Goal: Task Accomplishment & Management: Manage account settings

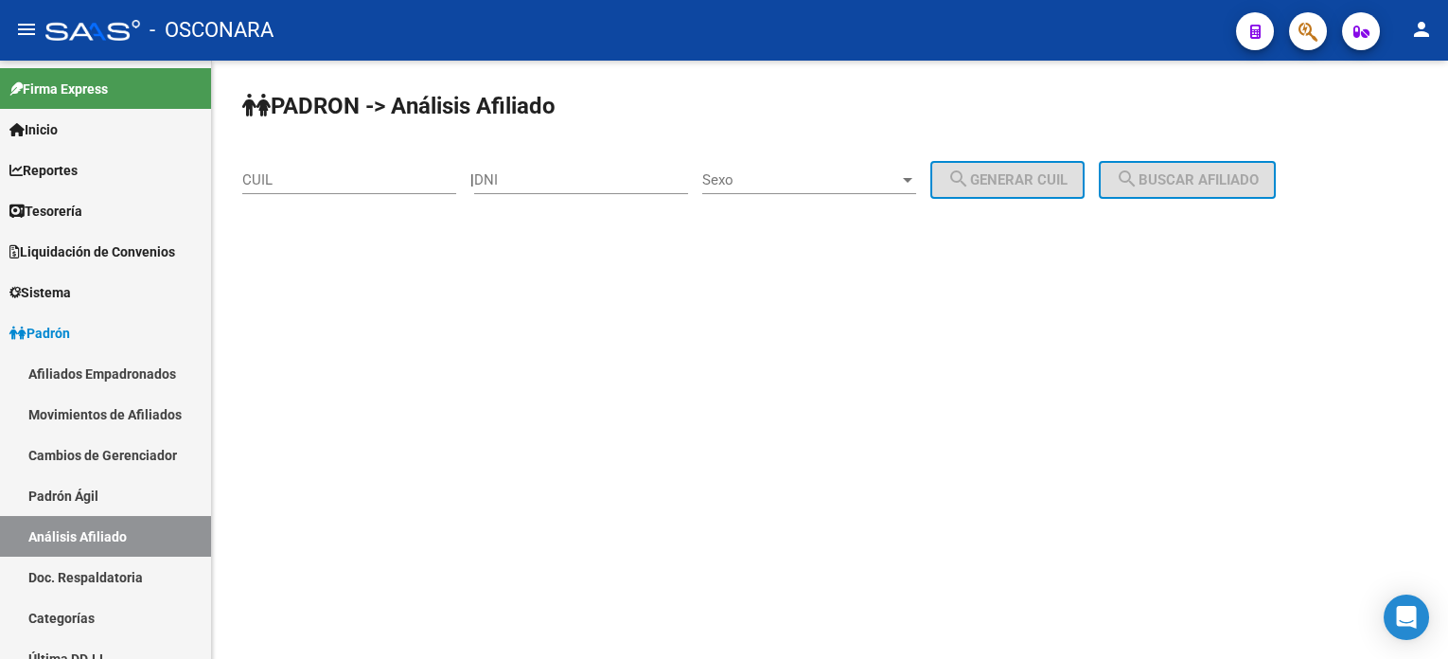
drag, startPoint x: 1251, startPoint y: 502, endPoint x: 1443, endPoint y: 207, distance: 351.5
click at [1278, 489] on mat-sidenav-content "PADRON -> Análisis Afiliado CUIL | DNI Sexo Sexo search Generar CUIL search Bus…" at bounding box center [830, 360] width 1236 height 598
click at [985, 421] on mat-sidenav-content "PADRON -> Análisis Afiliado CUIL | DNI Sexo Sexo search Generar CUIL search Bus…" at bounding box center [830, 360] width 1236 height 598
click at [368, 186] on input "CUIL" at bounding box center [349, 179] width 214 height 17
paste input "20-26432759-9"
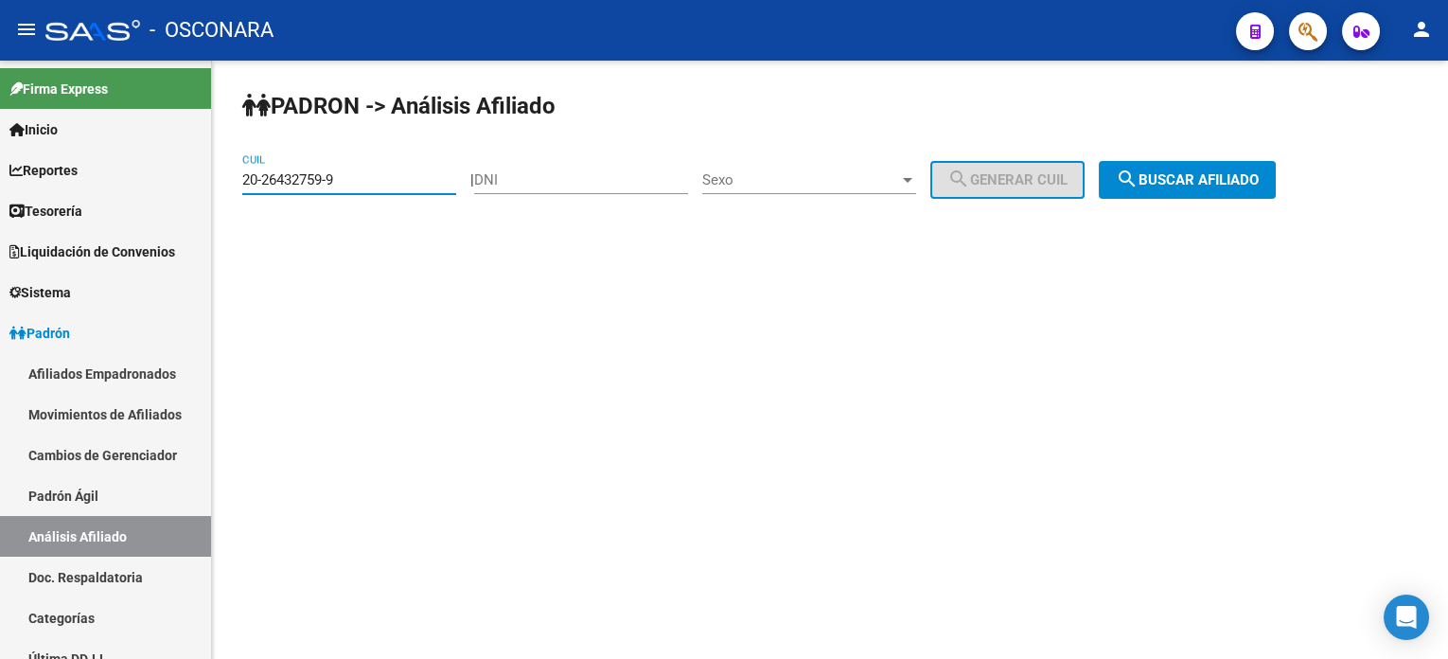
type input "20-26432759-9"
click at [1200, 185] on span "search Buscar afiliado" at bounding box center [1187, 179] width 143 height 17
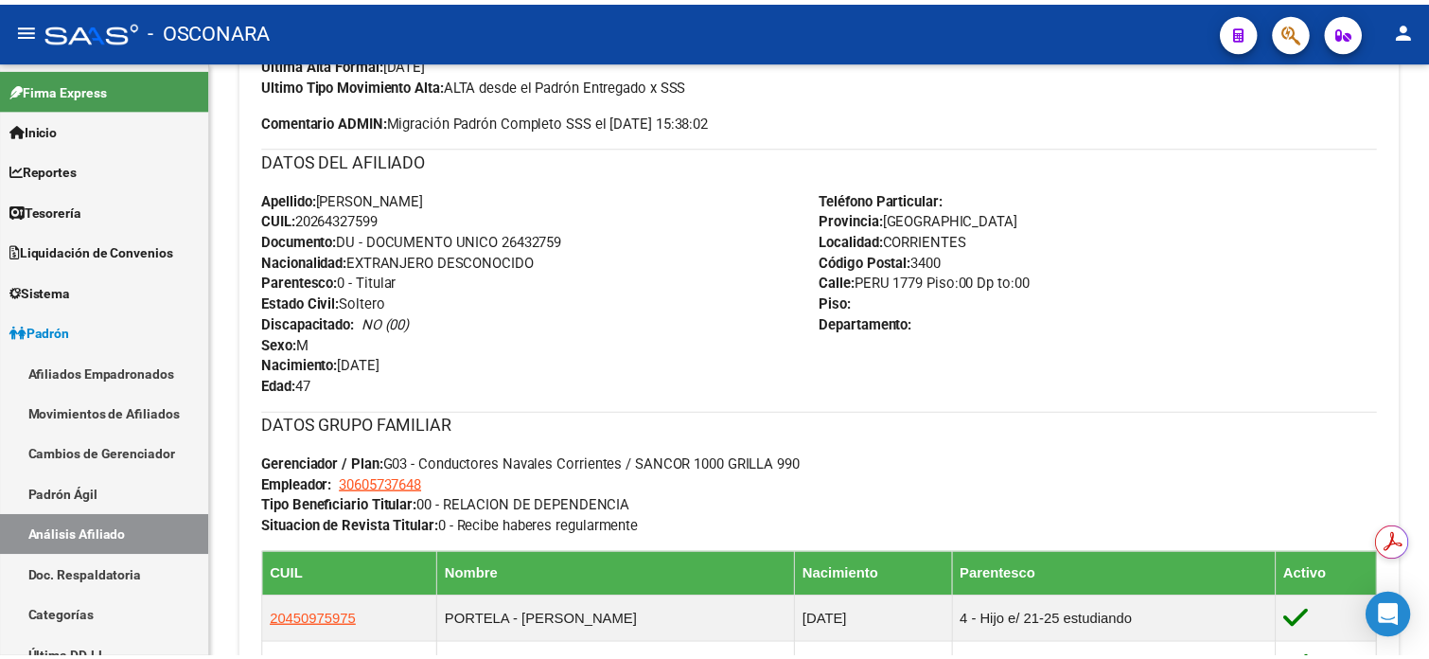
scroll to position [883, 0]
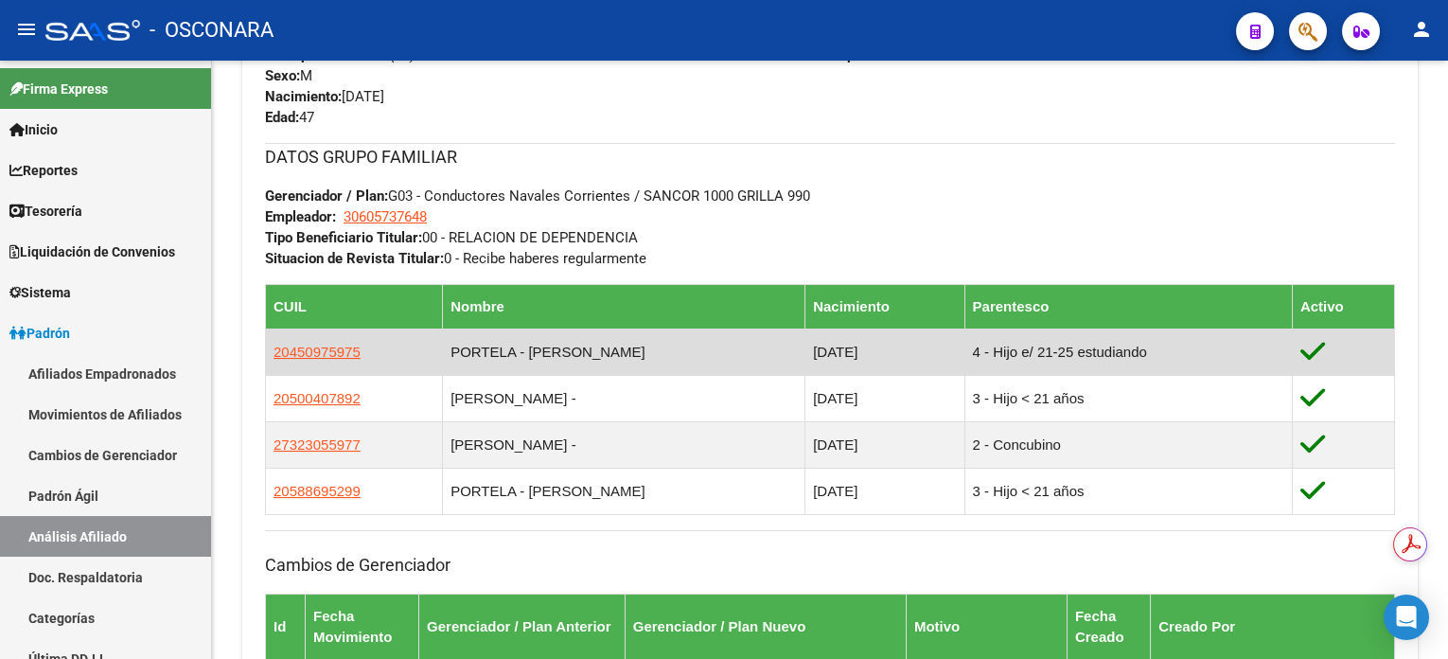
click at [307, 347] on span "20450975975" at bounding box center [316, 352] width 87 height 16
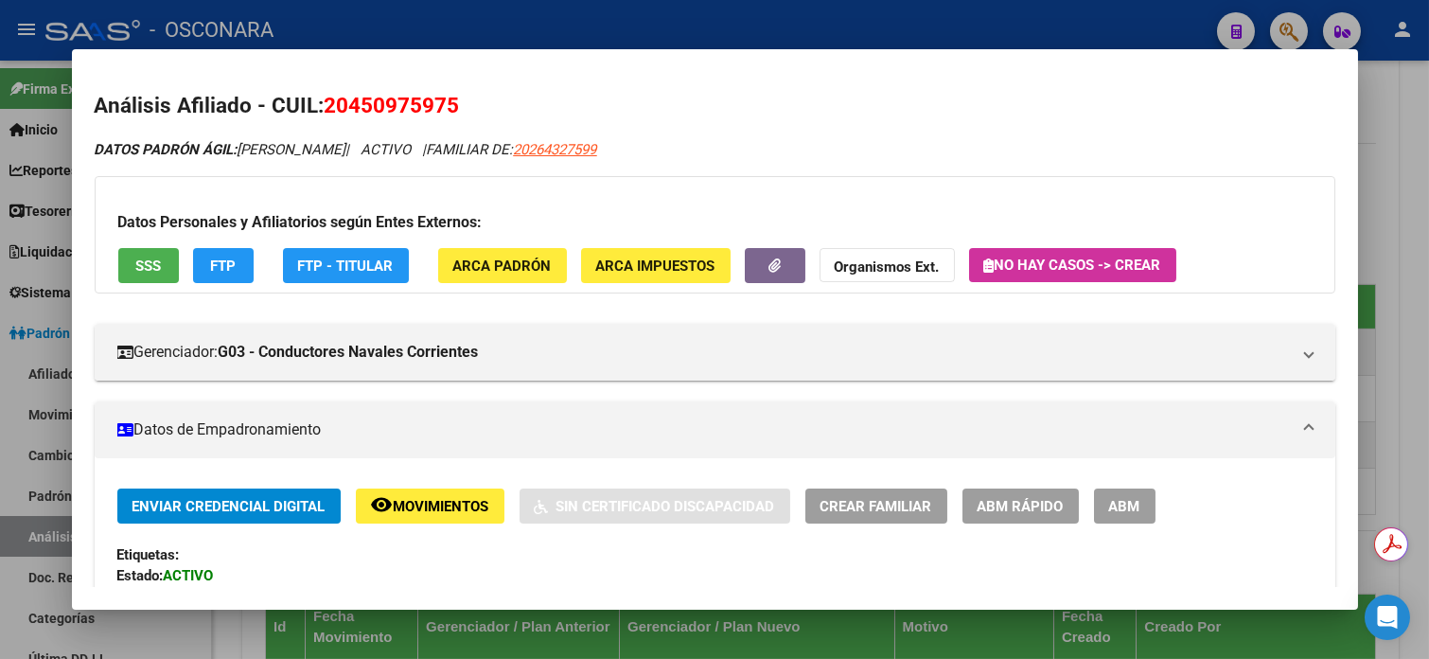
scroll to position [126, 0]
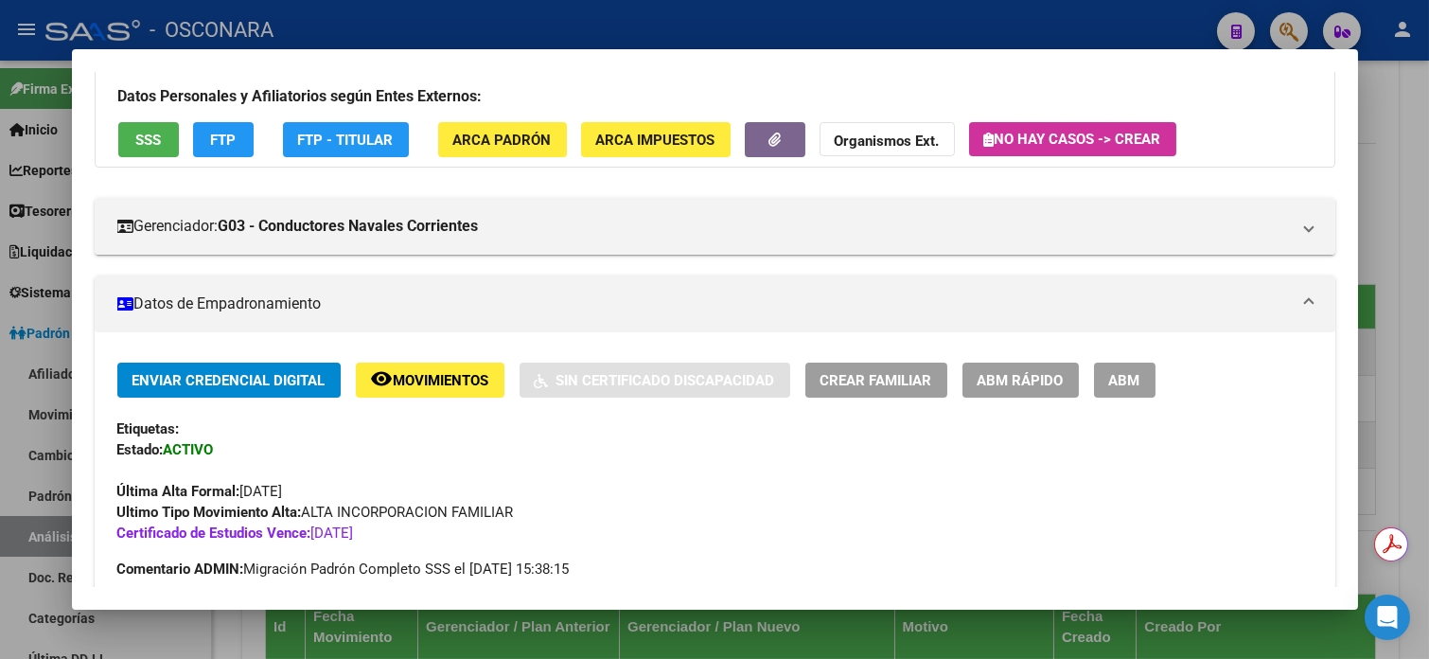
click at [761, 114] on div "Datos Personales y Afiliatorios según Entes Externos: SSS FTP FTP - Titular ARC…" at bounding box center [715, 108] width 1241 height 117
click at [768, 139] on icon "button" at bounding box center [774, 139] width 12 height 14
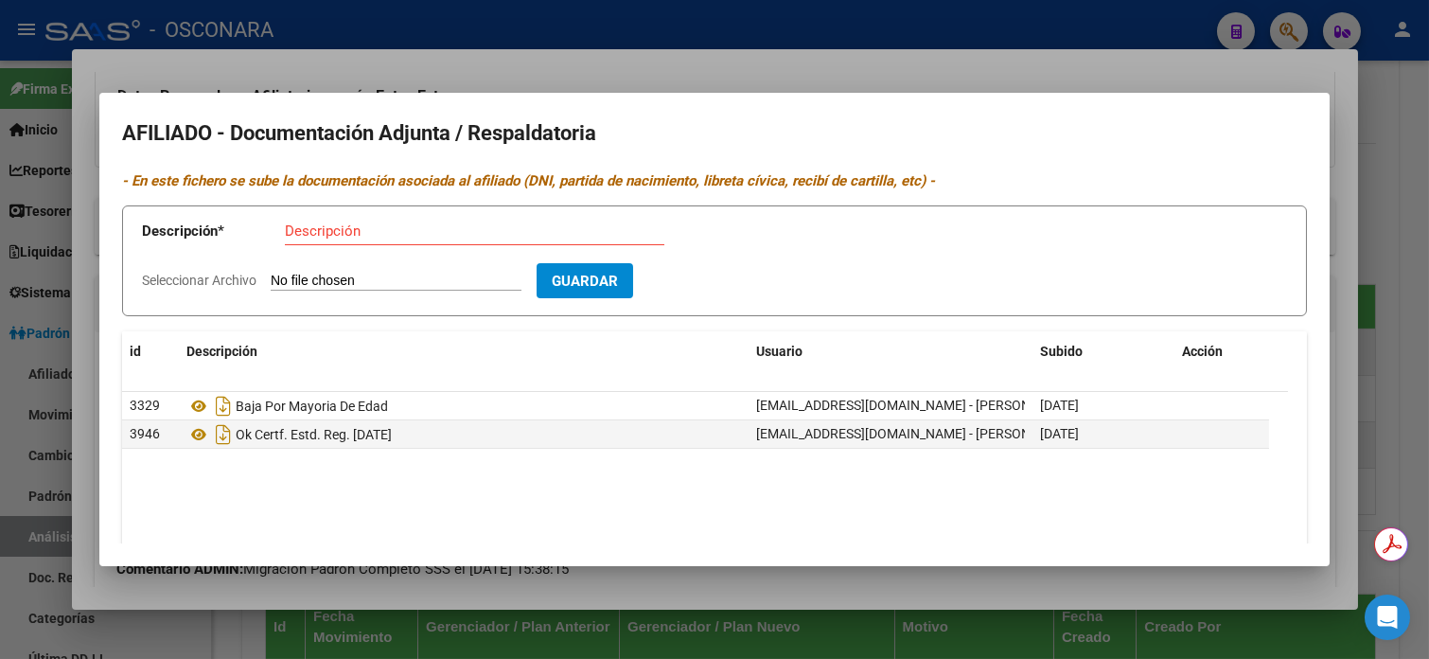
click at [1411, 141] on div at bounding box center [714, 329] width 1429 height 659
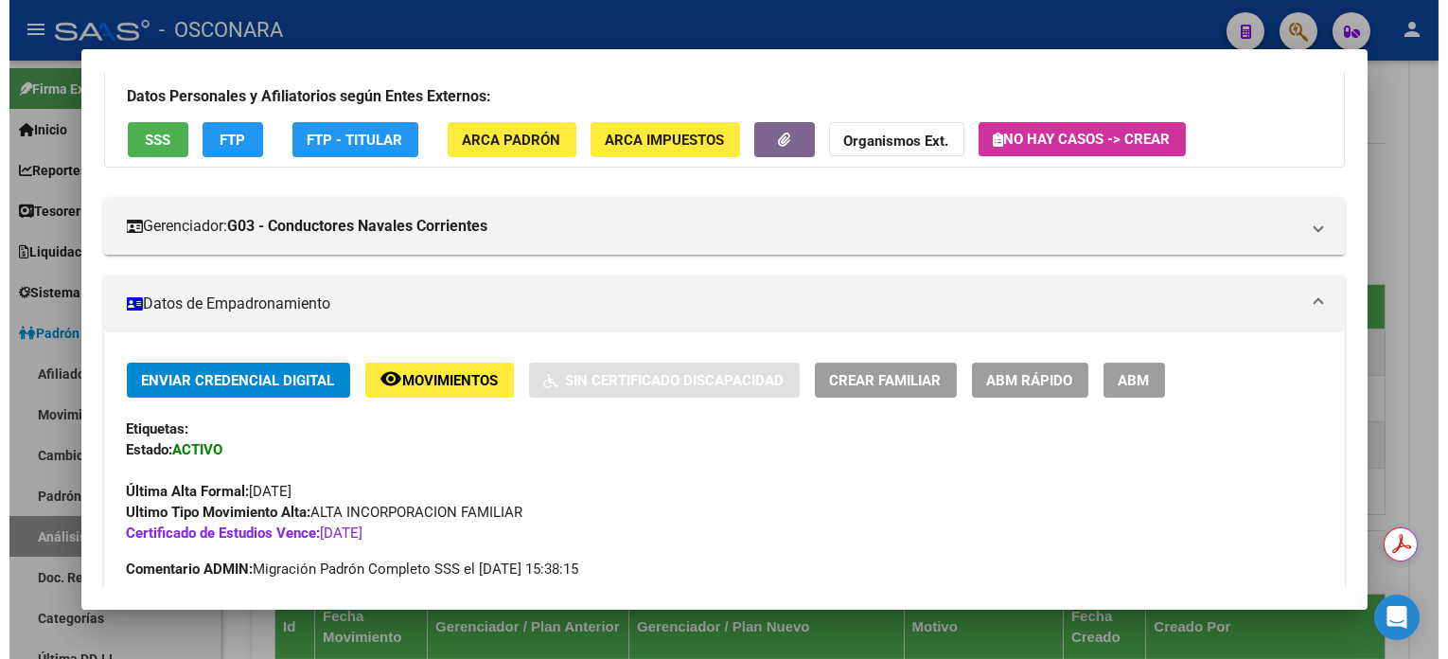
scroll to position [252, 0]
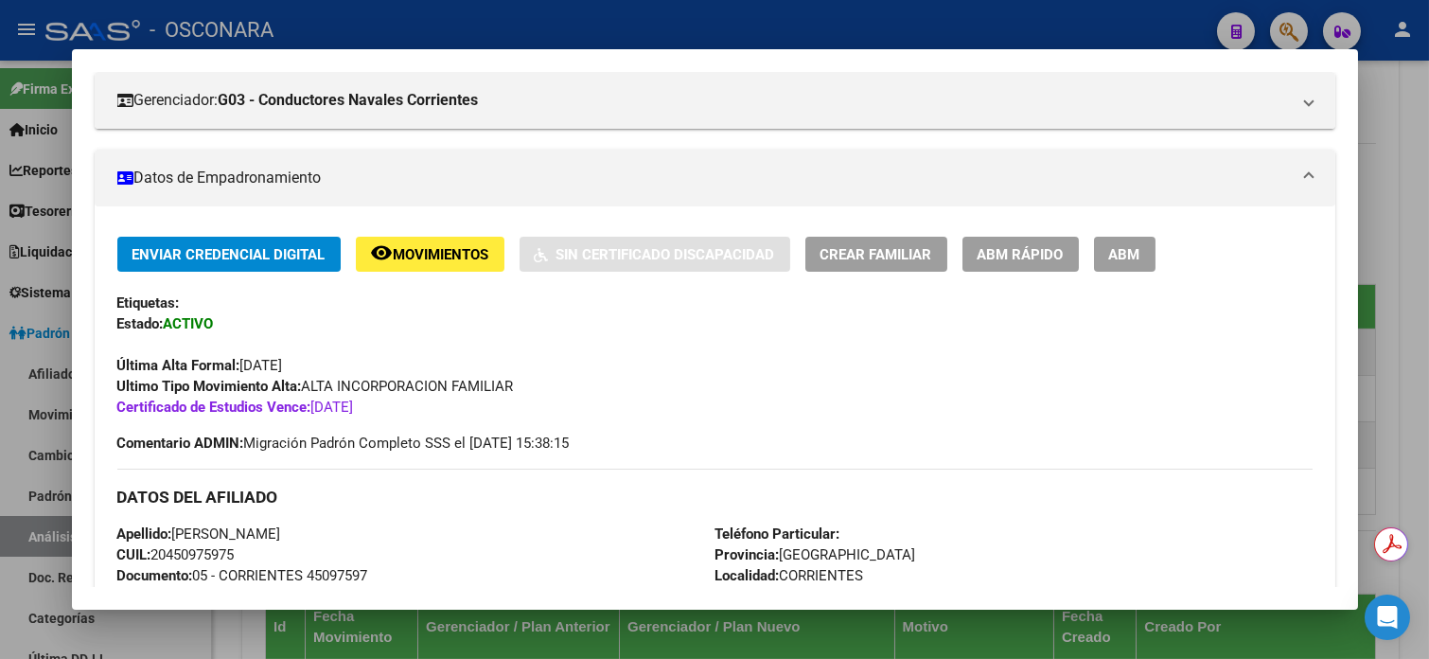
click at [1419, 79] on div at bounding box center [714, 329] width 1429 height 659
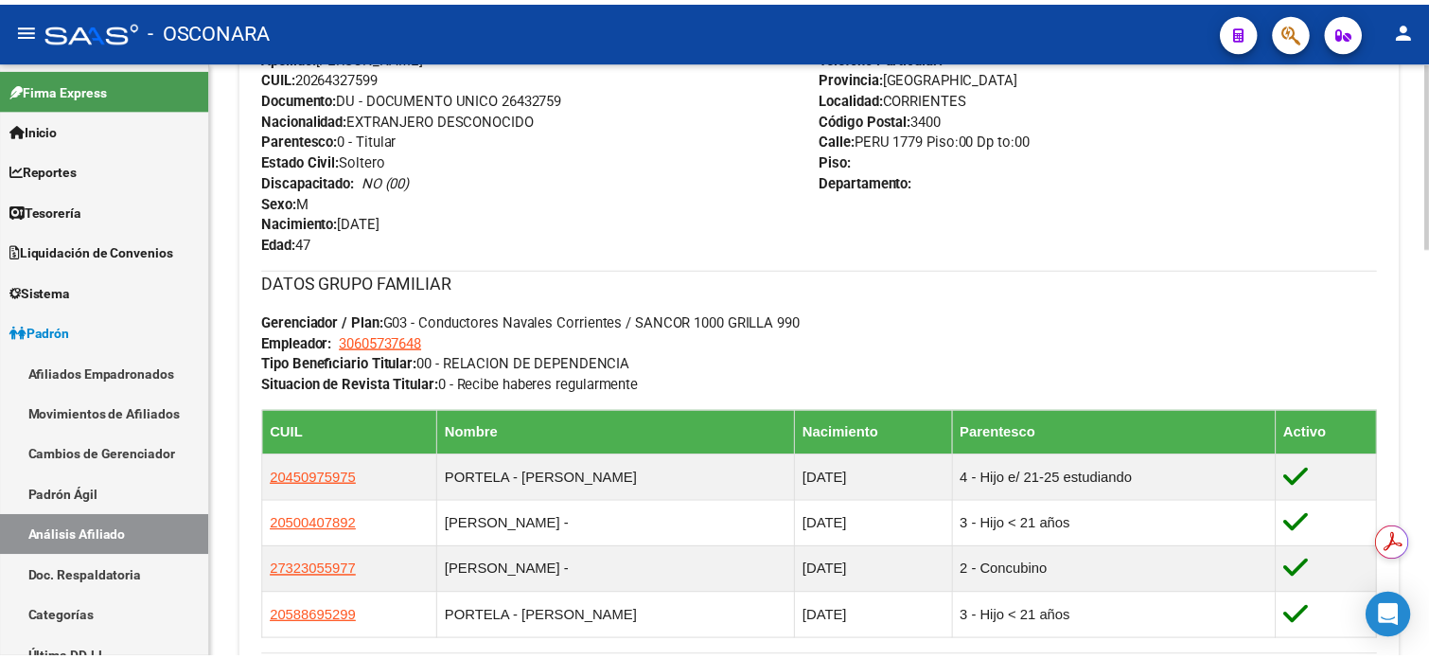
scroll to position [883, 0]
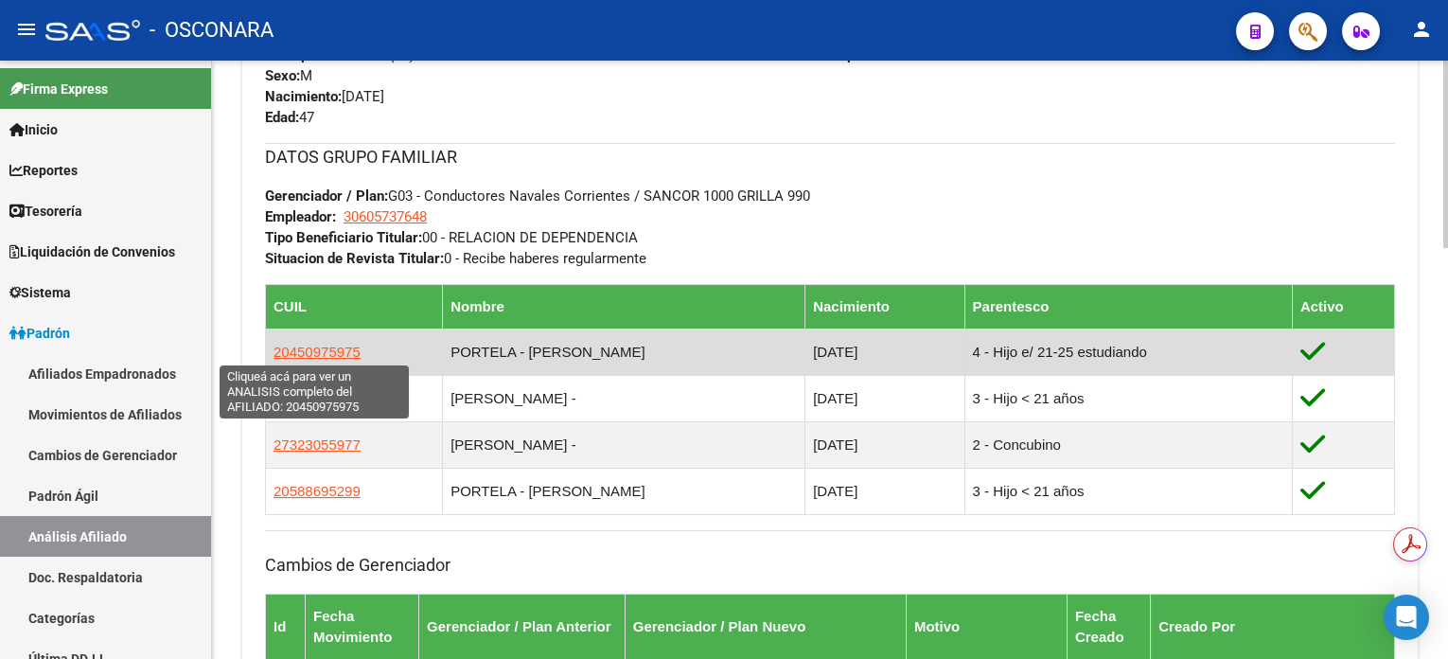
click at [308, 347] on span "20450975975" at bounding box center [316, 352] width 87 height 16
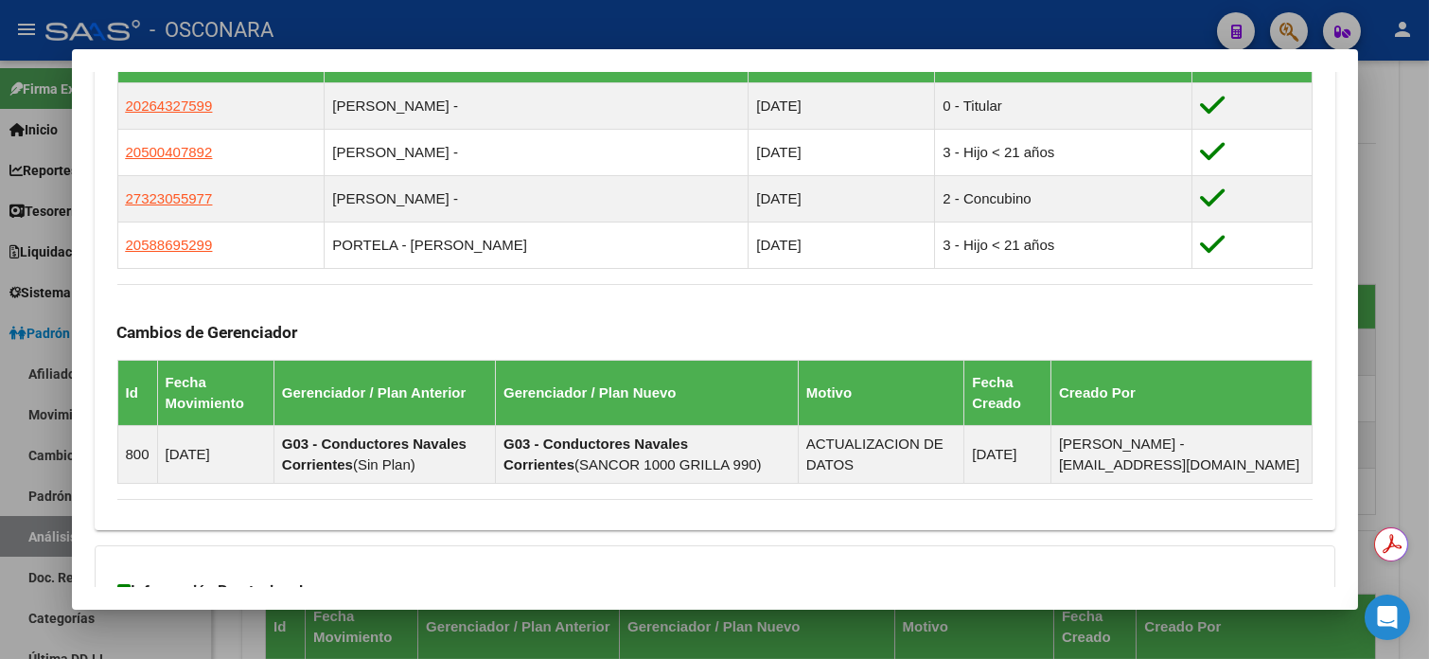
scroll to position [1417, 0]
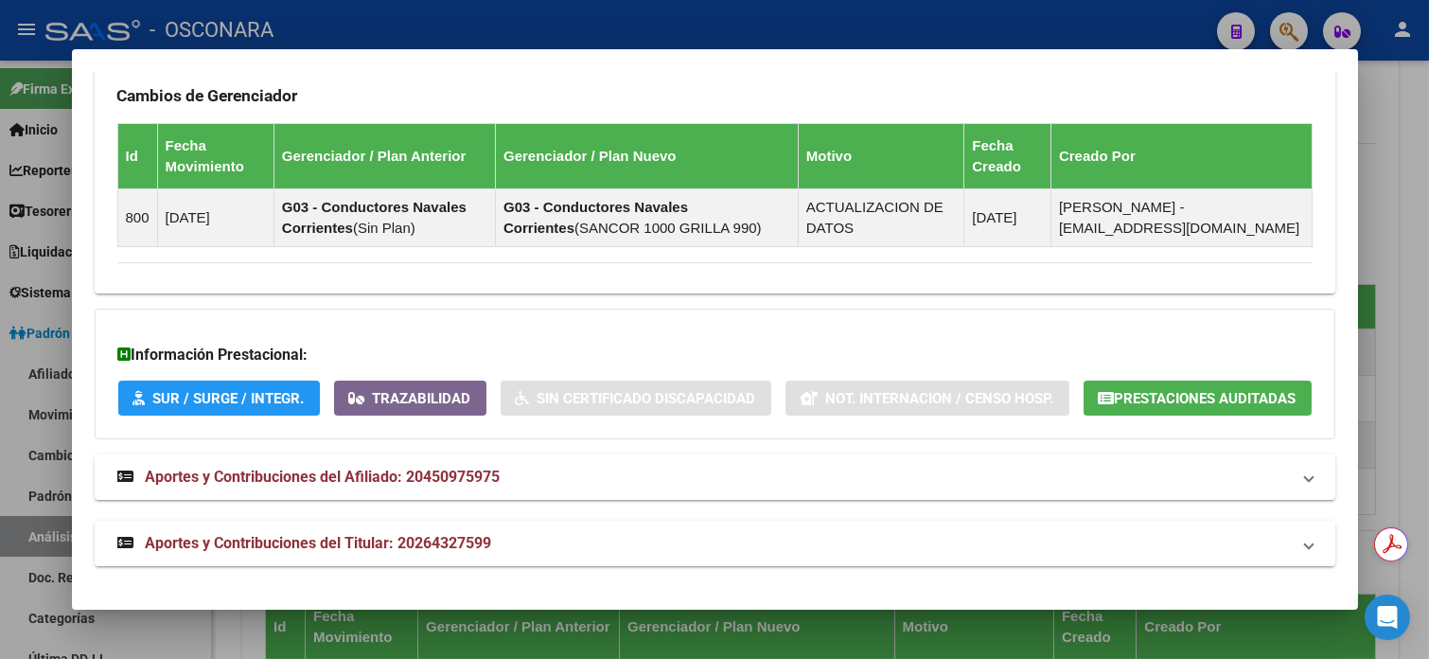
click at [1425, 220] on div at bounding box center [714, 329] width 1429 height 659
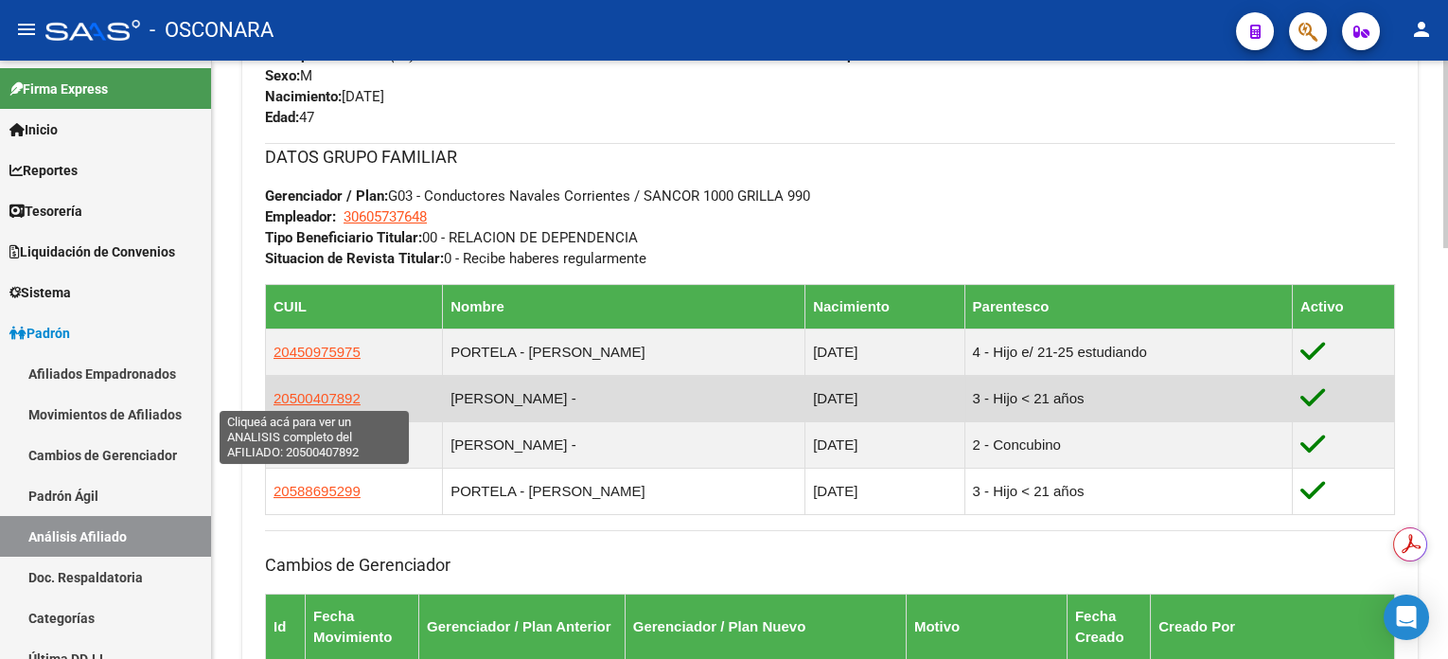
click at [348, 394] on span "20500407892" at bounding box center [316, 398] width 87 height 16
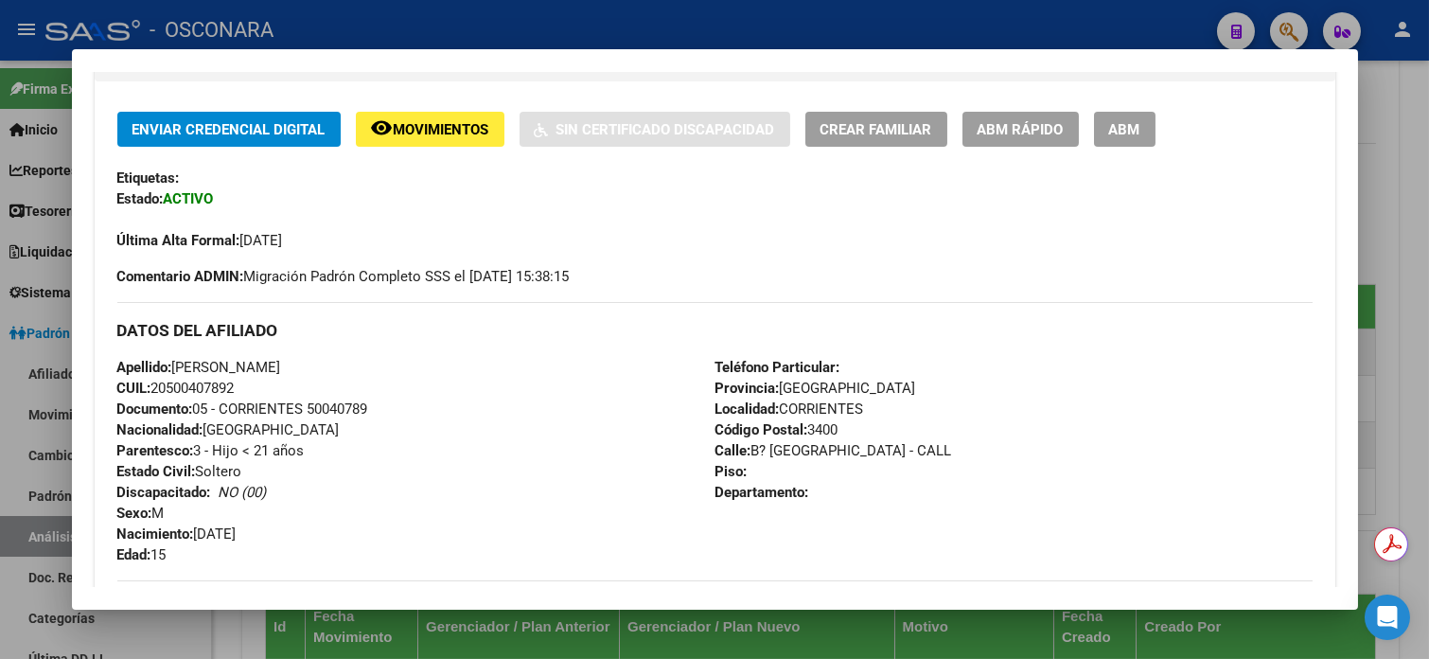
scroll to position [379, 0]
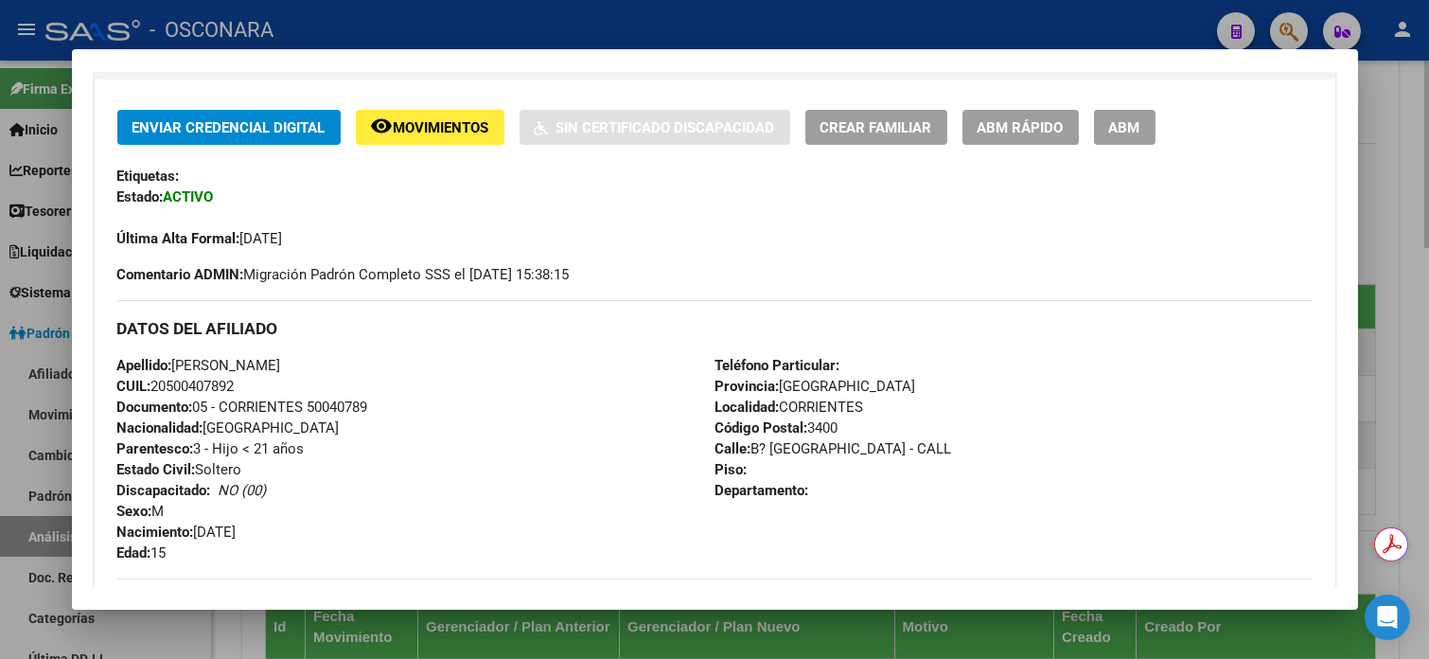
click at [1398, 71] on div at bounding box center [714, 329] width 1429 height 659
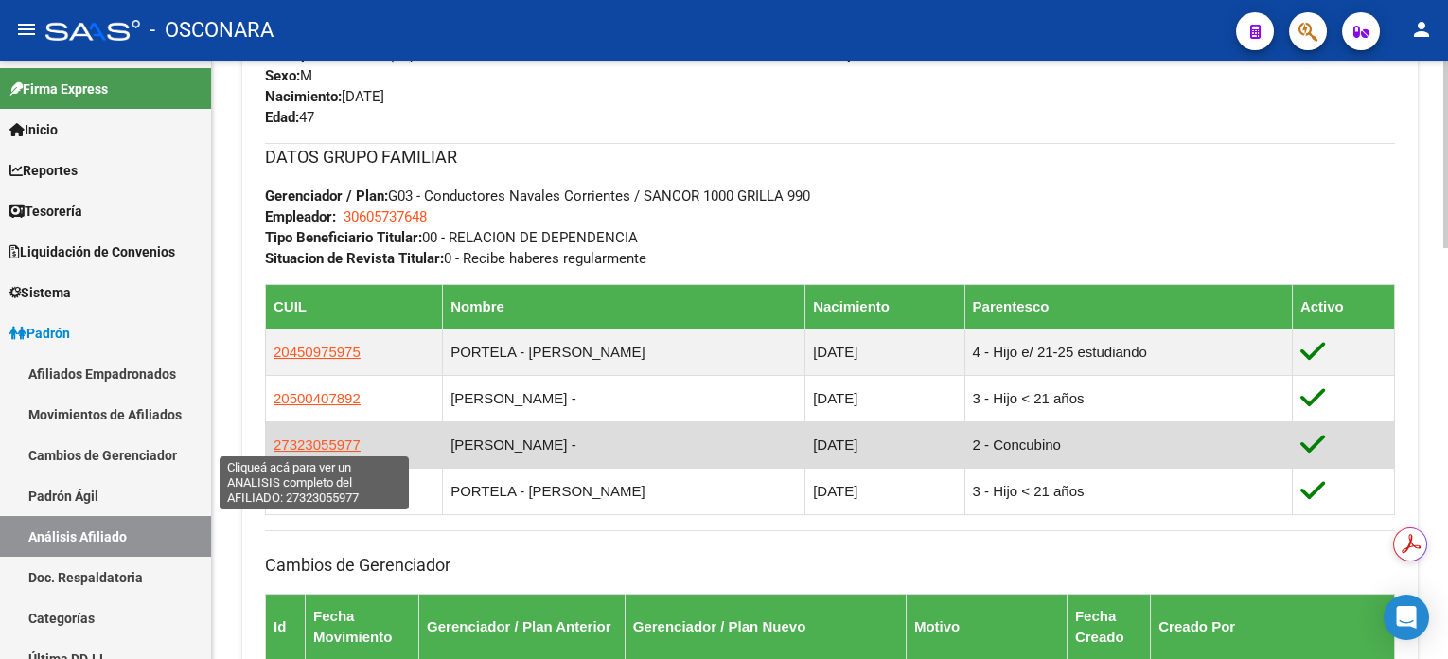
click at [315, 437] on span "27323055977" at bounding box center [316, 444] width 87 height 16
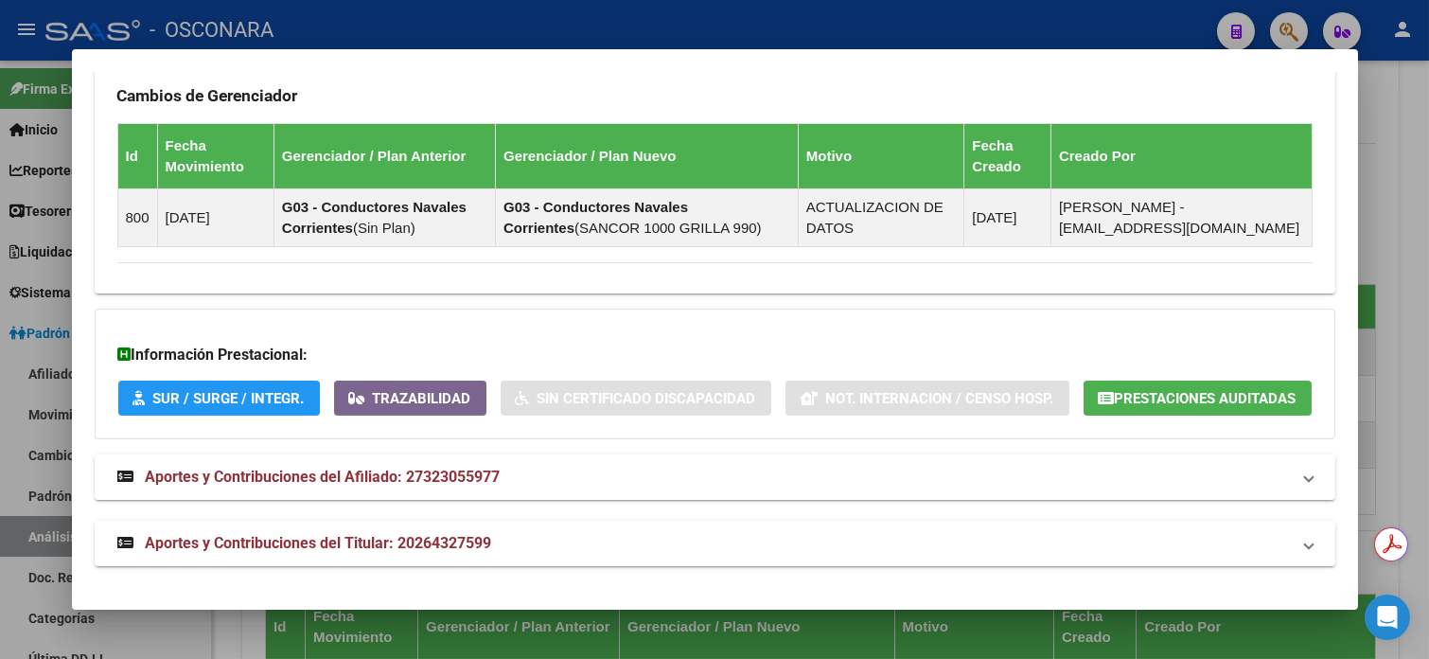
scroll to position [1375, 0]
click at [1374, 214] on div at bounding box center [714, 329] width 1429 height 659
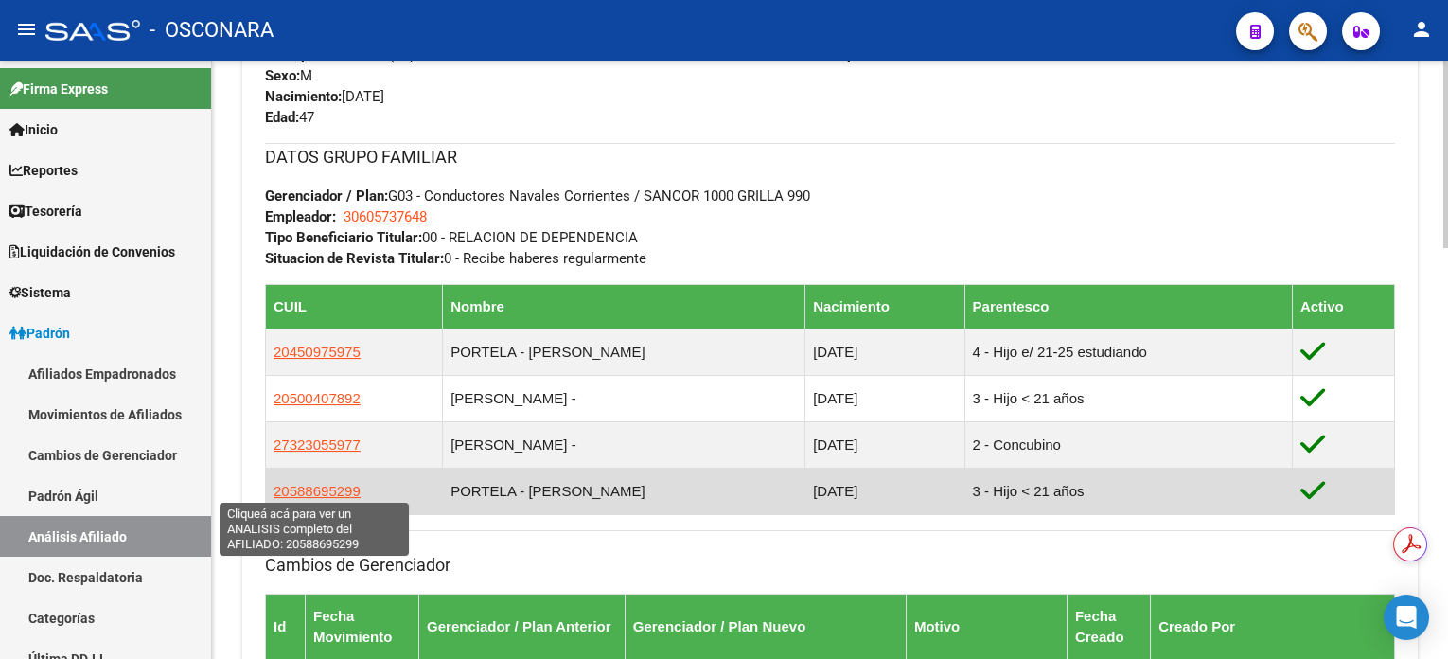
click at [334, 483] on span "20588695299" at bounding box center [316, 491] width 87 height 16
type textarea "20588695299"
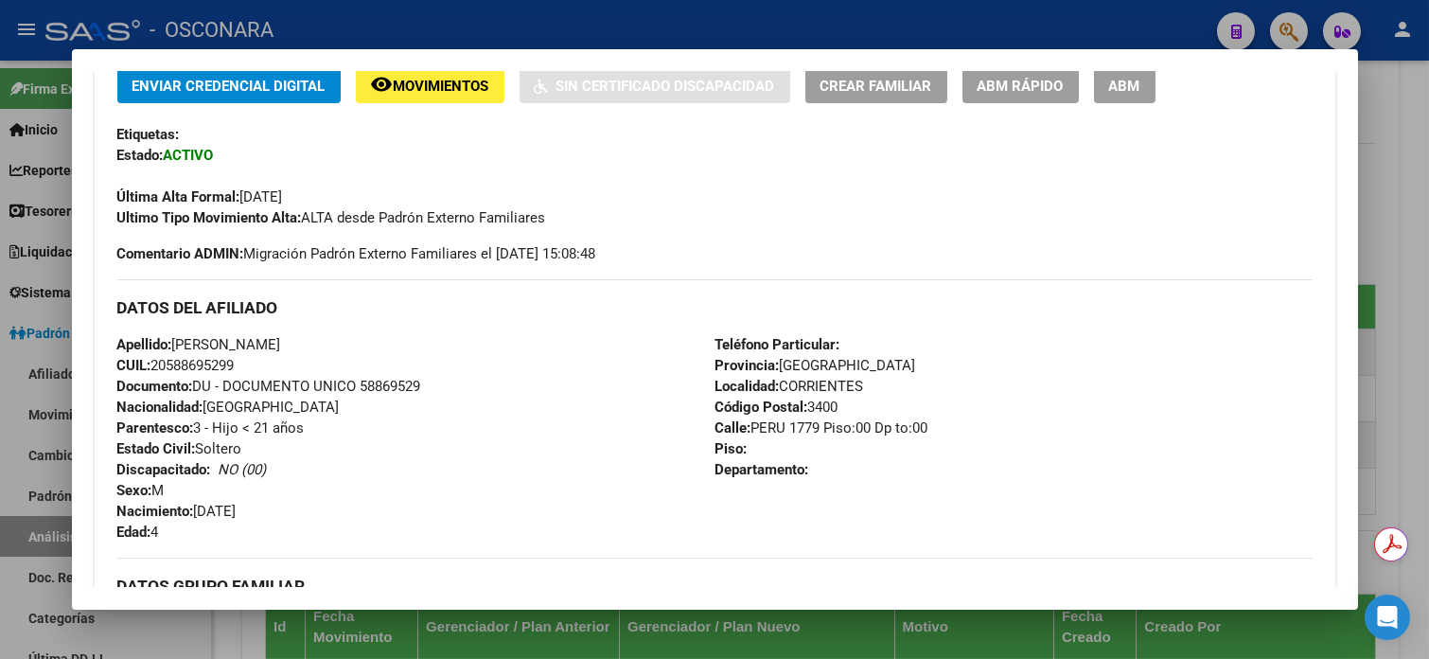
scroll to position [387, 0]
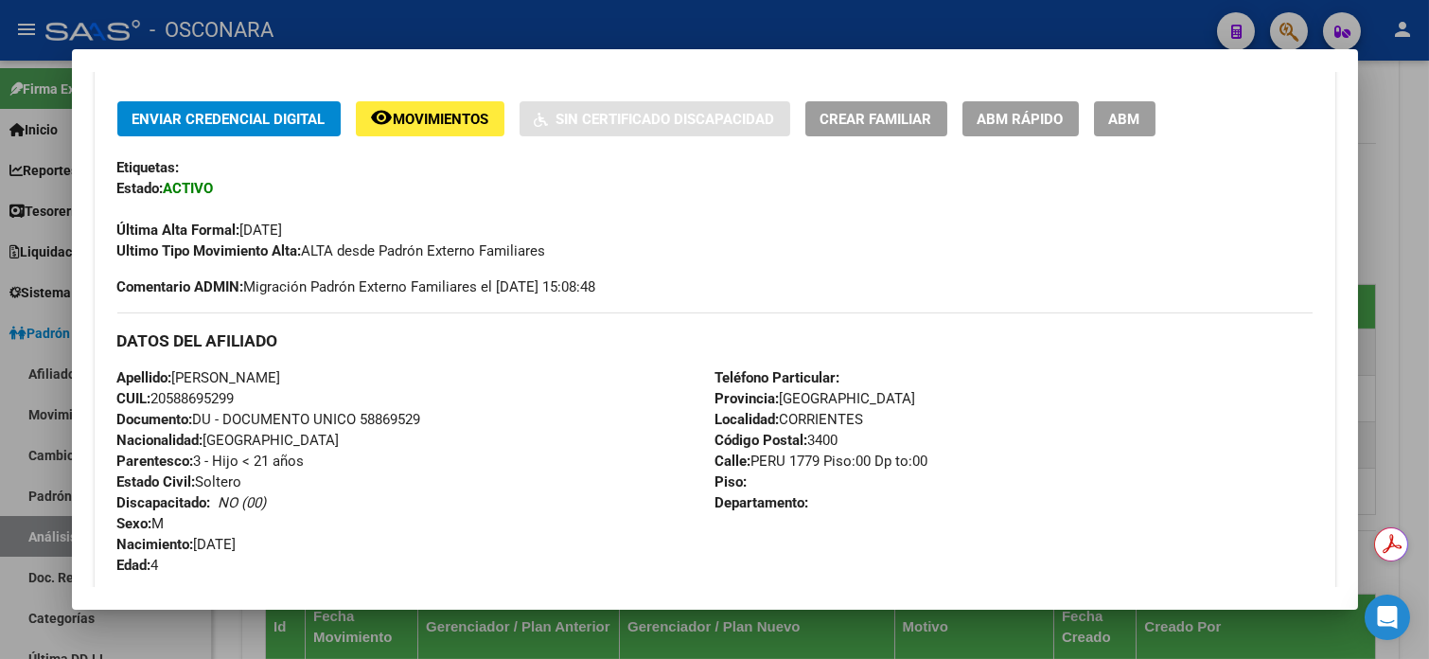
click at [1414, 97] on div at bounding box center [714, 329] width 1429 height 659
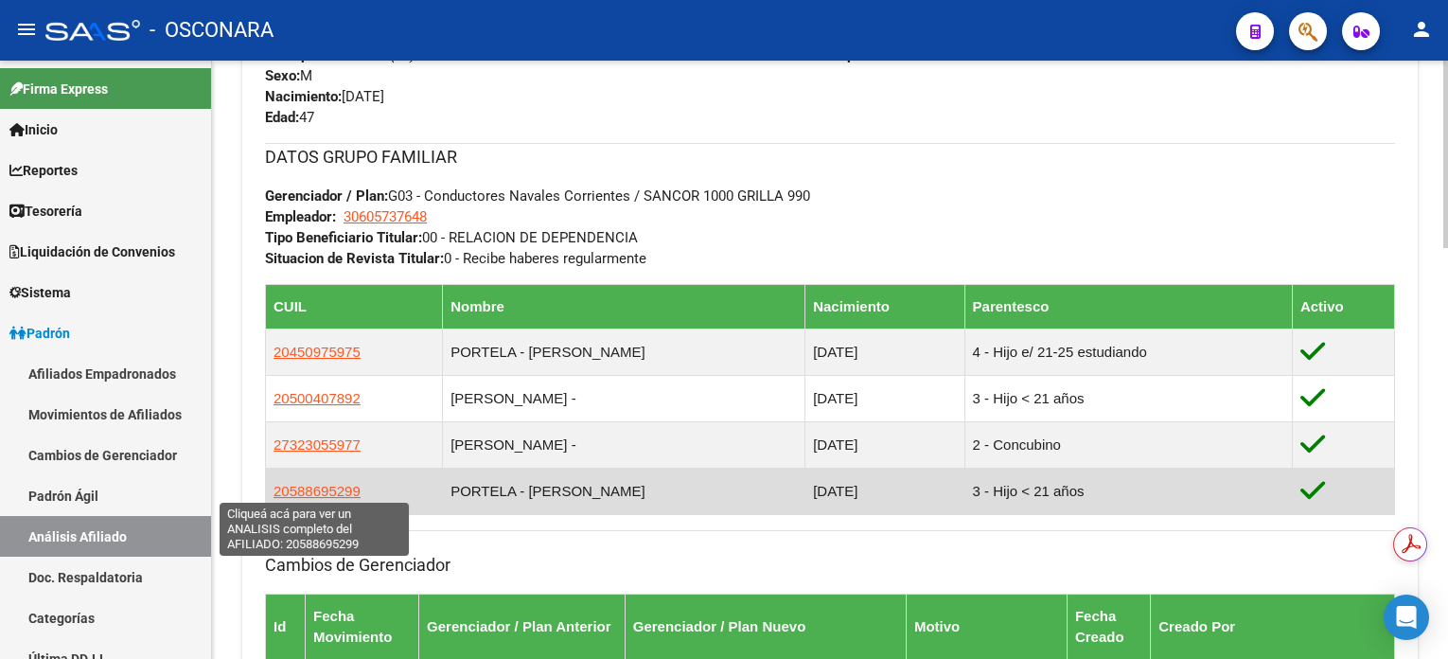
click at [313, 483] on span "20588695299" at bounding box center [316, 491] width 87 height 16
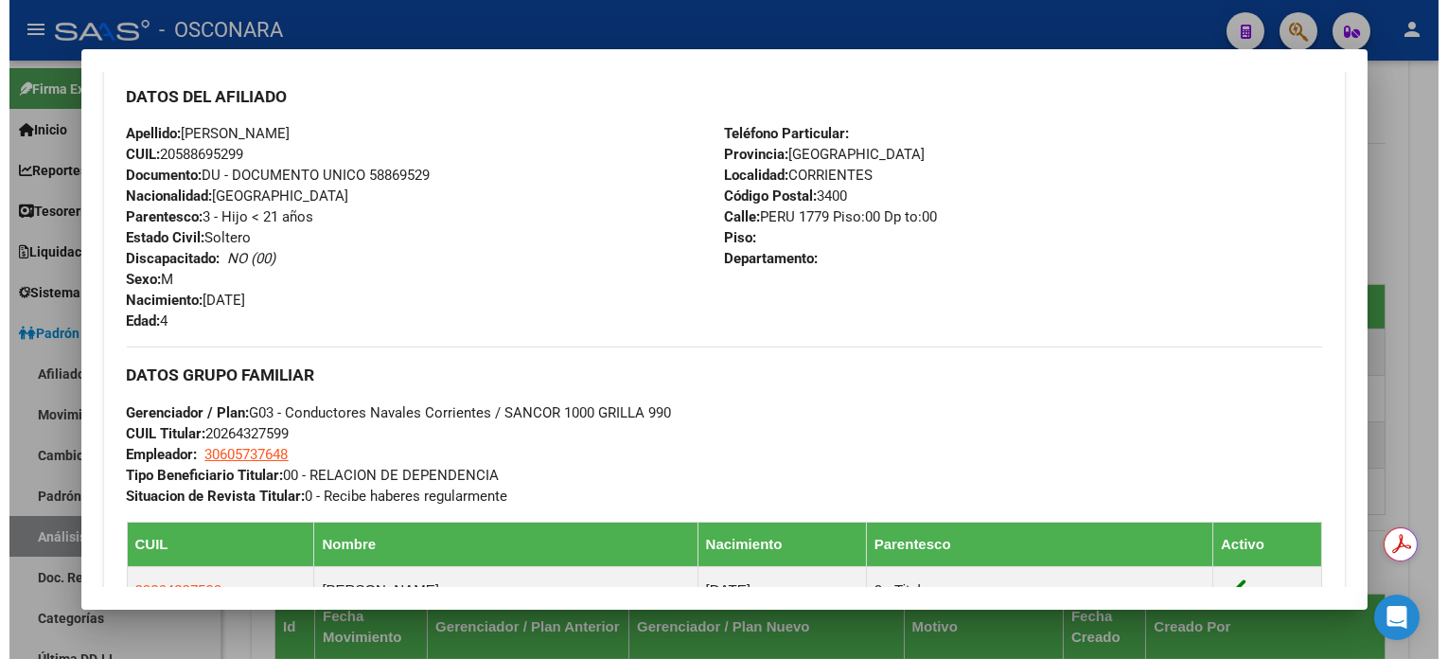
scroll to position [883, 0]
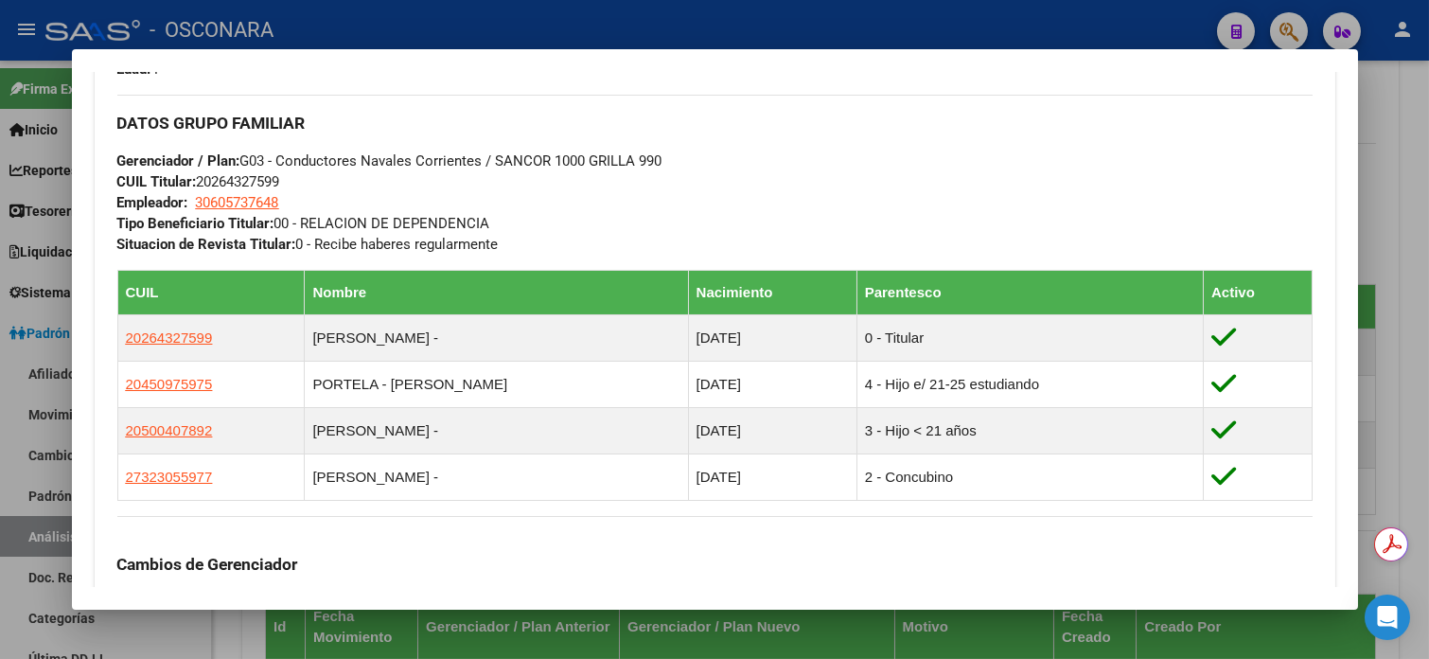
drag, startPoint x: 213, startPoint y: 345, endPoint x: 107, endPoint y: 347, distance: 106.0
click at [117, 347] on table "CUIL Nombre Nacimiento Parentesco Activo 20264327599 [PERSON_NAME] - [DATE] 0 -…" at bounding box center [714, 385] width 1195 height 231
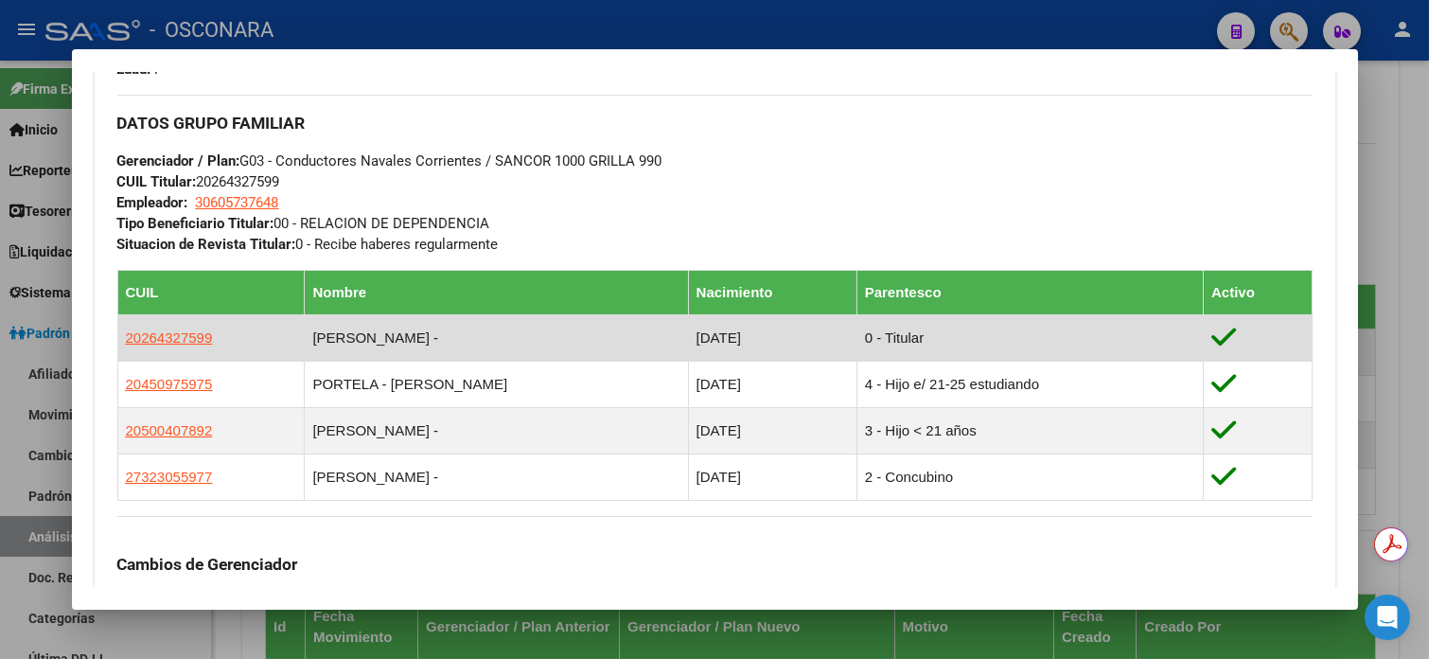
click at [256, 334] on td "20264327599" at bounding box center [210, 337] width 187 height 46
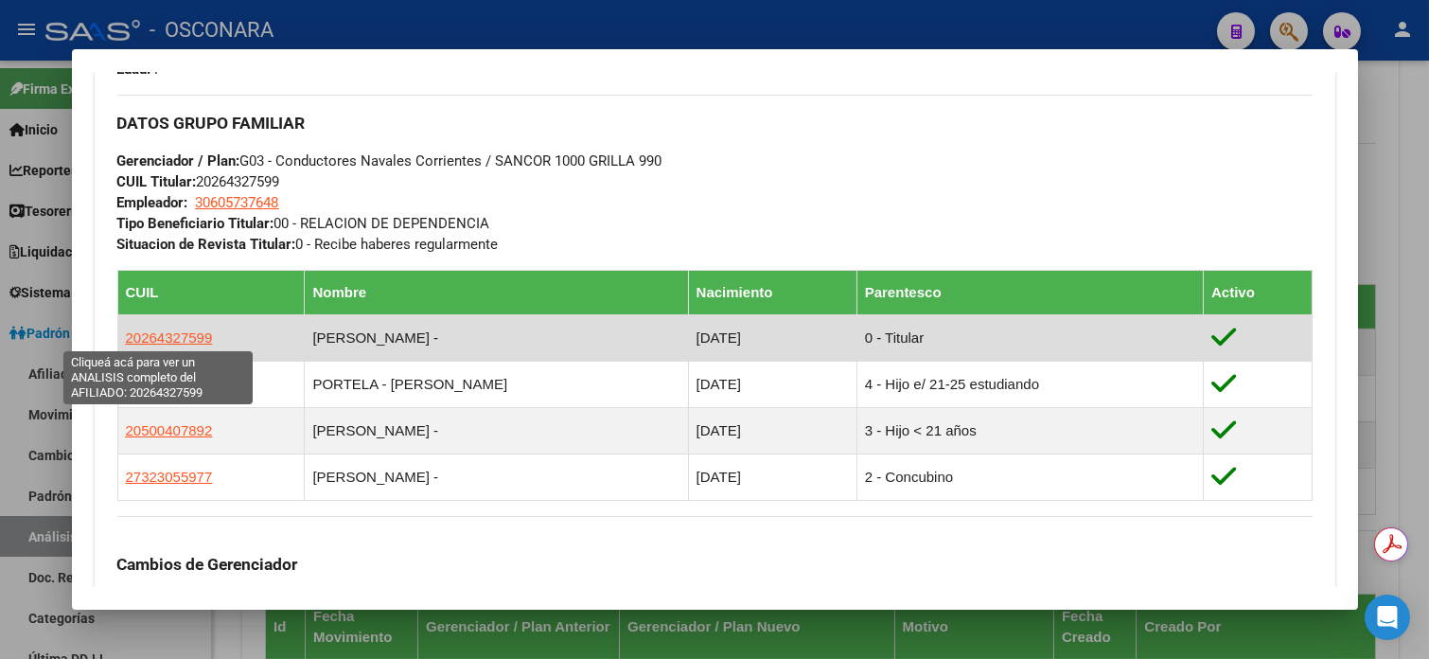
drag, startPoint x: 228, startPoint y: 335, endPoint x: 117, endPoint y: 341, distance: 110.9
click at [117, 341] on td "20264327599" at bounding box center [210, 337] width 187 height 46
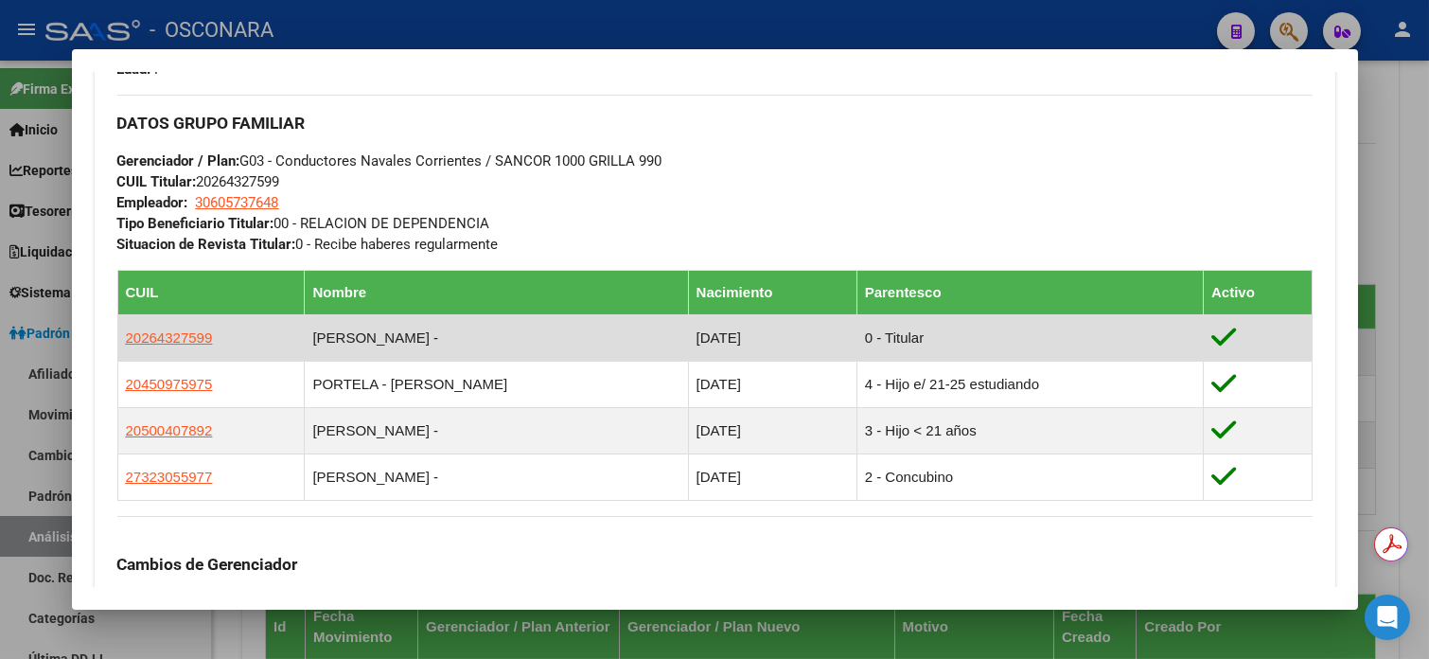
copy span "20264327599"
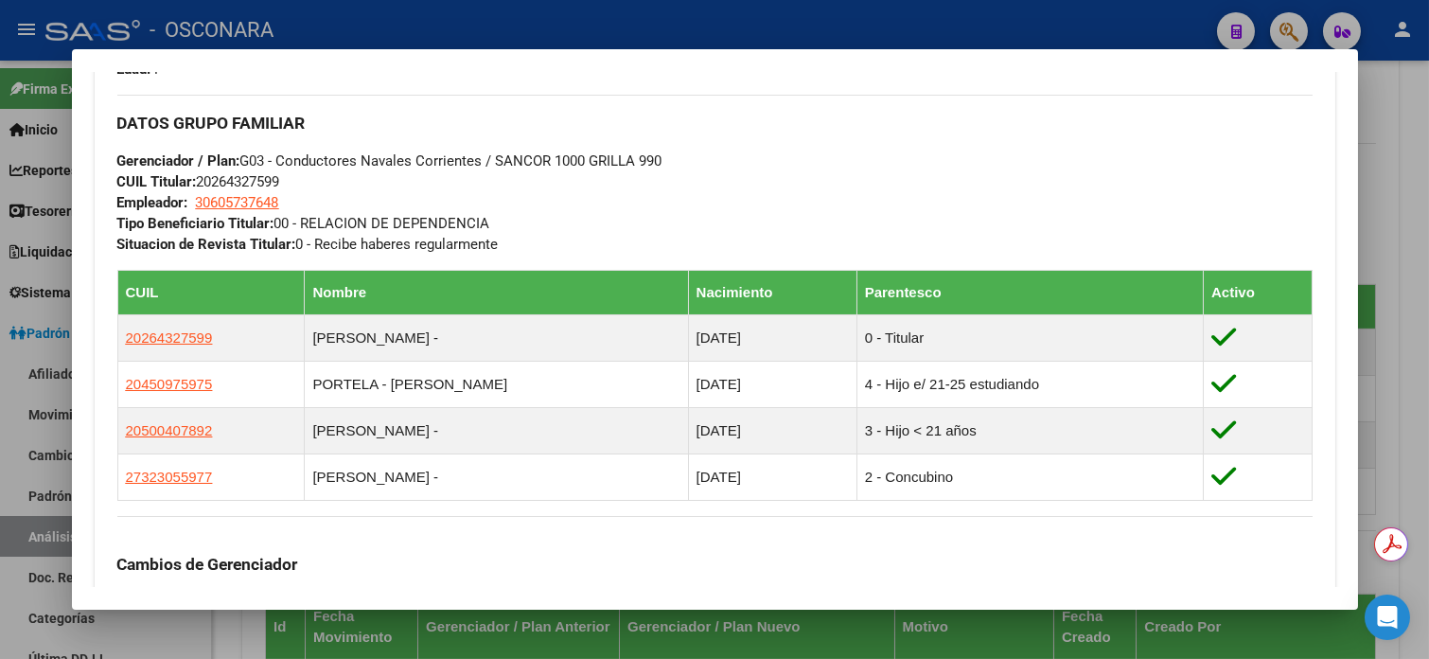
click at [1381, 121] on div at bounding box center [714, 329] width 1429 height 659
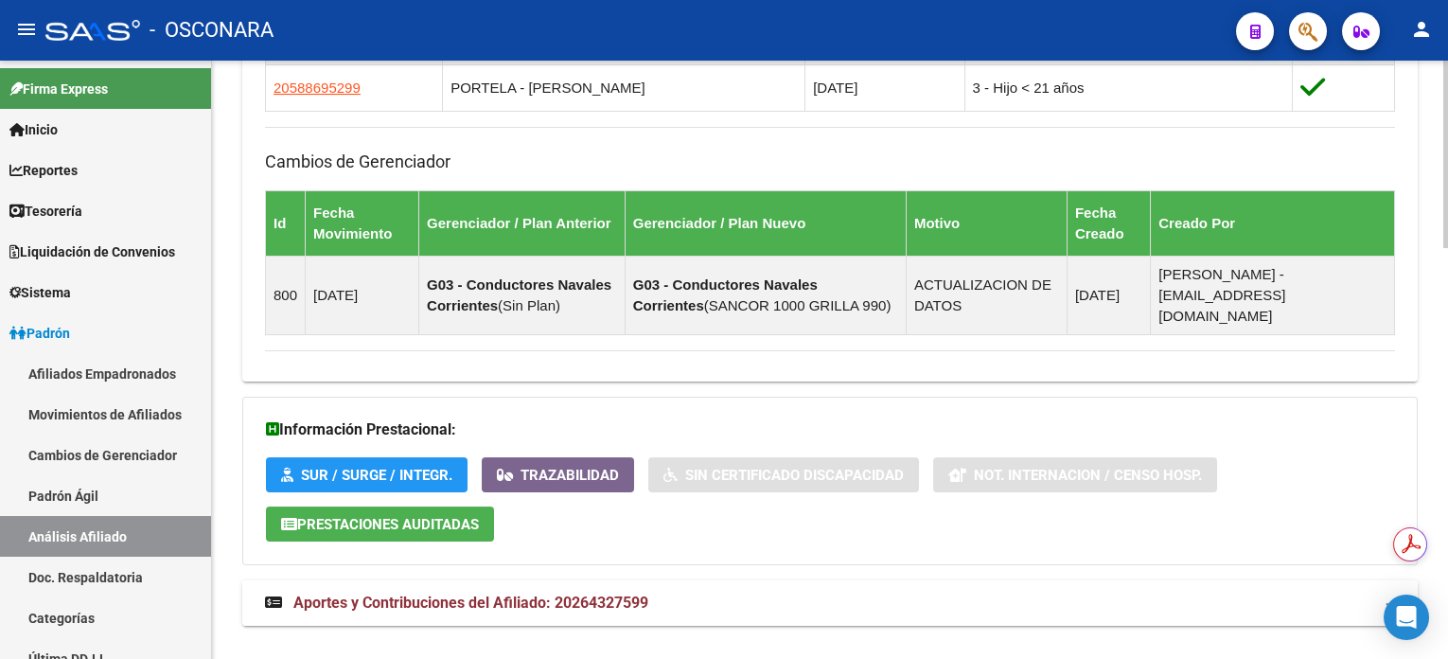
scroll to position [1313, 0]
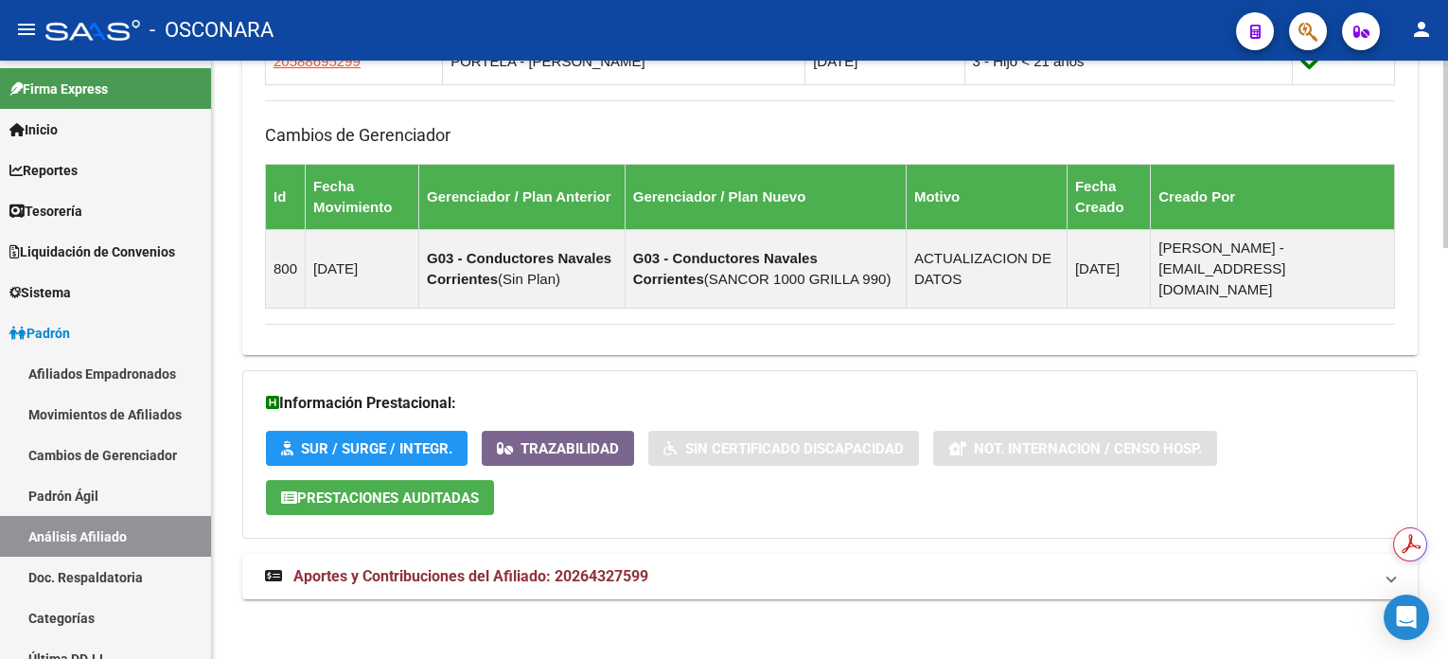
click at [592, 554] on mat-expansion-panel-header "Aportes y Contribuciones del Afiliado: 20264327599" at bounding box center [829, 576] width 1175 height 45
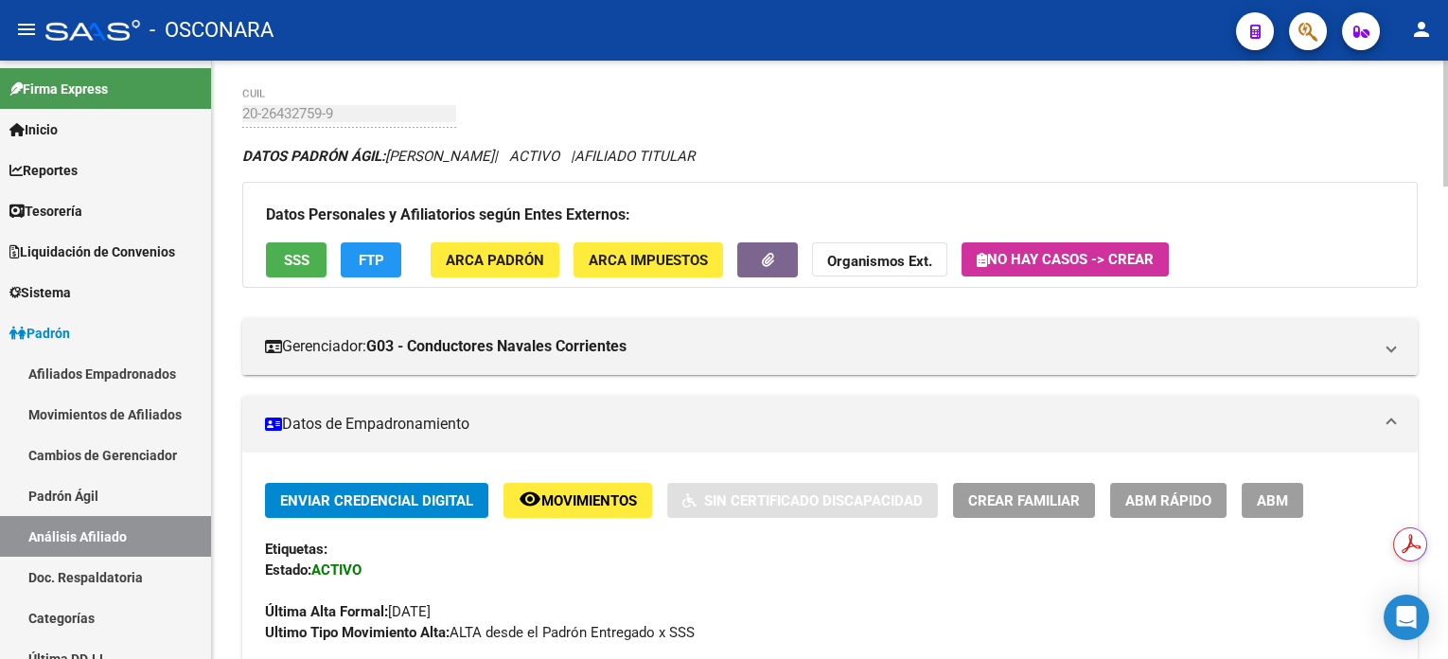
scroll to position [0, 0]
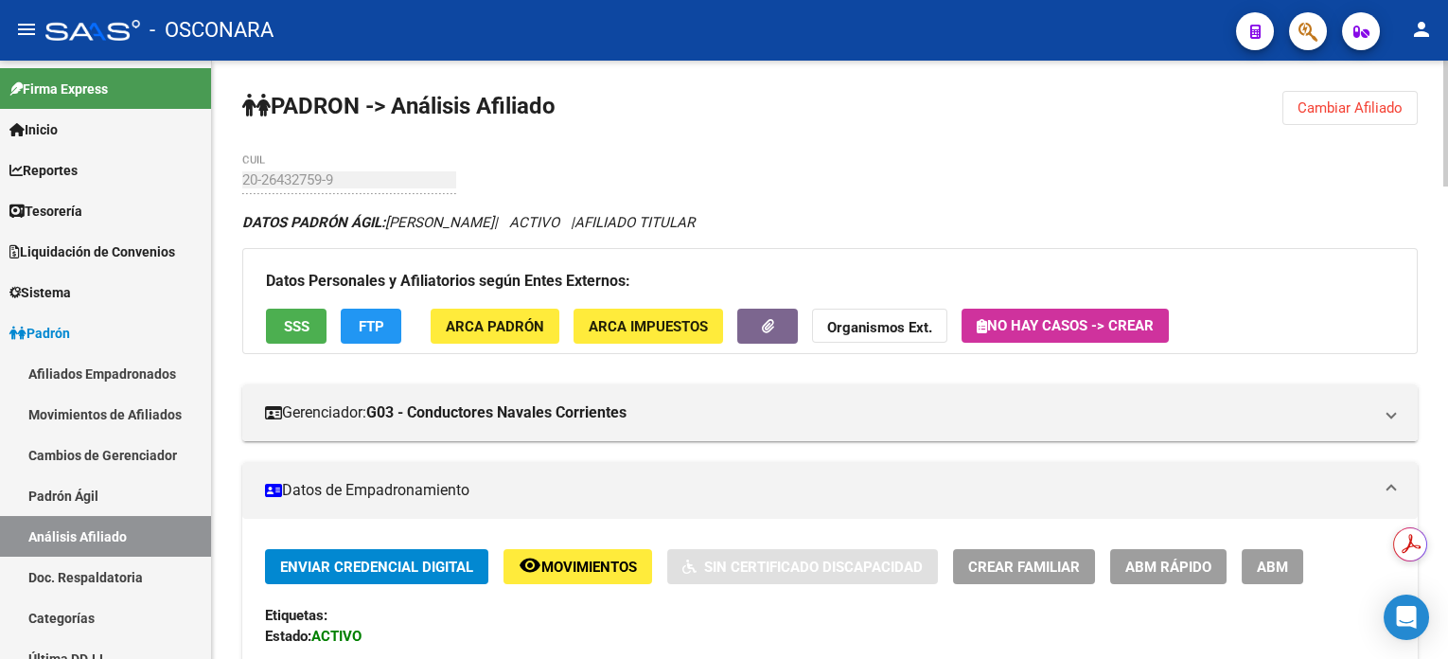
click at [1358, 103] on span "Cambiar Afiliado" at bounding box center [1349, 107] width 105 height 17
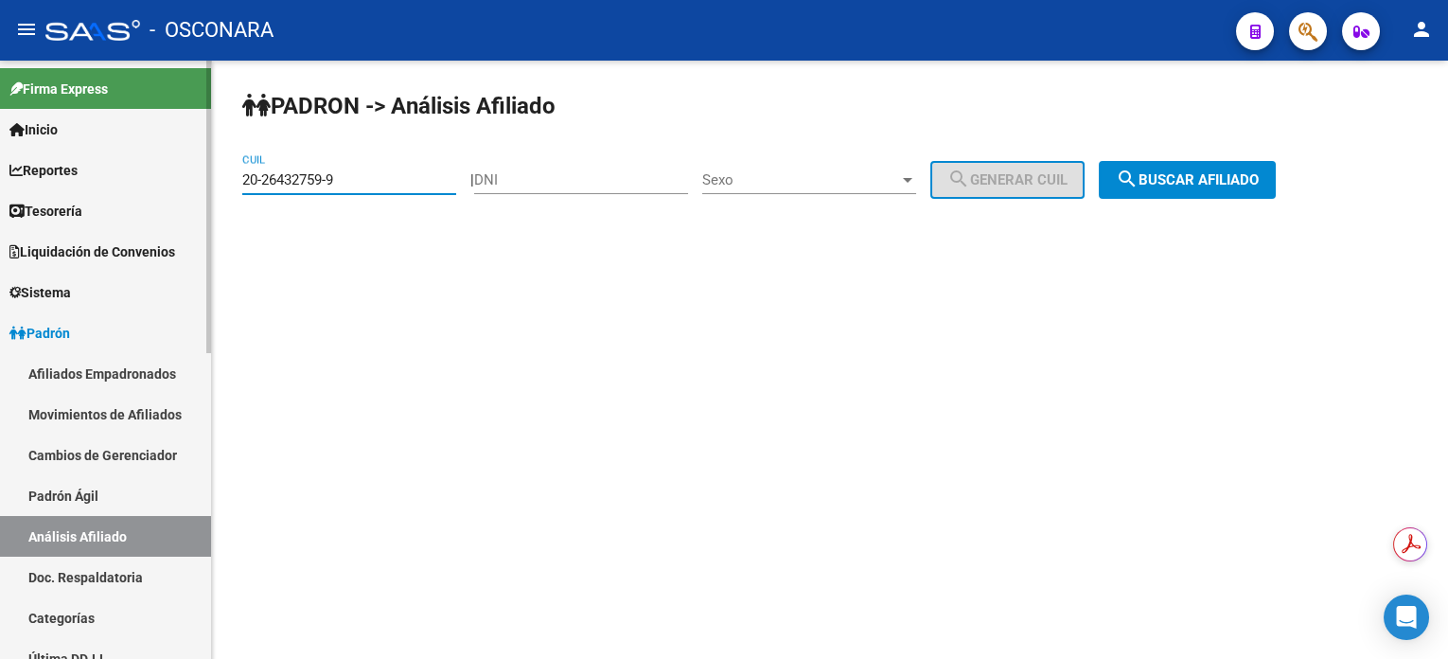
drag, startPoint x: 382, startPoint y: 180, endPoint x: 139, endPoint y: 185, distance: 243.3
click at [139, 185] on mat-sidenav-container "Firma Express Inicio Calendario SSS Instructivos Contacto OS Reportes Tablero d…" at bounding box center [724, 360] width 1448 height 598
paste input "7-44902641-7"
type input "27-44902641-7"
click at [1256, 187] on button "search Buscar afiliado" at bounding box center [1187, 180] width 177 height 38
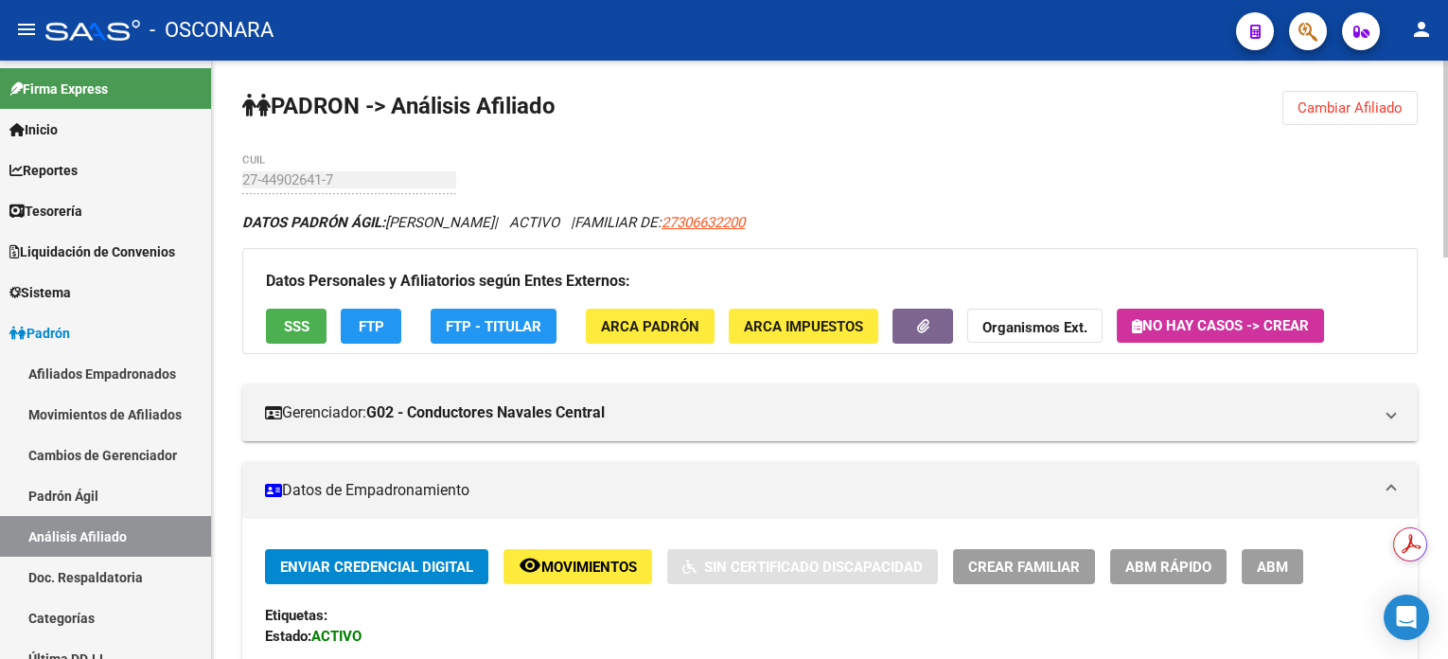
click at [801, 41] on div "- OSCONARA" at bounding box center [632, 30] width 1175 height 42
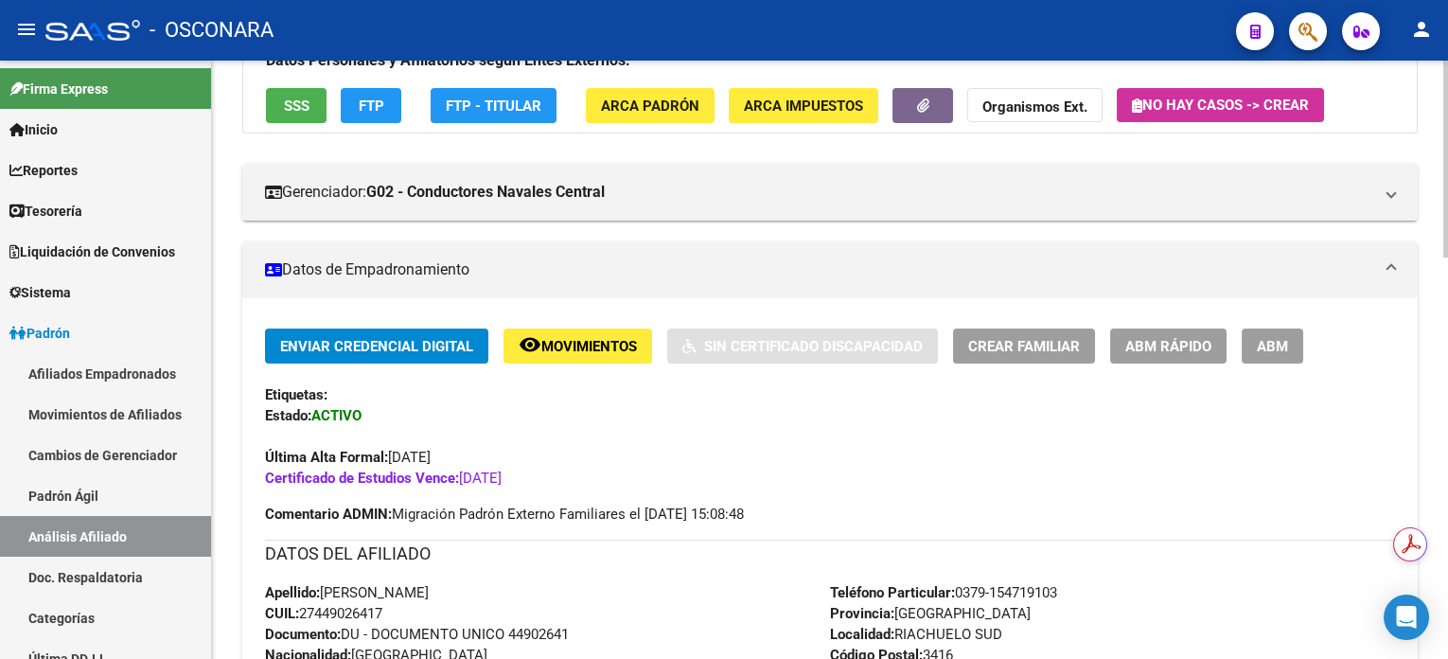
scroll to position [126, 0]
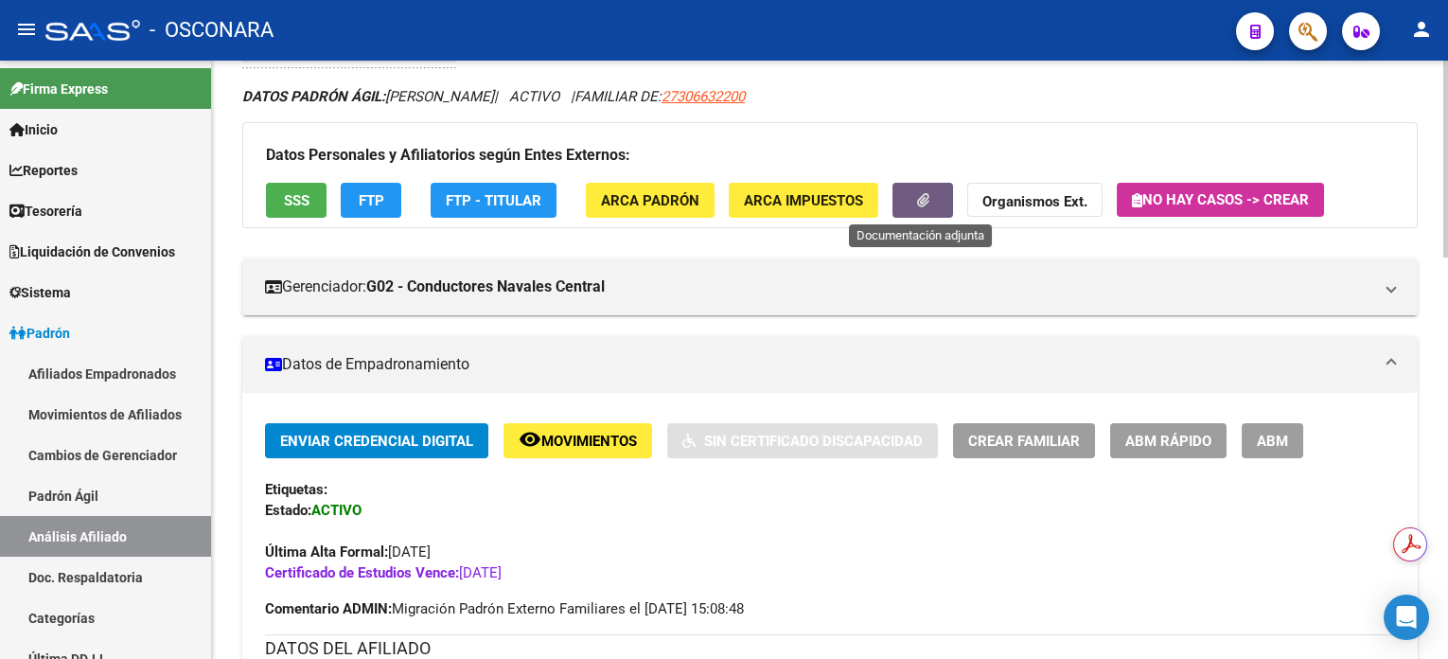
click at [911, 203] on button "button" at bounding box center [922, 200] width 61 height 35
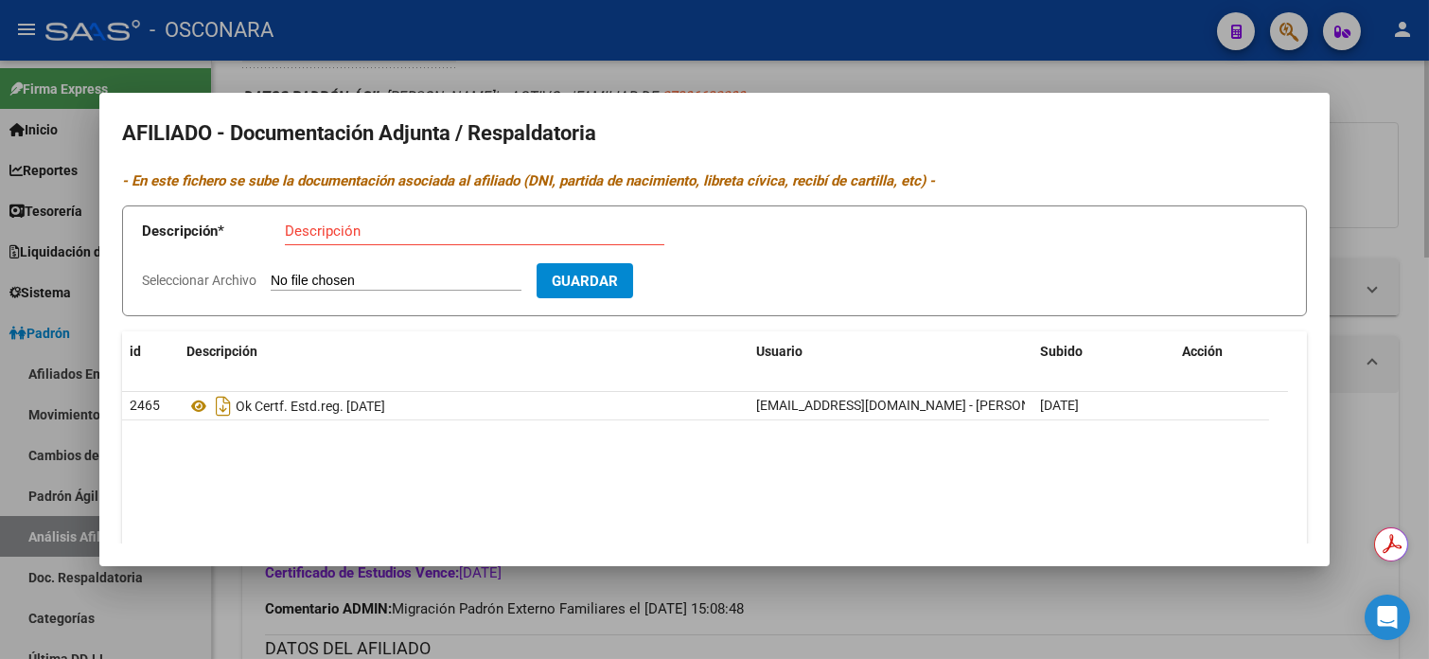
drag, startPoint x: 1388, startPoint y: 191, endPoint x: 882, endPoint y: 329, distance: 524.8
click at [1388, 189] on div at bounding box center [714, 329] width 1429 height 659
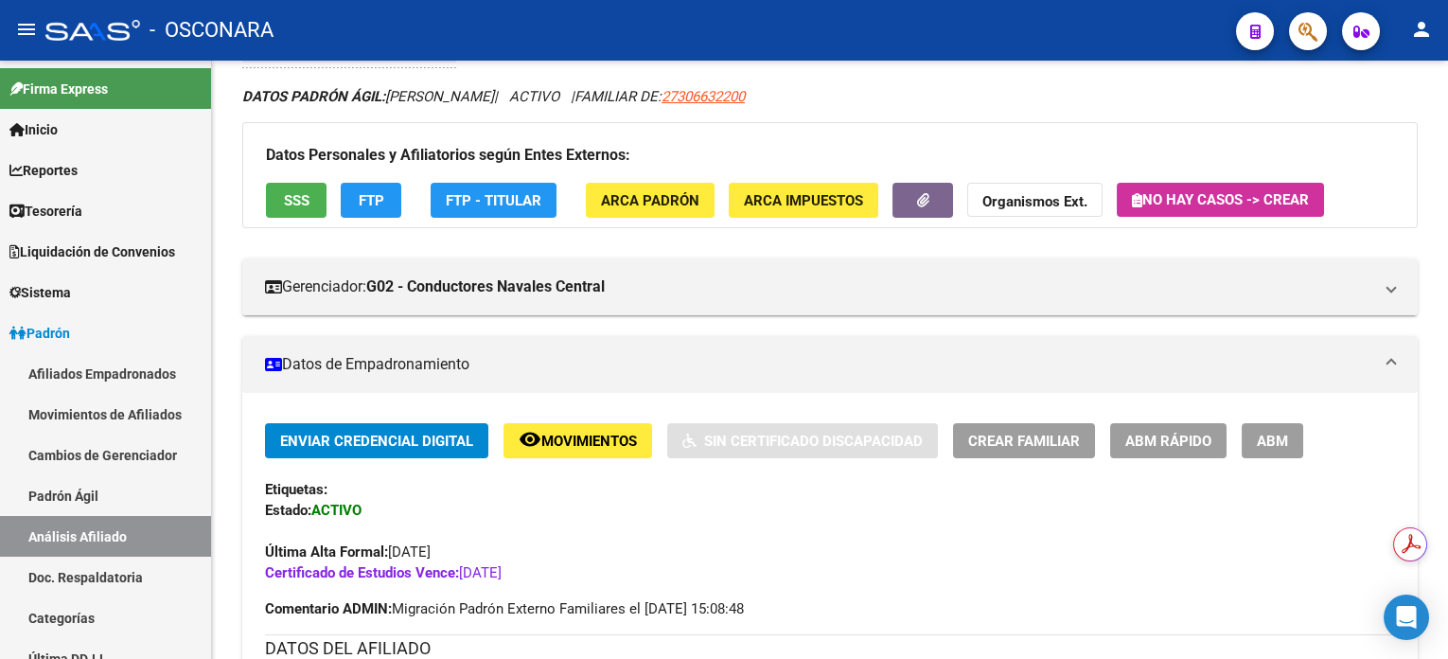
click at [1288, 443] on button "ABM" at bounding box center [1273, 440] width 62 height 35
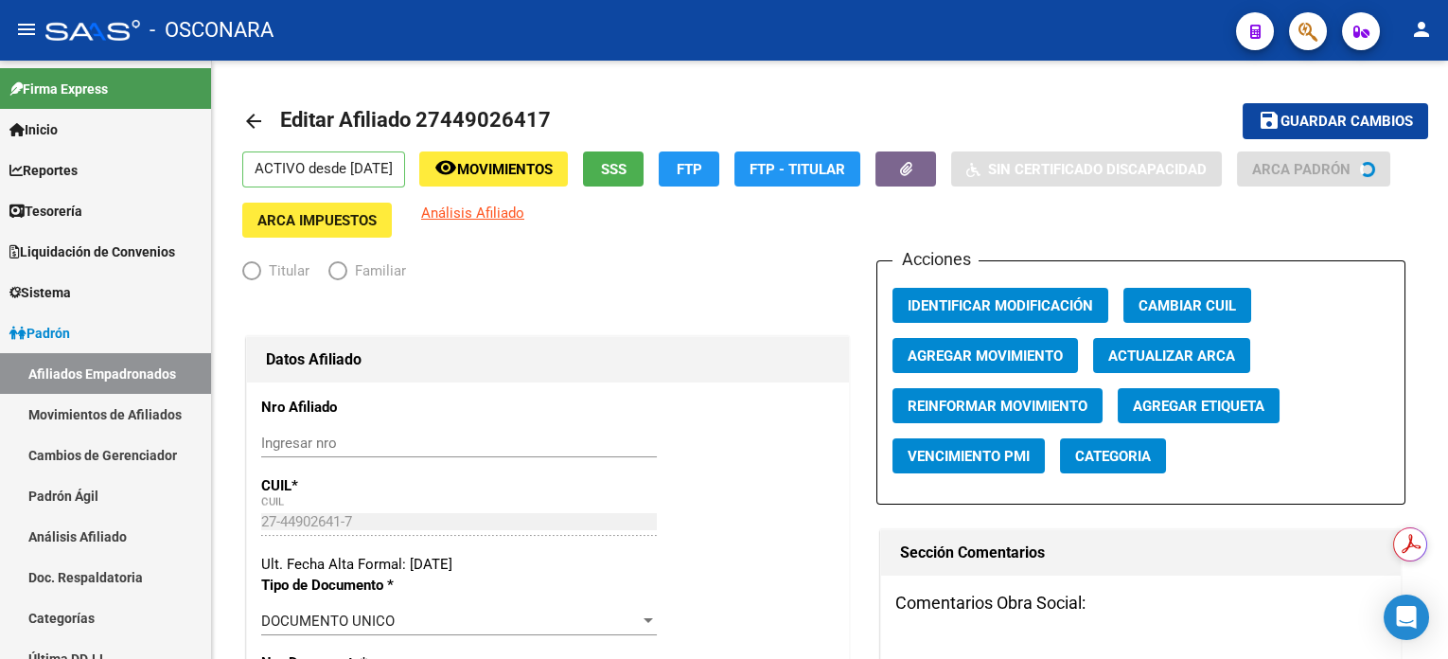
radio input "true"
type input "30-68252470-3"
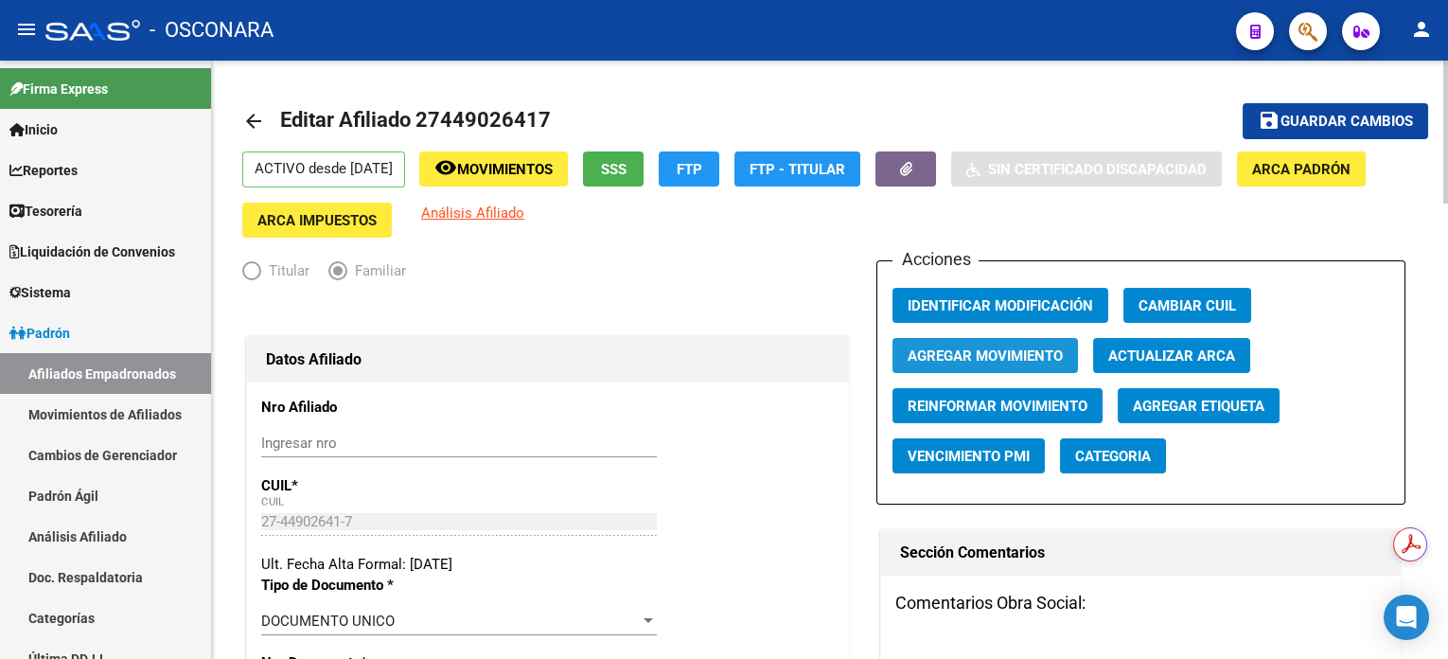
click at [964, 350] on span "Agregar Movimiento" at bounding box center [985, 355] width 155 height 17
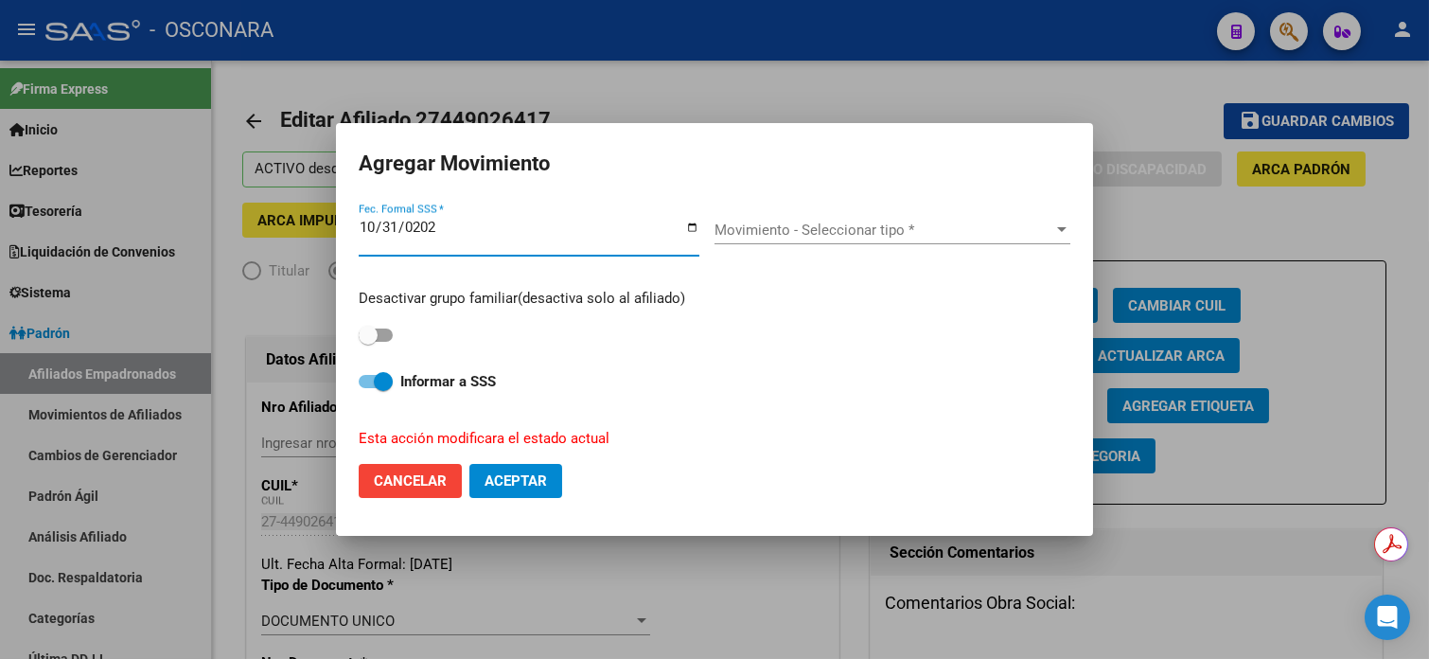
type input "[DATE]"
click at [817, 219] on div "Movimiento - Seleccionar tipo * Movimiento - Seleccionar tipo *" at bounding box center [892, 230] width 356 height 28
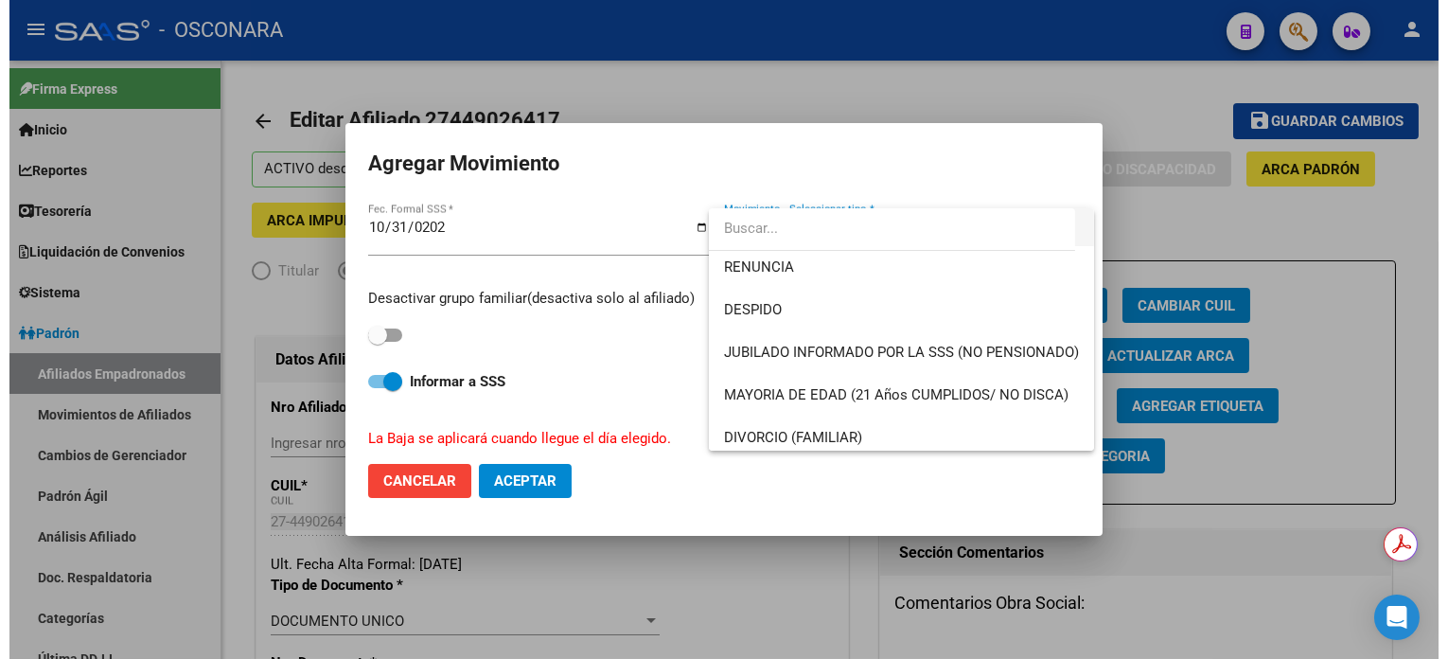
scroll to position [126, 0]
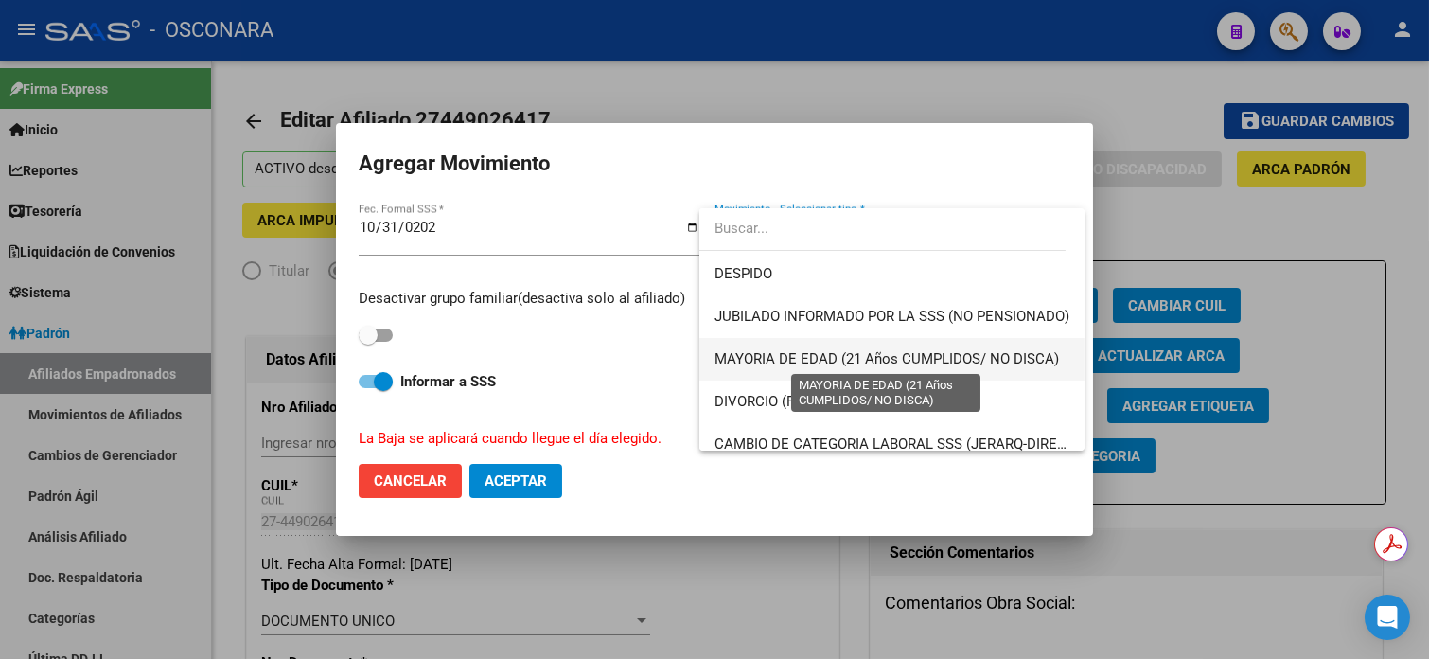
click at [902, 362] on span "MAYORIA DE EDAD (21 Años CUMPLIDOS/ NO DISCA)" at bounding box center [886, 358] width 344 height 17
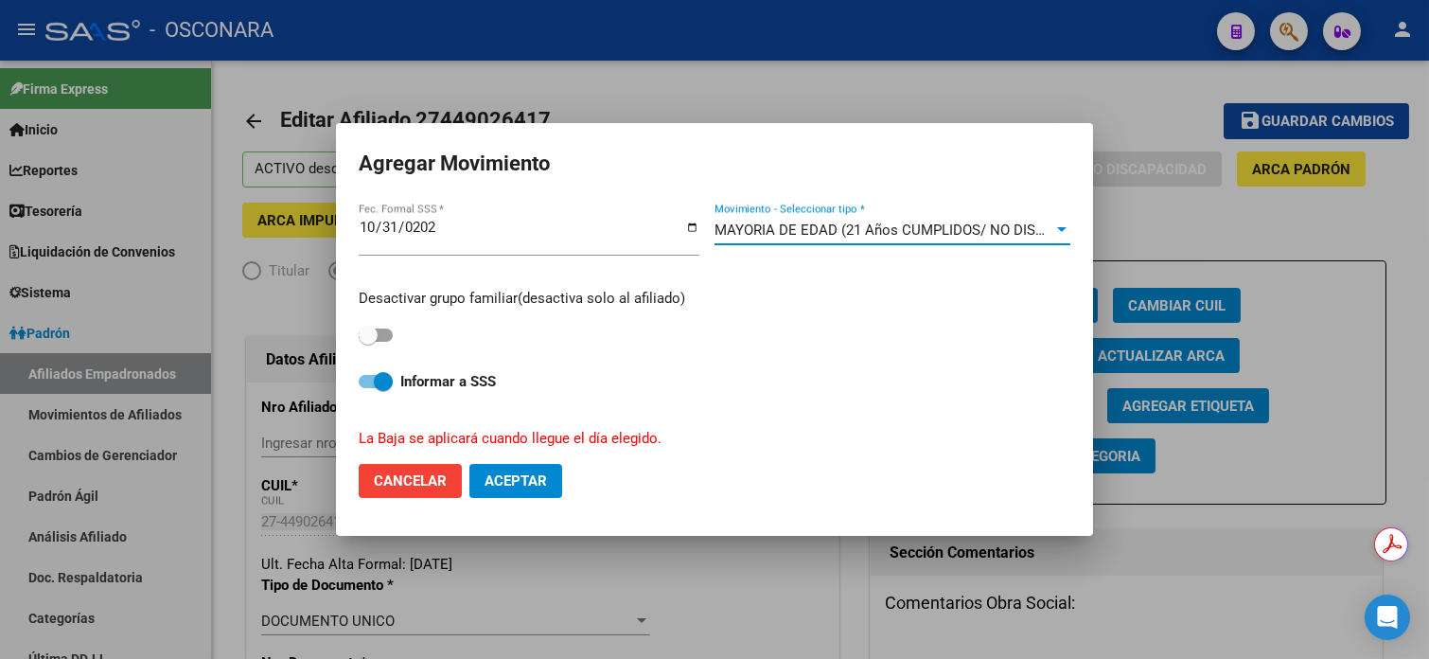
click at [392, 340] on label at bounding box center [376, 335] width 34 height 23
click at [368, 342] on input "checkbox" at bounding box center [367, 342] width 1 height 1
checkbox input "true"
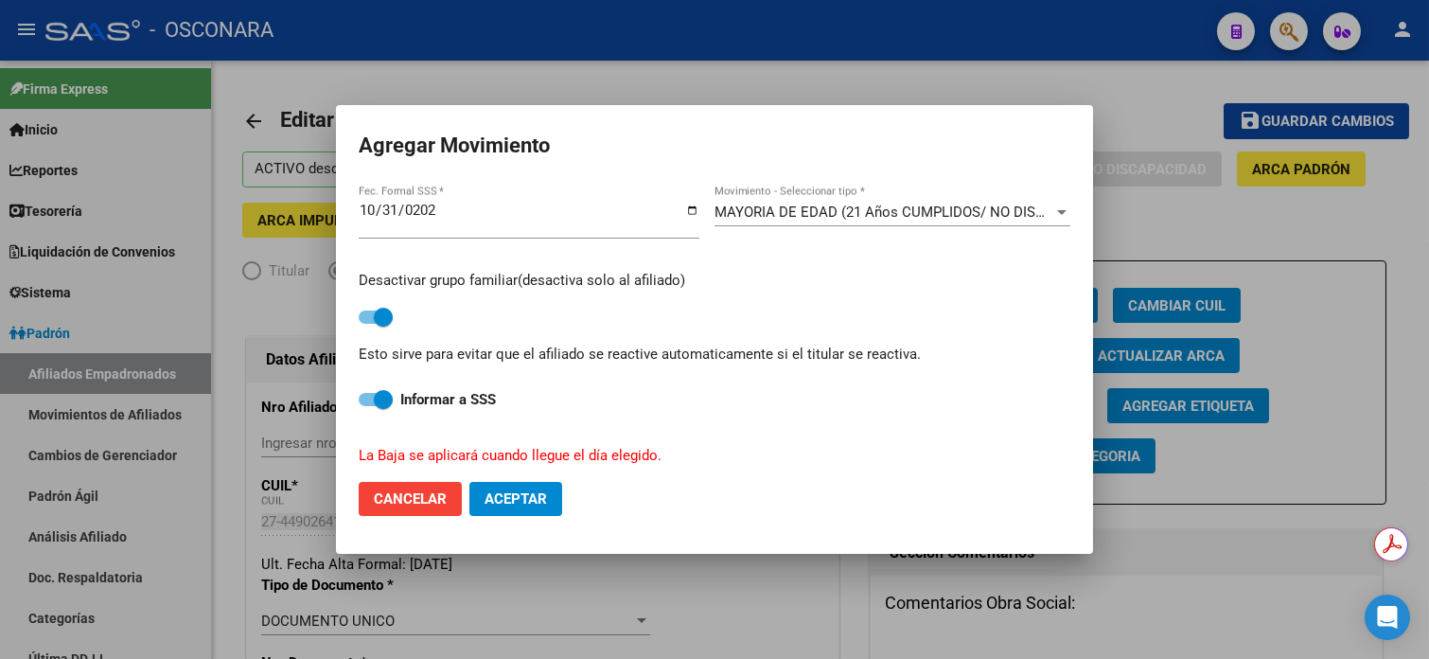
click at [517, 500] on span "Aceptar" at bounding box center [516, 498] width 62 height 17
checkbox input "false"
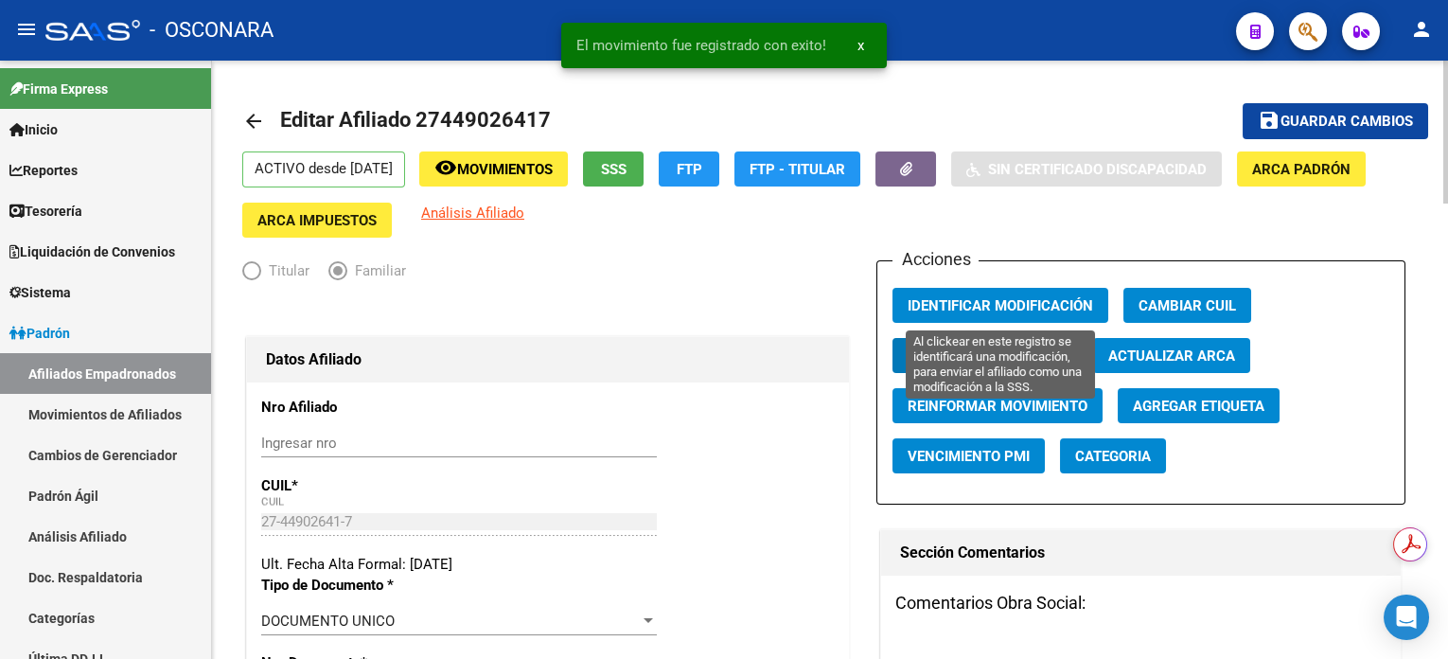
click at [1062, 300] on span "Identificar Modificación" at bounding box center [1000, 305] width 185 height 17
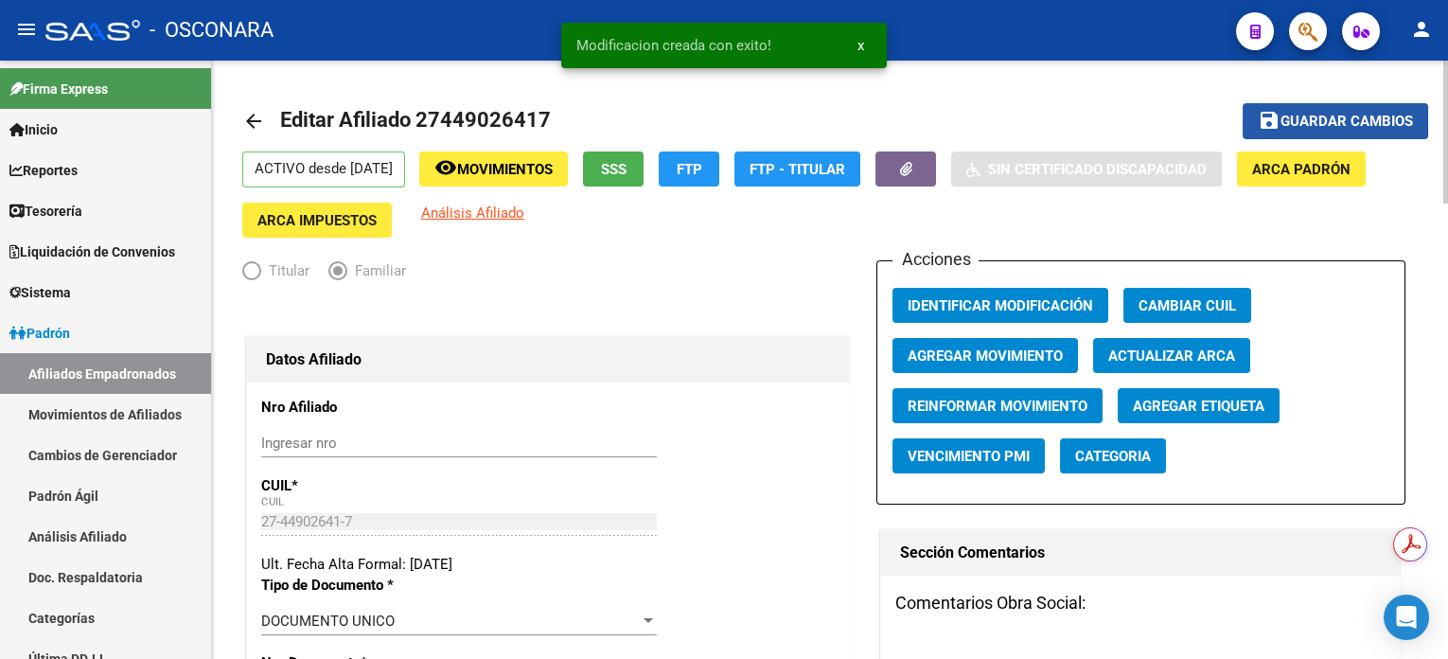
click at [1290, 120] on span "Guardar cambios" at bounding box center [1346, 122] width 132 height 17
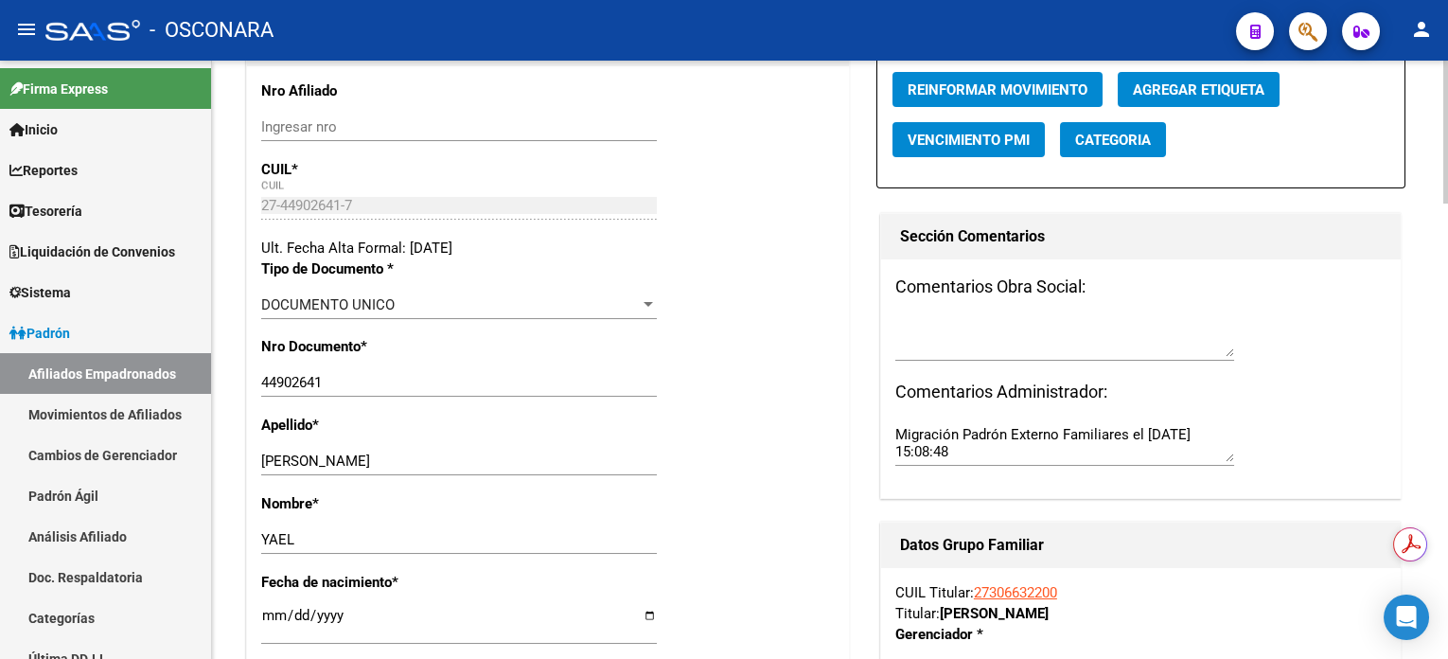
scroll to position [0, 0]
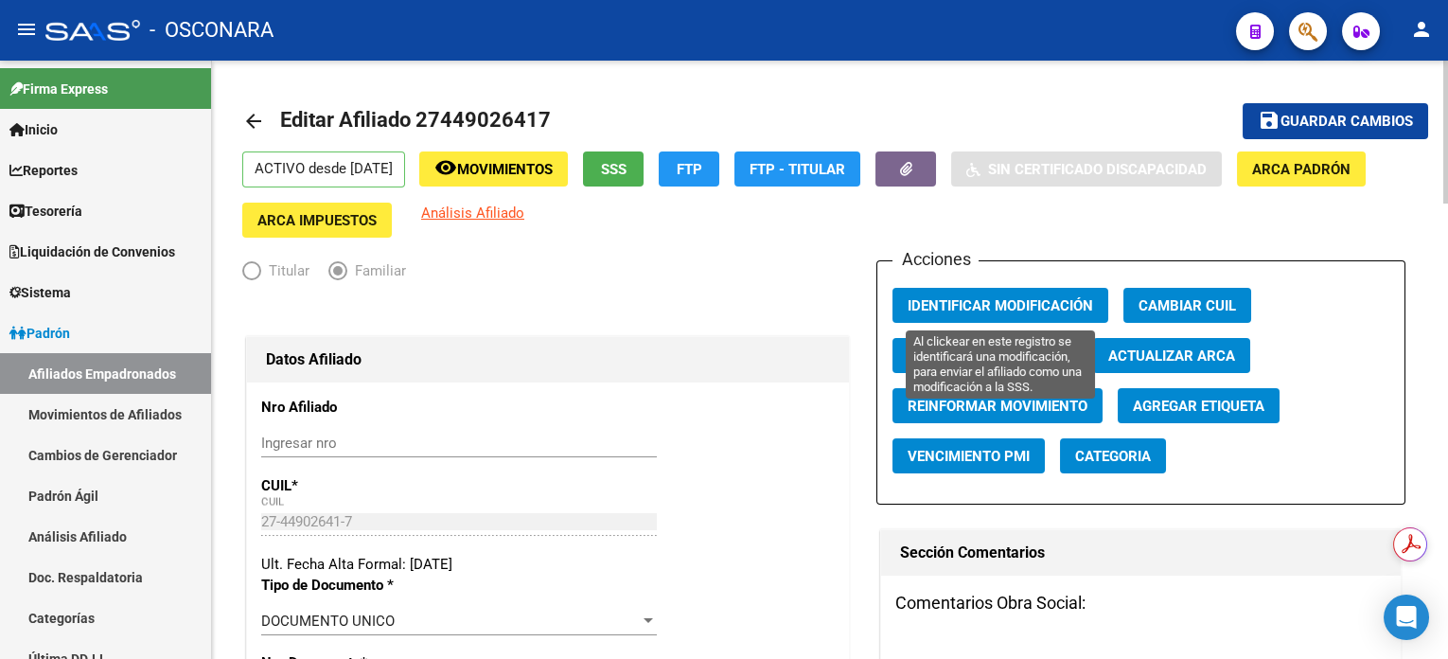
click at [978, 300] on span "Identificar Modificación" at bounding box center [1000, 305] width 185 height 17
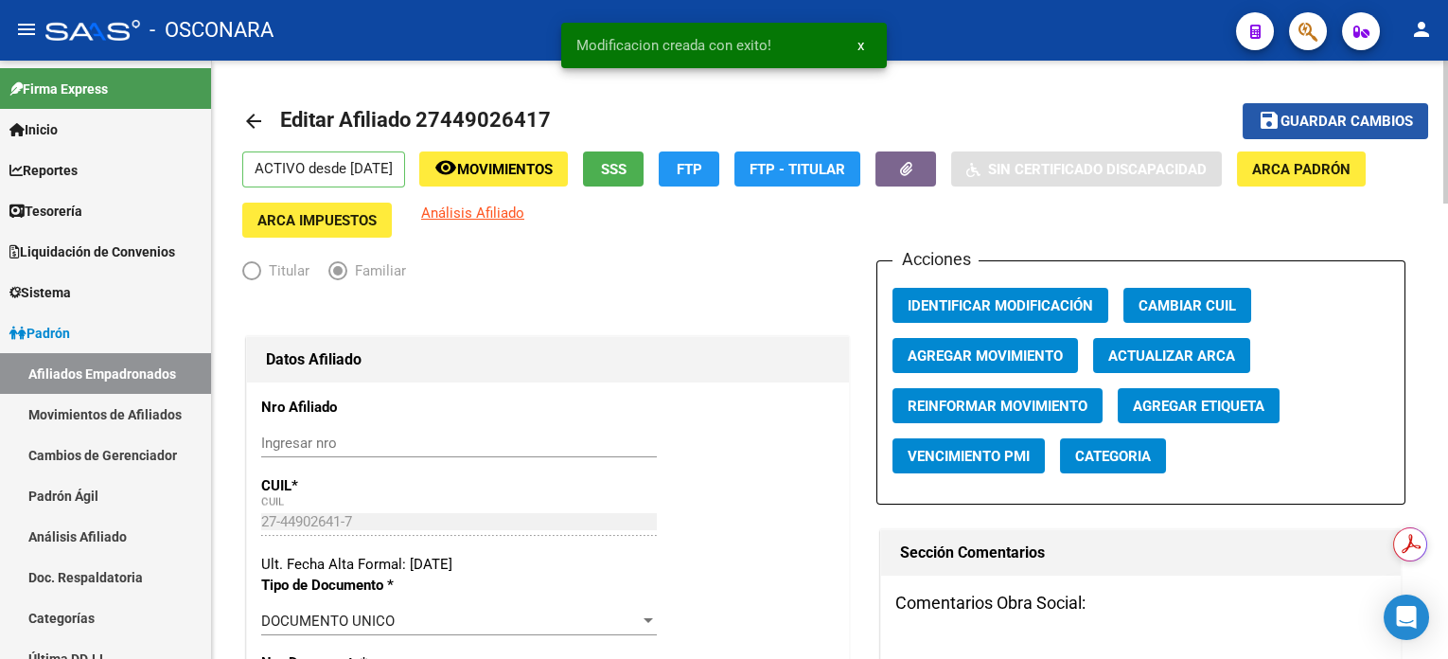
click at [1280, 126] on span "Guardar cambios" at bounding box center [1346, 122] width 132 height 17
click at [539, 155] on button "remove_red_eye Movimientos" at bounding box center [493, 168] width 149 height 35
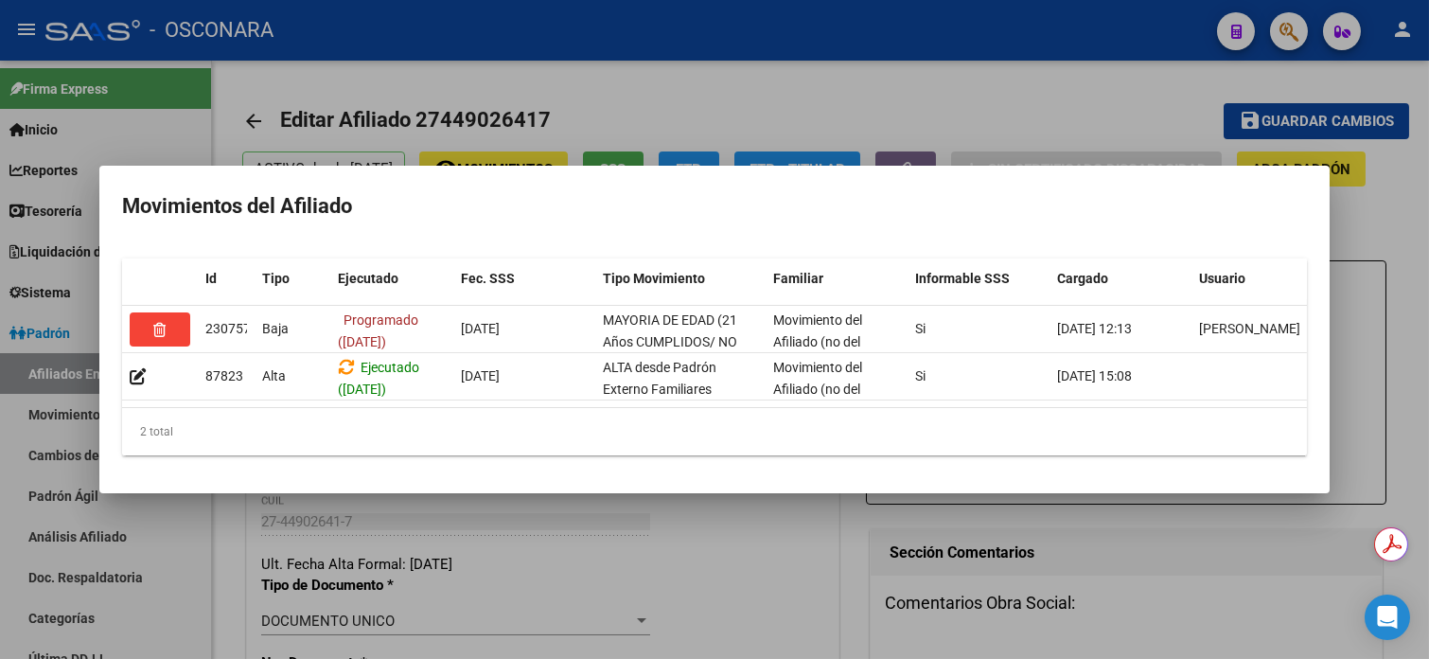
click at [747, 76] on div at bounding box center [714, 329] width 1429 height 659
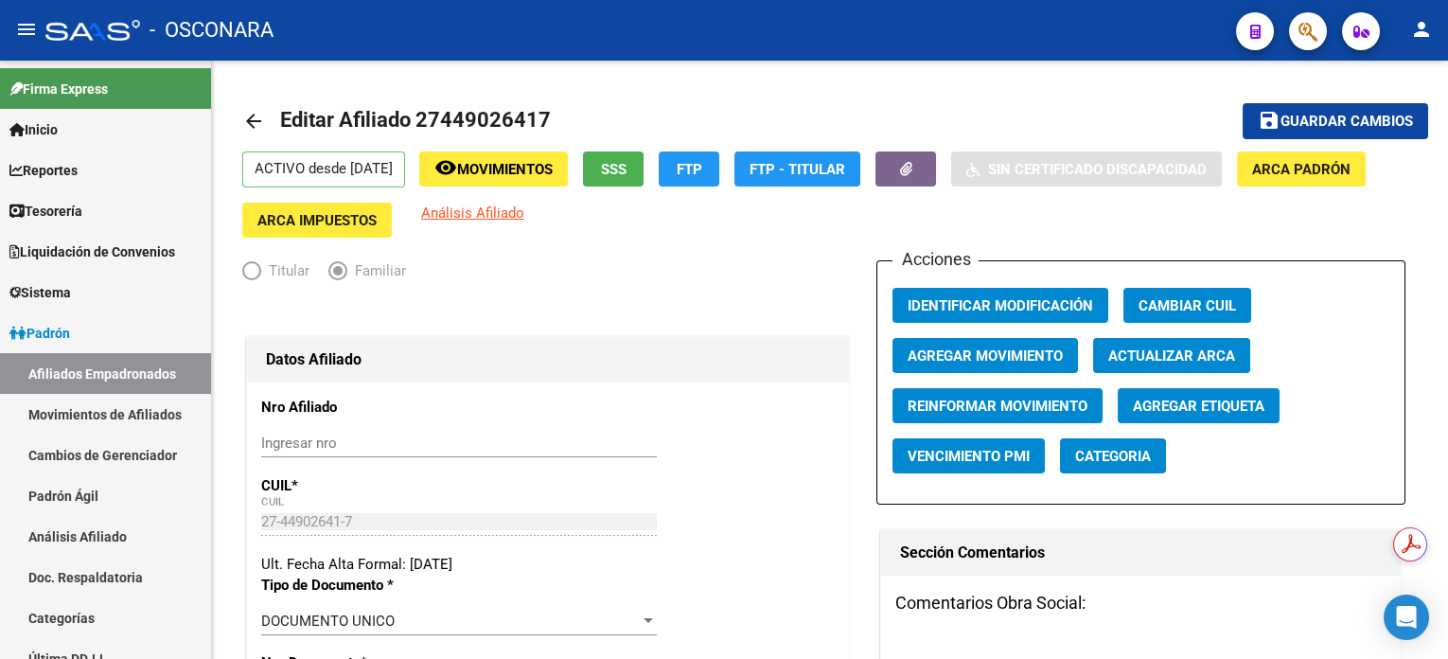
drag, startPoint x: 84, startPoint y: 545, endPoint x: 436, endPoint y: 456, distance: 363.1
click at [84, 545] on link "Análisis Afiliado" at bounding box center [105, 536] width 211 height 41
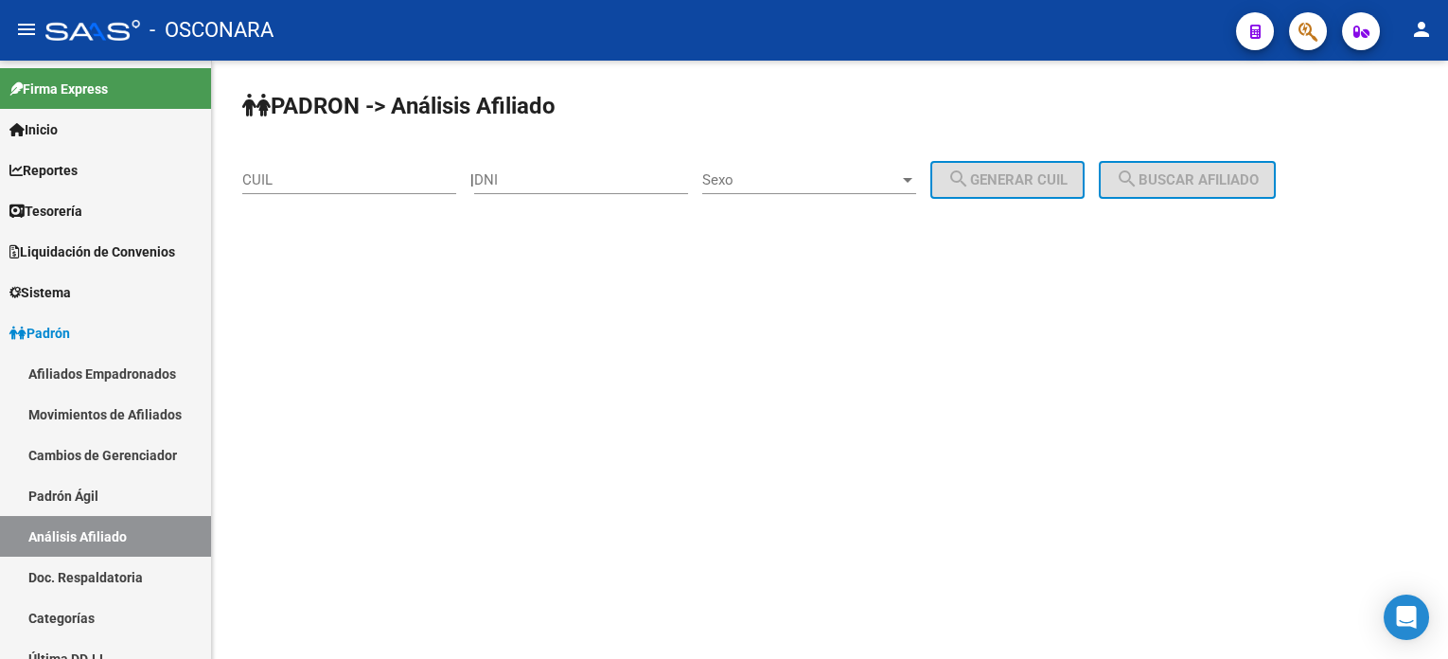
click at [362, 157] on div "CUIL" at bounding box center [349, 173] width 214 height 41
paste input "27-41948199-3"
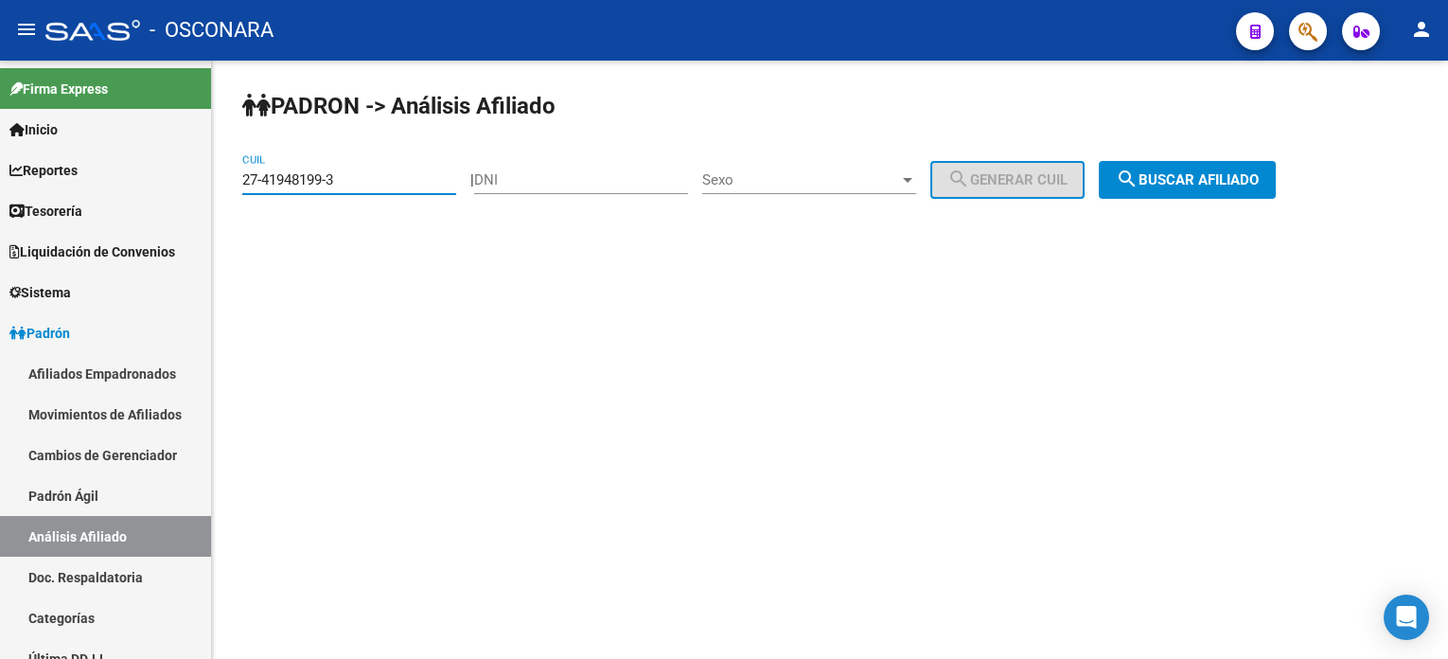
type input "27-41948199-3"
click at [1198, 188] on button "search Buscar afiliado" at bounding box center [1187, 180] width 177 height 38
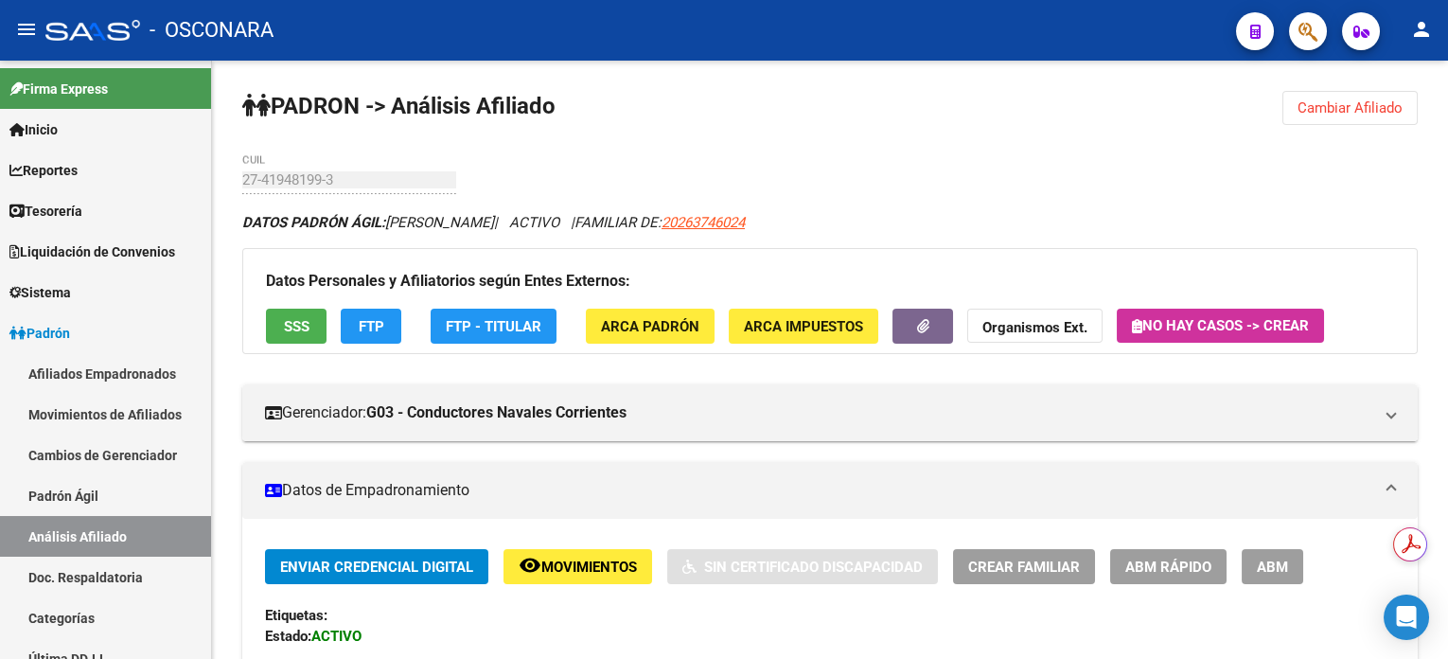
click at [1260, 569] on span "ABM" at bounding box center [1272, 566] width 31 height 17
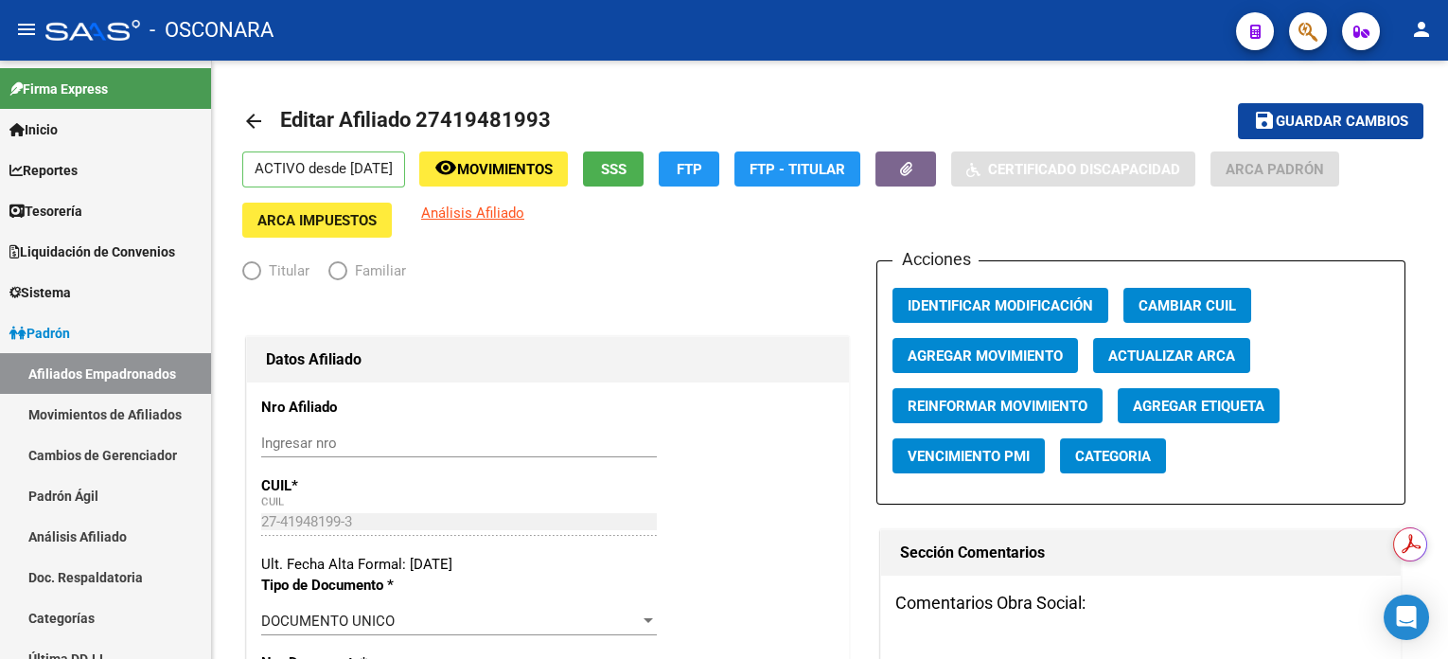
radio input "true"
type input "30-71196009-7"
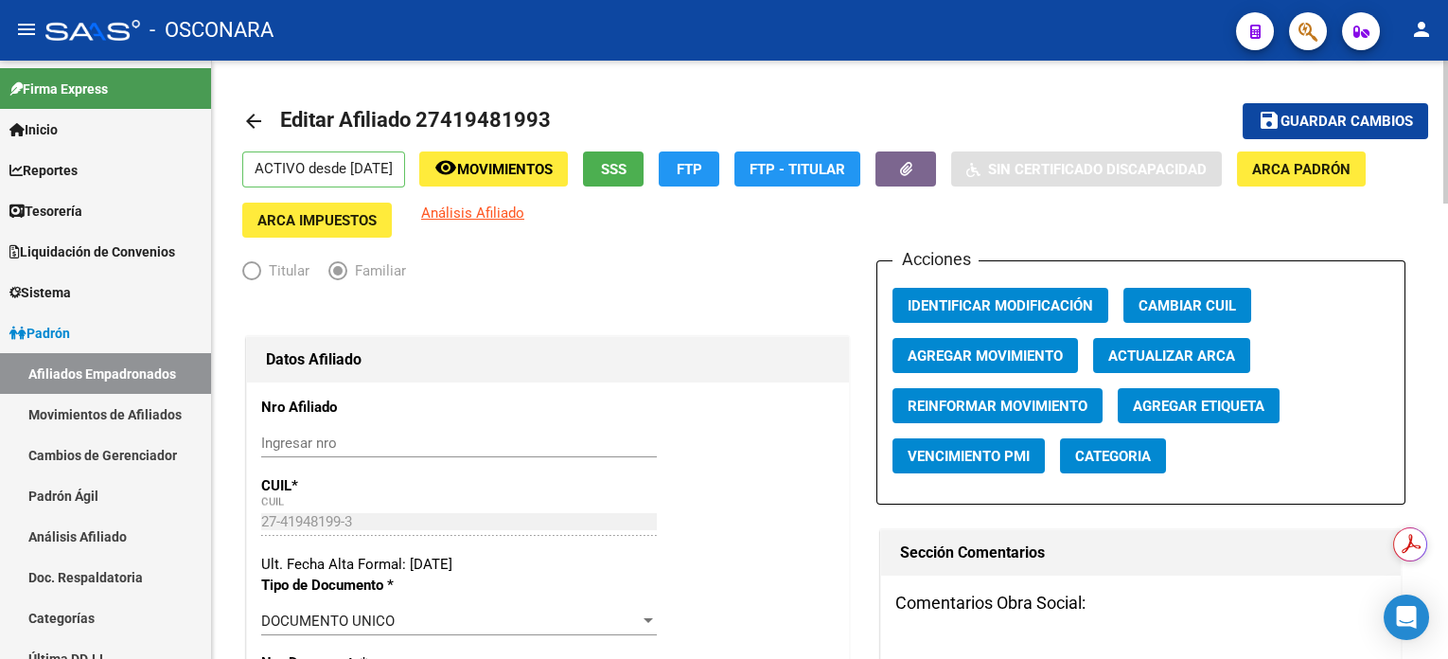
click at [1023, 355] on span "Agregar Movimiento" at bounding box center [985, 355] width 155 height 17
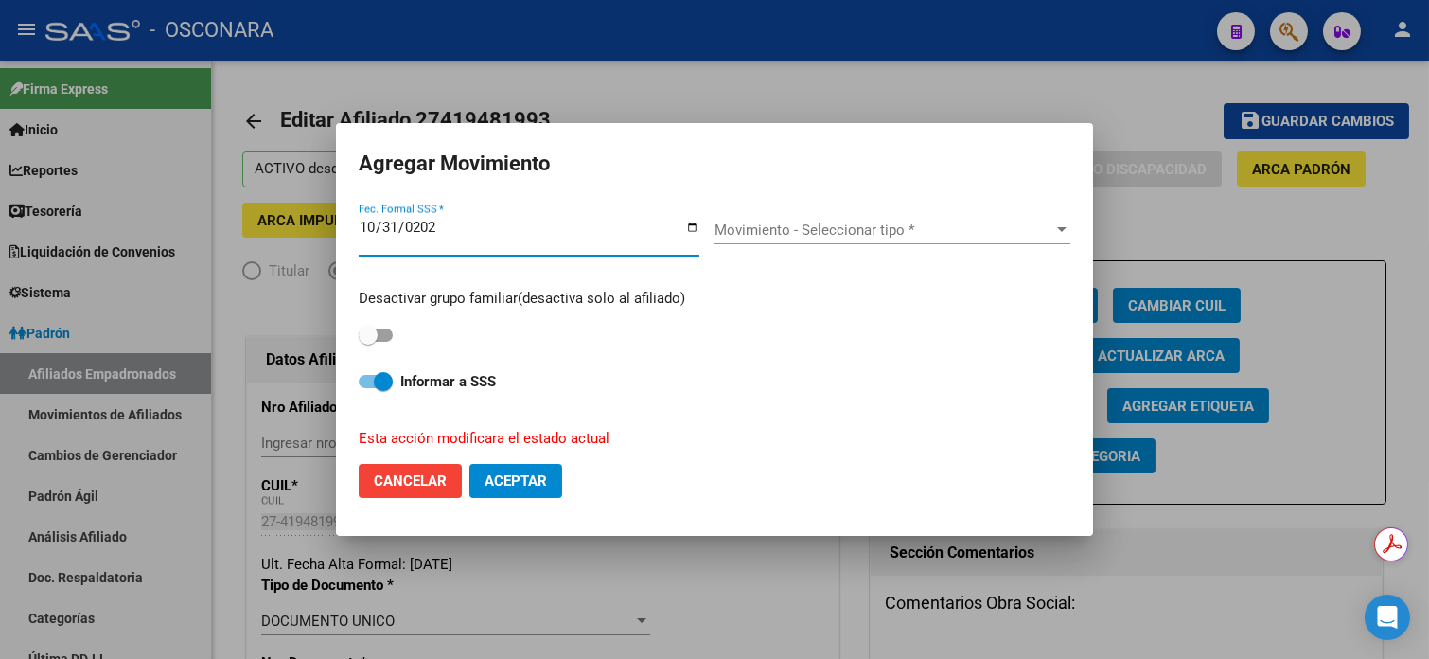
type input "[DATE]"
click at [860, 230] on span "Movimiento - Seleccionar tipo *" at bounding box center [883, 229] width 339 height 17
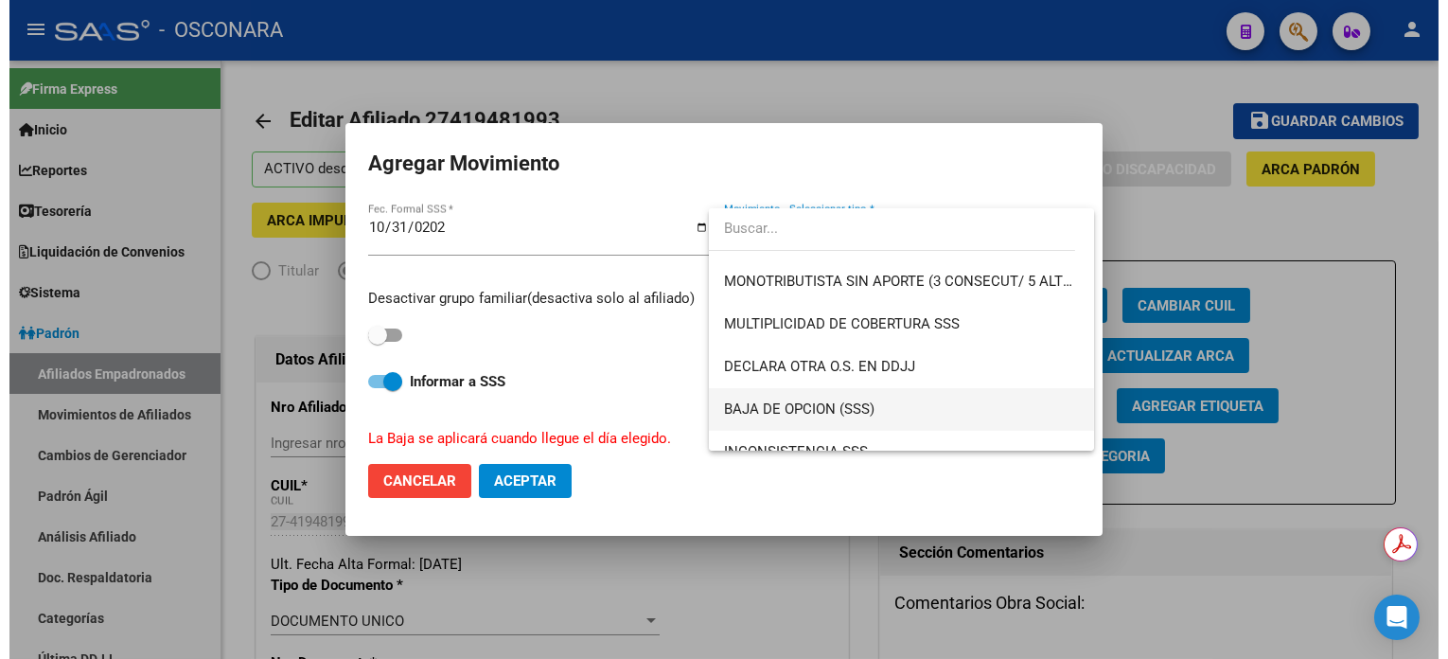
scroll to position [618, 0]
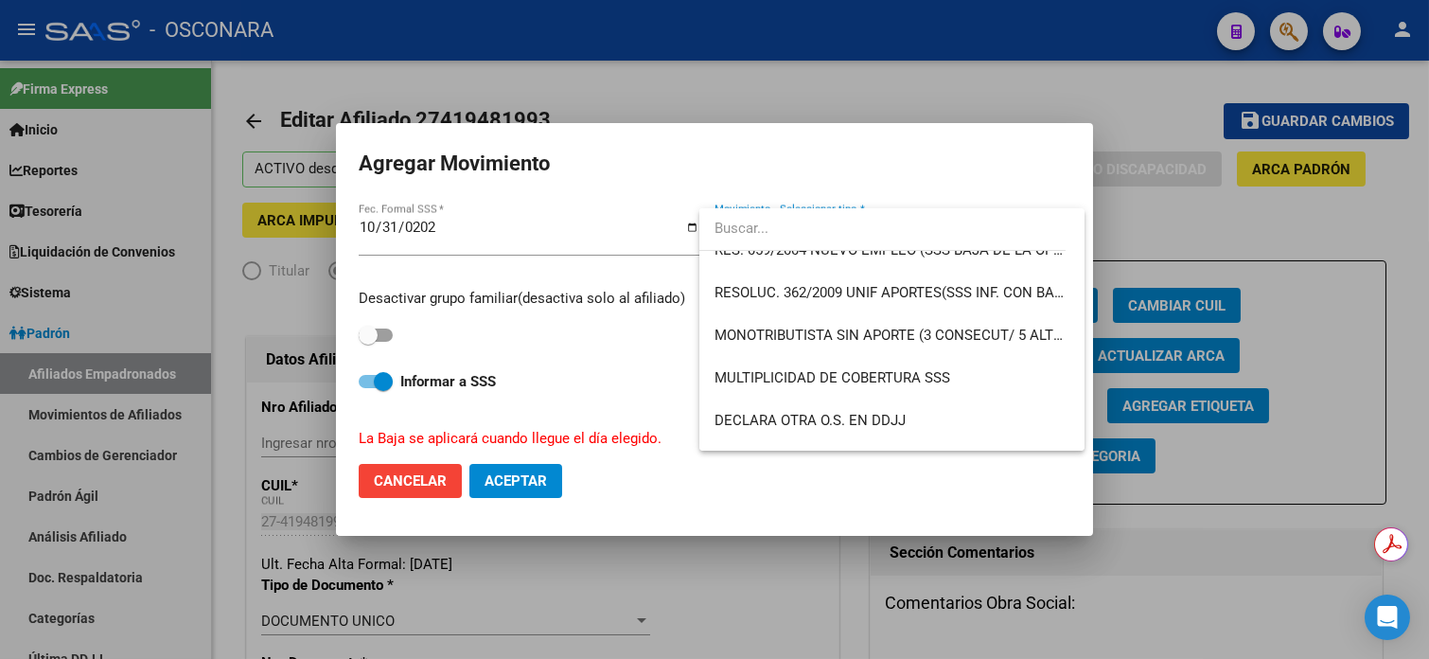
click at [865, 59] on div at bounding box center [714, 329] width 1429 height 659
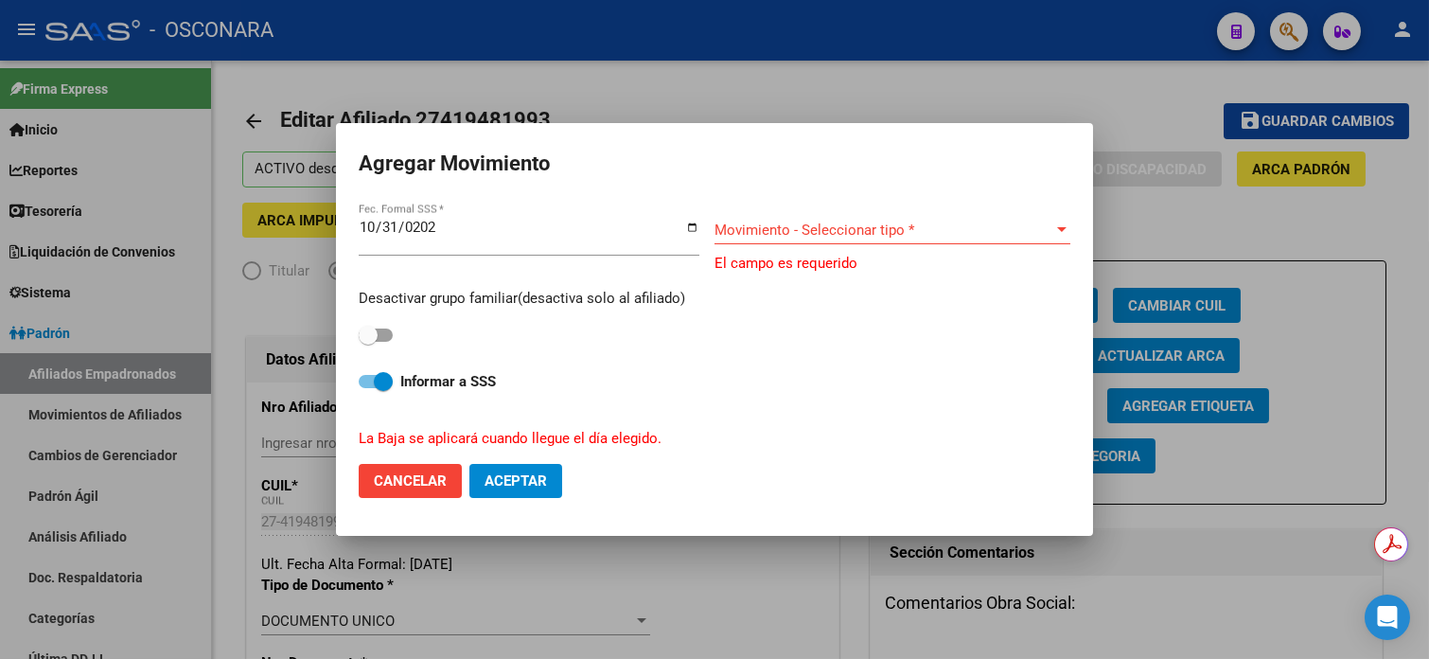
click at [864, 74] on div at bounding box center [714, 329] width 1429 height 659
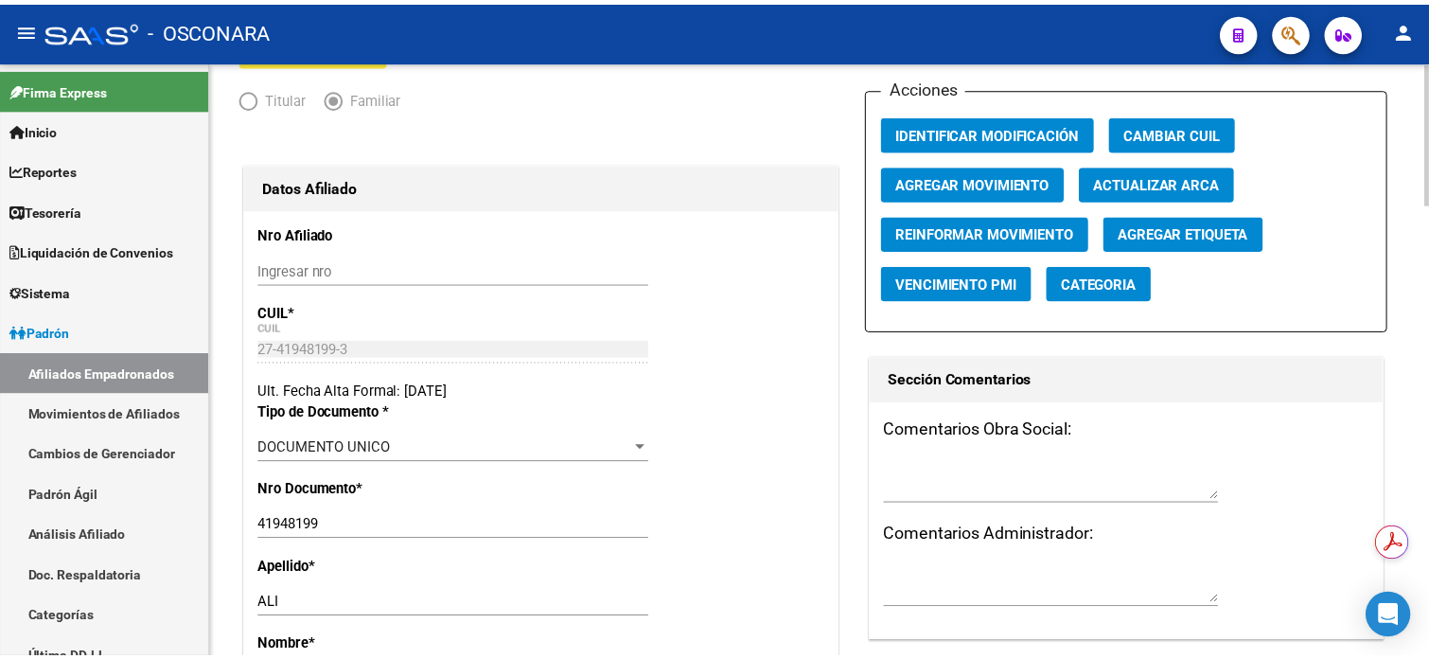
scroll to position [0, 0]
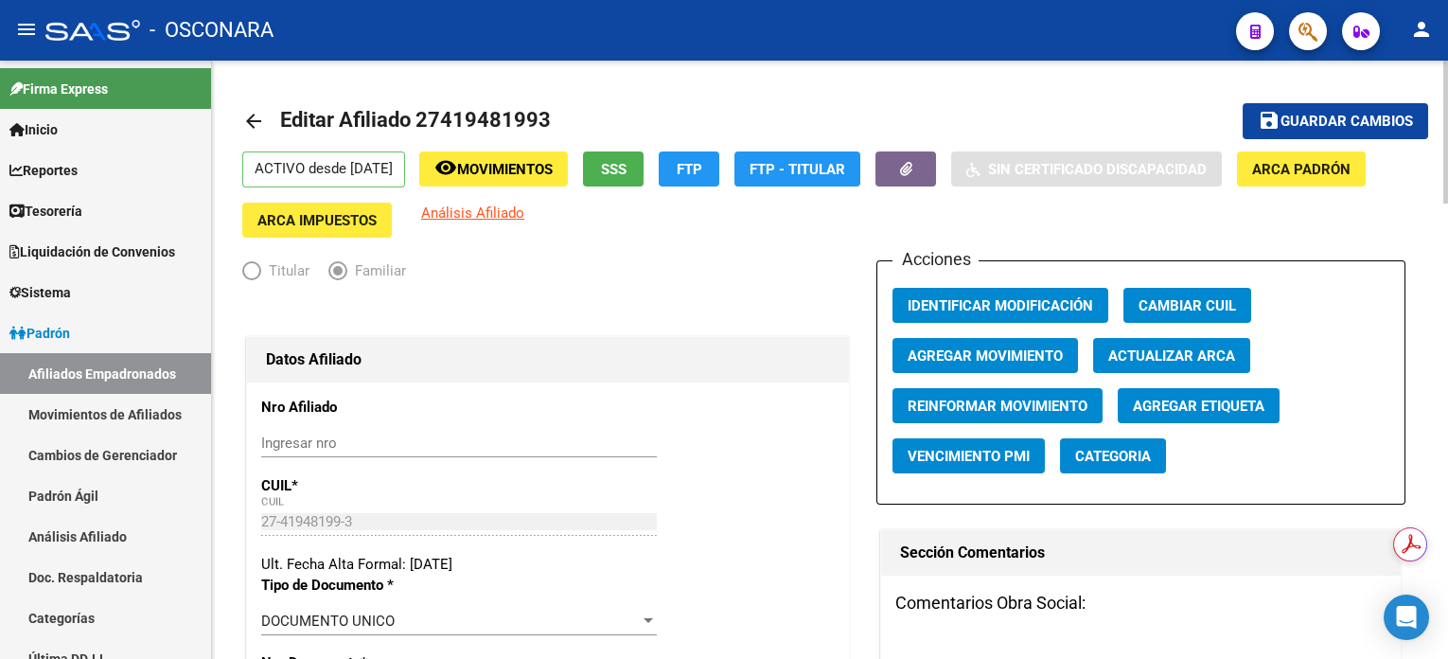
click at [1023, 349] on span "Agregar Movimiento" at bounding box center [985, 355] width 155 height 17
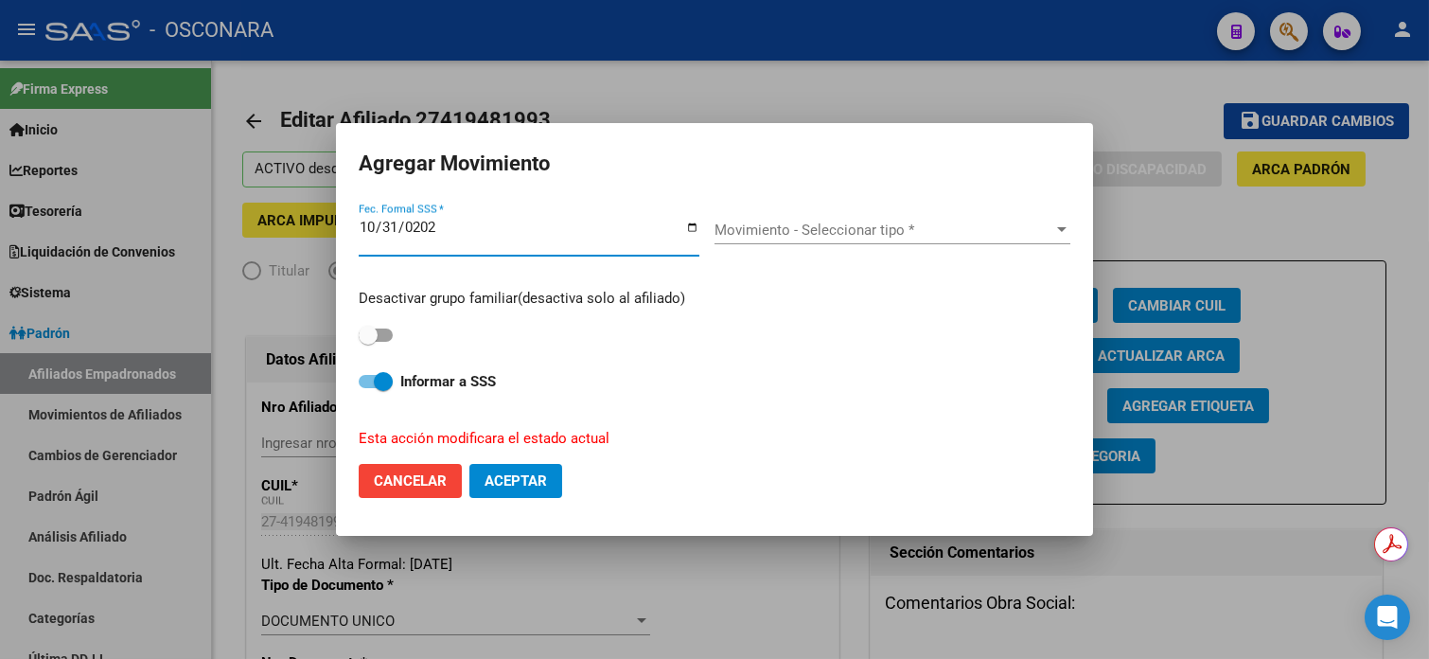
type input "[DATE]"
click at [1002, 237] on span "Movimiento - Seleccionar tipo *" at bounding box center [883, 229] width 339 height 17
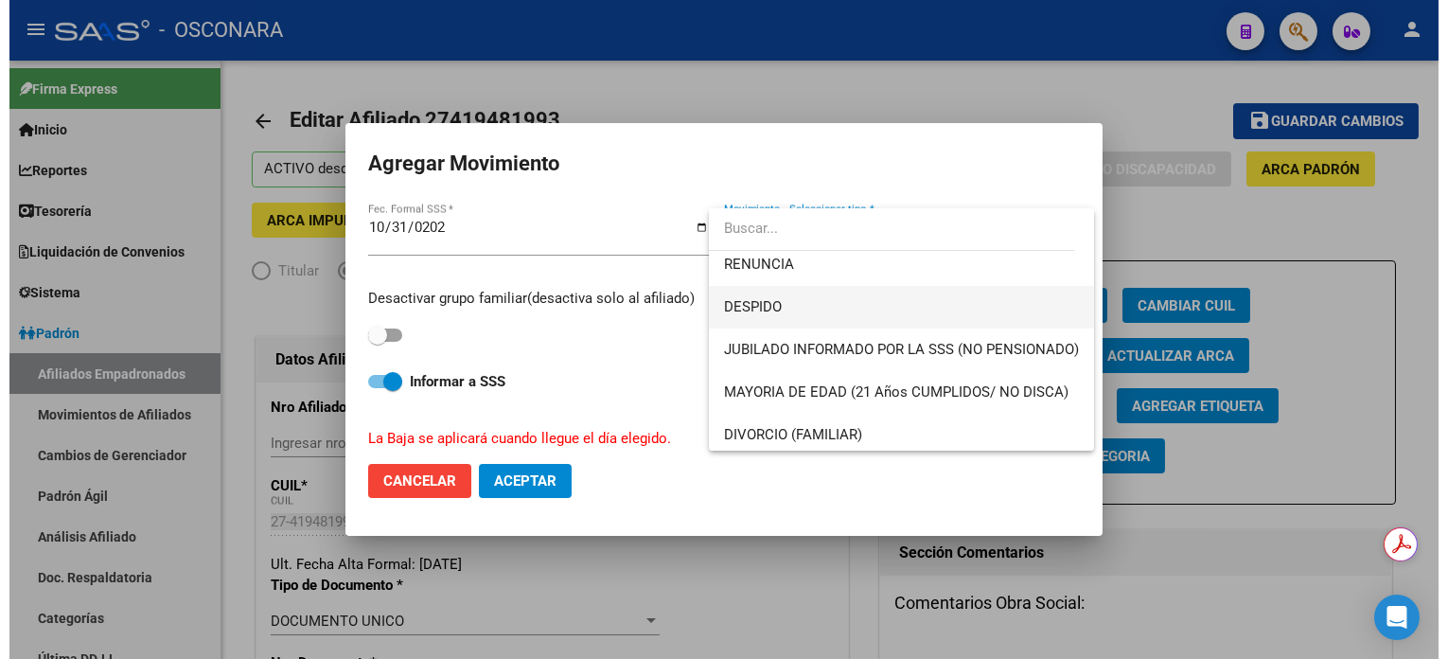
scroll to position [126, 0]
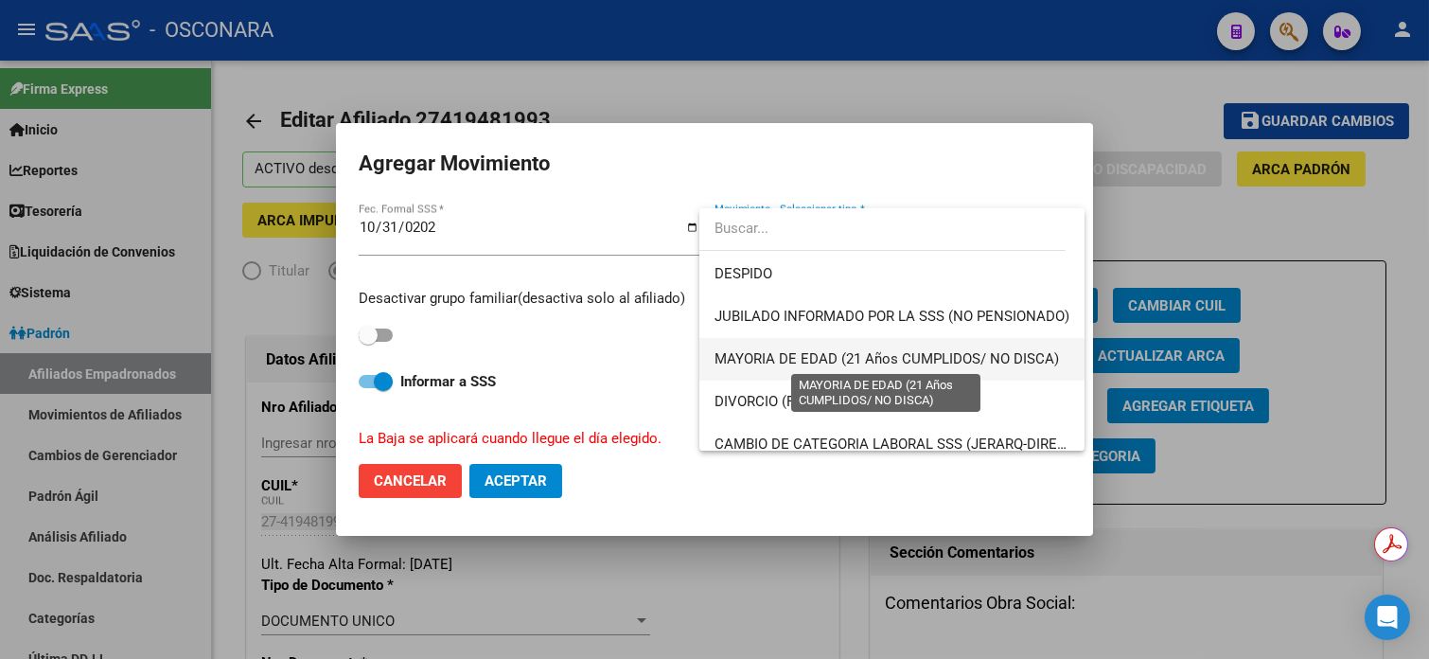
click at [904, 364] on span "MAYORIA DE EDAD (21 Años CUMPLIDOS/ NO DISCA)" at bounding box center [886, 358] width 344 height 17
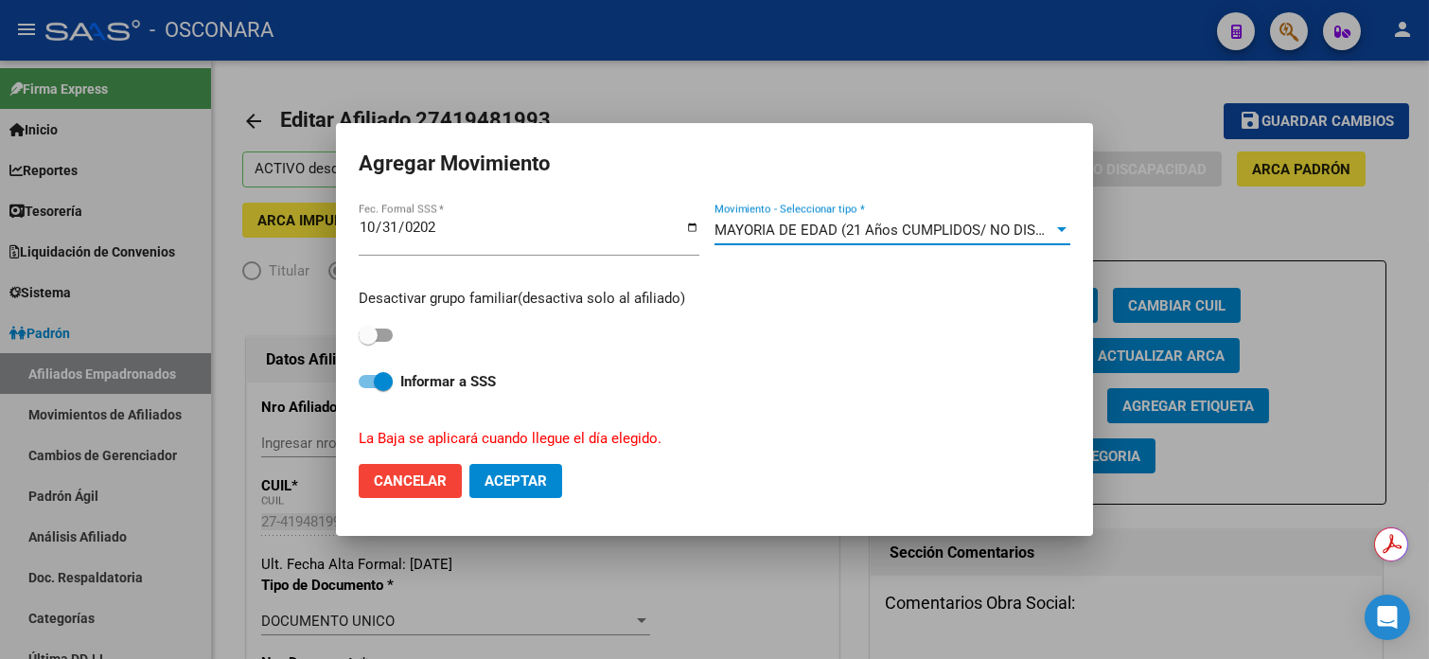
click at [383, 333] on span at bounding box center [376, 334] width 34 height 13
click at [368, 342] on input "checkbox" at bounding box center [367, 342] width 1 height 1
checkbox input "true"
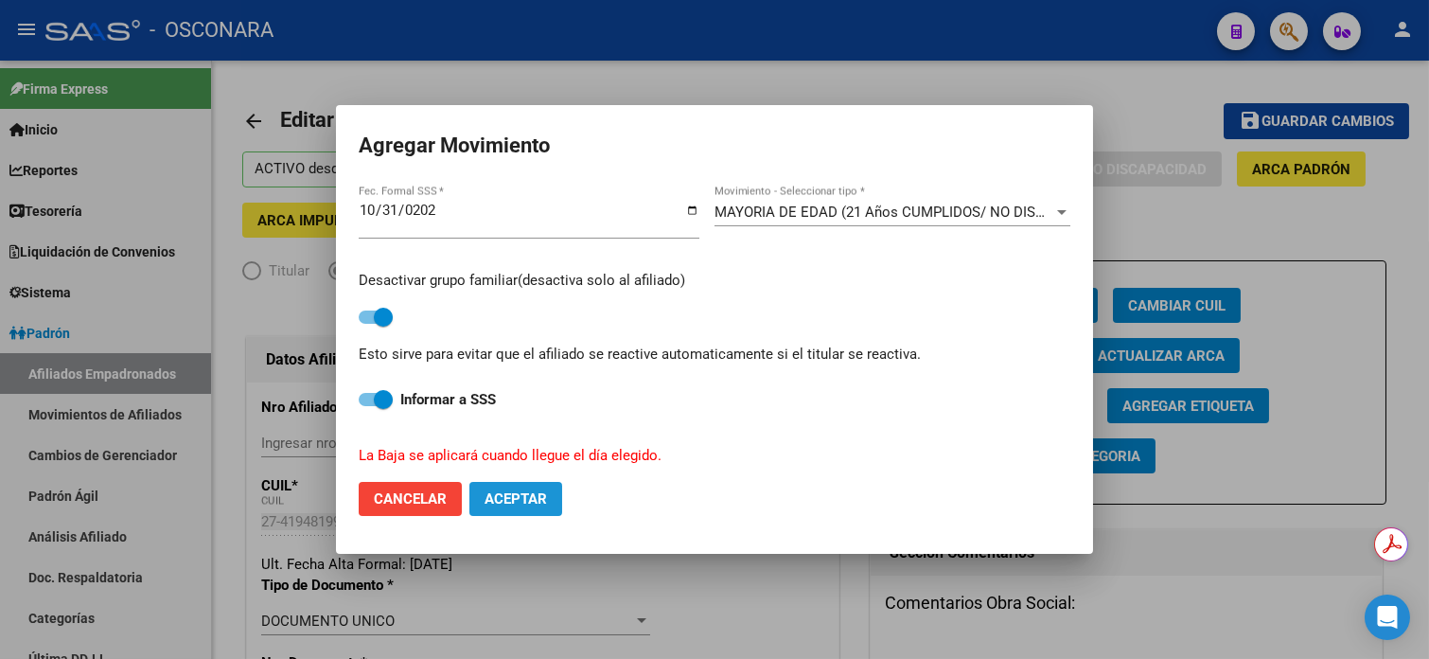
click at [512, 486] on button "Aceptar" at bounding box center [515, 499] width 93 height 34
checkbox input "false"
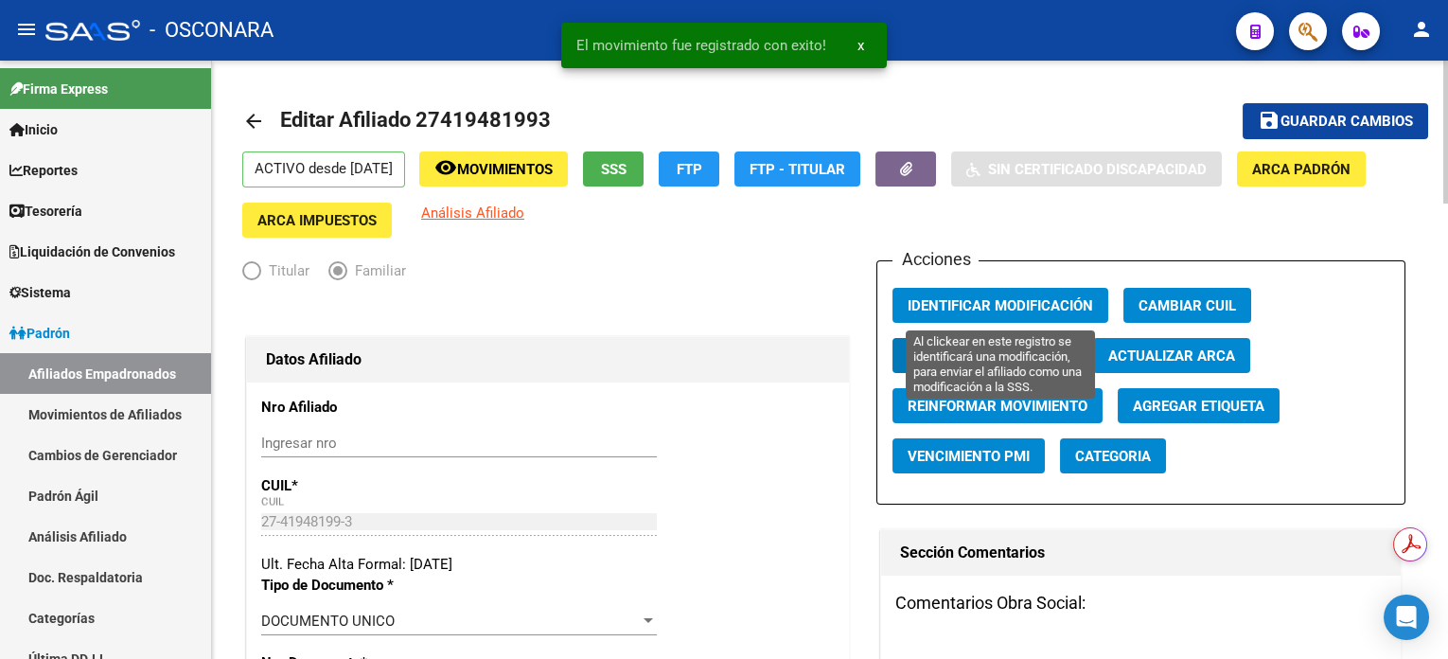
click at [1050, 304] on span "Identificar Modificación" at bounding box center [1000, 305] width 185 height 17
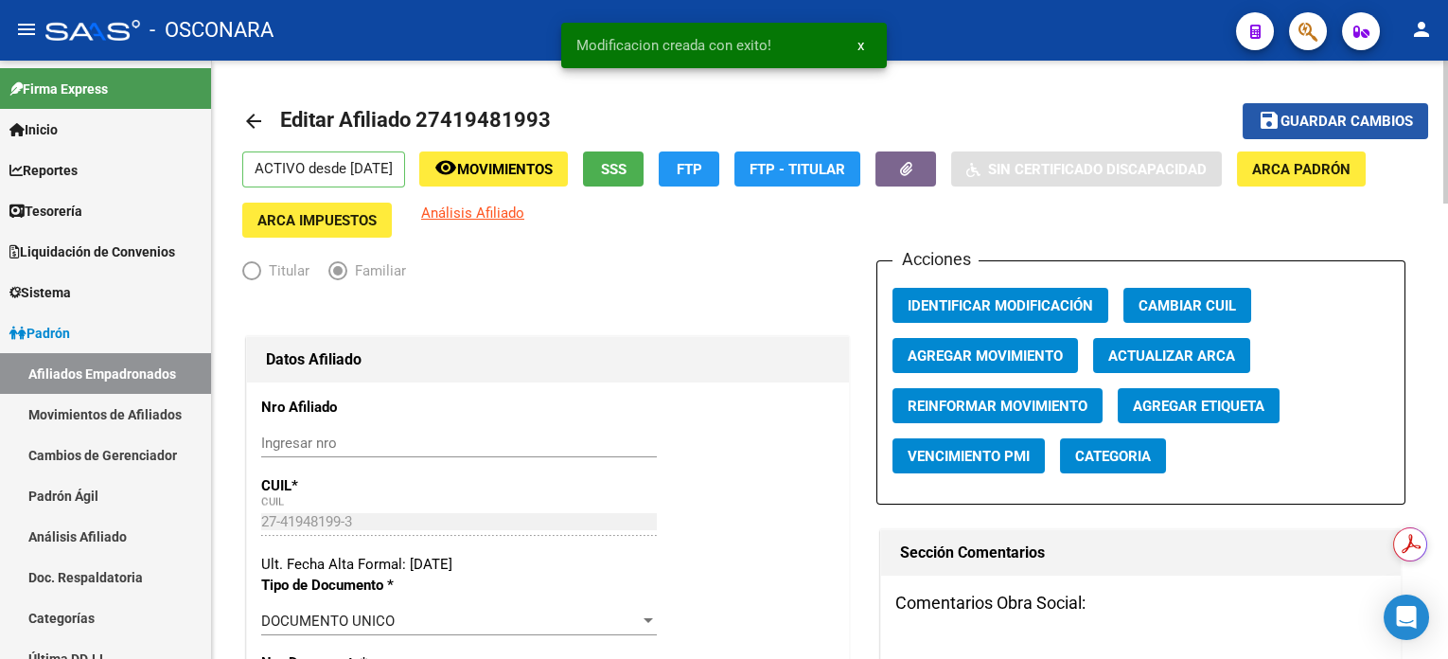
click at [1348, 114] on span "Guardar cambios" at bounding box center [1346, 122] width 132 height 17
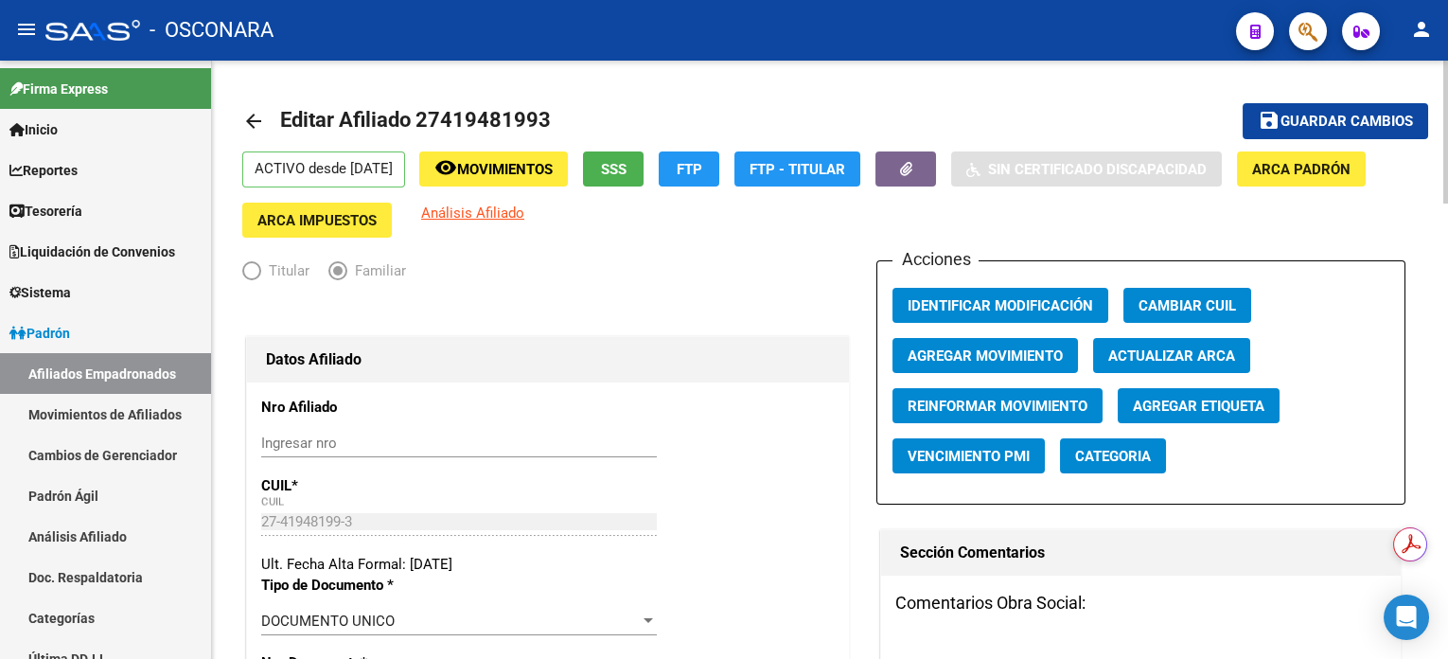
click at [513, 176] on span "Movimientos" at bounding box center [505, 169] width 96 height 17
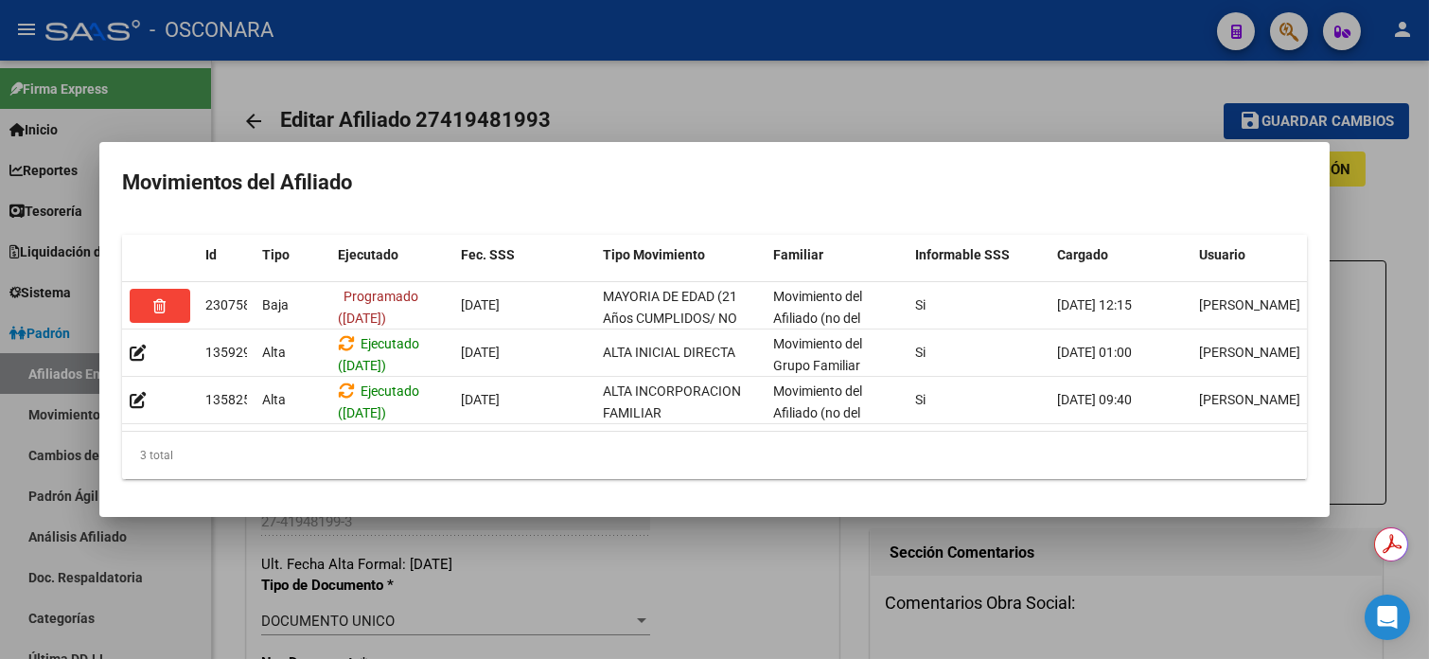
click at [1014, 69] on div at bounding box center [714, 329] width 1429 height 659
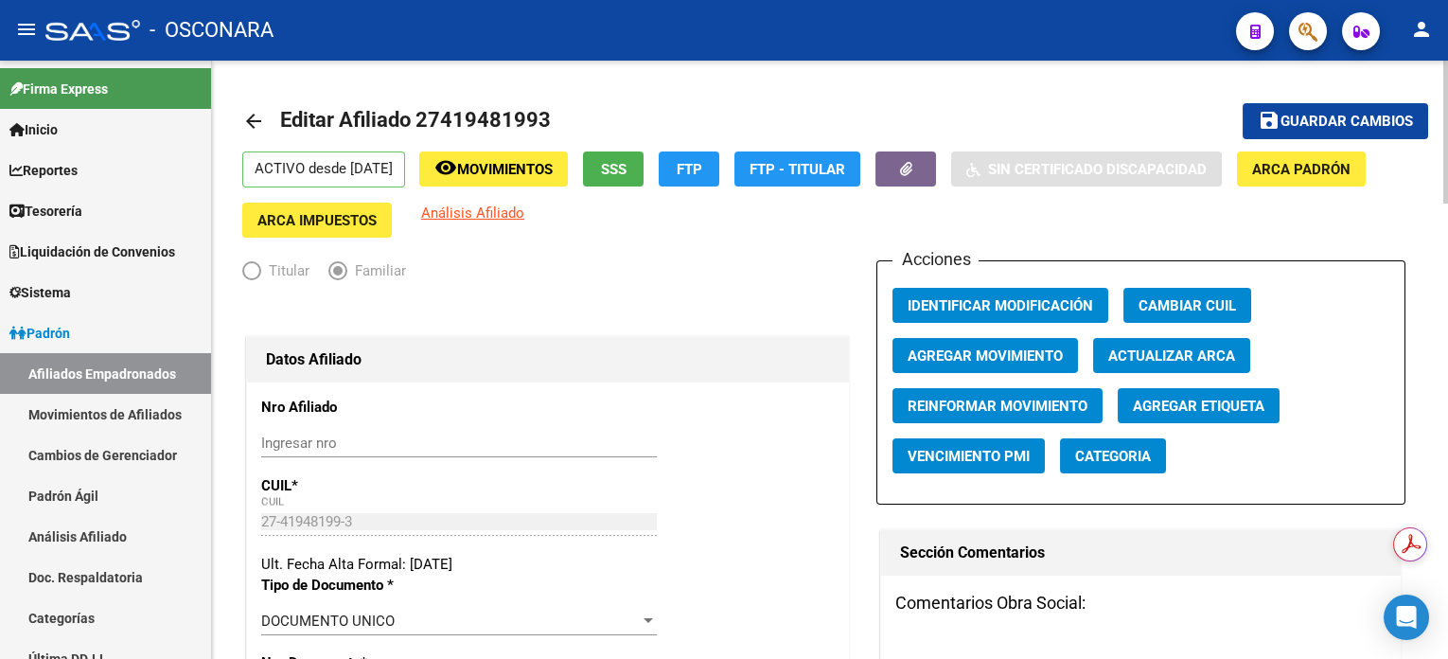
click at [1325, 129] on span "Guardar cambios" at bounding box center [1346, 122] width 132 height 17
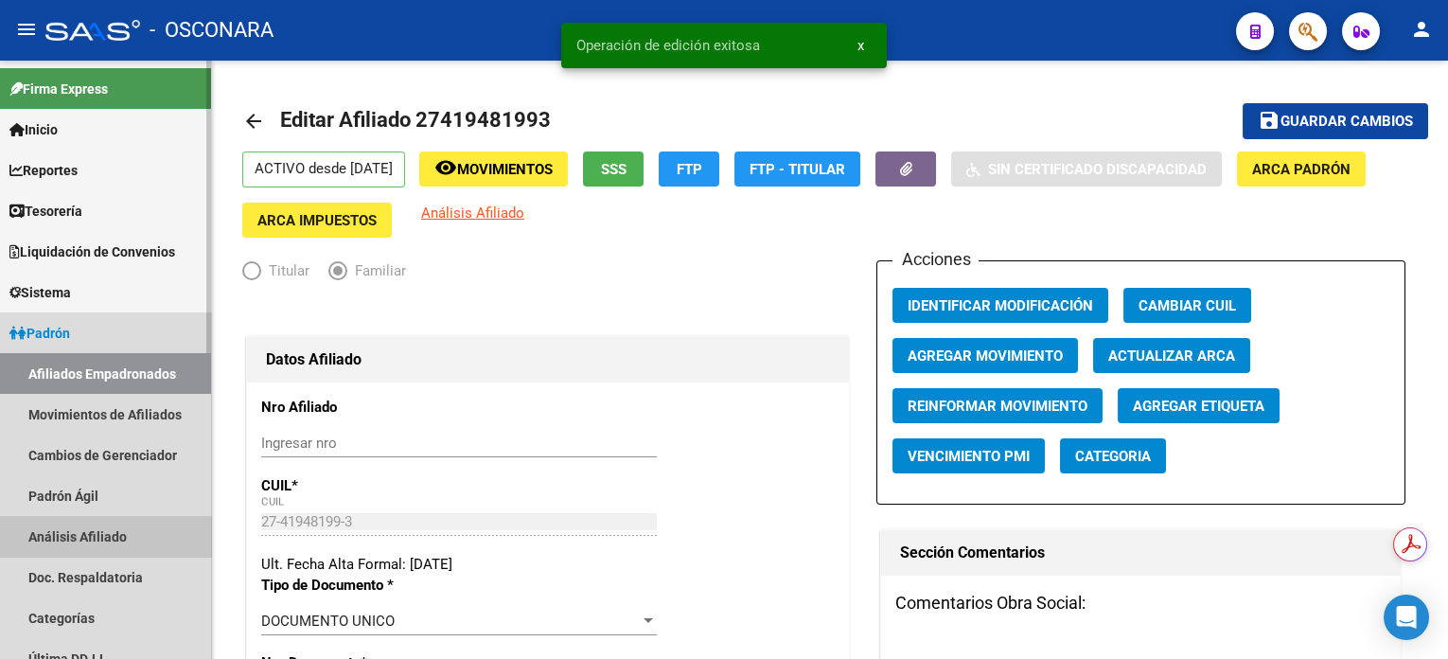
click at [121, 536] on link "Análisis Afiliado" at bounding box center [105, 536] width 211 height 41
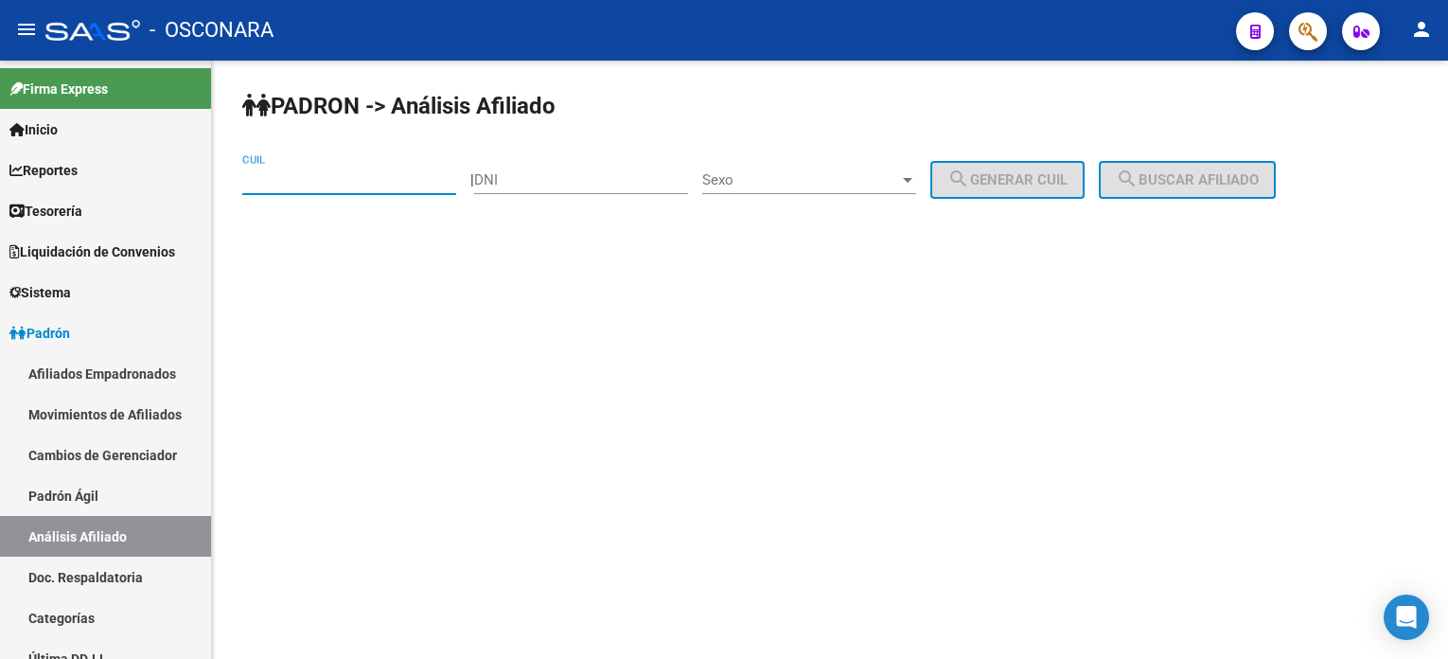
click at [390, 186] on input "CUIL" at bounding box center [349, 179] width 214 height 17
paste input "27-45666437-2"
type input "27-45666437-2"
click at [1187, 182] on span "search Buscar afiliado" at bounding box center [1187, 179] width 143 height 17
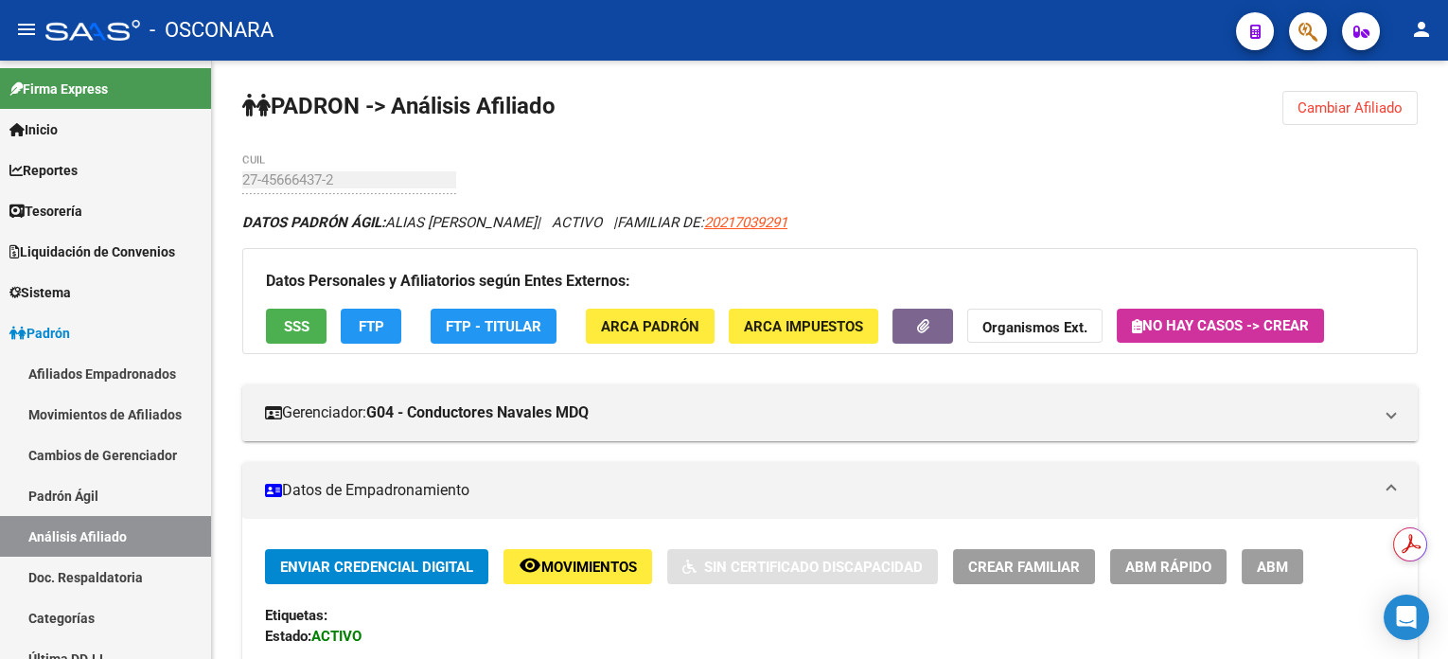
click at [1261, 558] on span "ABM" at bounding box center [1272, 566] width 31 height 17
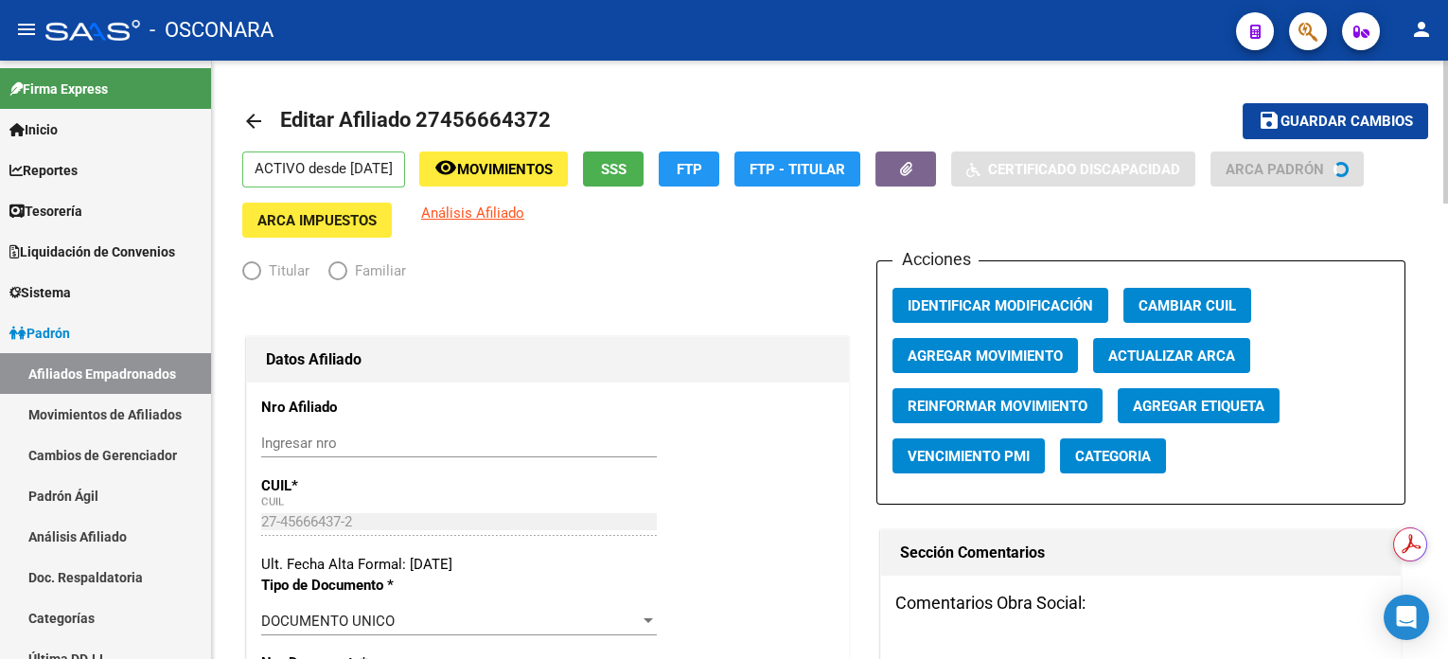
radio input "true"
type input "30-67057144-7"
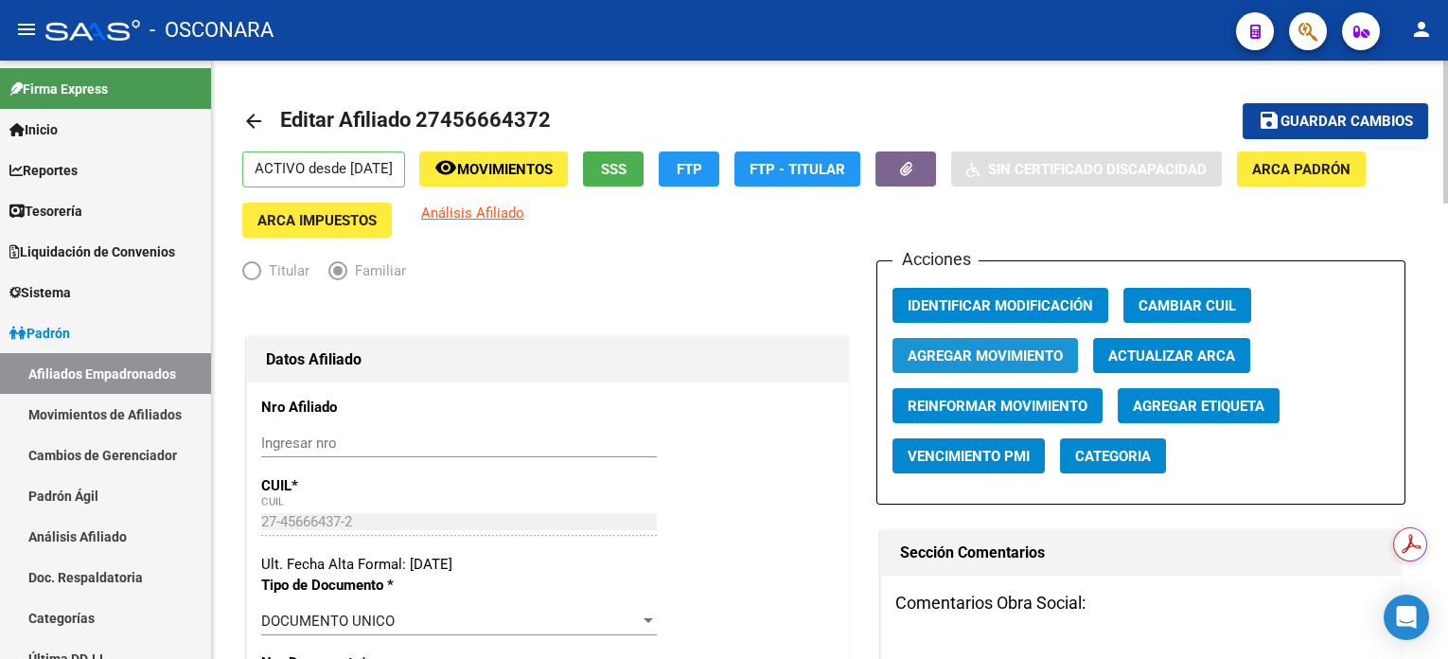
click at [1013, 359] on span "Agregar Movimiento" at bounding box center [985, 355] width 155 height 17
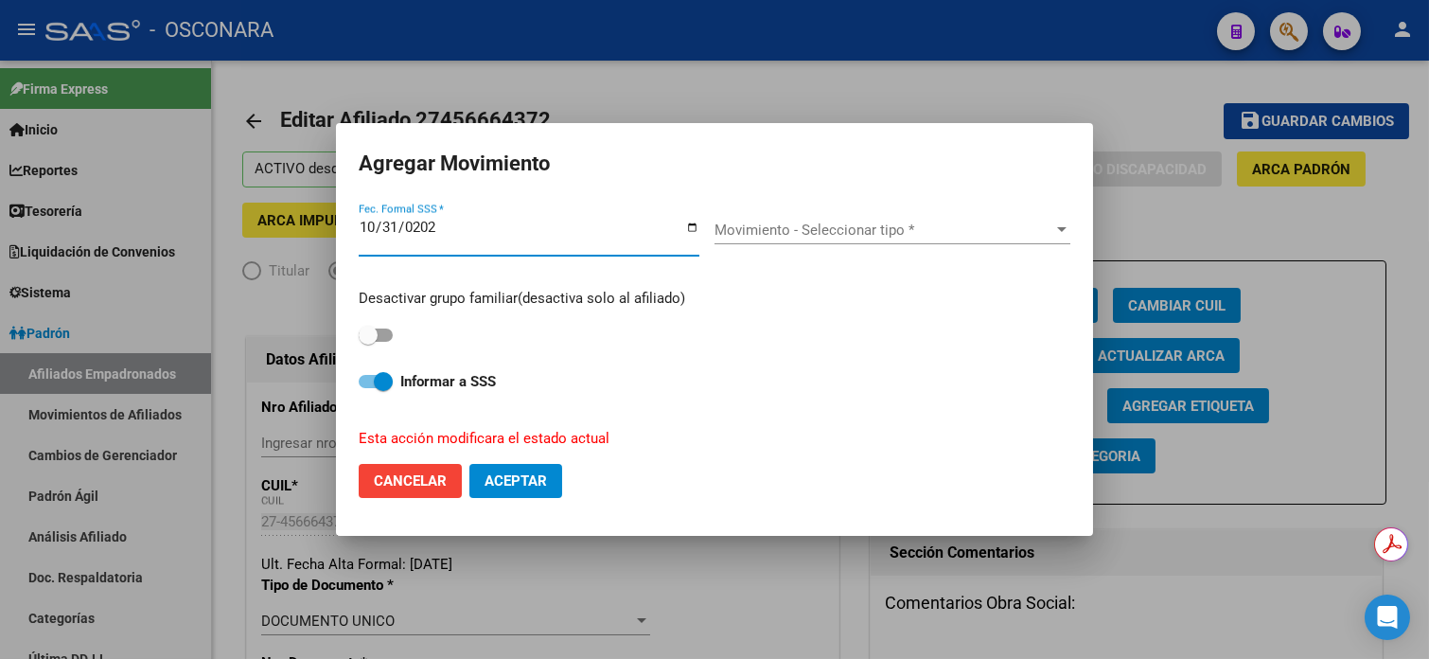
type input "[DATE]"
click at [777, 236] on span "Movimiento - Seleccionar tipo *" at bounding box center [883, 229] width 339 height 17
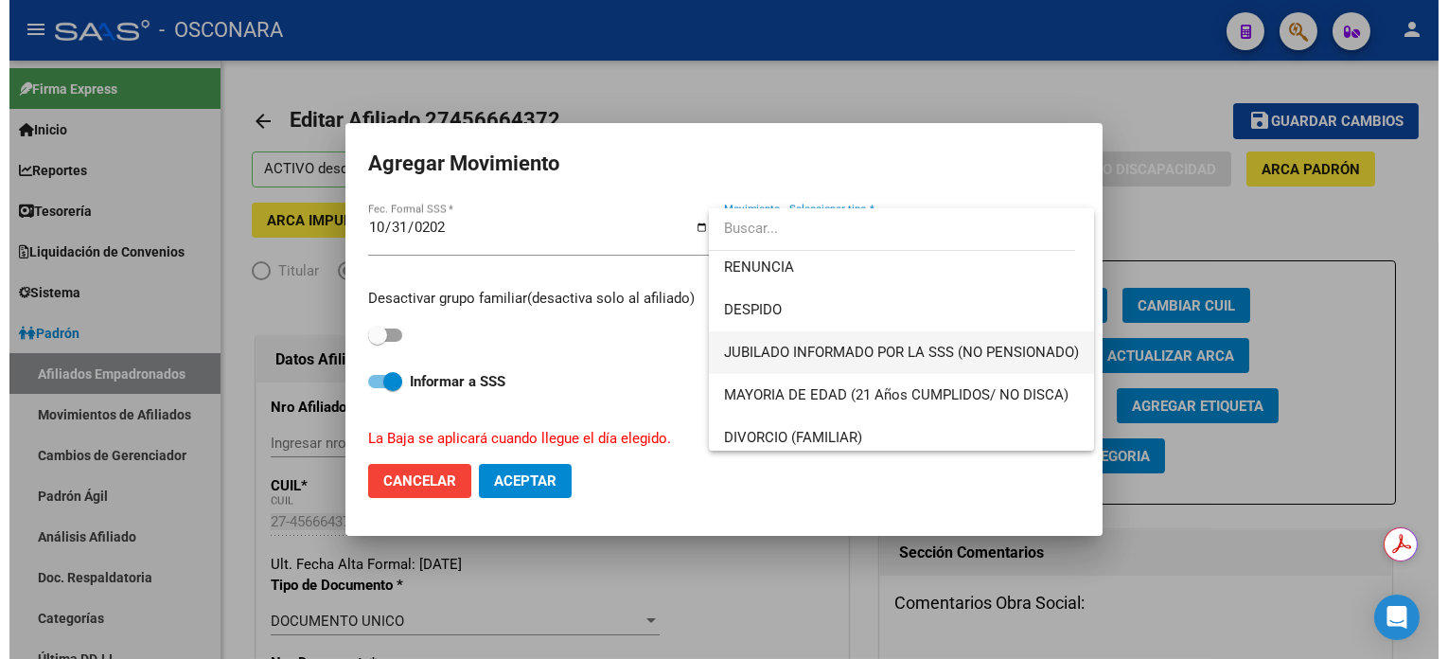
scroll to position [126, 0]
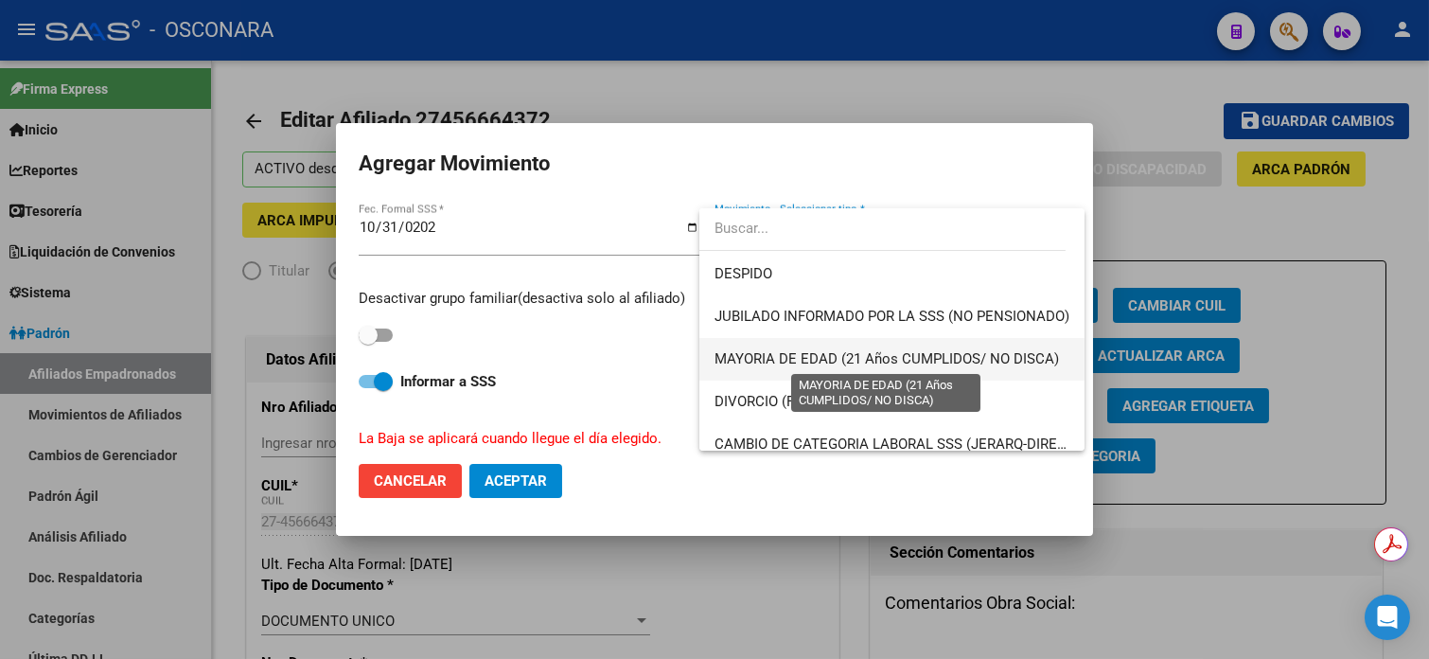
click at [797, 355] on span "MAYORIA DE EDAD (21 Años CUMPLIDOS/ NO DISCA)" at bounding box center [886, 358] width 344 height 17
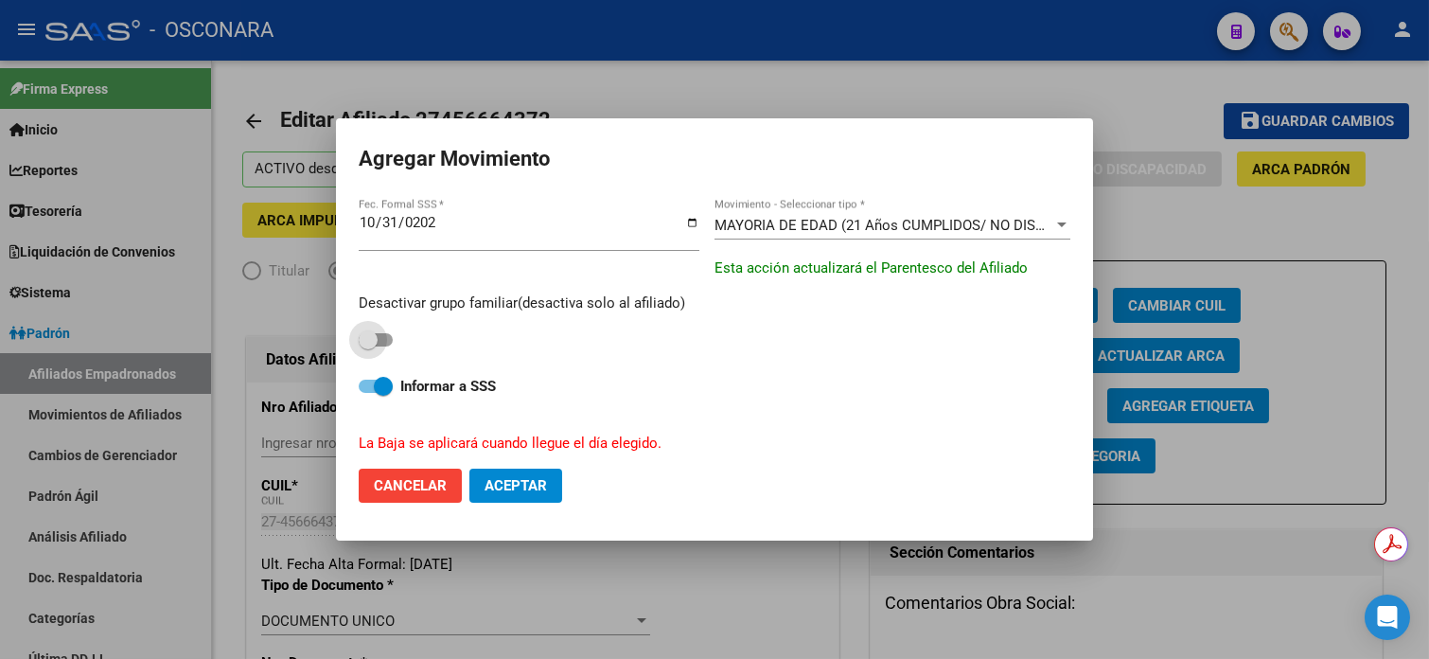
click at [378, 340] on span at bounding box center [376, 339] width 34 height 13
click at [368, 346] on input "checkbox" at bounding box center [367, 346] width 1 height 1
checkbox input "true"
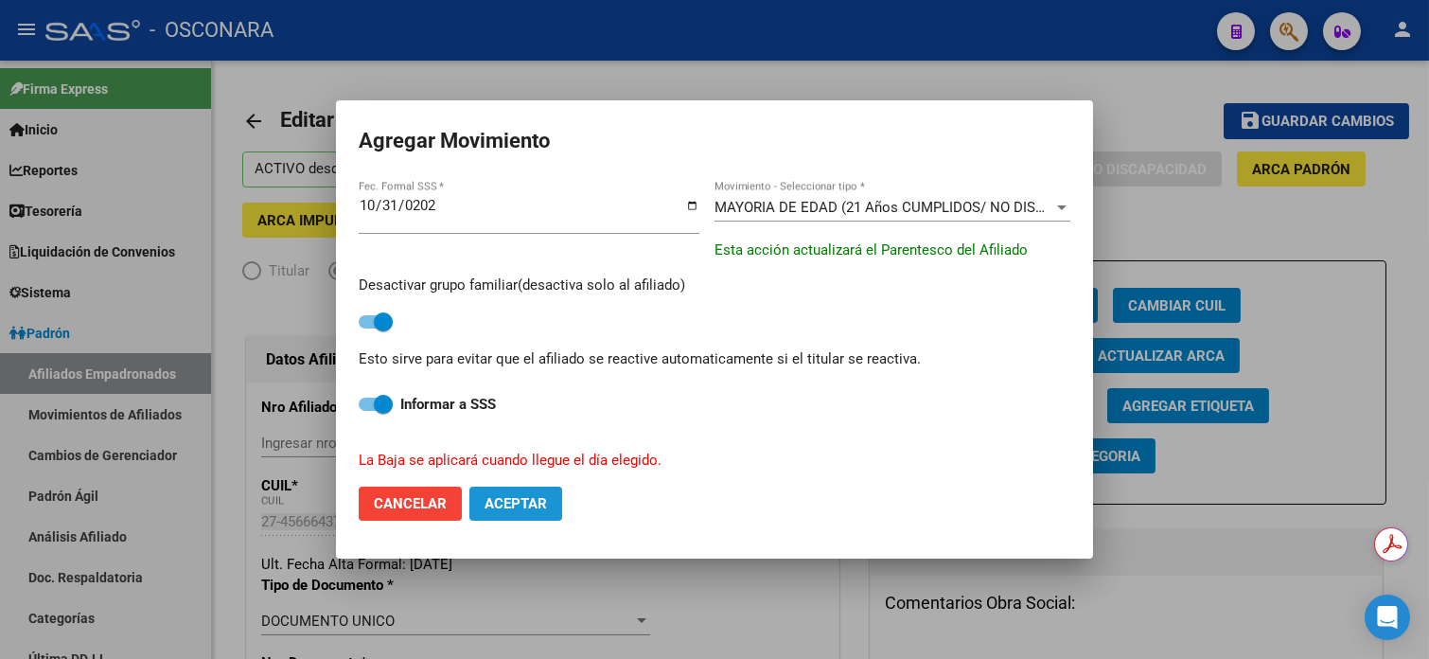
click at [520, 514] on button "Aceptar" at bounding box center [515, 503] width 93 height 34
checkbox input "false"
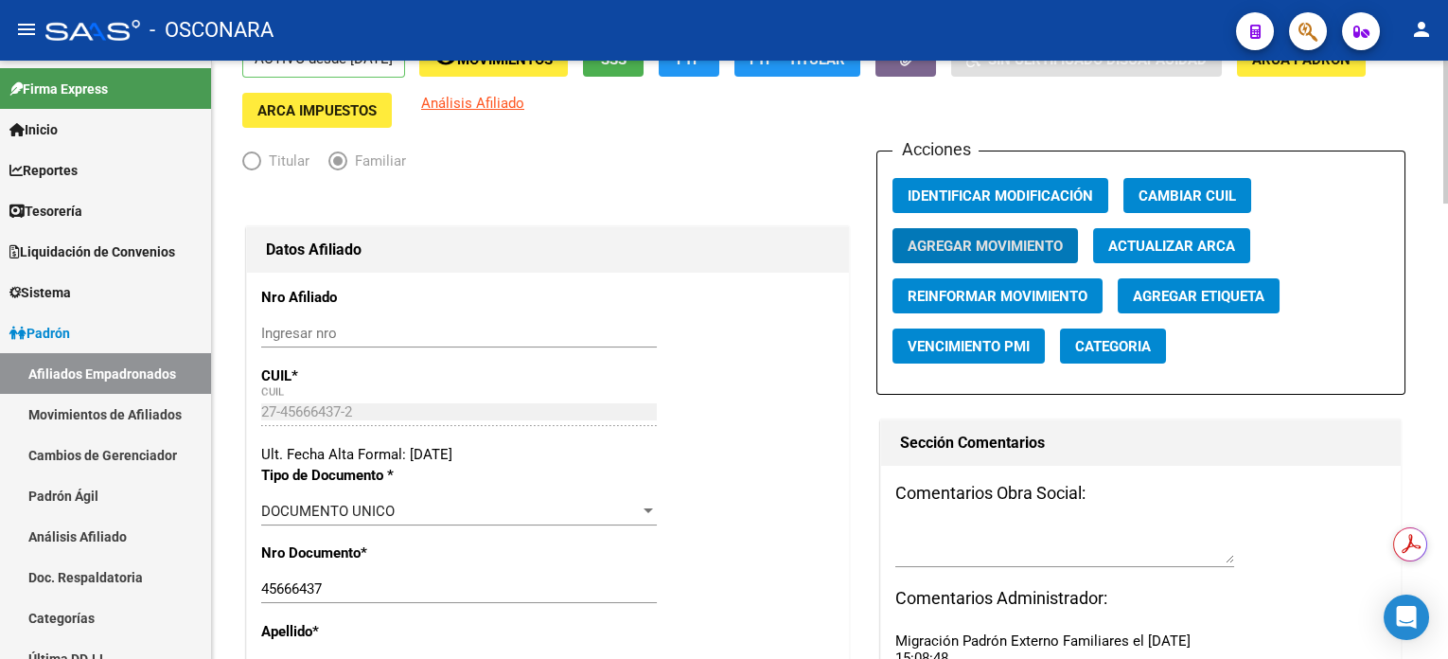
scroll to position [0, 0]
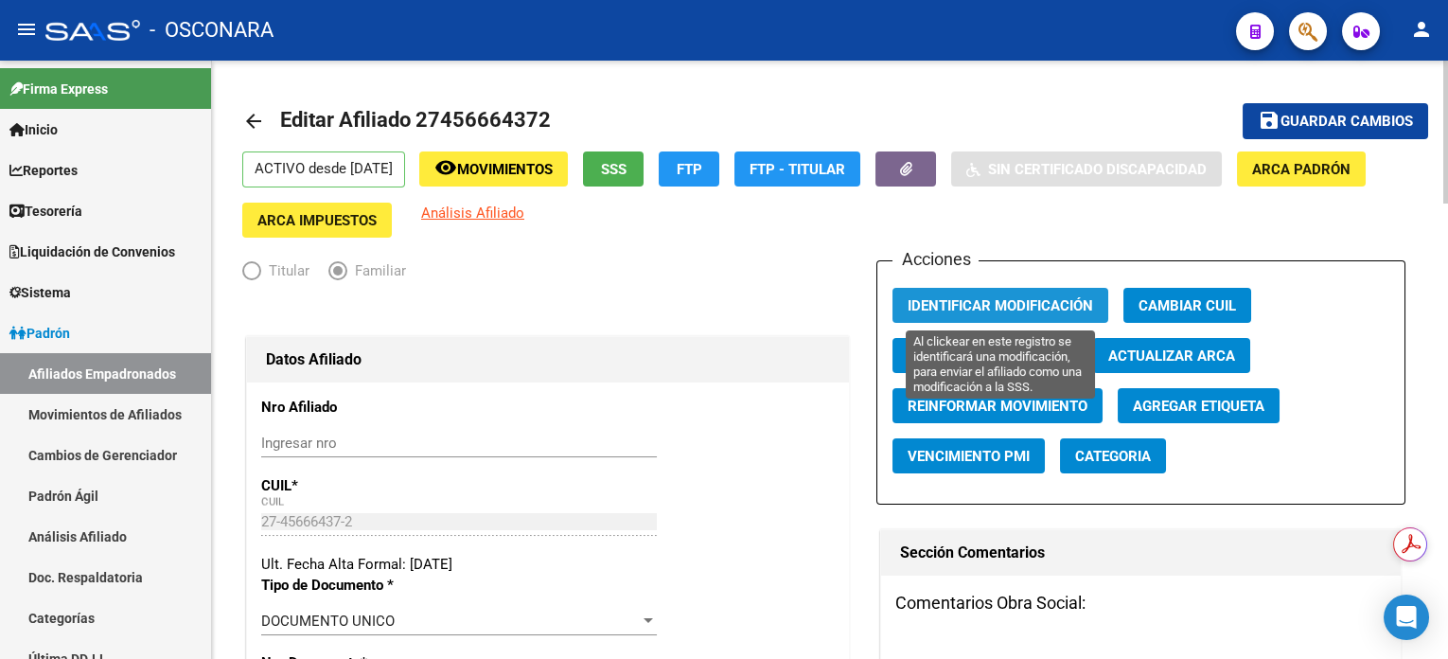
click at [1037, 301] on span "Identificar Modificación" at bounding box center [1000, 305] width 185 height 17
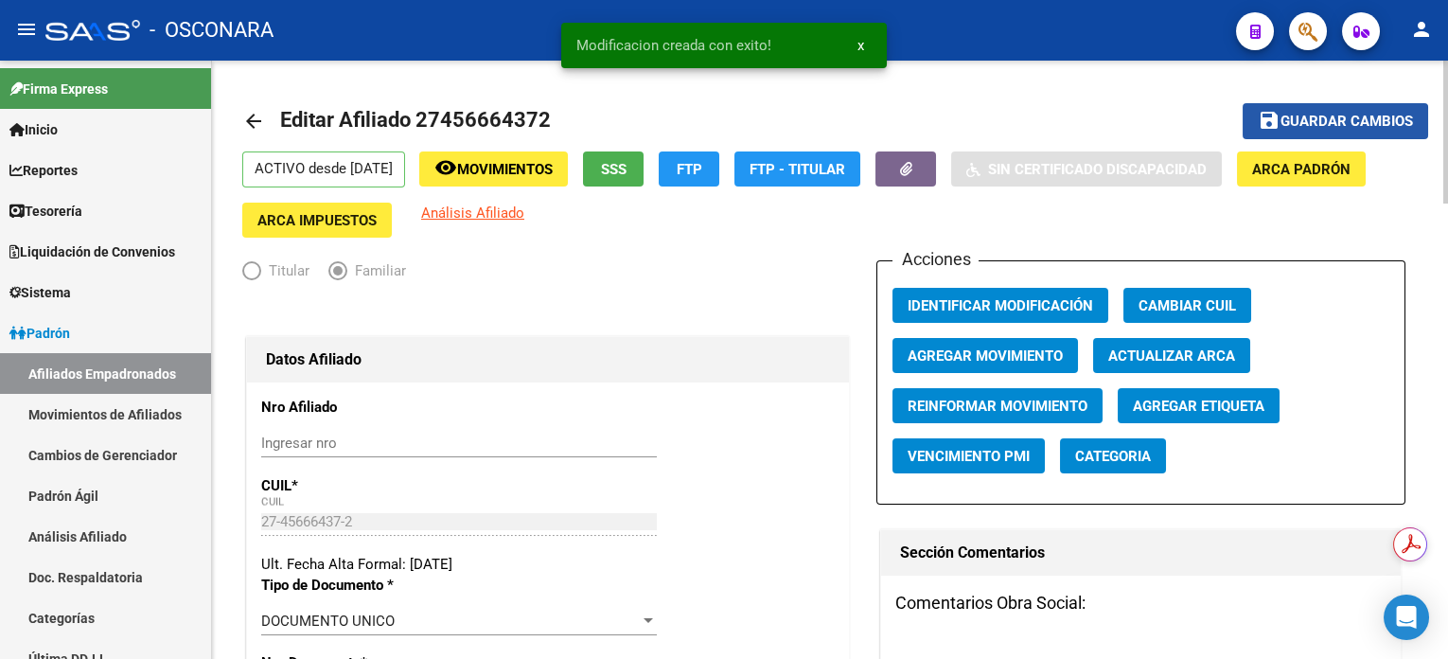
click at [1316, 130] on button "save Guardar cambios" at bounding box center [1335, 120] width 185 height 35
click at [513, 155] on button "remove_red_eye Movimientos" at bounding box center [493, 168] width 149 height 35
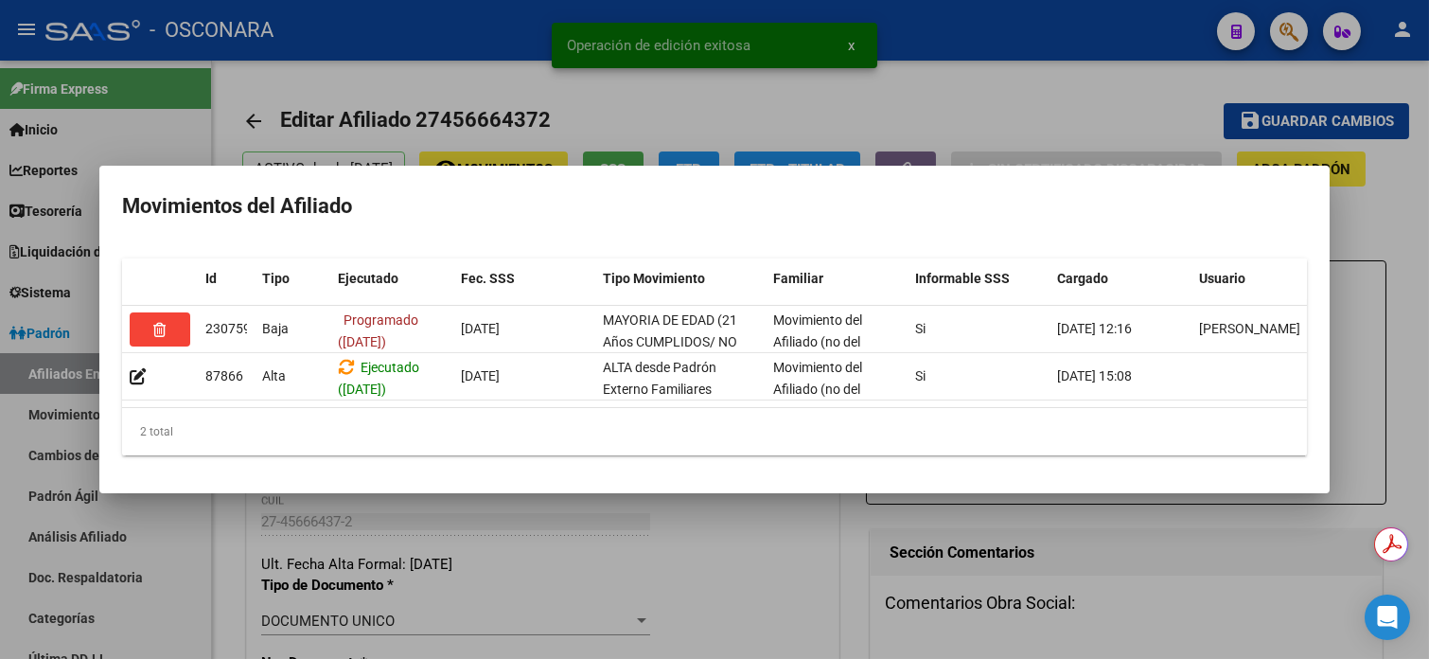
click at [625, 93] on div at bounding box center [714, 329] width 1429 height 659
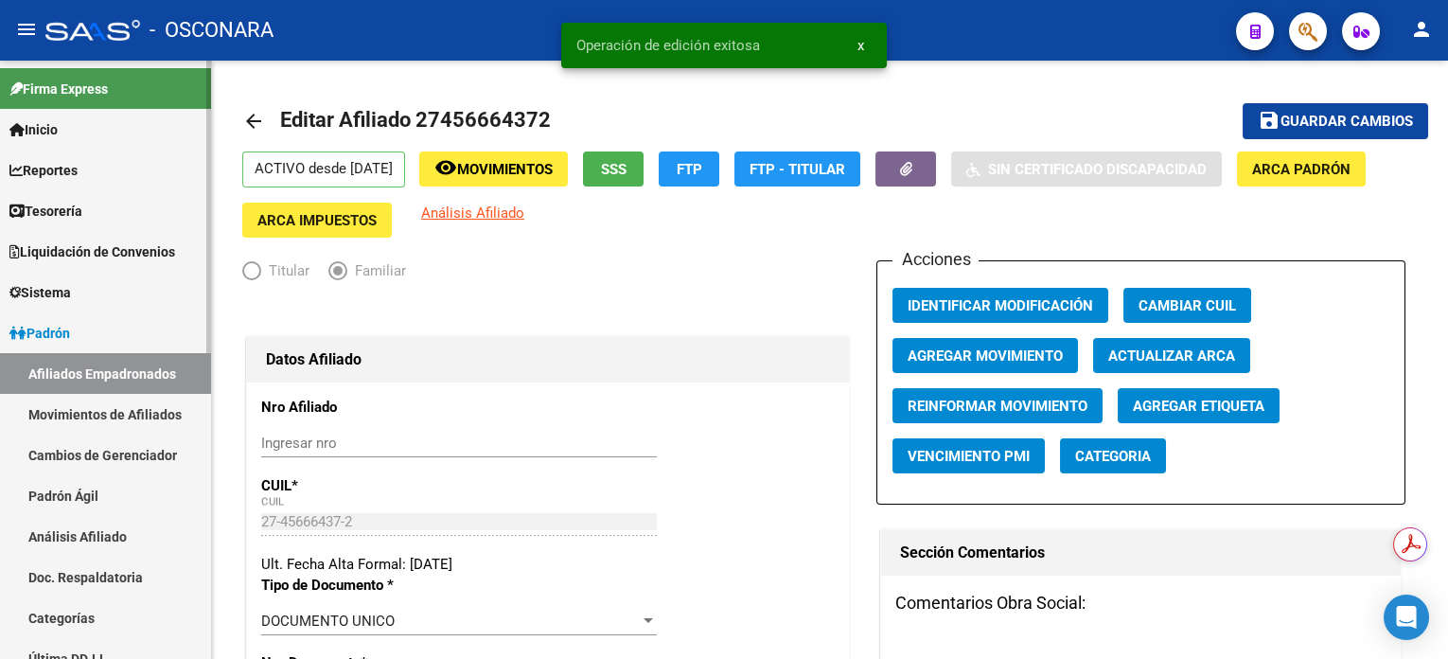
scroll to position [126, 0]
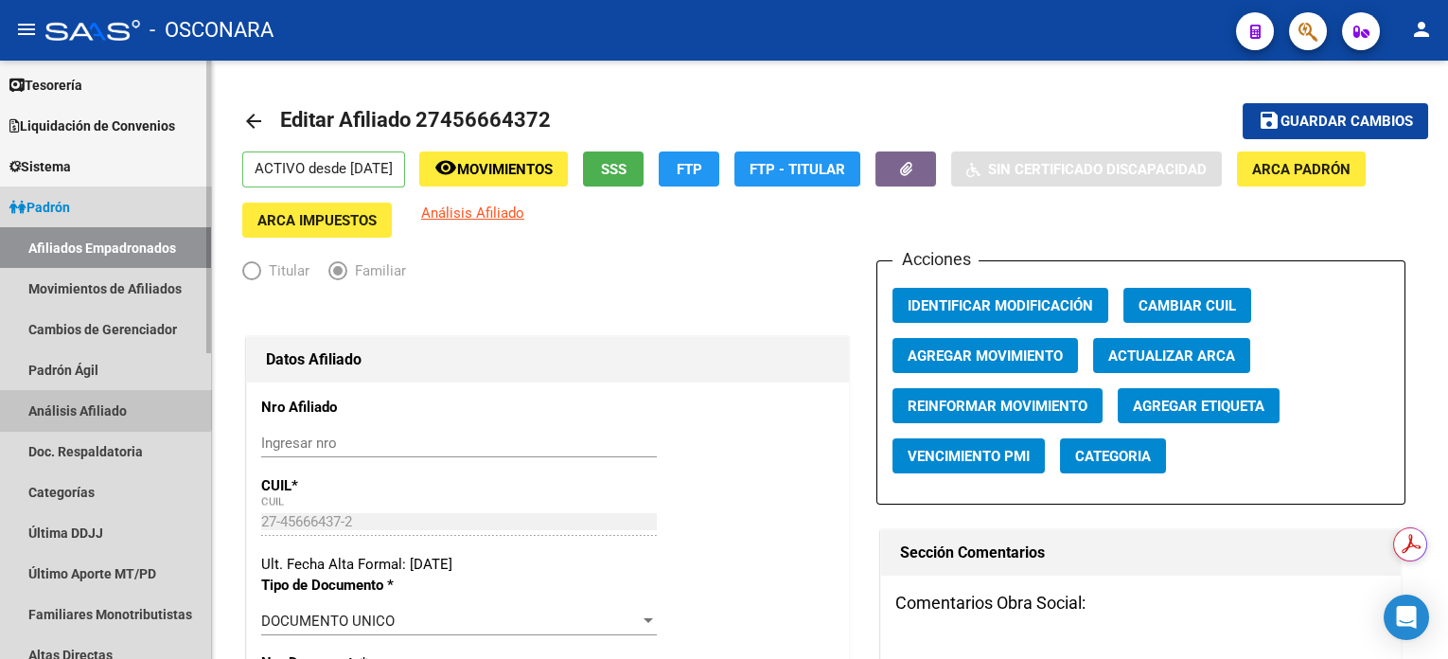
click at [104, 403] on link "Análisis Afiliado" at bounding box center [105, 410] width 211 height 41
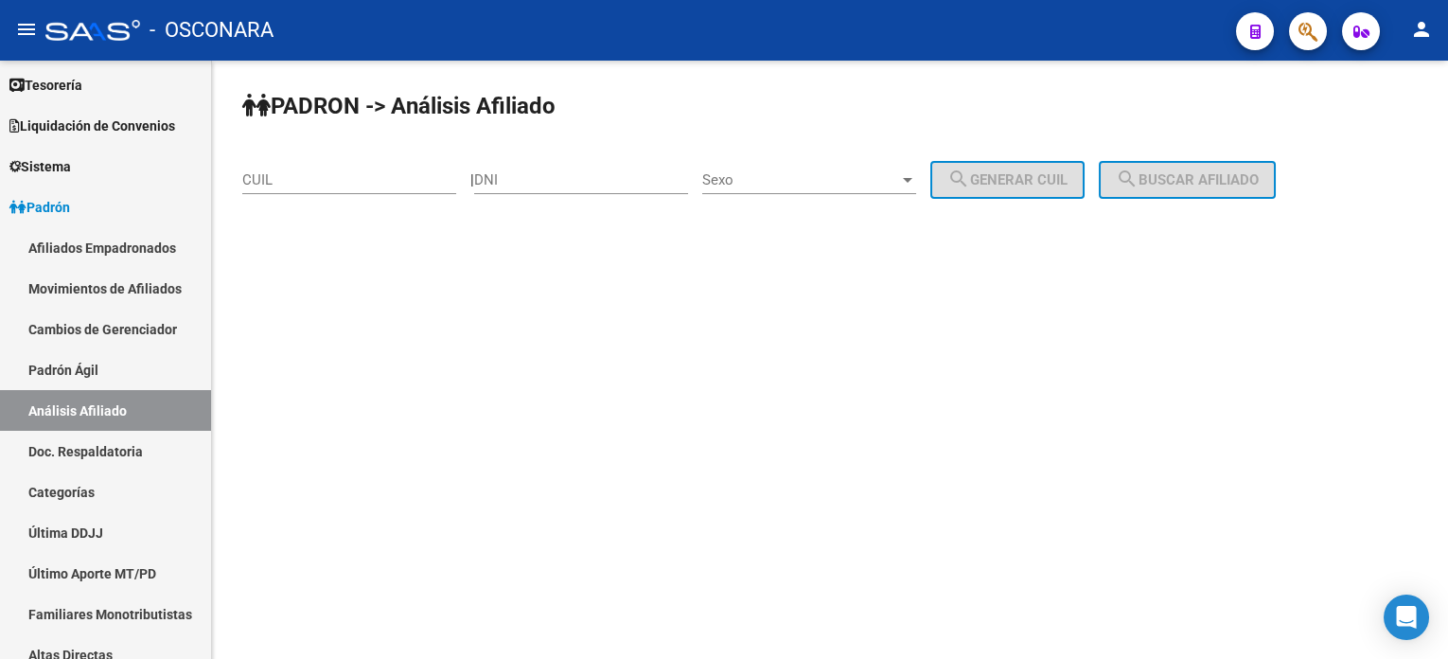
click at [414, 188] on div "CUIL" at bounding box center [349, 173] width 214 height 41
paste input "23-46012840-4"
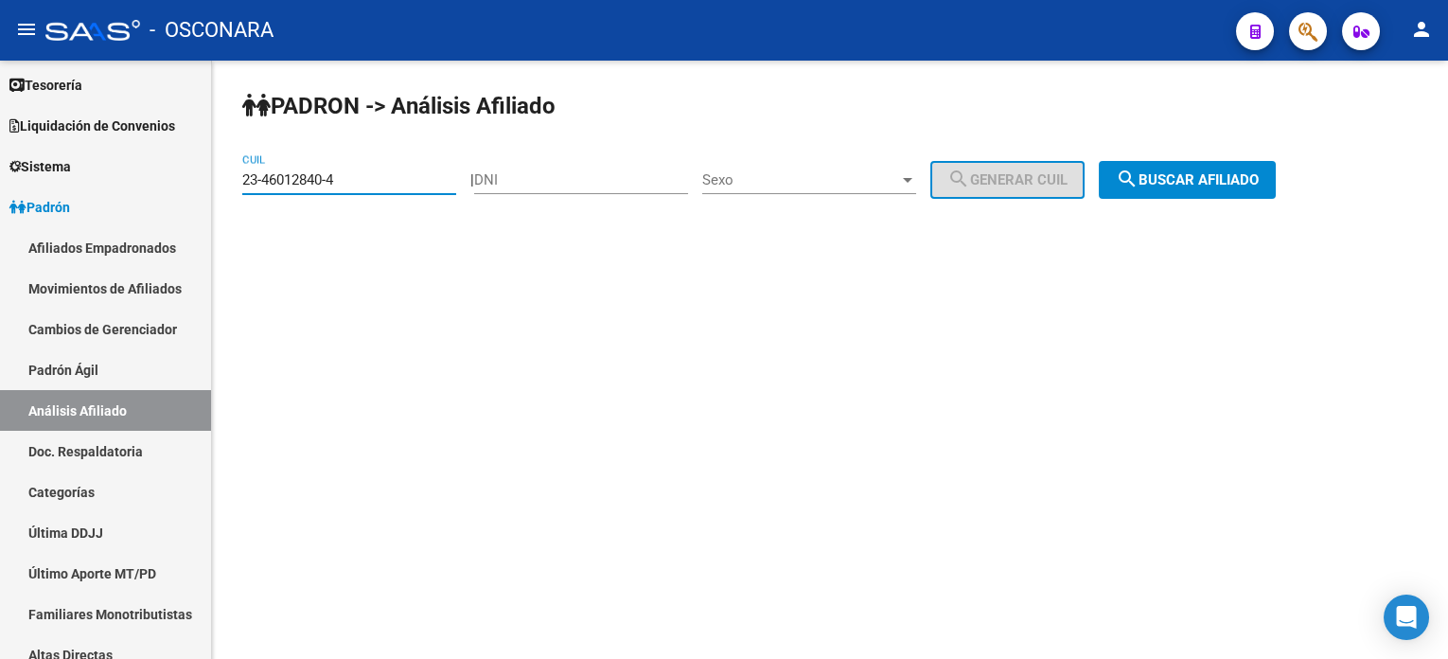
type input "23-46012840-4"
click at [1138, 182] on mat-icon "search" at bounding box center [1127, 178] width 23 height 23
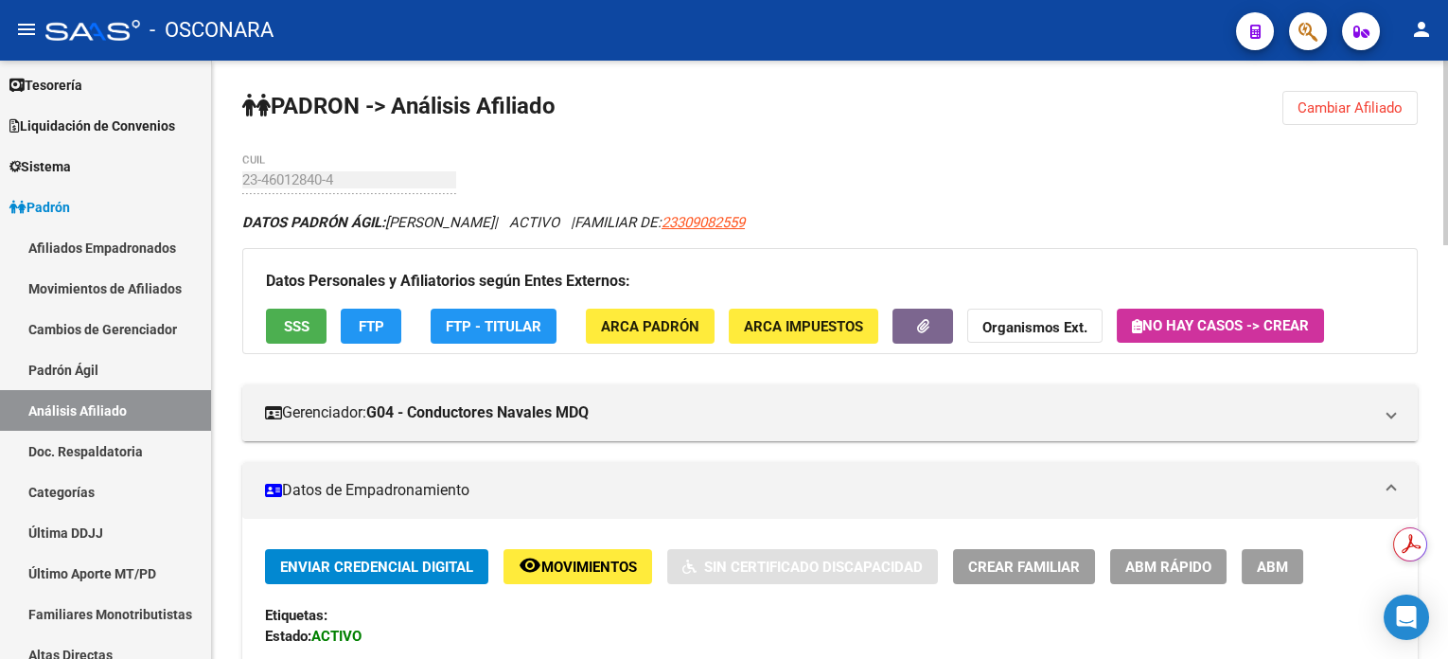
click at [1274, 571] on span "ABM" at bounding box center [1272, 566] width 31 height 17
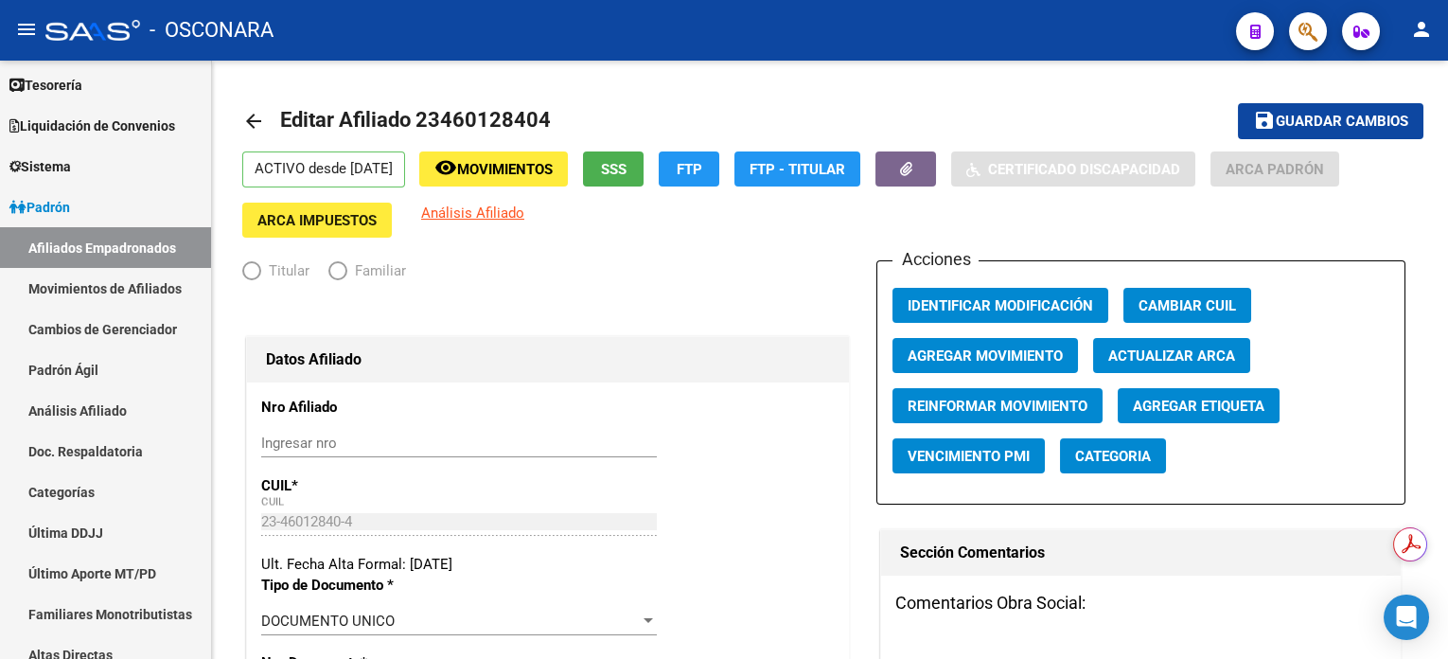
radio input "true"
type input "30-63648180-3"
click at [1038, 357] on span "Agregar Movimiento" at bounding box center [985, 355] width 155 height 17
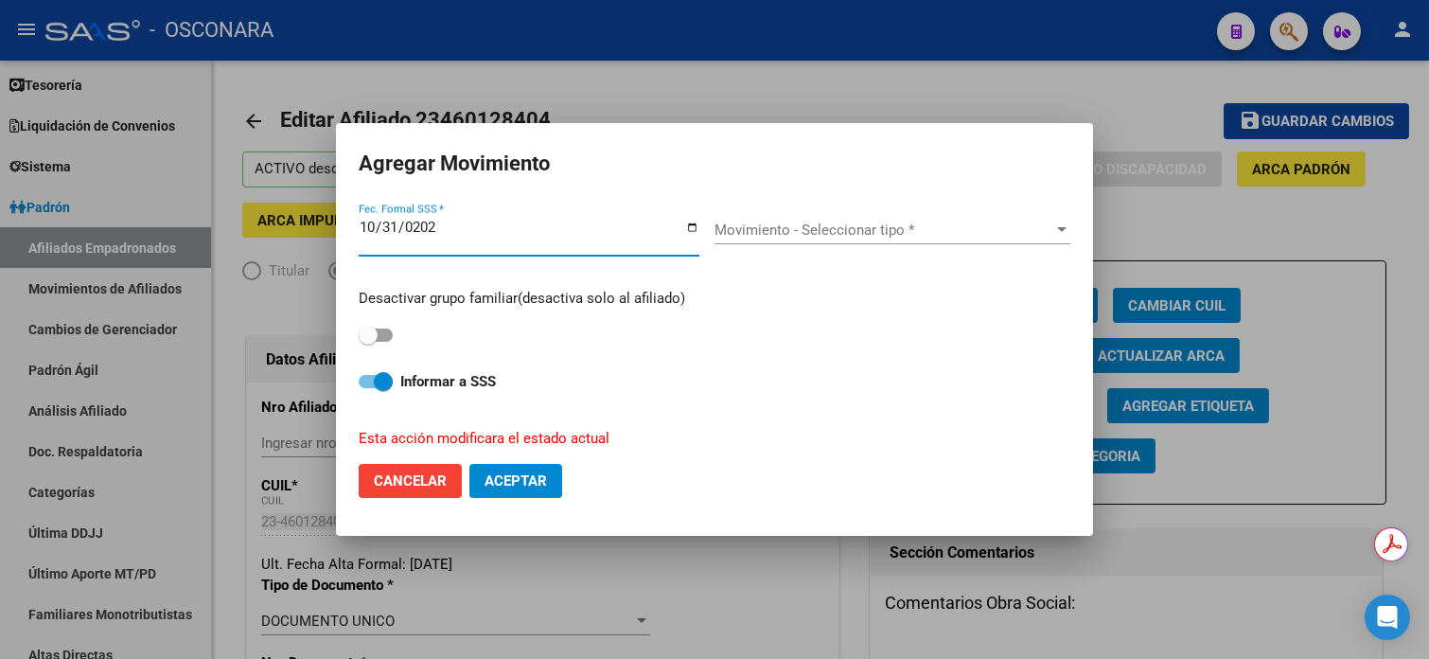
type input "[DATE]"
click at [884, 233] on span "Movimiento - Seleccionar tipo *" at bounding box center [883, 229] width 339 height 17
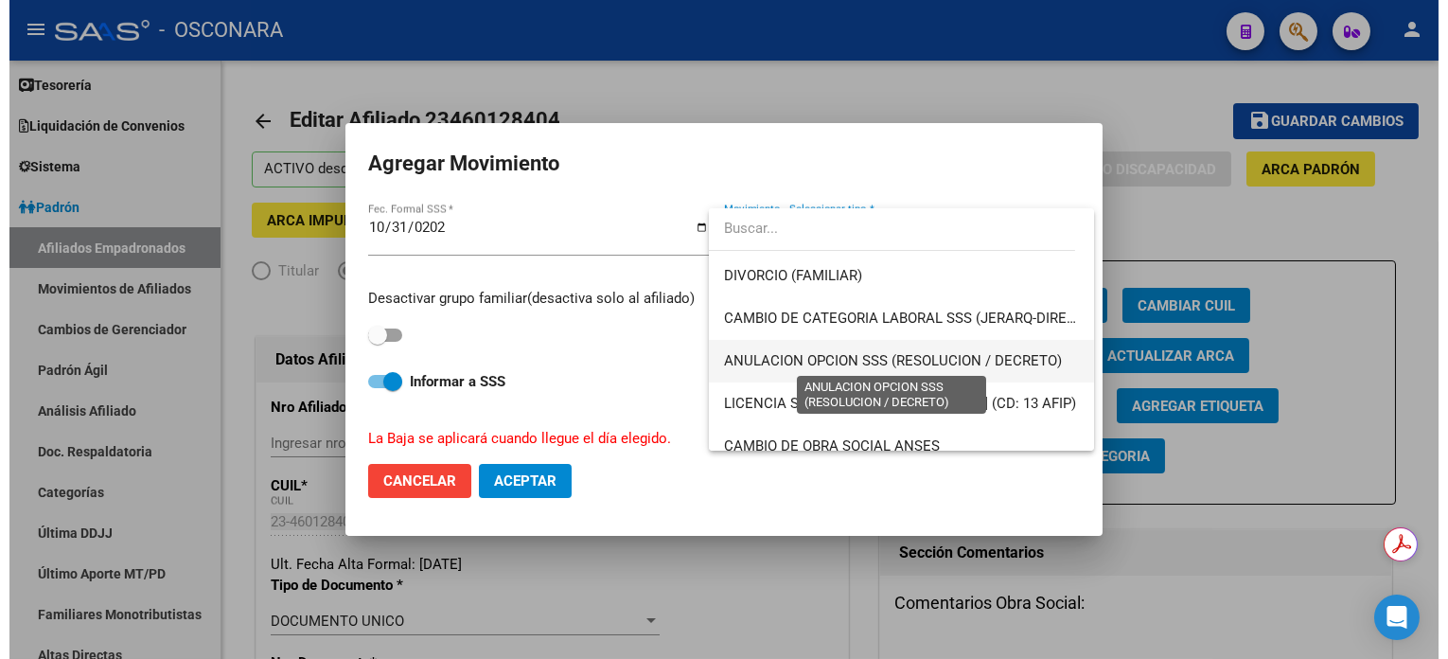
scroll to position [126, 0]
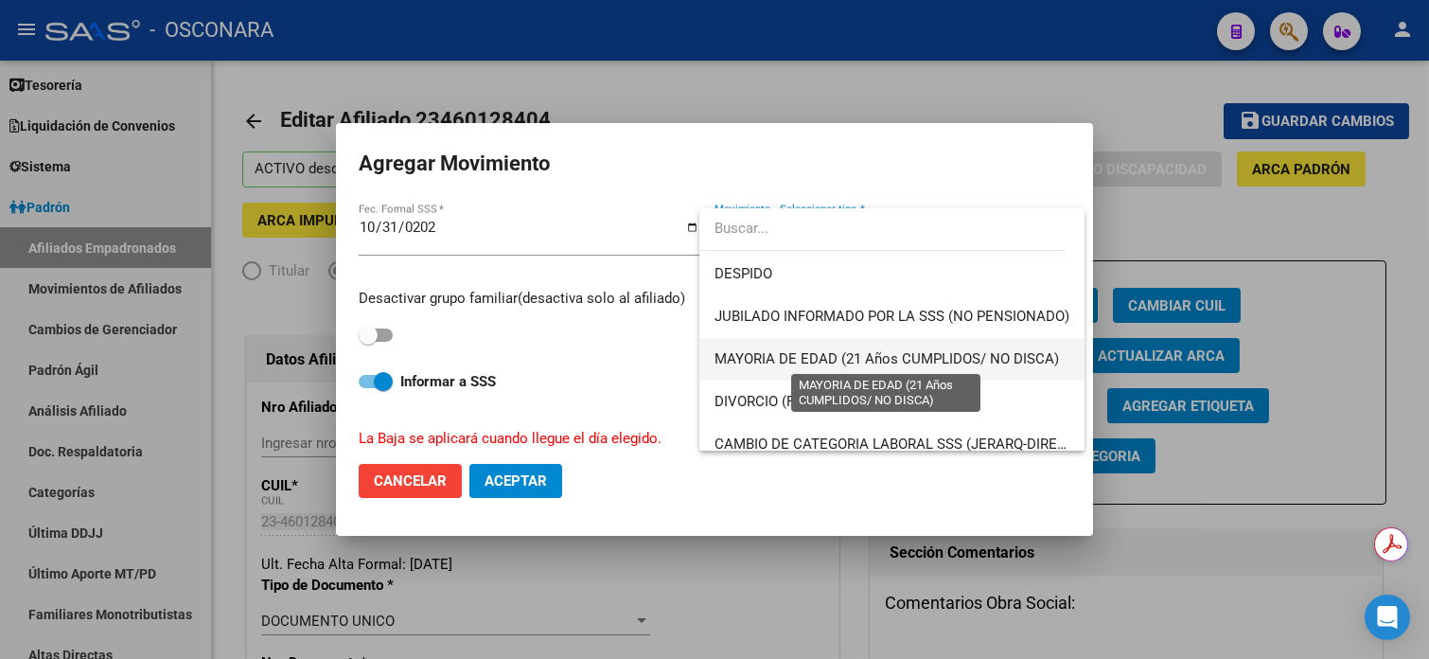
click at [804, 350] on span "MAYORIA DE EDAD (21 Años CUMPLIDOS/ NO DISCA)" at bounding box center [886, 358] width 344 height 17
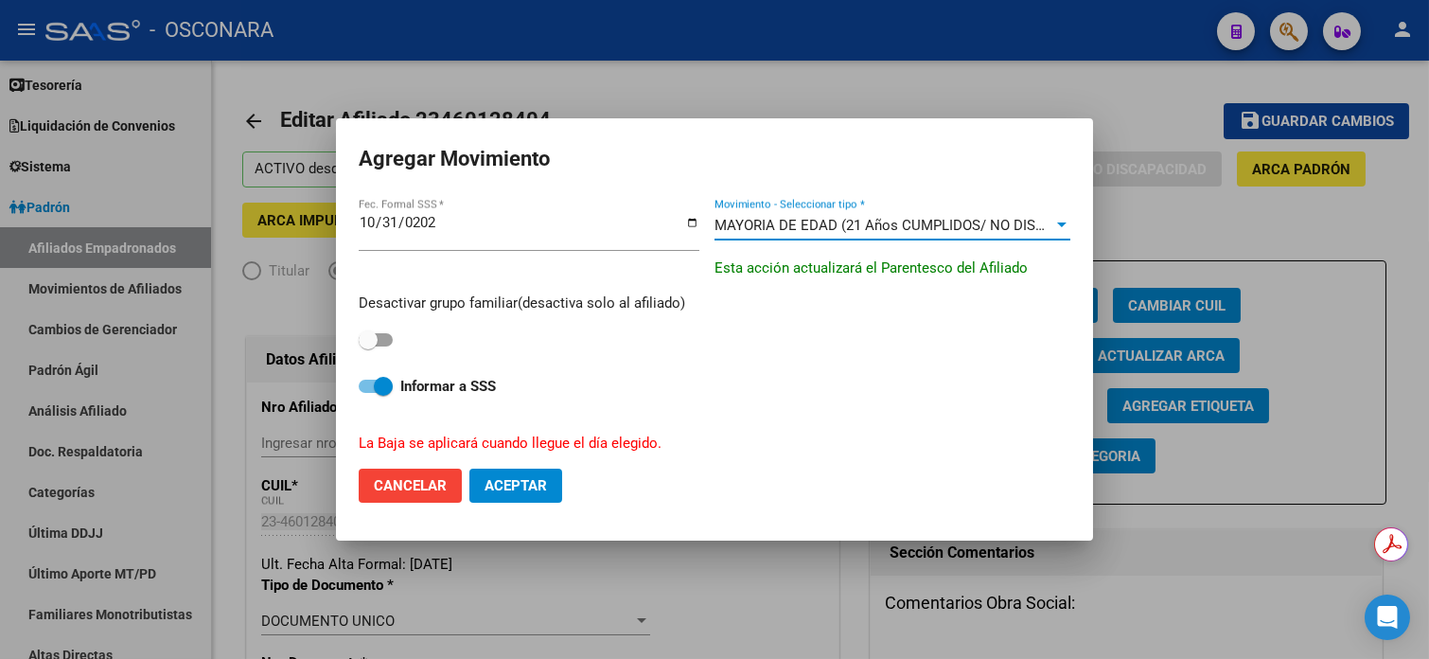
click at [370, 342] on span at bounding box center [368, 339] width 19 height 19
click at [368, 346] on input "checkbox" at bounding box center [367, 346] width 1 height 1
checkbox input "true"
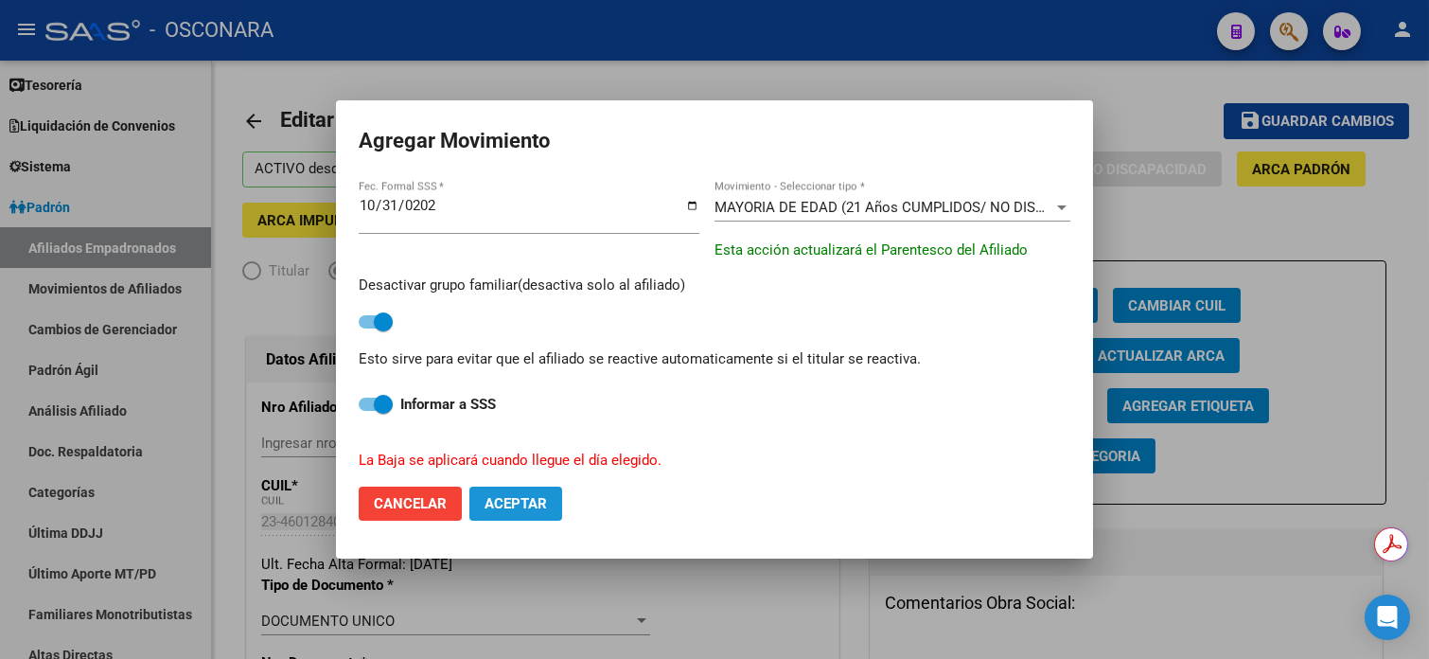
click at [518, 506] on span "Aceptar" at bounding box center [516, 503] width 62 height 17
checkbox input "false"
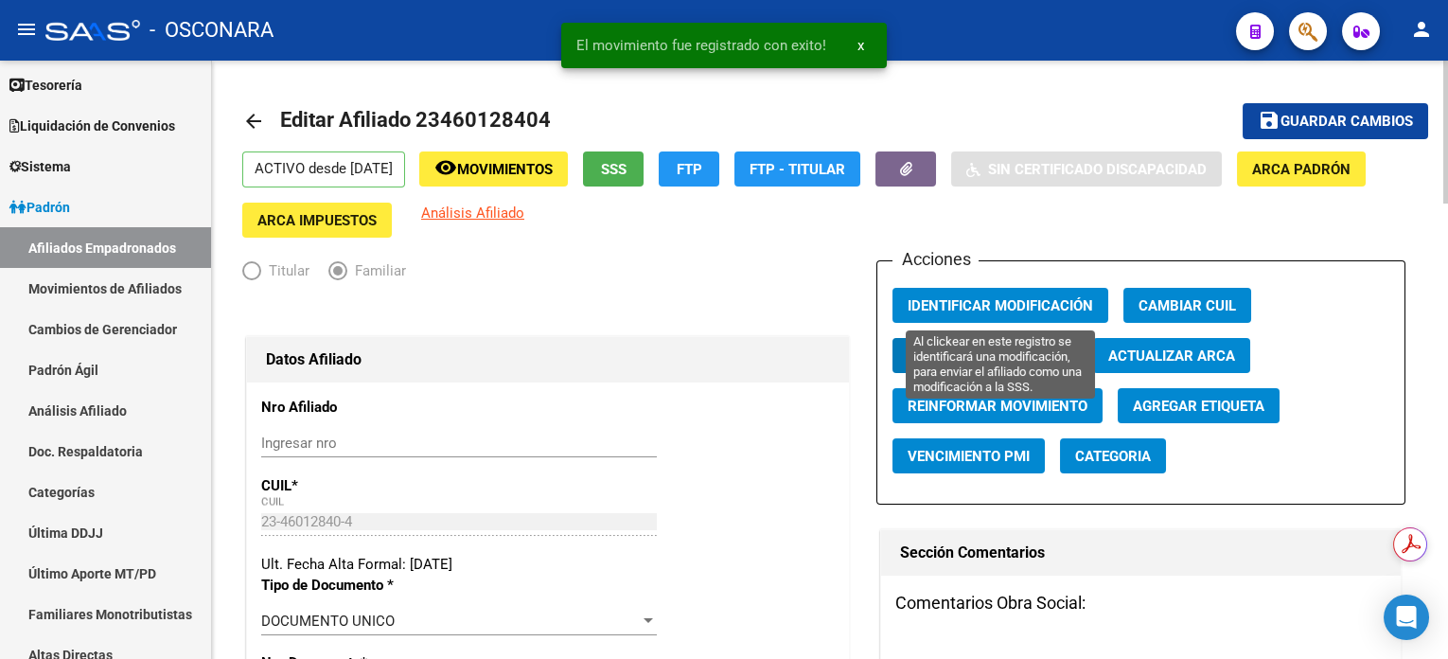
click at [1019, 297] on span "Identificar Modificación" at bounding box center [1000, 305] width 185 height 17
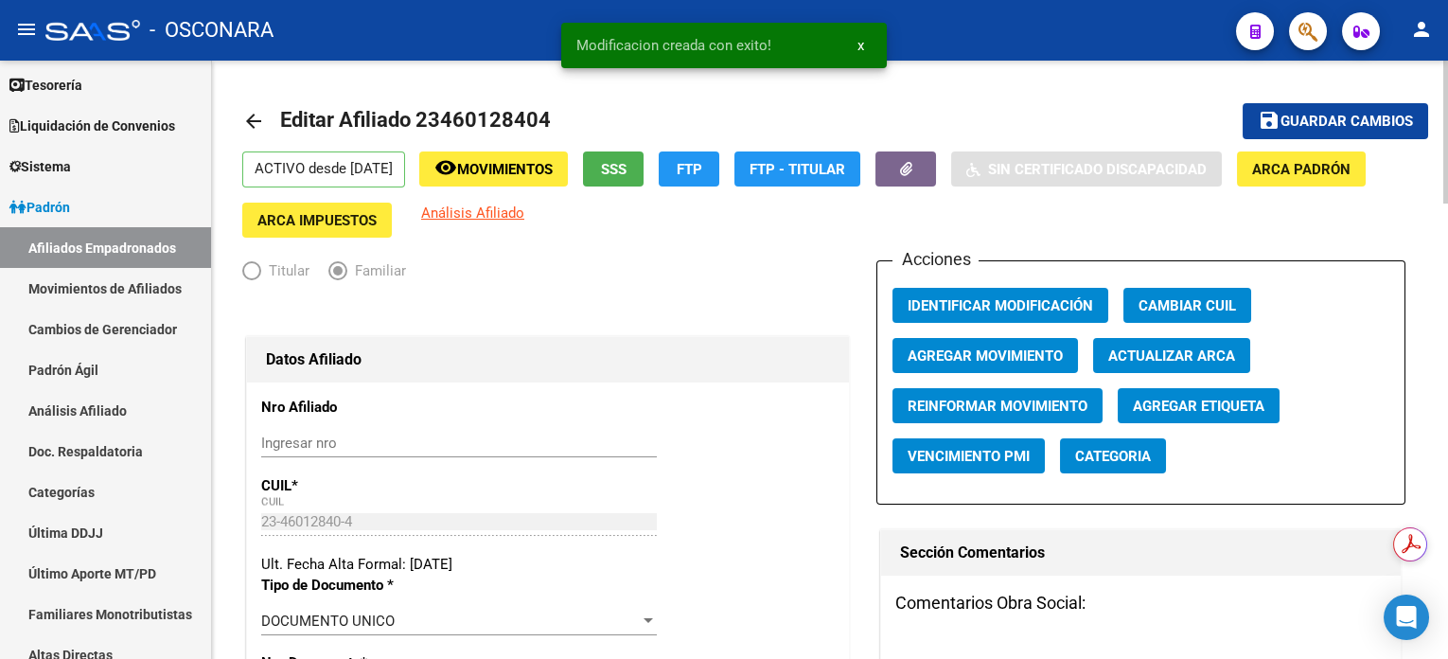
click at [1358, 129] on span "Guardar cambios" at bounding box center [1346, 122] width 132 height 17
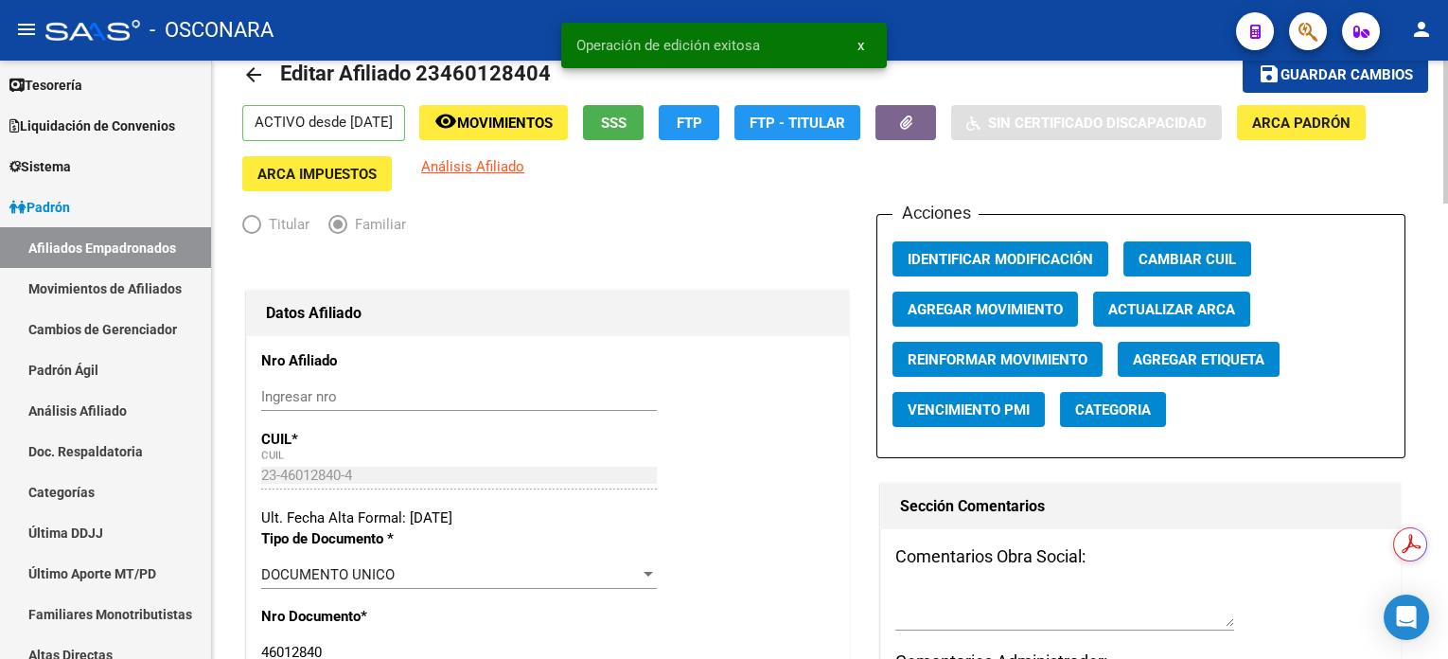
scroll to position [0, 0]
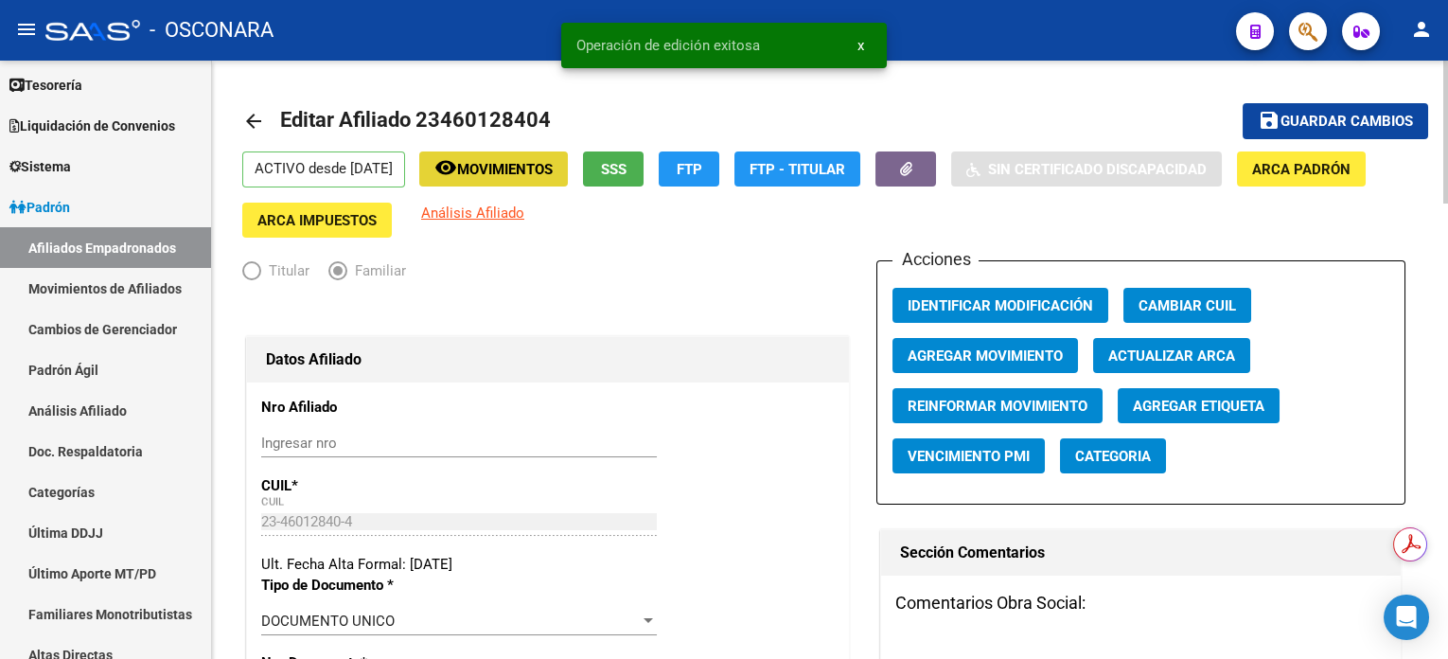
click at [542, 167] on span "Movimientos" at bounding box center [505, 169] width 96 height 17
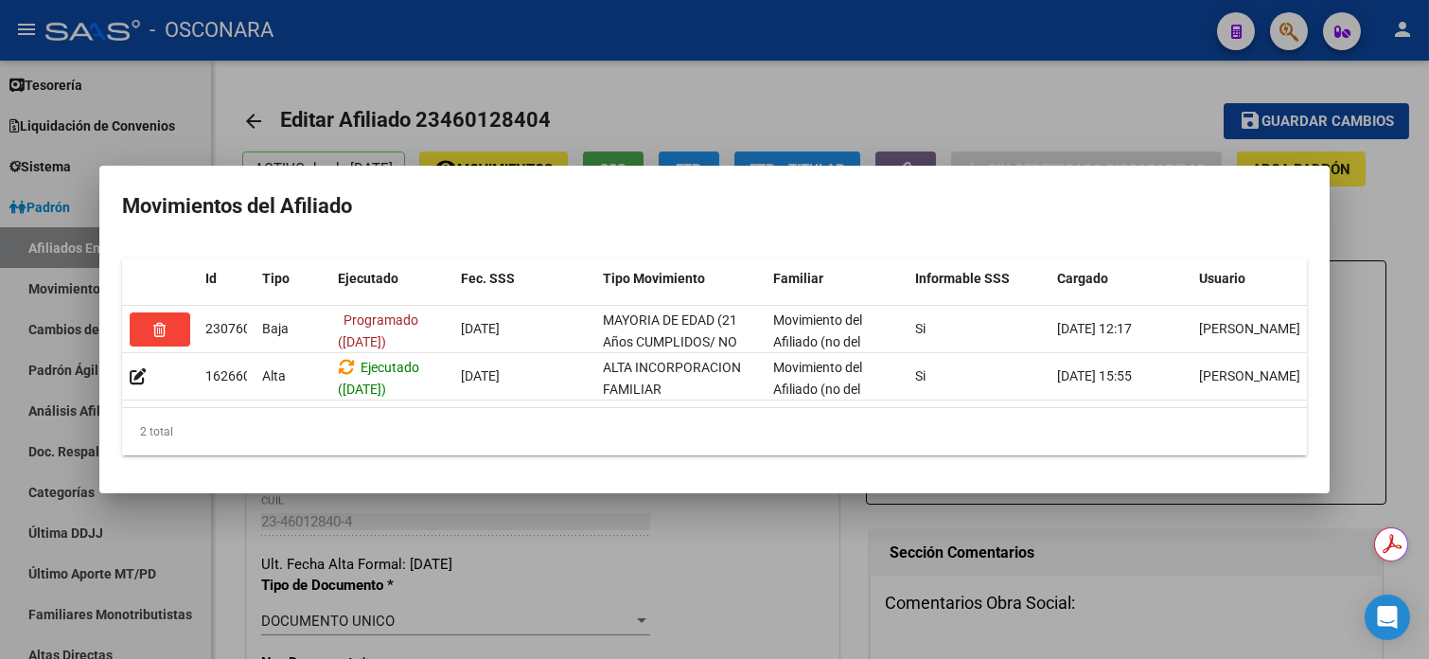
click at [679, 100] on div at bounding box center [714, 329] width 1429 height 659
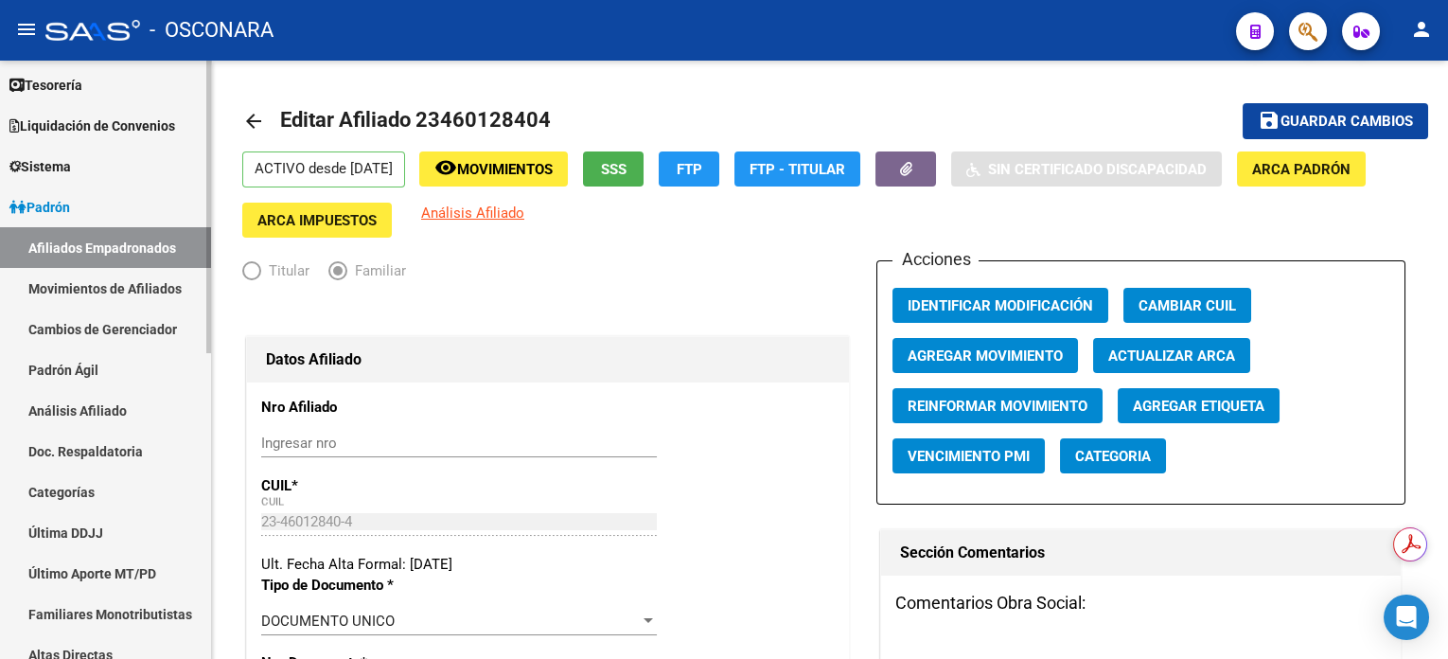
drag, startPoint x: 103, startPoint y: 415, endPoint x: 132, endPoint y: 411, distance: 29.7
click at [103, 414] on link "Análisis Afiliado" at bounding box center [105, 410] width 211 height 41
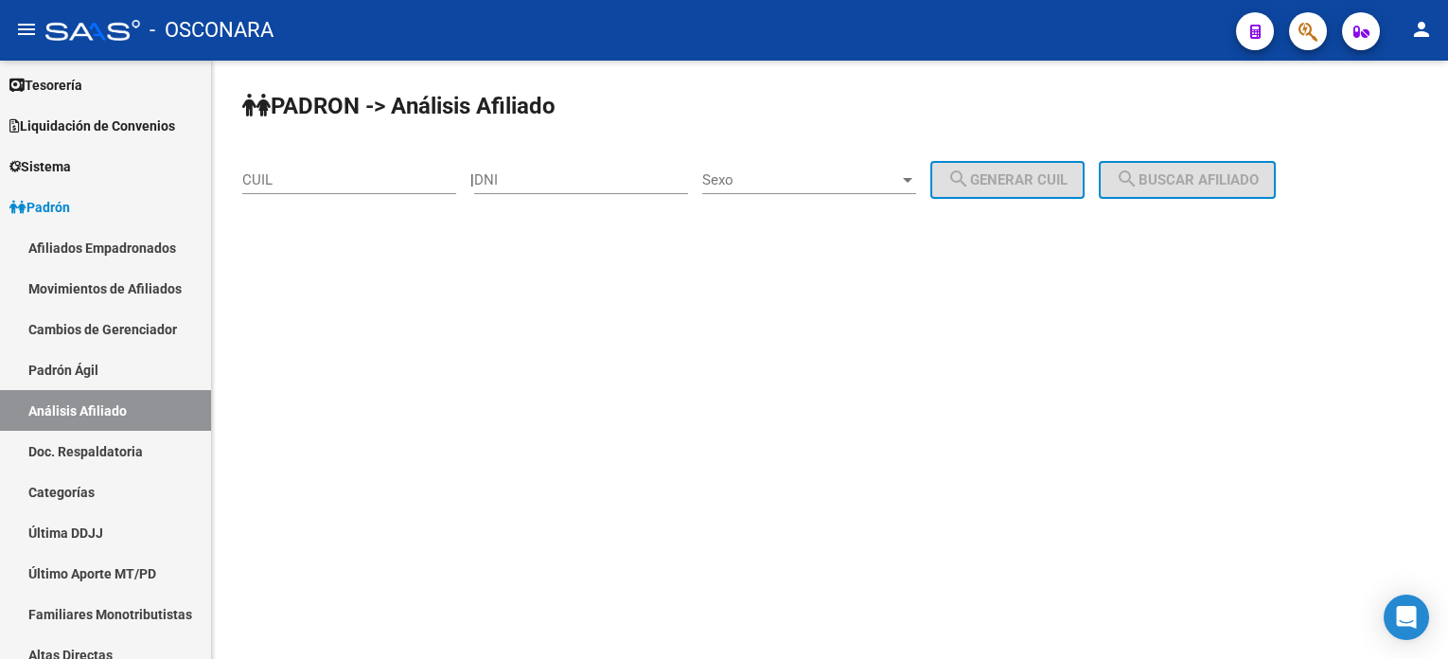
click at [309, 175] on input "CUIL" at bounding box center [349, 179] width 214 height 17
paste input "20-44966206-8"
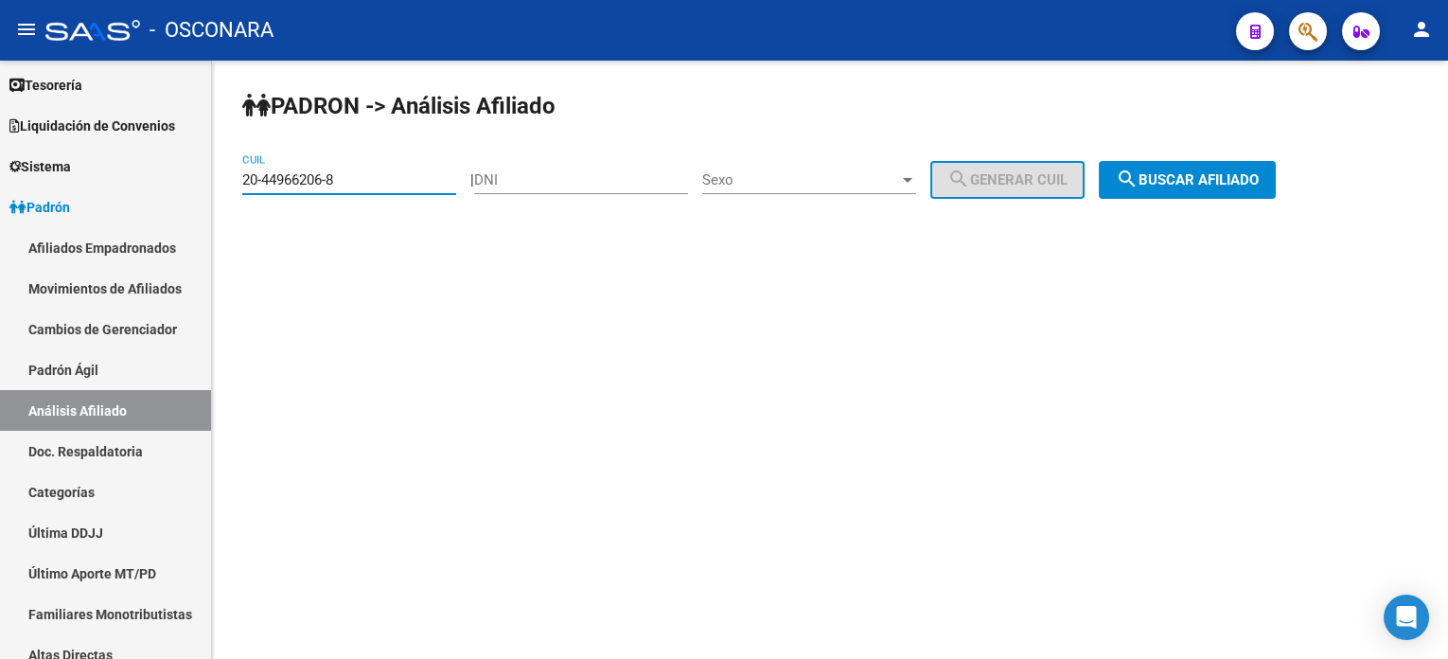
type input "20-44966206-8"
click at [1190, 174] on span "search Buscar afiliado" at bounding box center [1187, 179] width 143 height 17
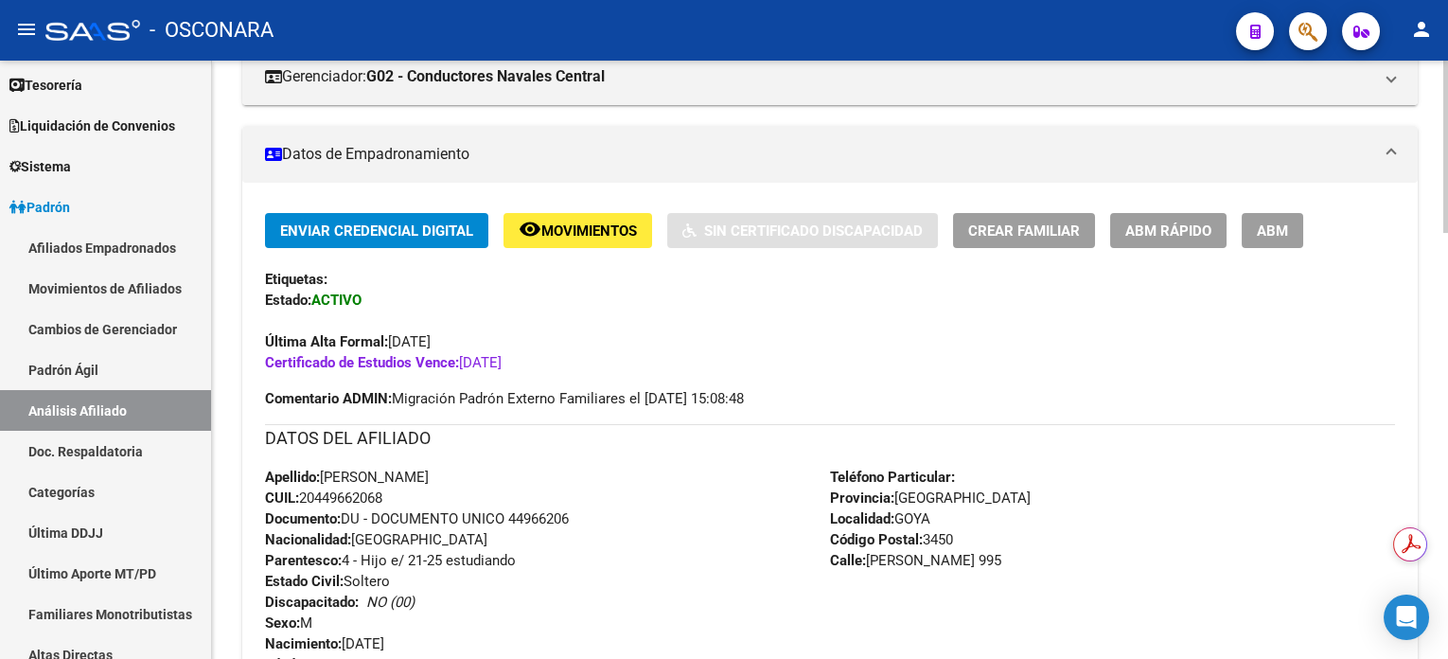
scroll to position [379, 0]
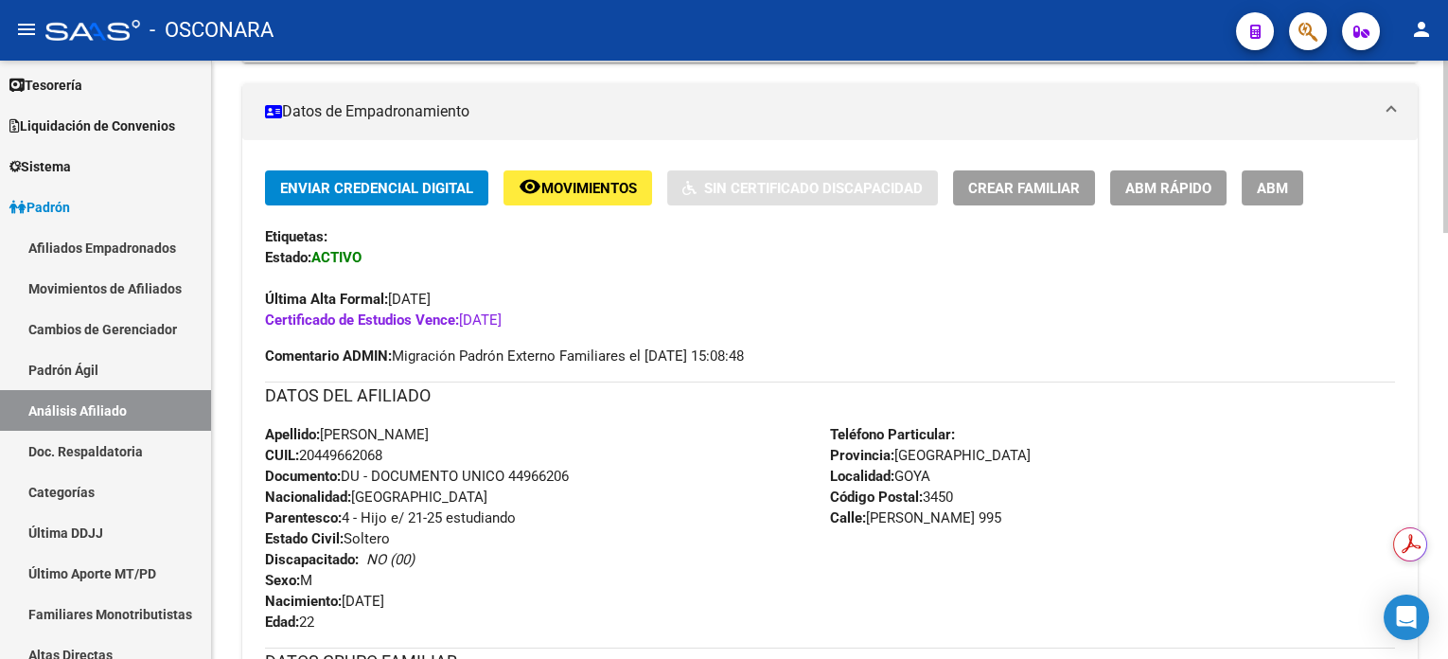
click at [1288, 191] on button "ABM" at bounding box center [1273, 187] width 62 height 35
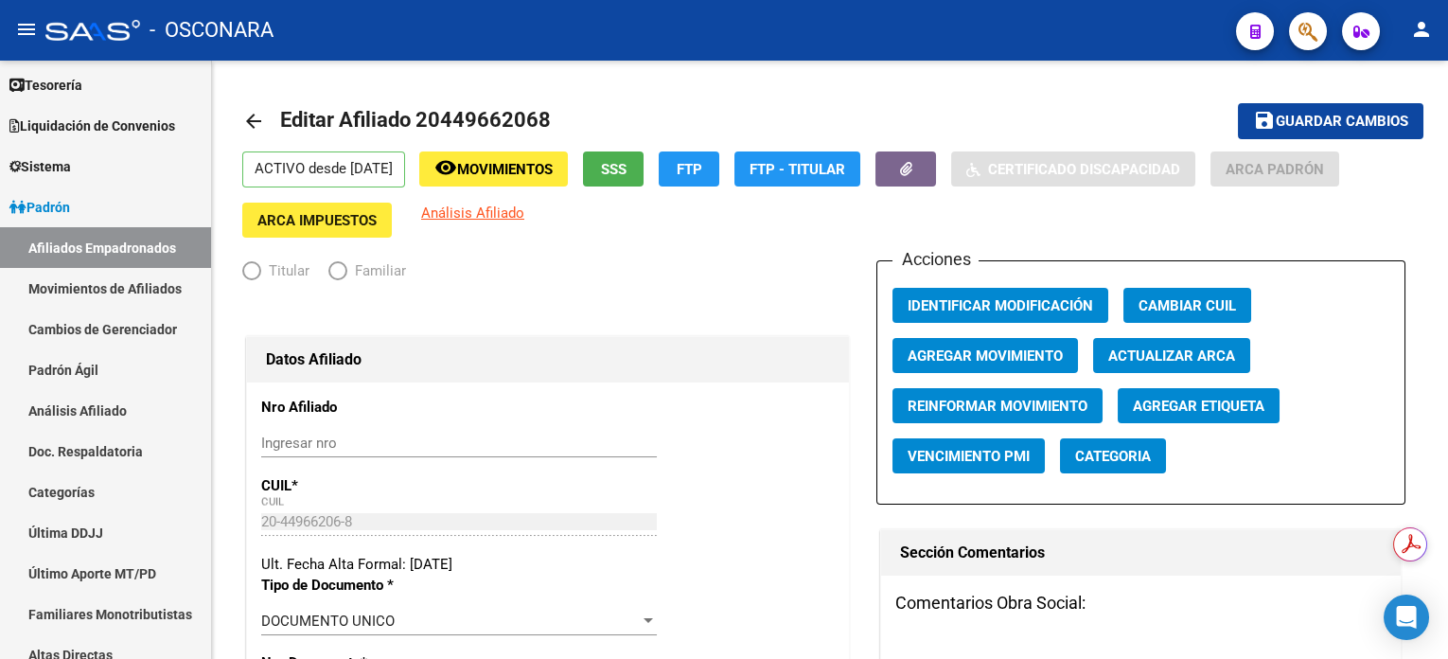
radio input "true"
type input "30-71187285-6"
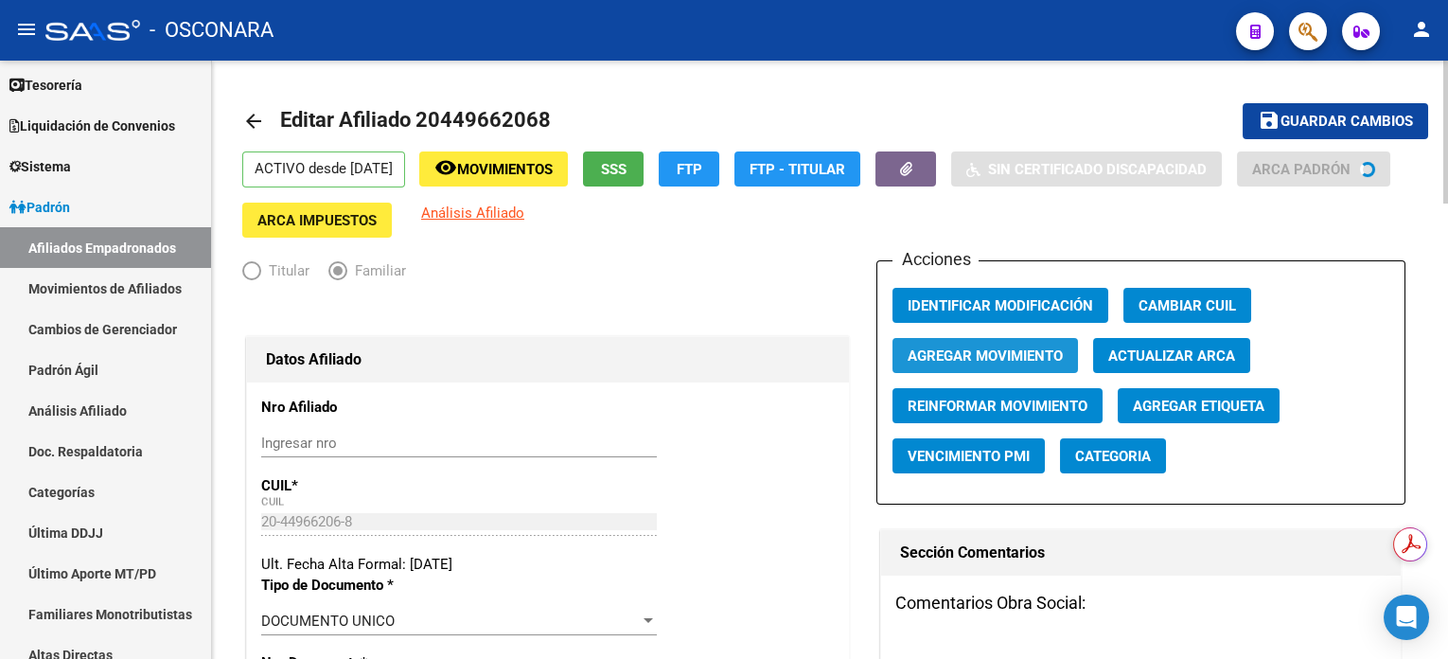
click at [1017, 357] on span "Agregar Movimiento" at bounding box center [985, 355] width 155 height 17
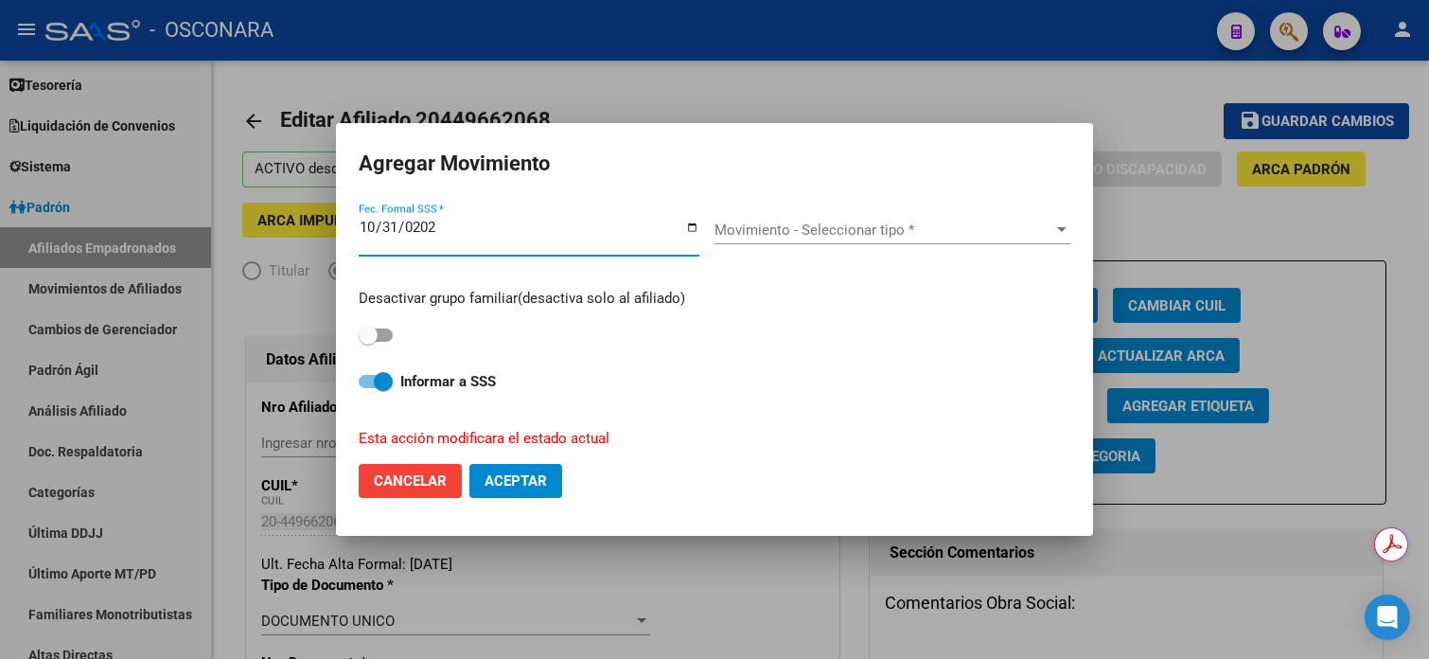
type input "[DATE]"
click at [882, 235] on span "Movimiento - Seleccionar tipo *" at bounding box center [883, 229] width 339 height 17
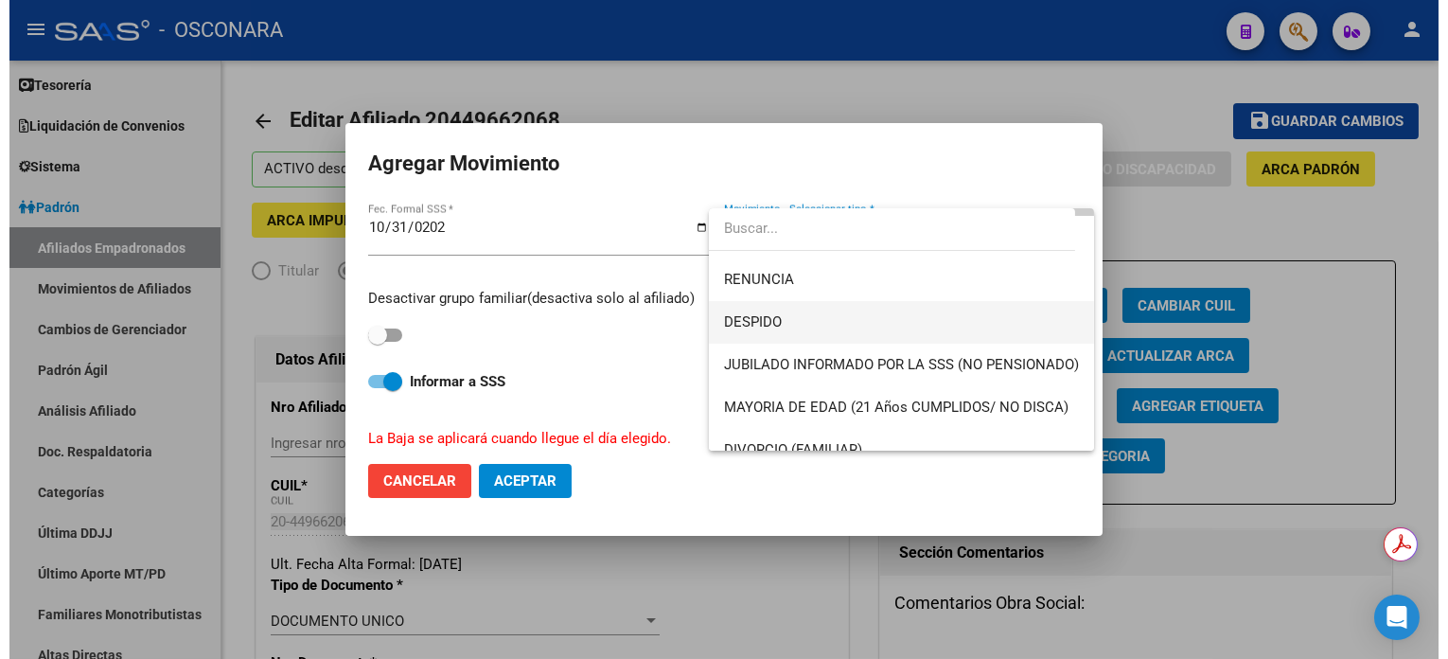
scroll to position [126, 0]
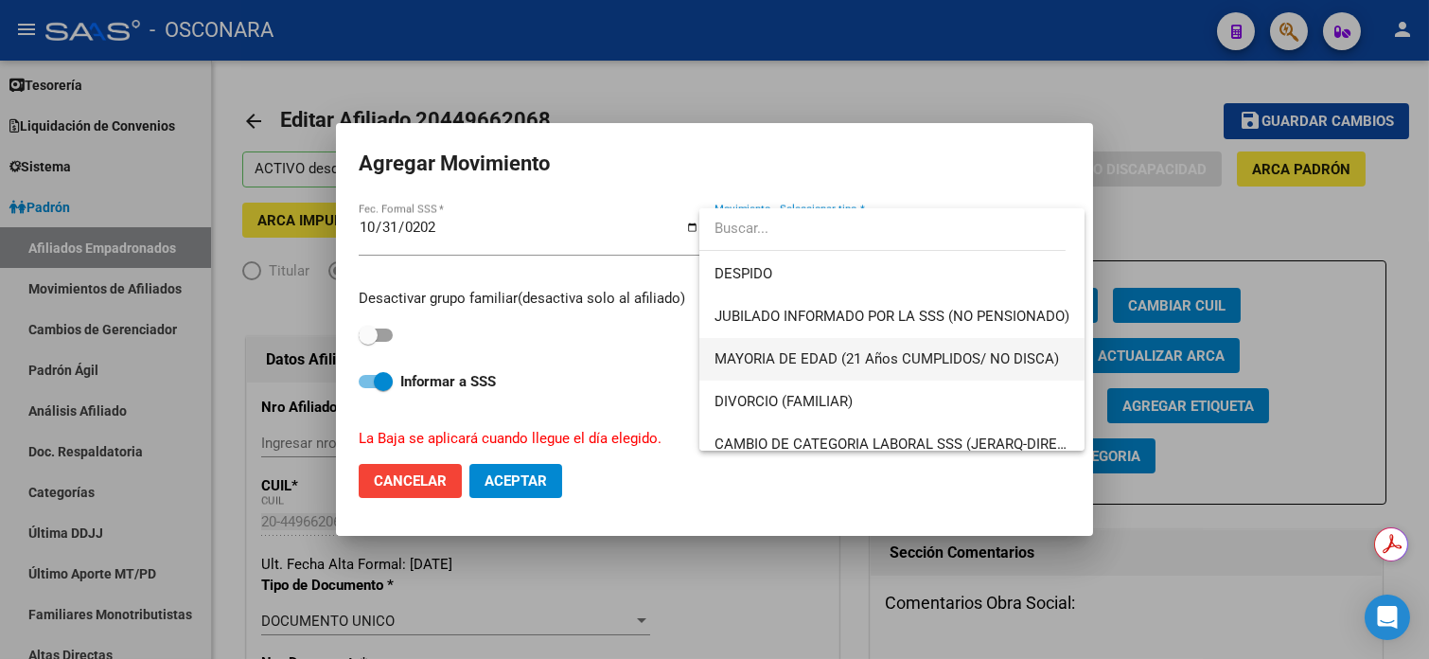
click at [779, 369] on span "MAYORIA DE EDAD (21 Años CUMPLIDOS/ NO DISCA)" at bounding box center [891, 359] width 355 height 43
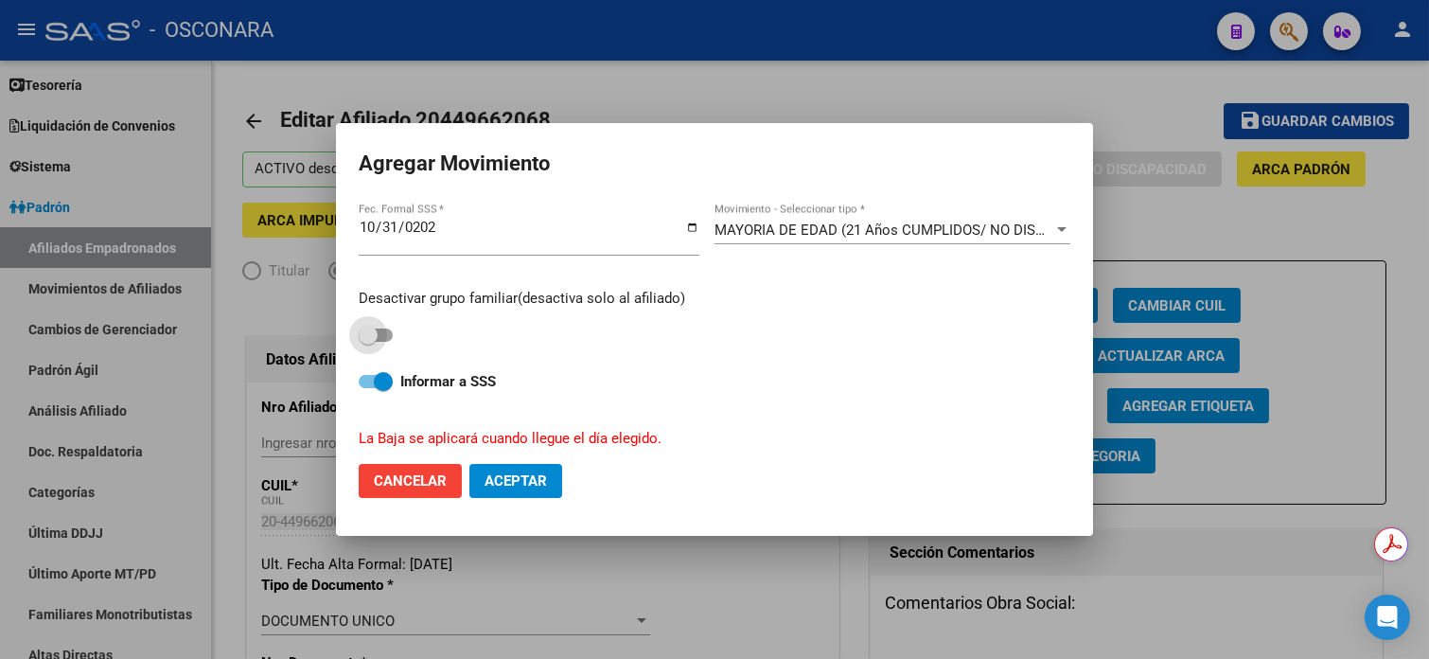
click at [364, 334] on span at bounding box center [368, 335] width 19 height 19
click at [367, 342] on input "checkbox" at bounding box center [367, 342] width 1 height 1
checkbox input "true"
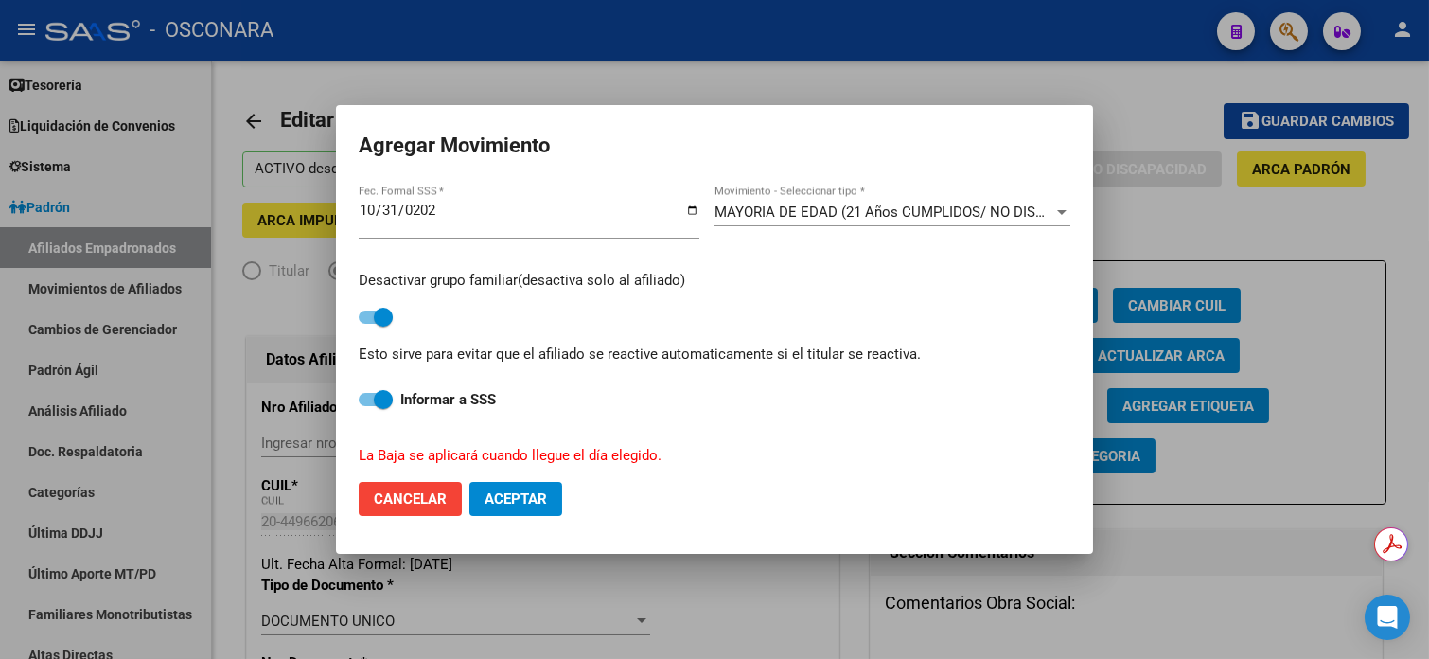
click at [496, 508] on button "Aceptar" at bounding box center [515, 499] width 93 height 34
checkbox input "false"
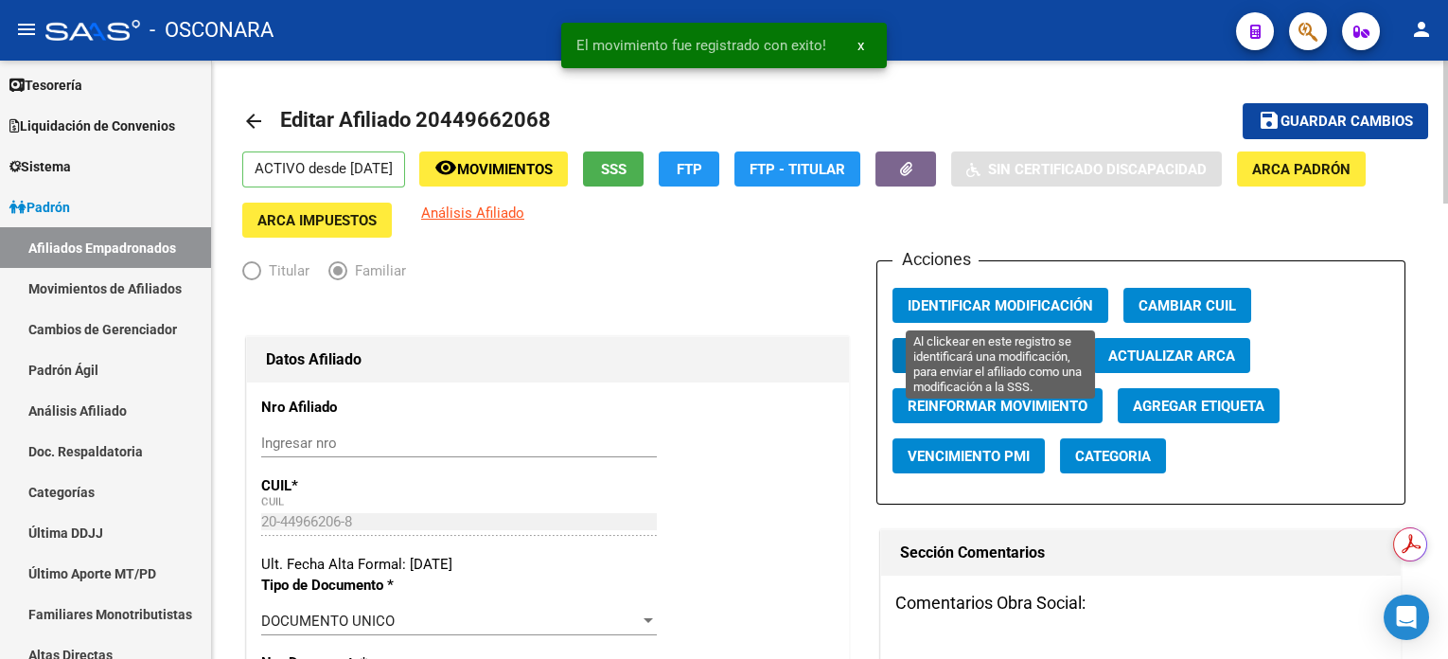
click at [1052, 304] on span "Identificar Modificación" at bounding box center [1000, 305] width 185 height 17
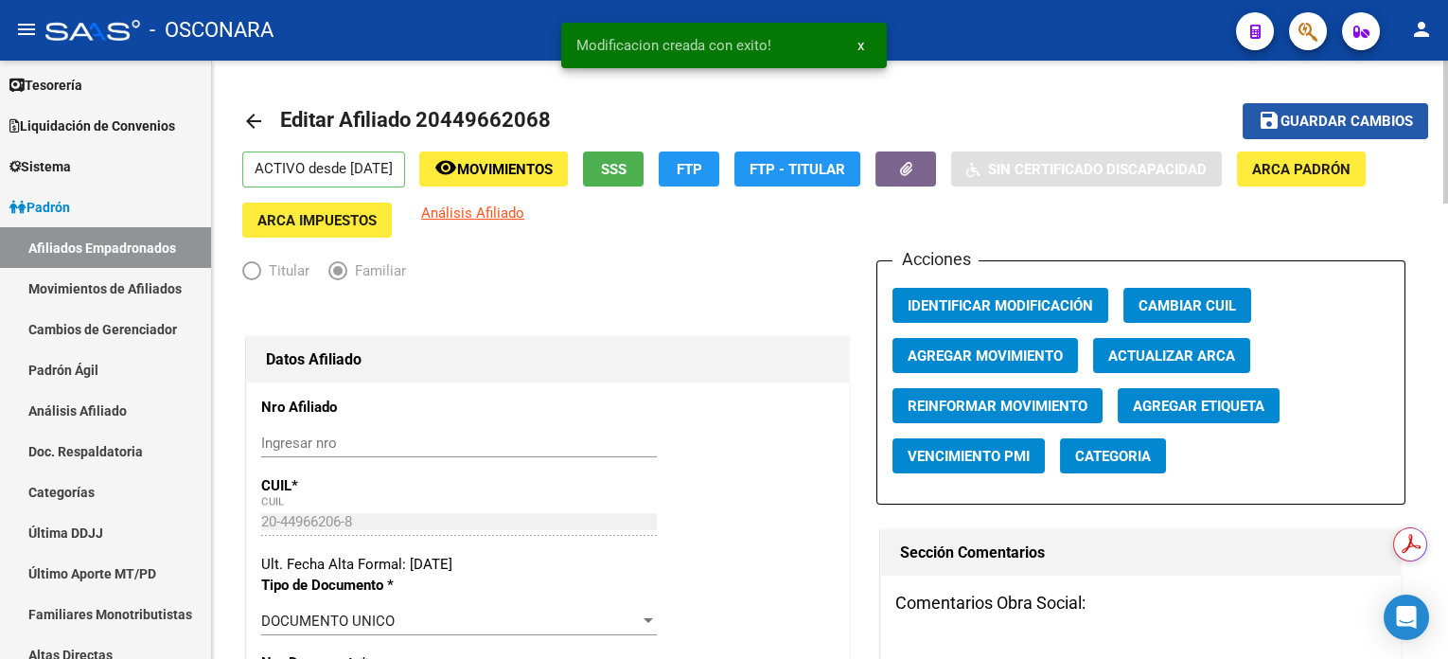
drag, startPoint x: 1320, startPoint y: 118, endPoint x: 1314, endPoint y: 131, distance: 13.5
click at [1319, 119] on span "Guardar cambios" at bounding box center [1346, 122] width 132 height 17
click at [531, 165] on span "Movimientos" at bounding box center [505, 169] width 96 height 17
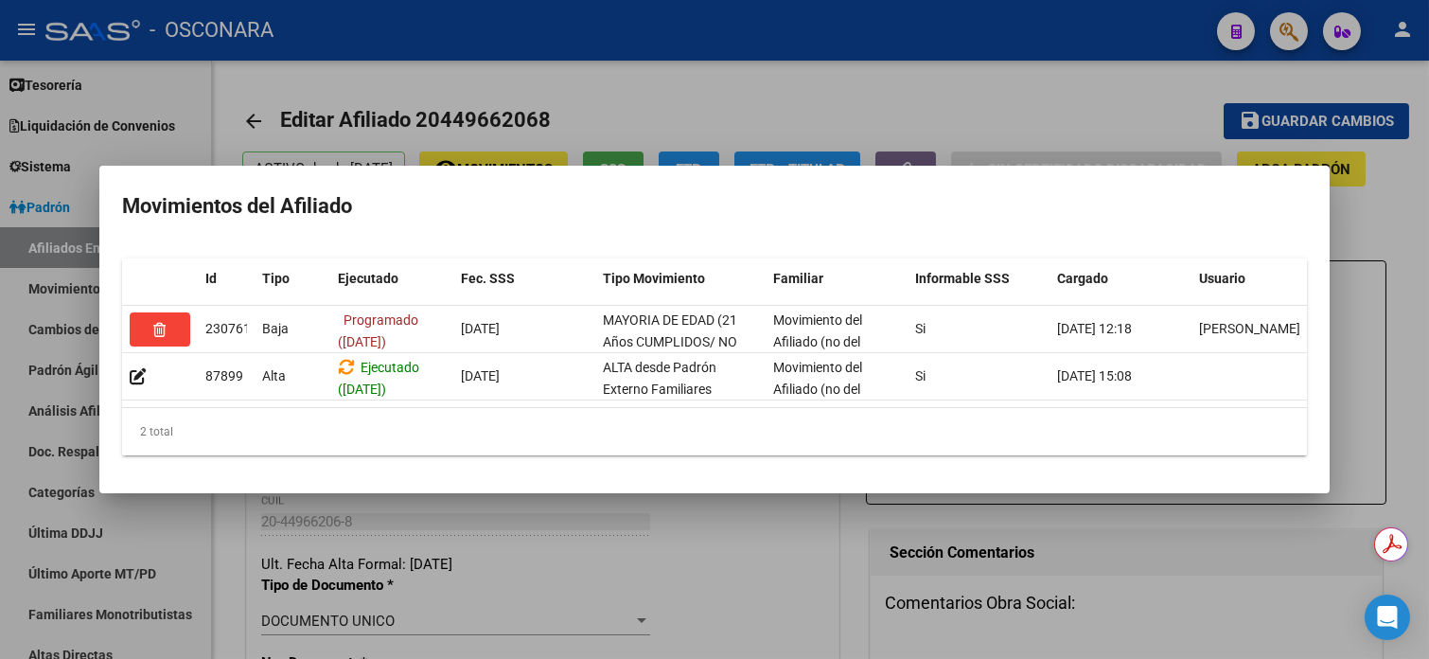
click at [700, 100] on div at bounding box center [714, 329] width 1429 height 659
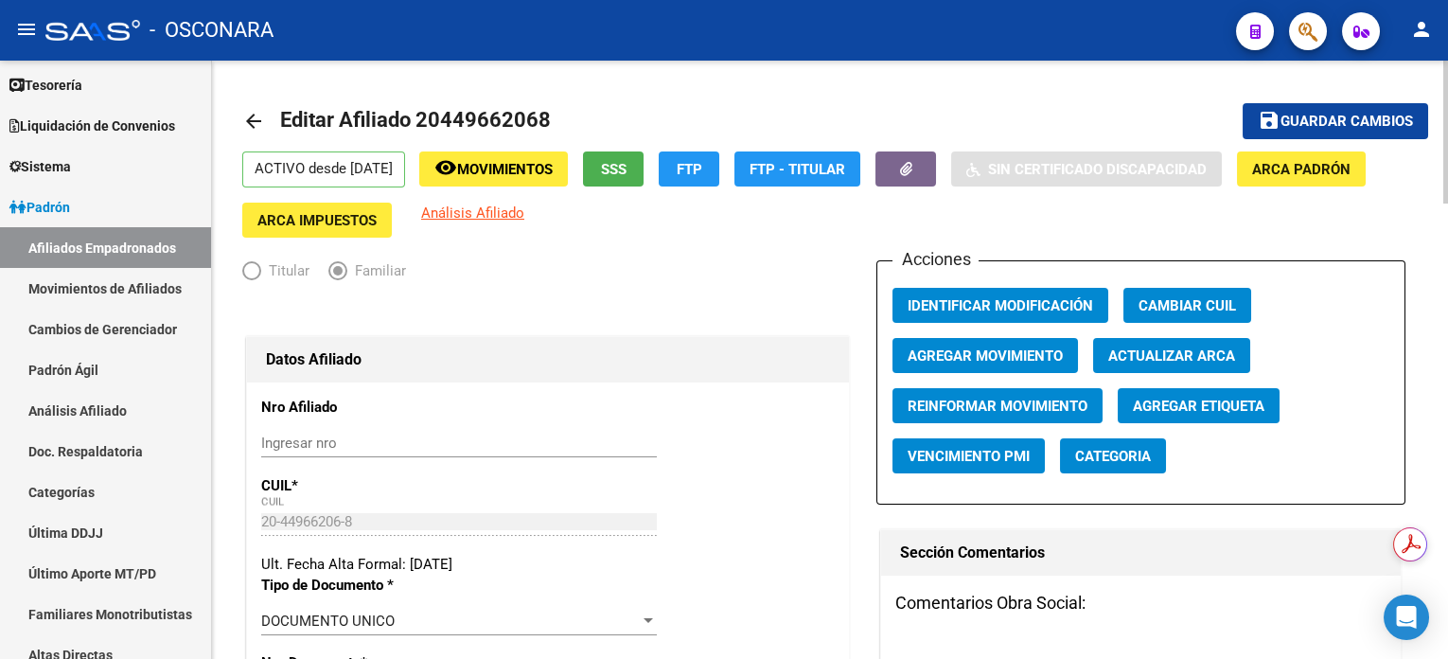
click at [514, 176] on span "Movimientos" at bounding box center [505, 169] width 96 height 17
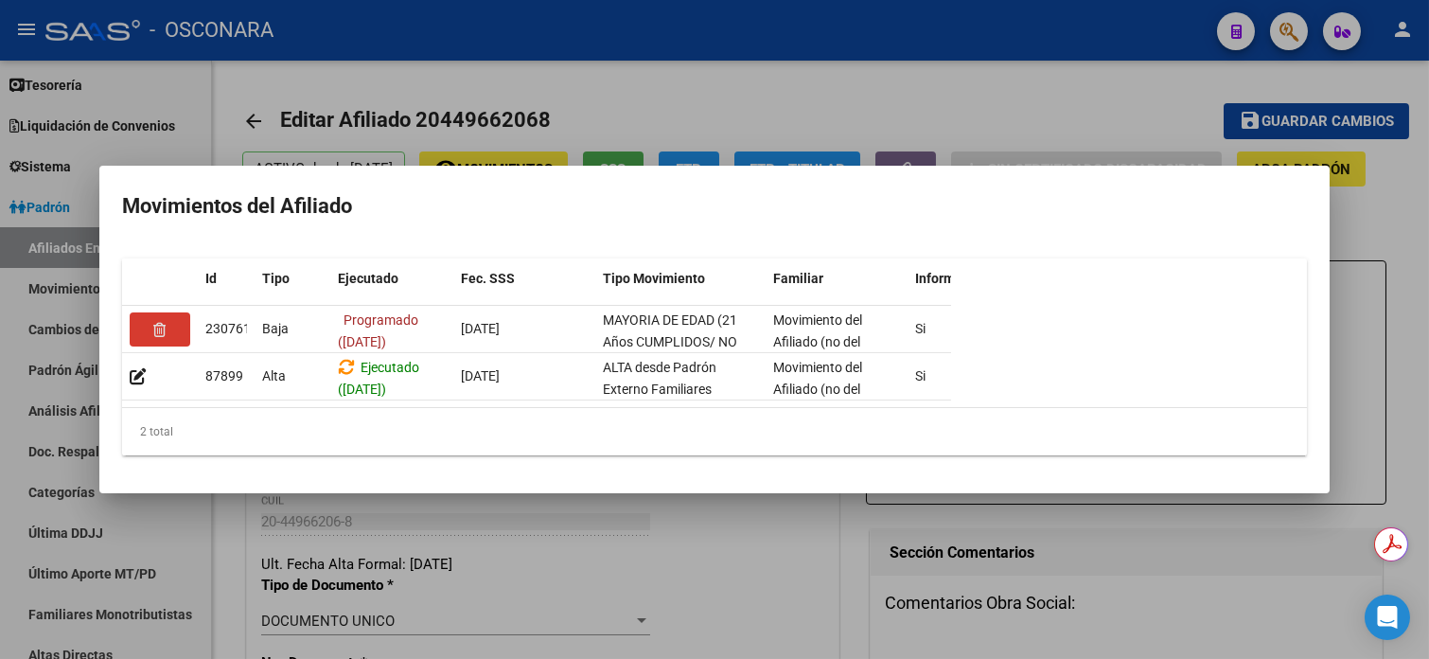
click at [647, 78] on div at bounding box center [714, 329] width 1429 height 659
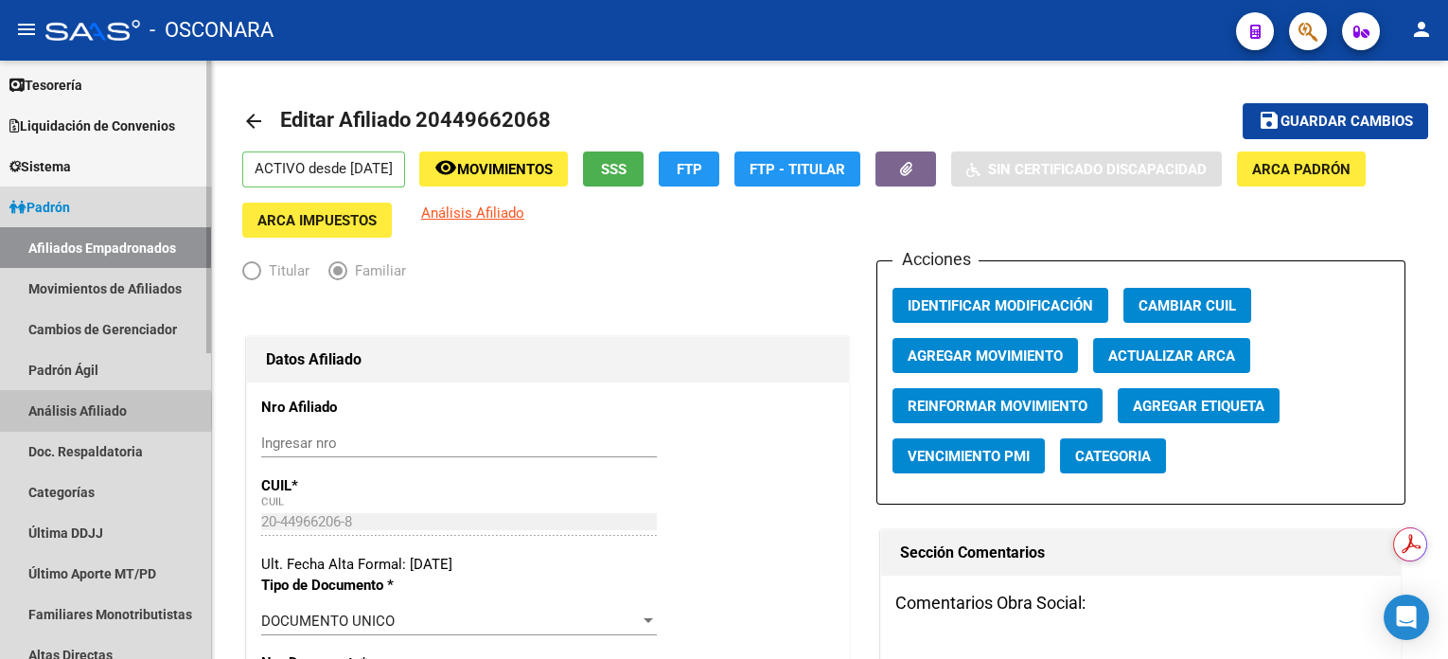
click at [90, 411] on link "Análisis Afiliado" at bounding box center [105, 410] width 211 height 41
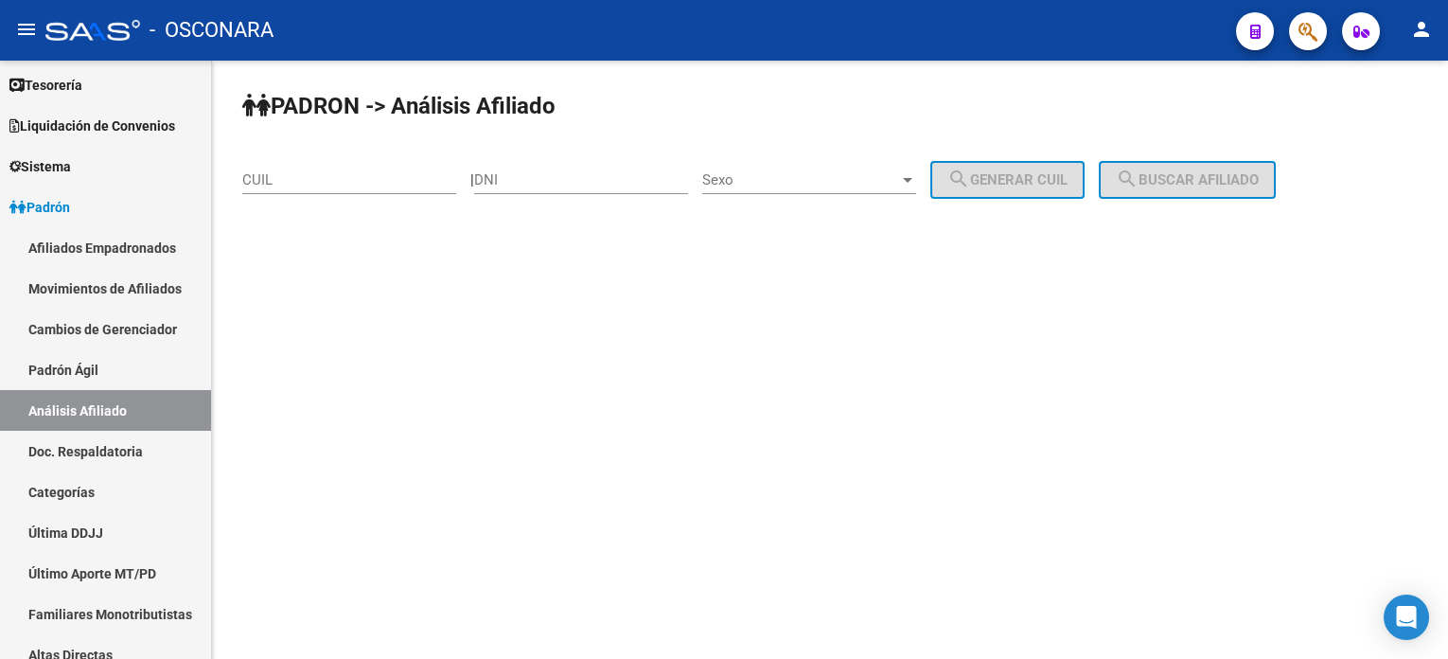
click at [397, 166] on div "CUIL" at bounding box center [349, 173] width 214 height 41
paste input "20-44939033-5"
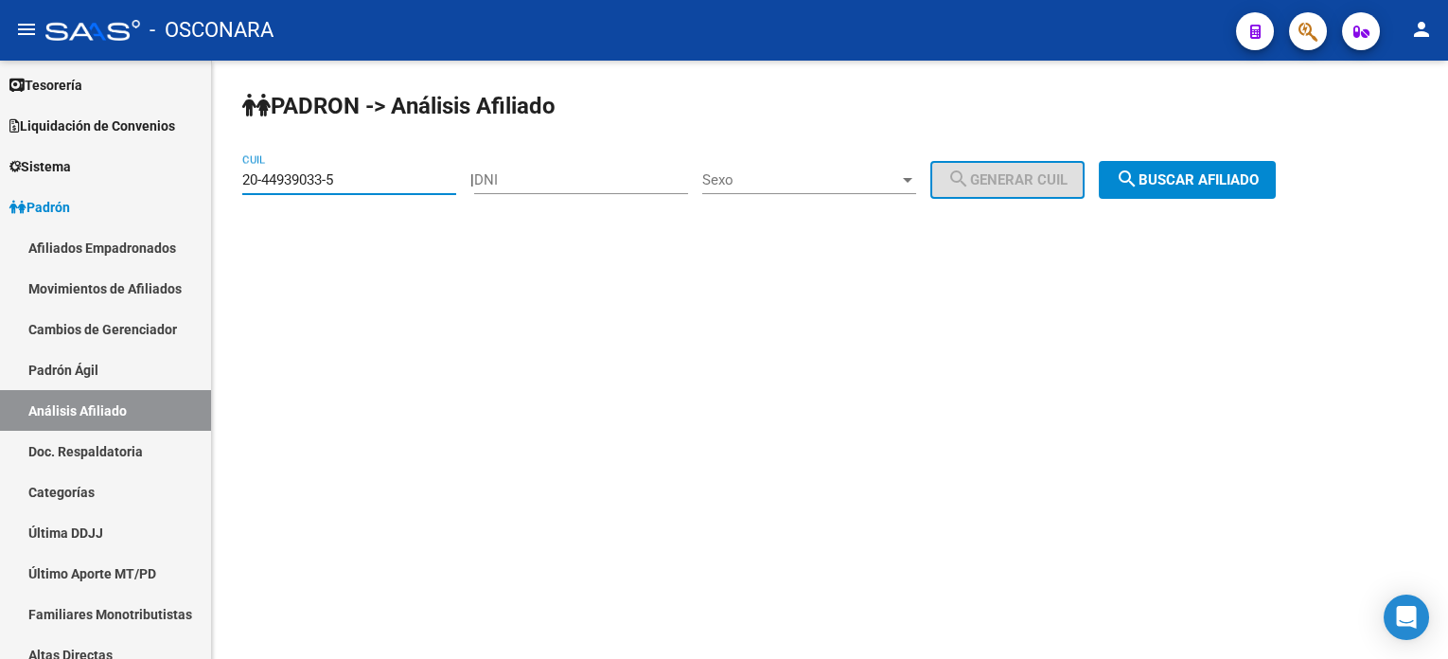
type input "20-44939033-5"
click at [1138, 188] on mat-icon "search" at bounding box center [1127, 178] width 23 height 23
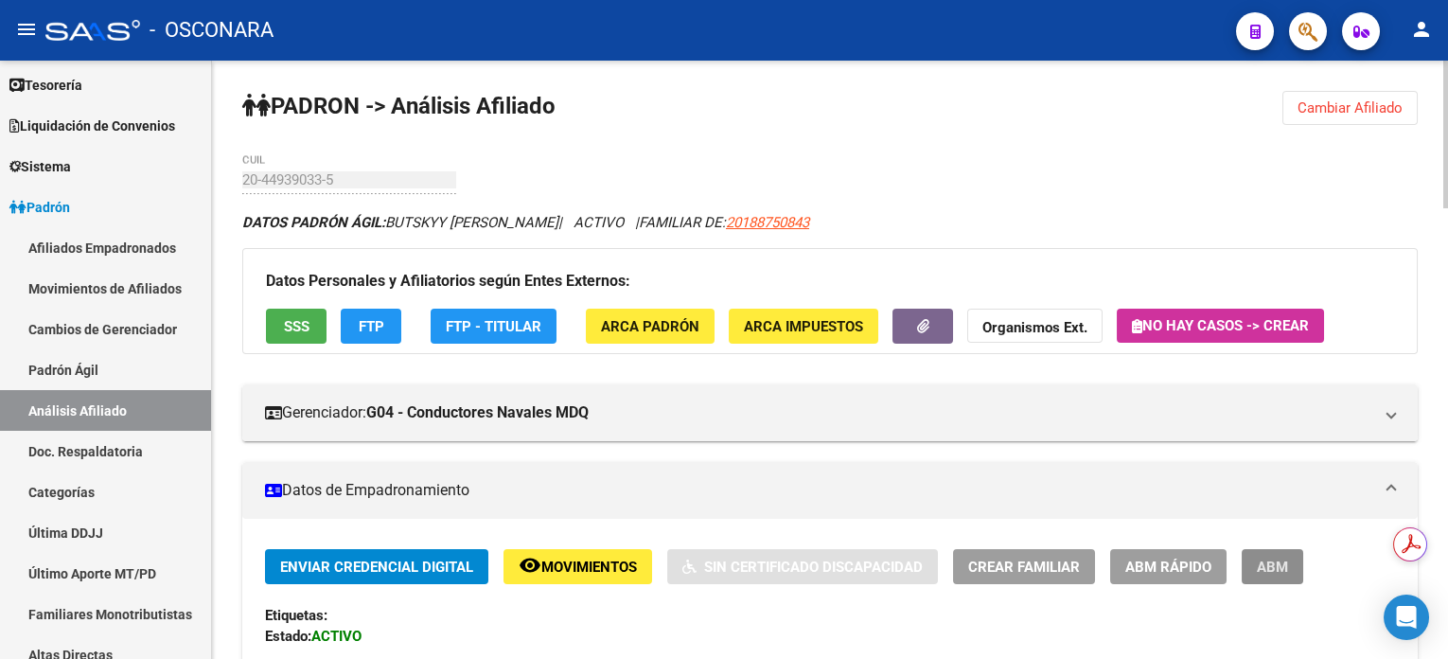
click at [1257, 573] on span "ABM" at bounding box center [1272, 566] width 31 height 17
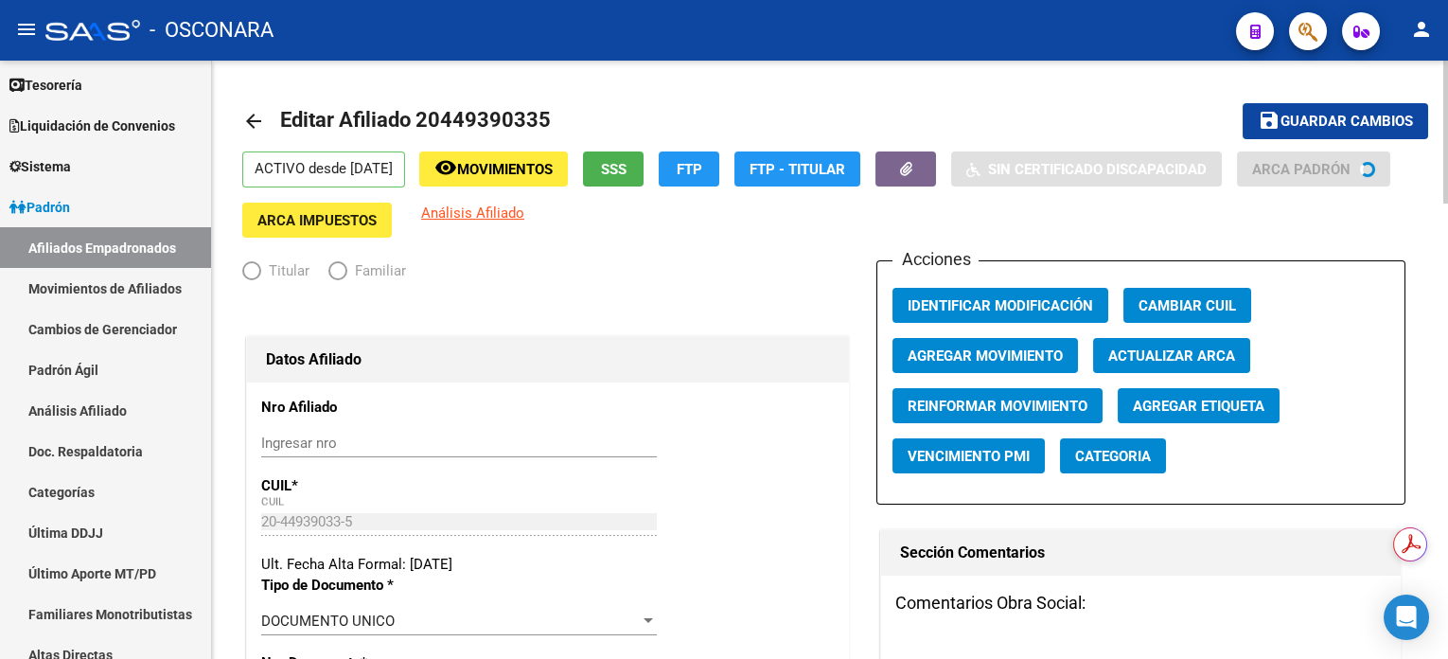
radio input "true"
type input "30-57785659-8"
click at [994, 355] on span "Agregar Movimiento" at bounding box center [985, 355] width 155 height 17
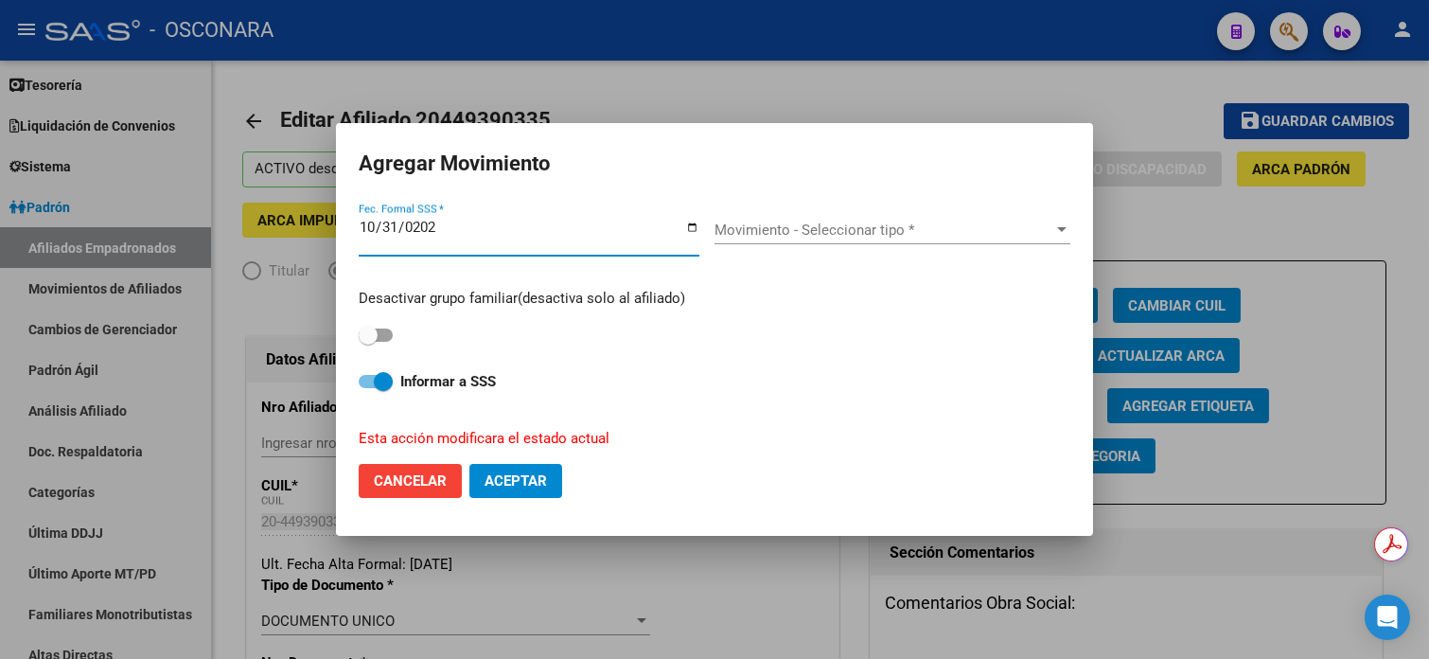
type input "[DATE]"
click at [774, 217] on div "Movimiento - Seleccionar tipo * Movimiento - Seleccionar tipo *" at bounding box center [892, 230] width 356 height 28
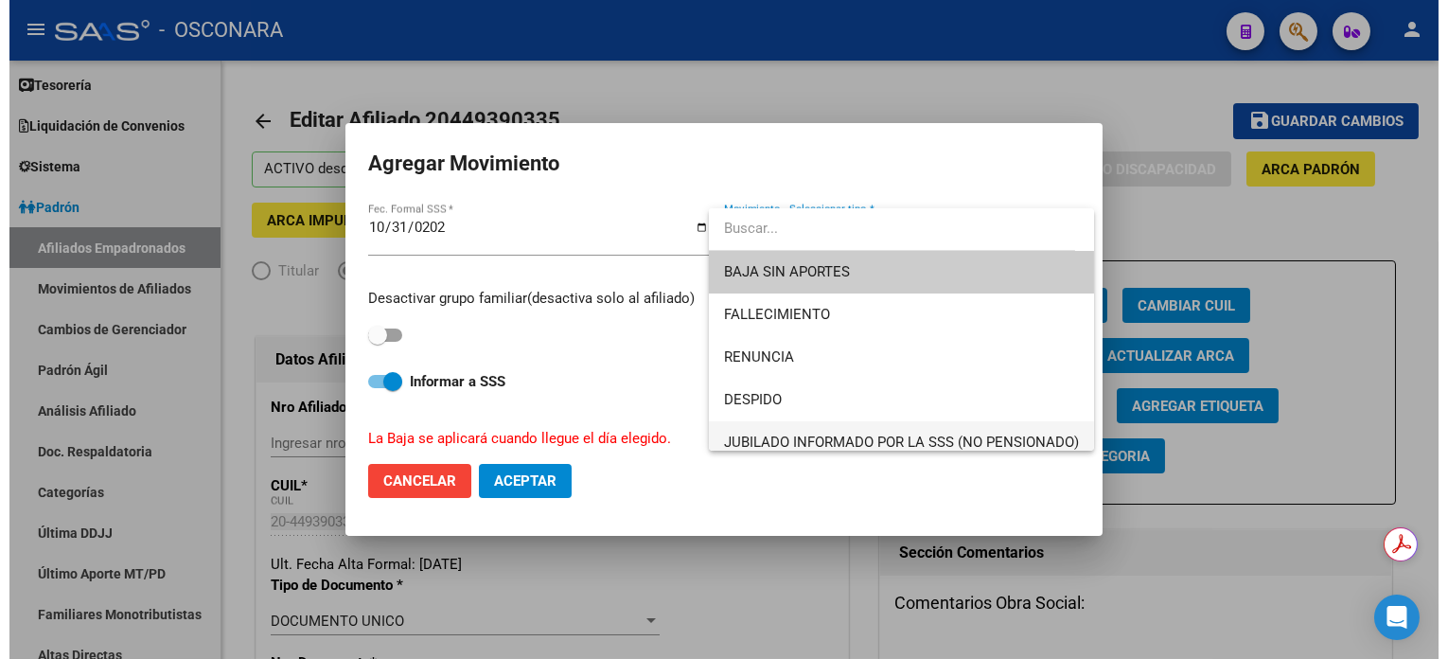
scroll to position [126, 0]
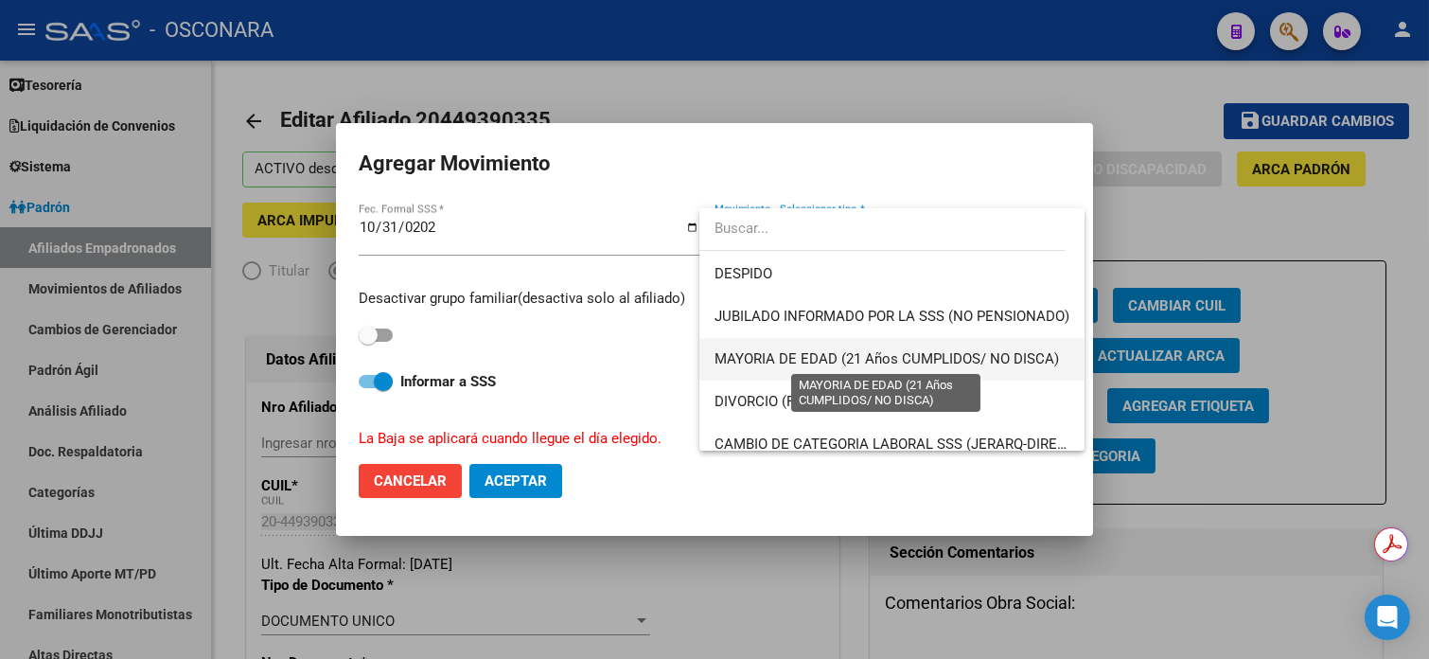
click at [790, 362] on span "MAYORIA DE EDAD (21 Años CUMPLIDOS/ NO DISCA)" at bounding box center [886, 358] width 344 height 17
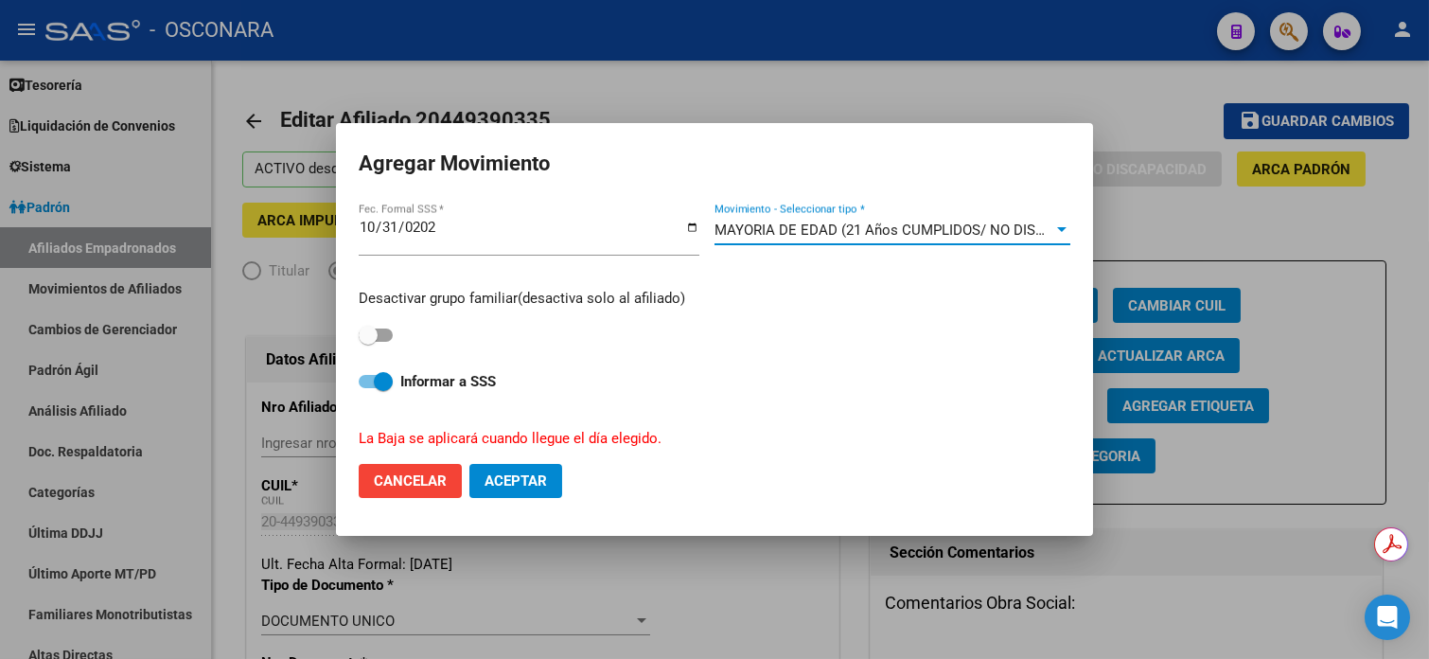
click at [398, 337] on div "Desactivar grupo familiar(desactiva solo al afiliado)" at bounding box center [715, 318] width 712 height 60
click at [385, 336] on span at bounding box center [376, 334] width 34 height 13
click at [368, 342] on input "checkbox" at bounding box center [367, 342] width 1 height 1
checkbox input "true"
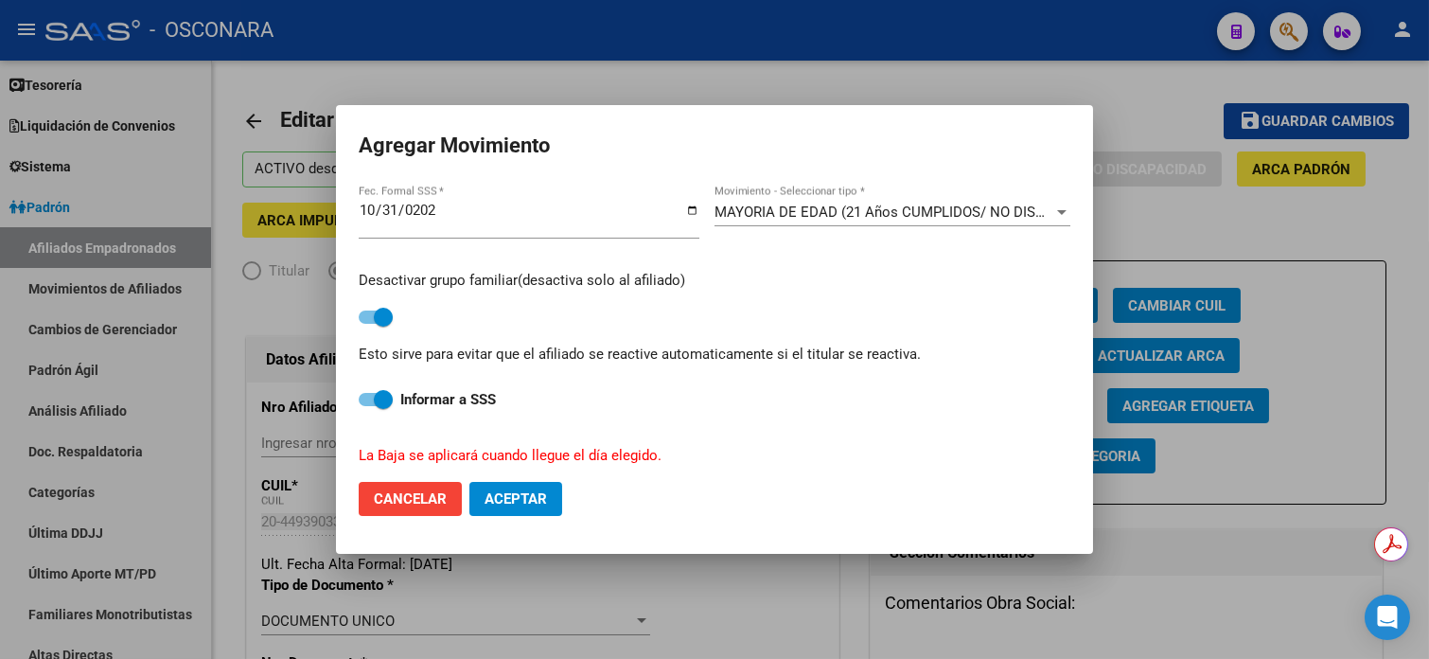
click at [516, 496] on span "Aceptar" at bounding box center [516, 498] width 62 height 17
checkbox input "false"
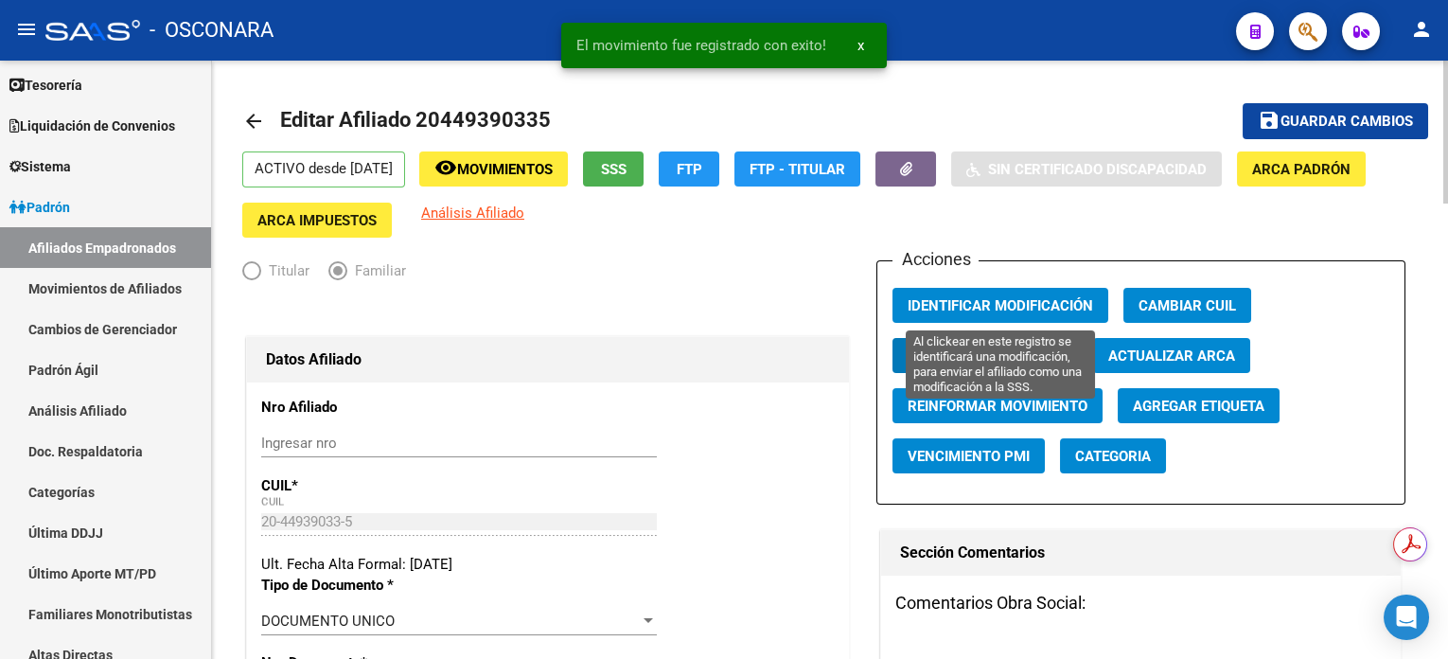
click at [990, 308] on span "Identificar Modificación" at bounding box center [1000, 305] width 185 height 17
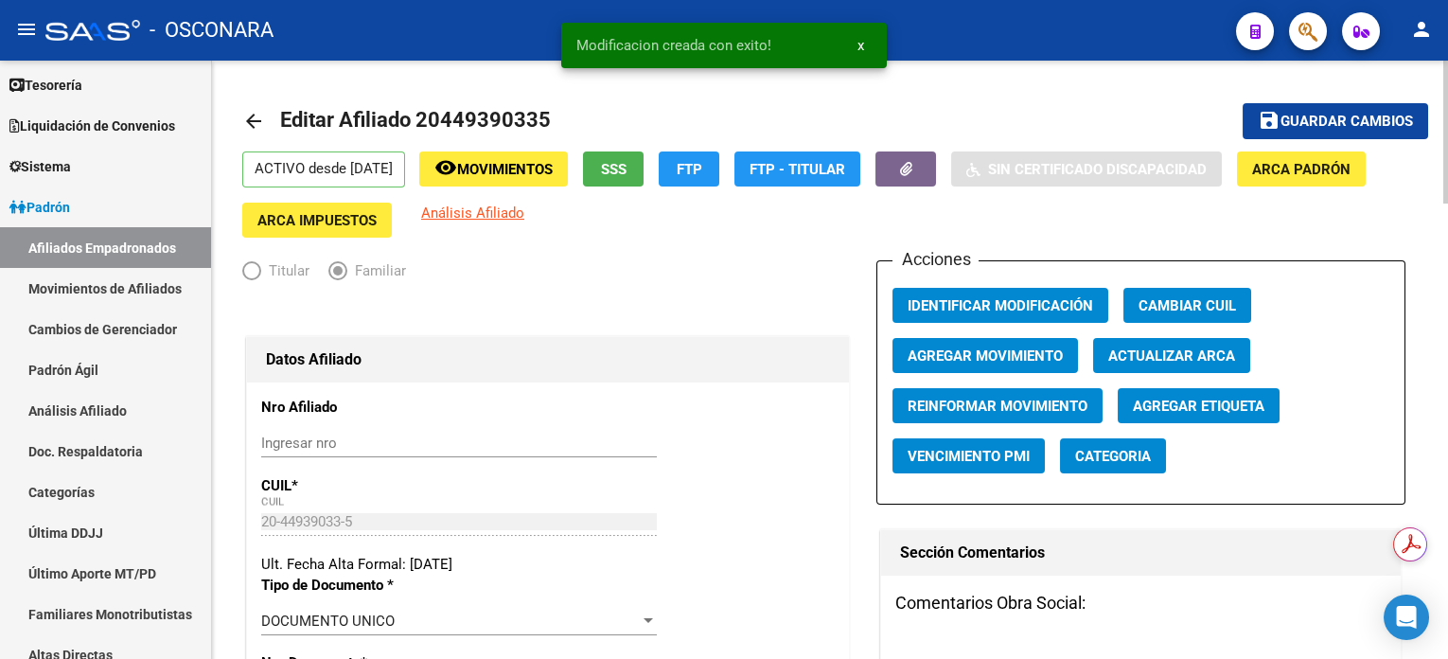
click at [1277, 139] on mat-toolbar-row "save Guardar cambios" at bounding box center [1304, 121] width 248 height 61
click at [1277, 130] on mat-icon "save" at bounding box center [1269, 120] width 23 height 23
click at [501, 179] on button "remove_red_eye Movimientos" at bounding box center [493, 168] width 149 height 35
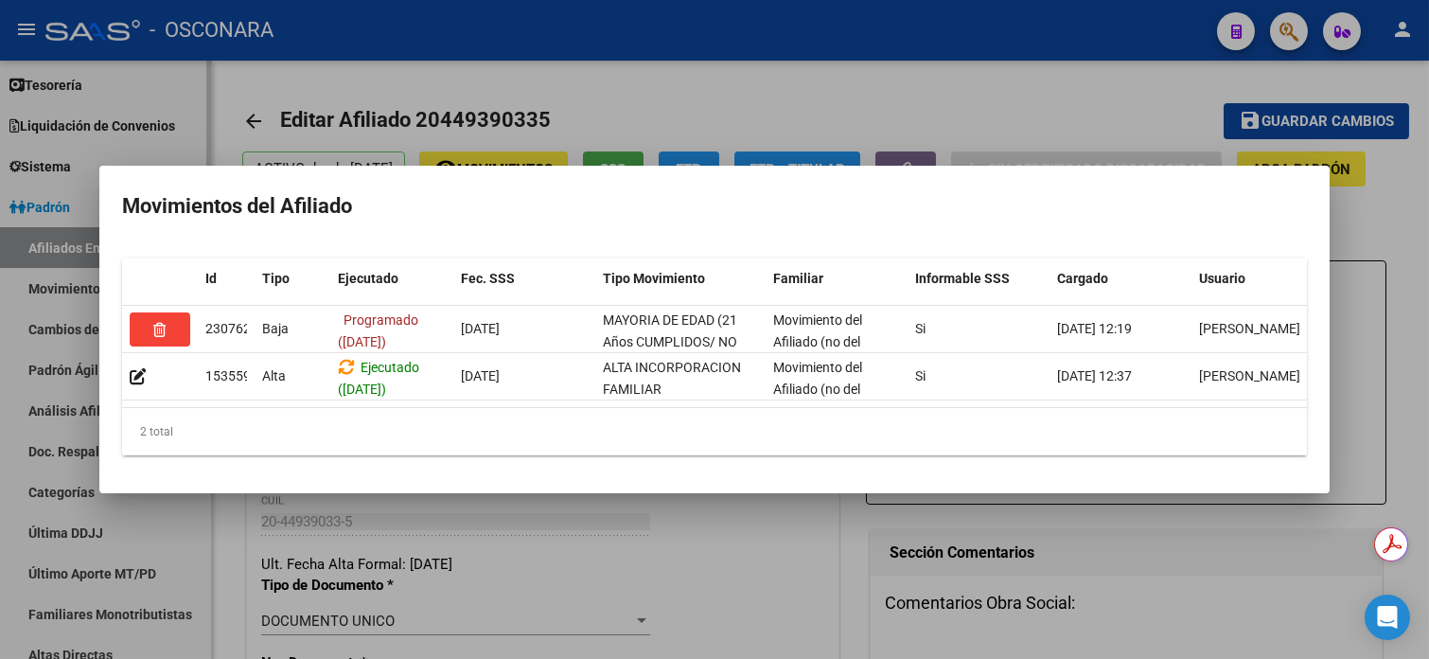
click at [51, 496] on div at bounding box center [714, 329] width 1429 height 659
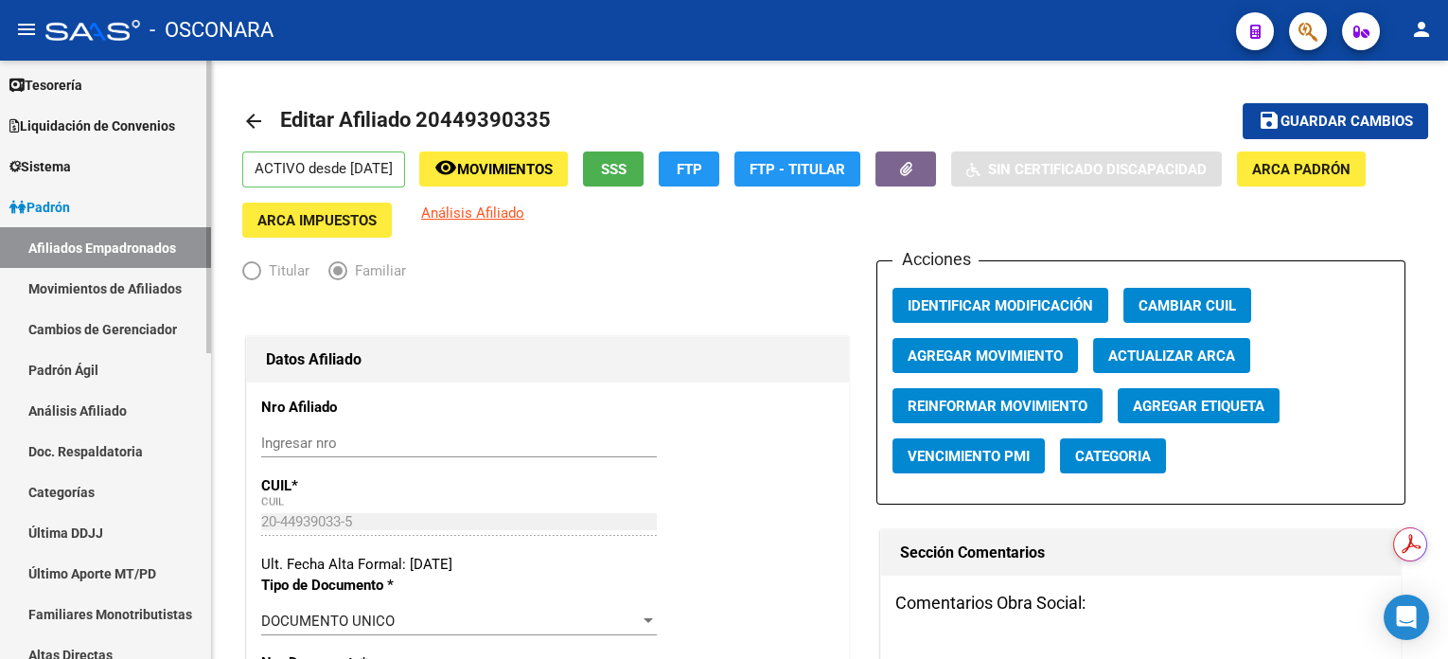
click at [118, 414] on link "Análisis Afiliado" at bounding box center [105, 410] width 211 height 41
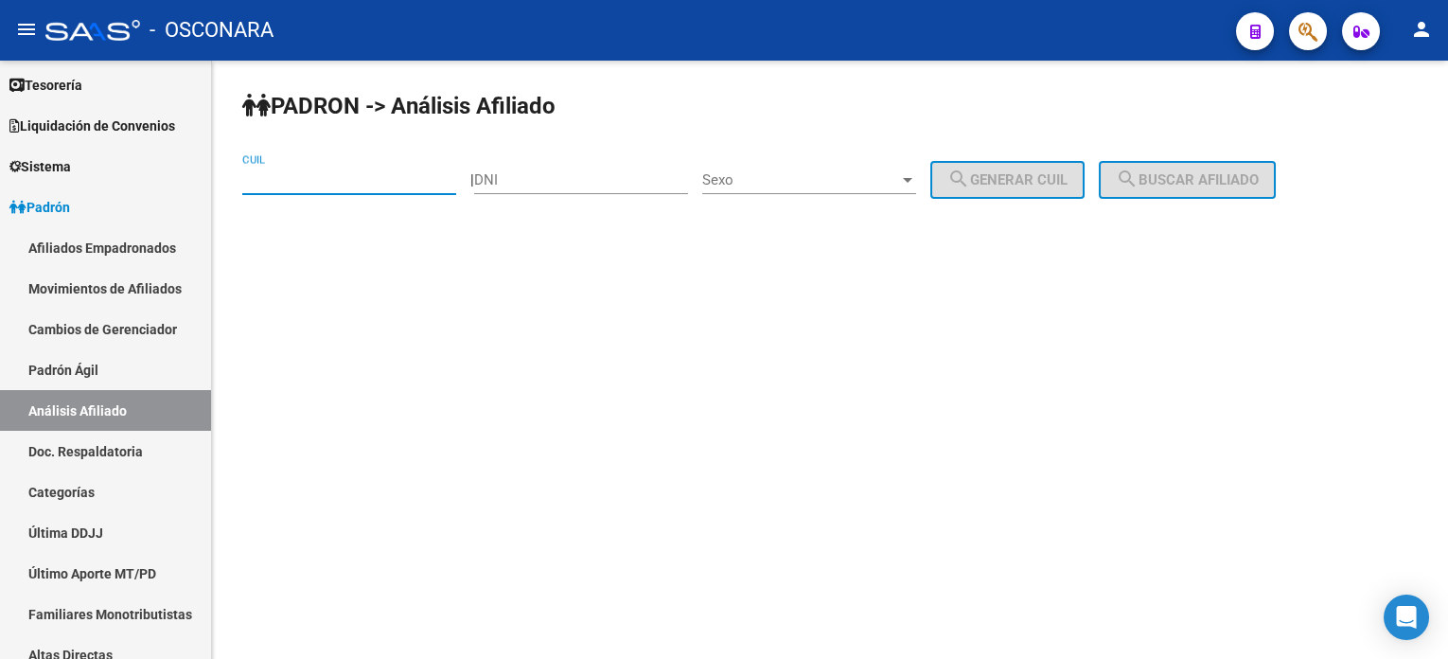
click at [358, 185] on input "CUIL" at bounding box center [349, 179] width 214 height 17
paste input "20-46019199-9"
type input "20-46019199-9"
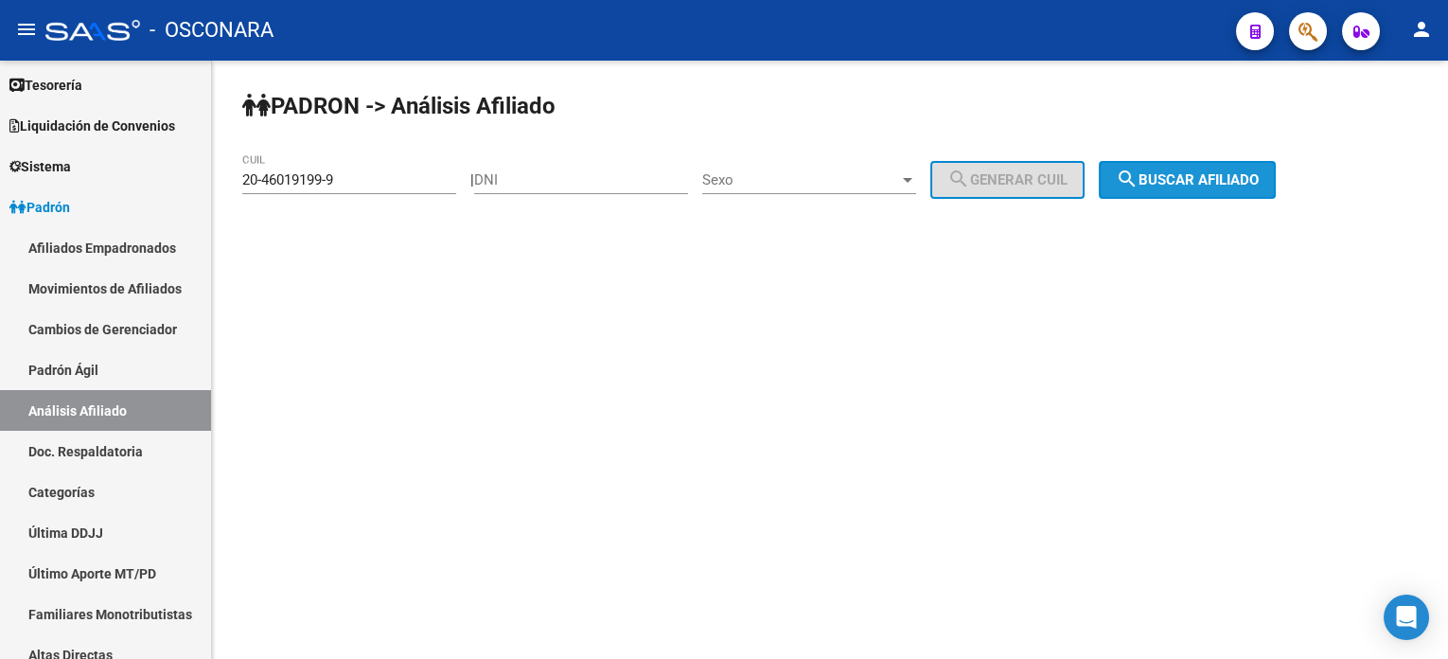
click at [1245, 191] on button "search Buscar afiliado" at bounding box center [1187, 180] width 177 height 38
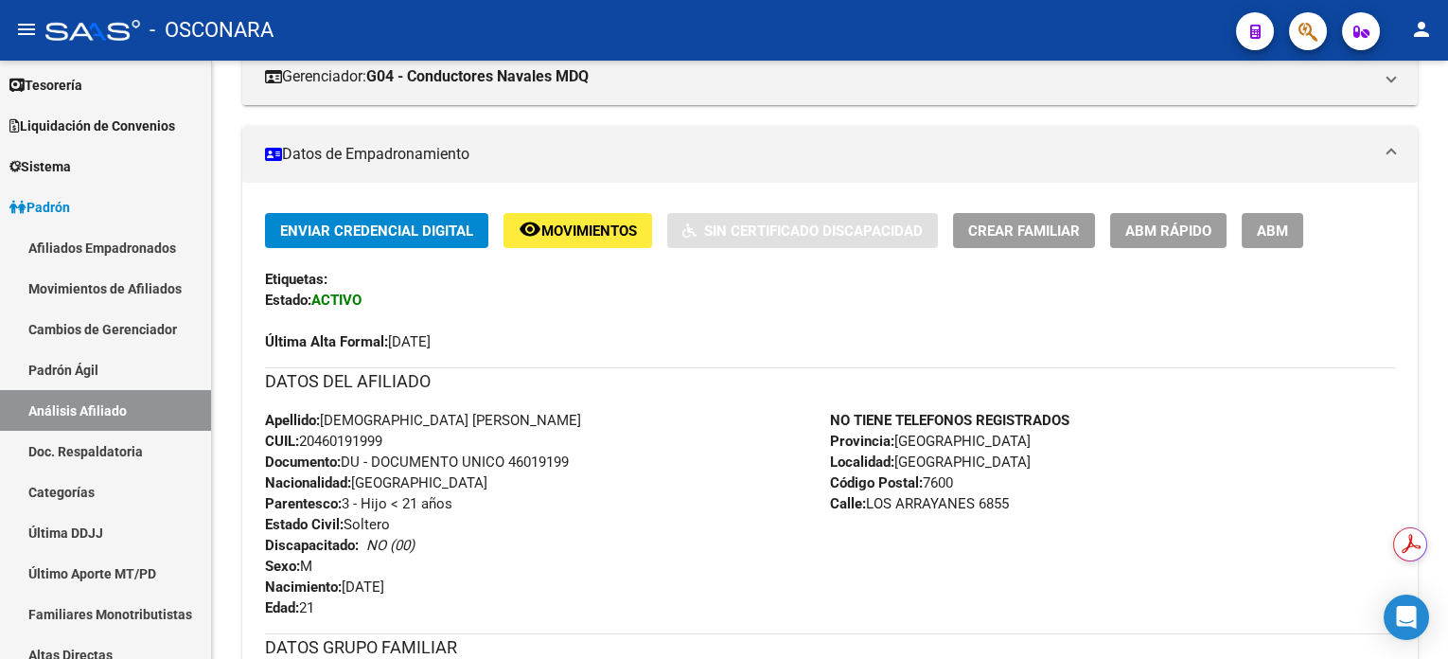
scroll to position [379, 0]
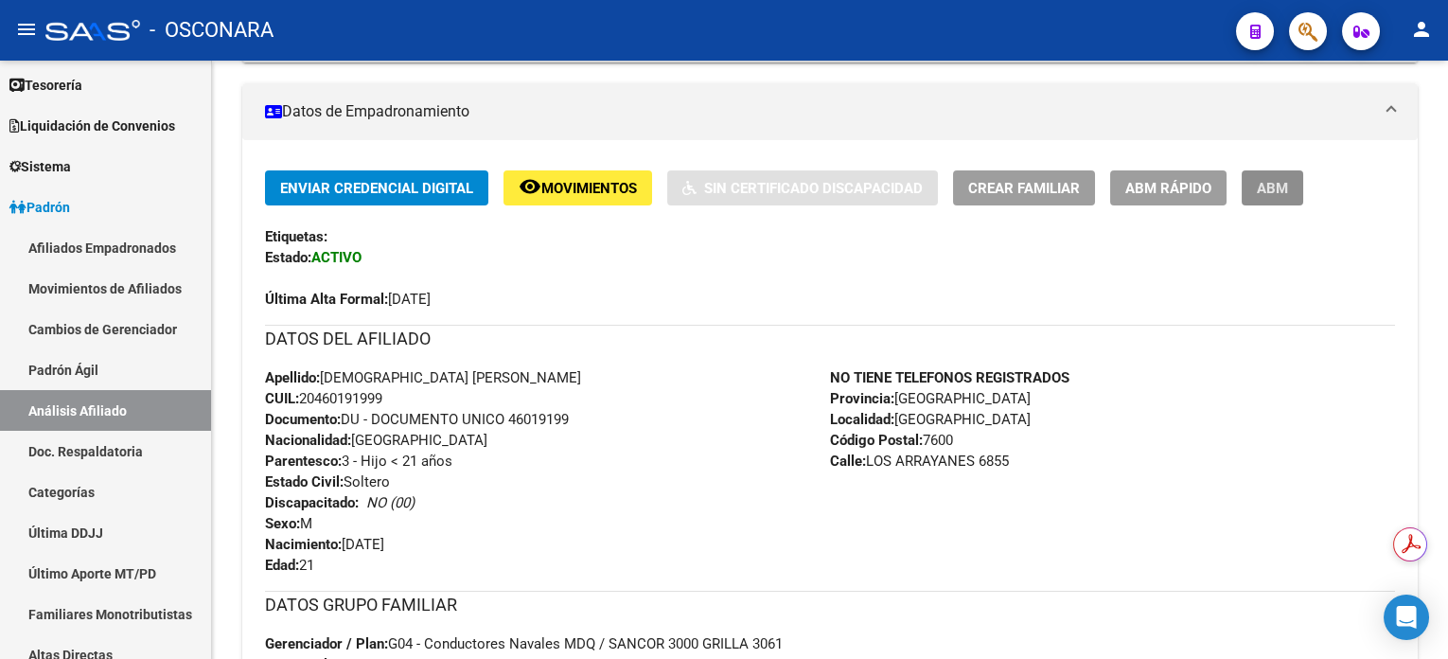
click at [1275, 188] on span "ABM" at bounding box center [1272, 188] width 31 height 17
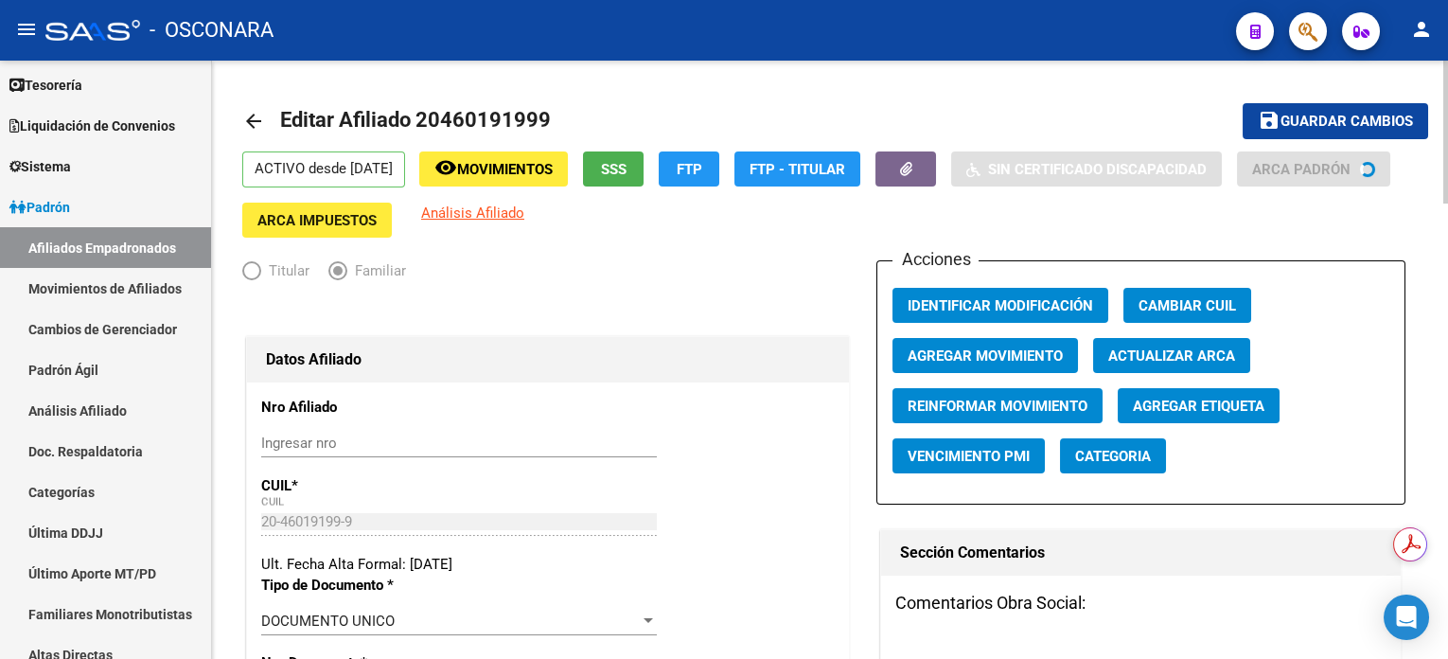
radio input "true"
type input "30-57785659-8"
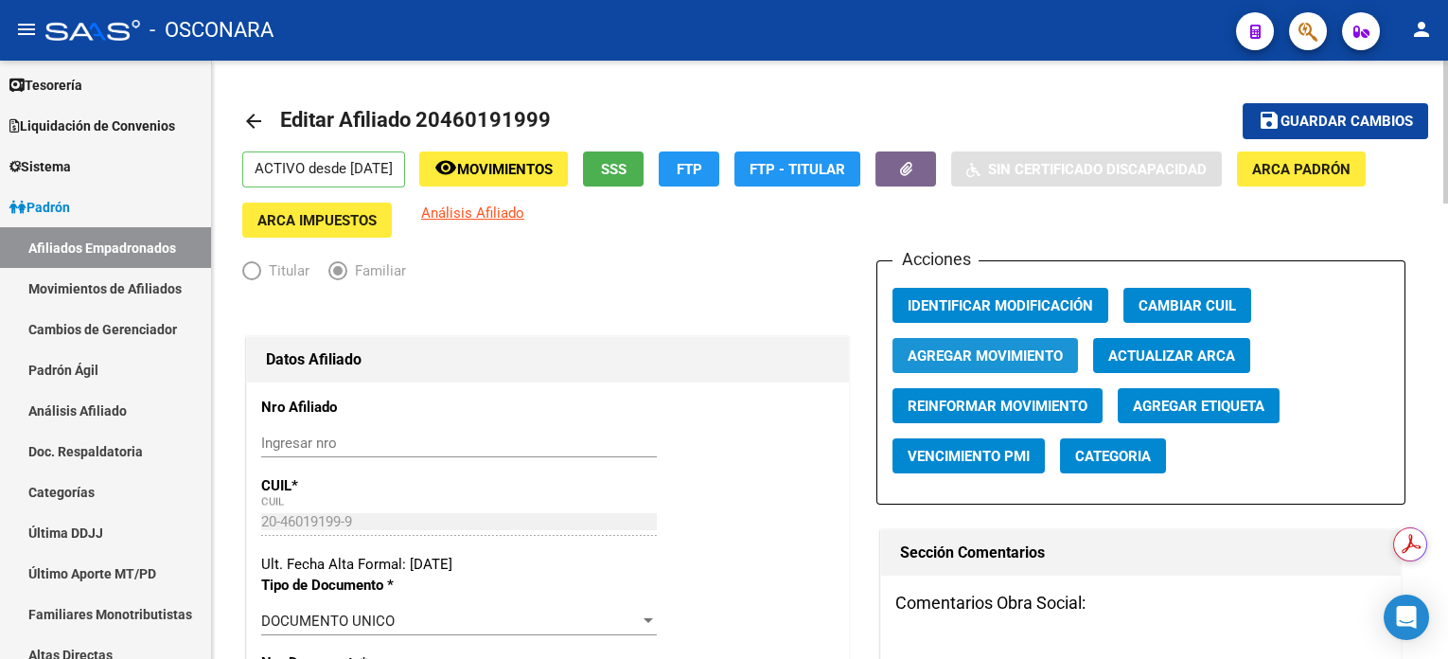
click at [1031, 361] on span "Agregar Movimiento" at bounding box center [985, 355] width 155 height 17
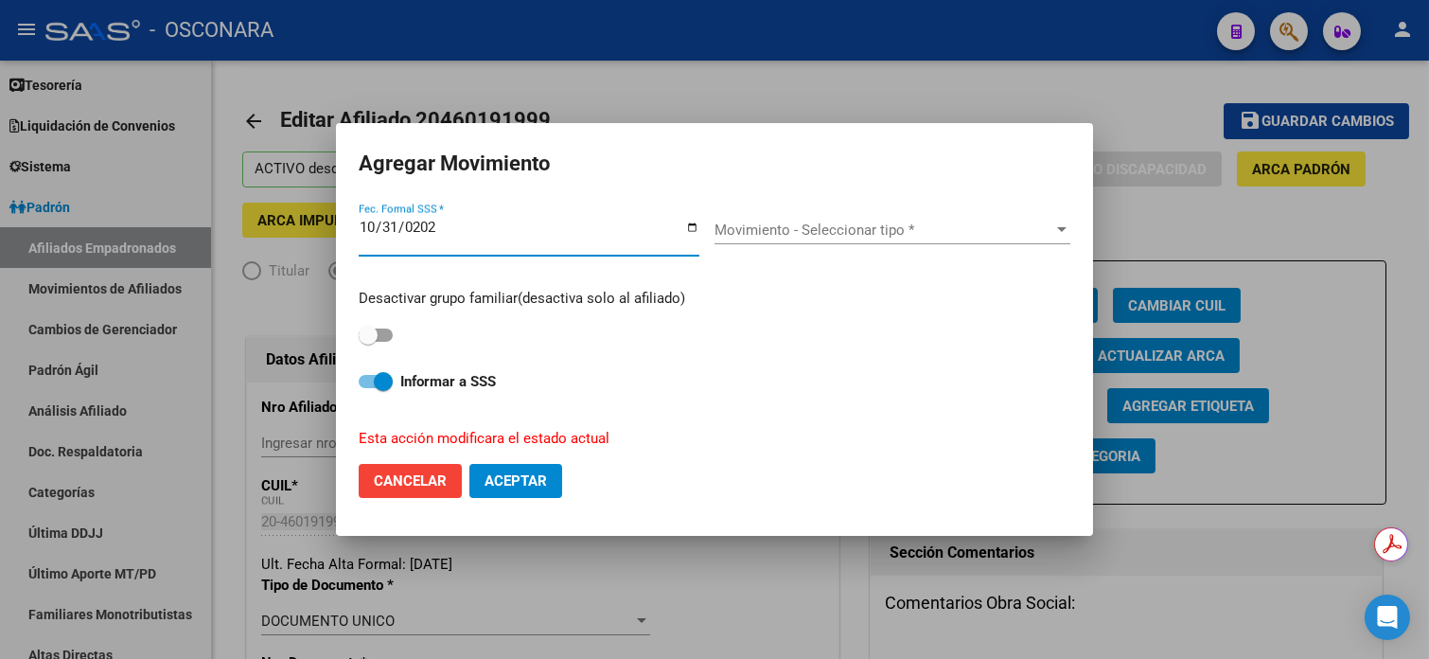
type input "[DATE]"
click at [794, 234] on span "Movimiento - Seleccionar tipo *" at bounding box center [883, 229] width 339 height 17
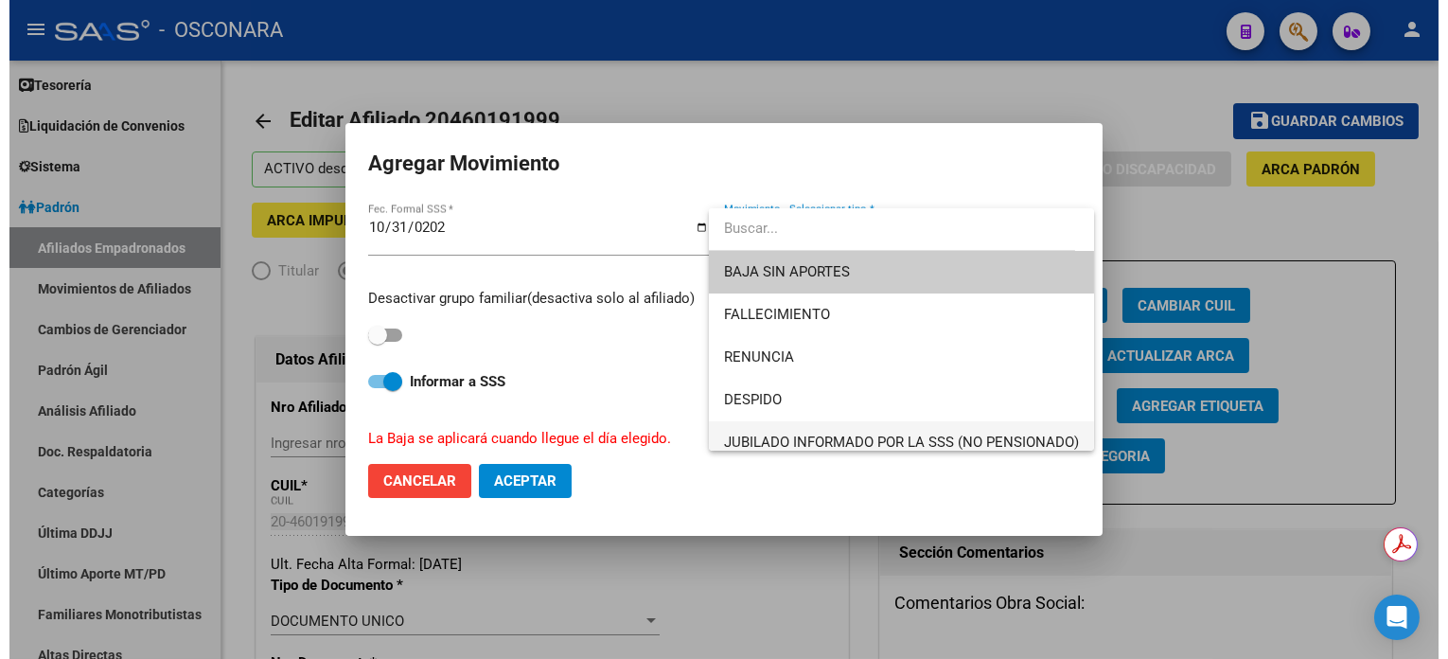
scroll to position [126, 0]
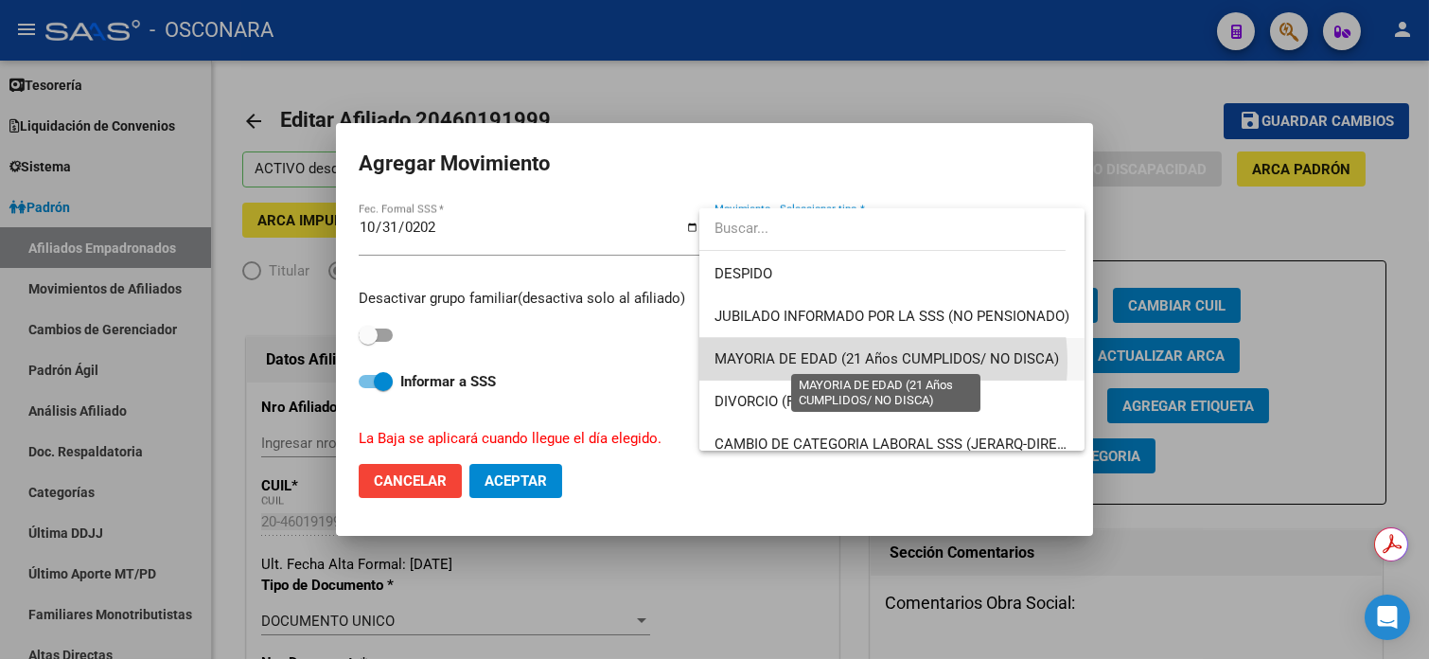
click at [850, 361] on span "MAYORIA DE EDAD (21 Años CUMPLIDOS/ NO DISCA)" at bounding box center [886, 358] width 344 height 17
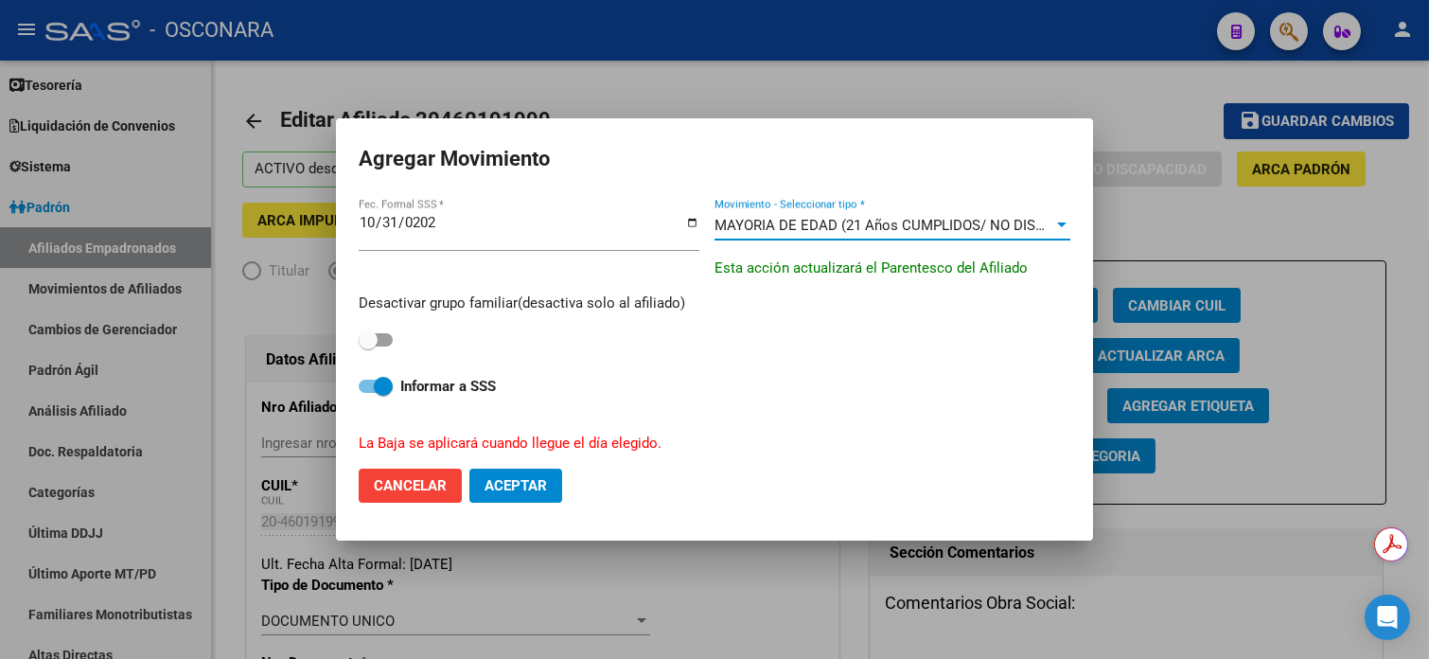
click at [374, 353] on div "Desactivar grupo familiar(desactiva solo al afiliado) Informar a SSS La Baja se…" at bounding box center [715, 365] width 712 height 175
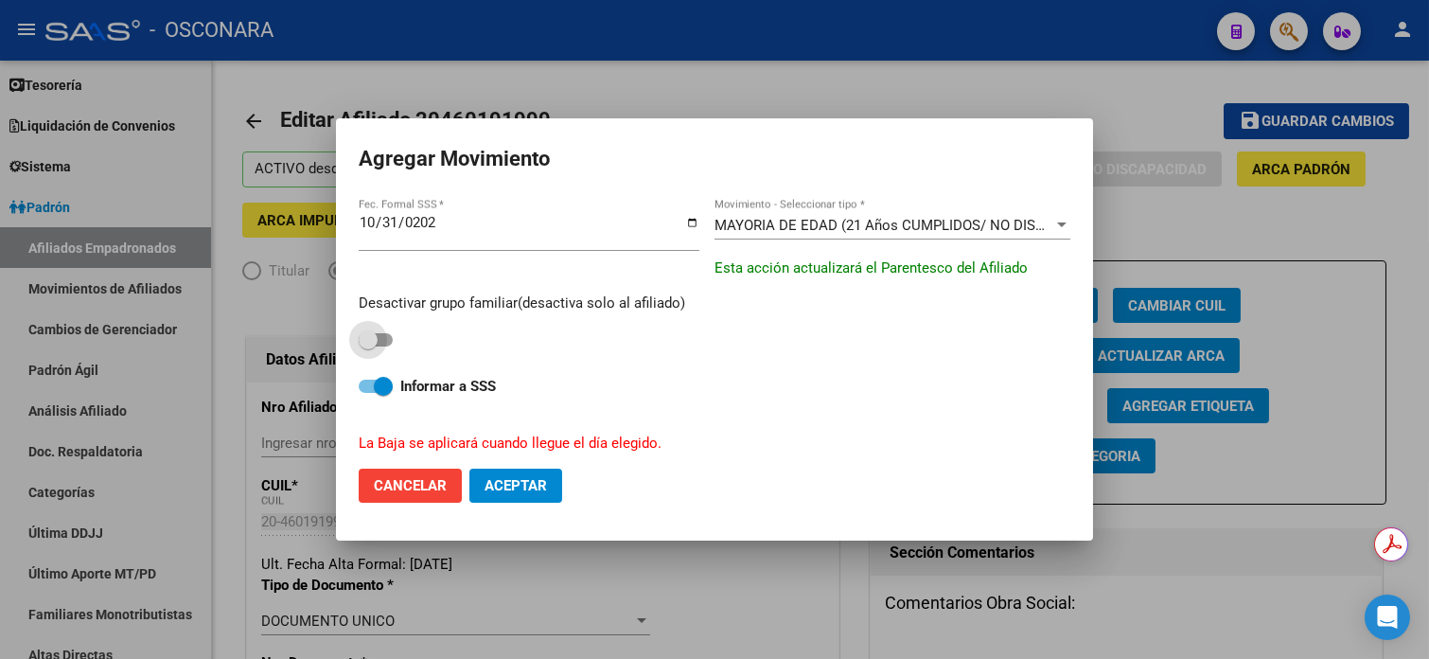
click at [376, 342] on span at bounding box center [368, 339] width 19 height 19
click at [368, 346] on input "checkbox" at bounding box center [367, 346] width 1 height 1
checkbox input "true"
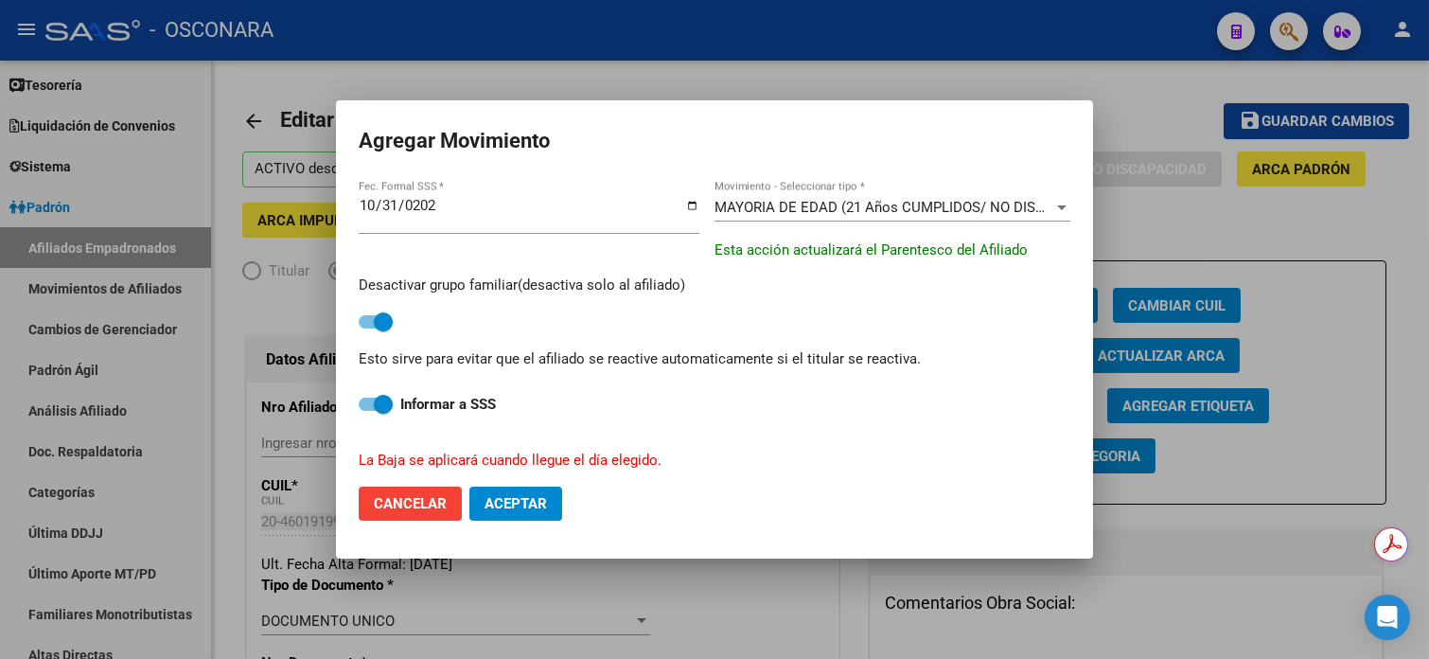
click at [510, 521] on mat-dialog-actions "Cancelar Aceptar" at bounding box center [715, 503] width 712 height 64
click at [485, 490] on button "Aceptar" at bounding box center [515, 503] width 93 height 34
checkbox input "false"
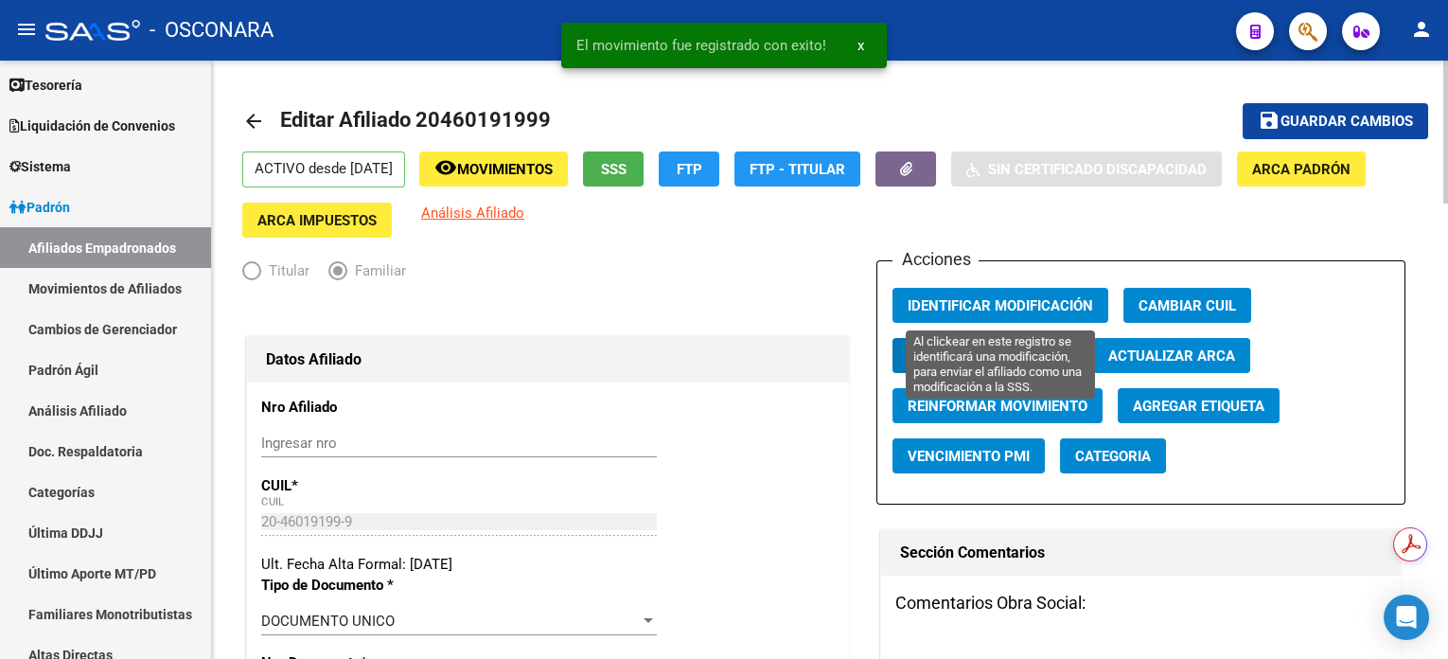
click at [1074, 303] on span "Identificar Modificación" at bounding box center [1000, 305] width 185 height 17
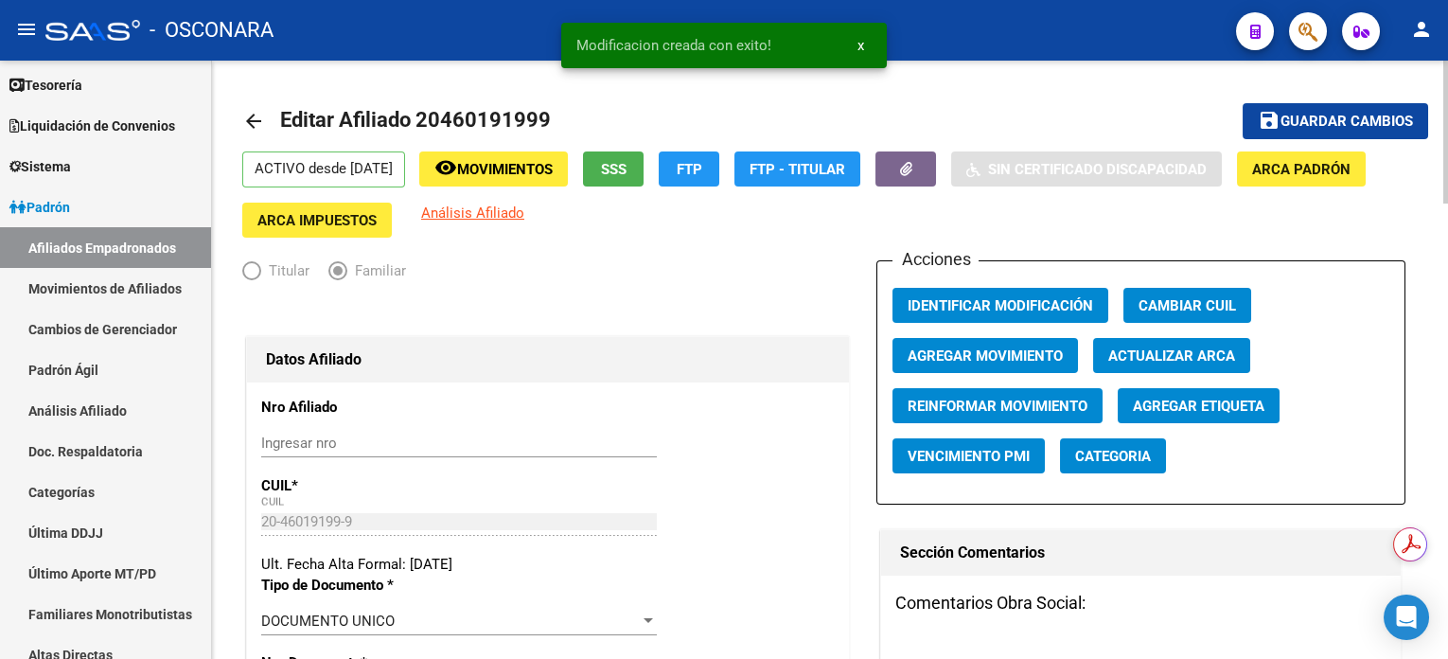
click at [1292, 114] on span "Guardar cambios" at bounding box center [1346, 122] width 132 height 17
click at [553, 167] on span "Movimientos" at bounding box center [505, 169] width 96 height 17
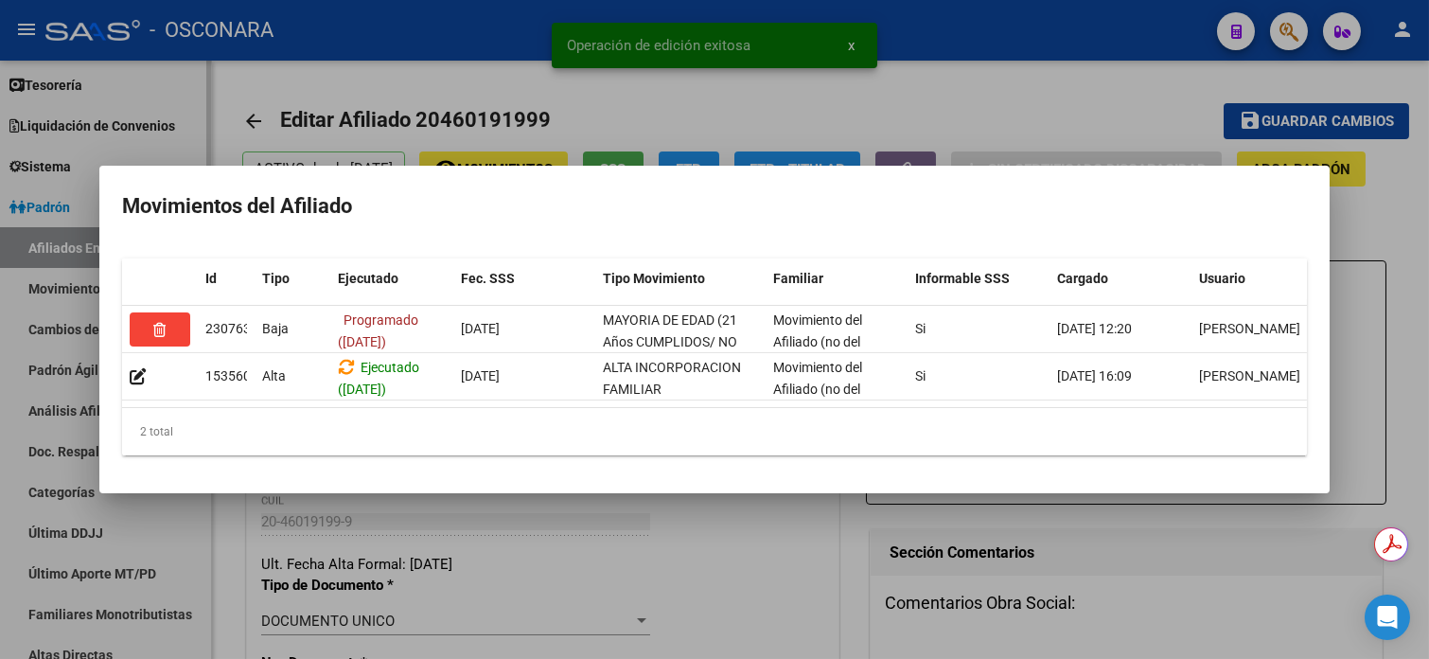
drag, startPoint x: 463, startPoint y: 67, endPoint x: 85, endPoint y: 580, distance: 636.9
click at [464, 67] on div at bounding box center [714, 329] width 1429 height 659
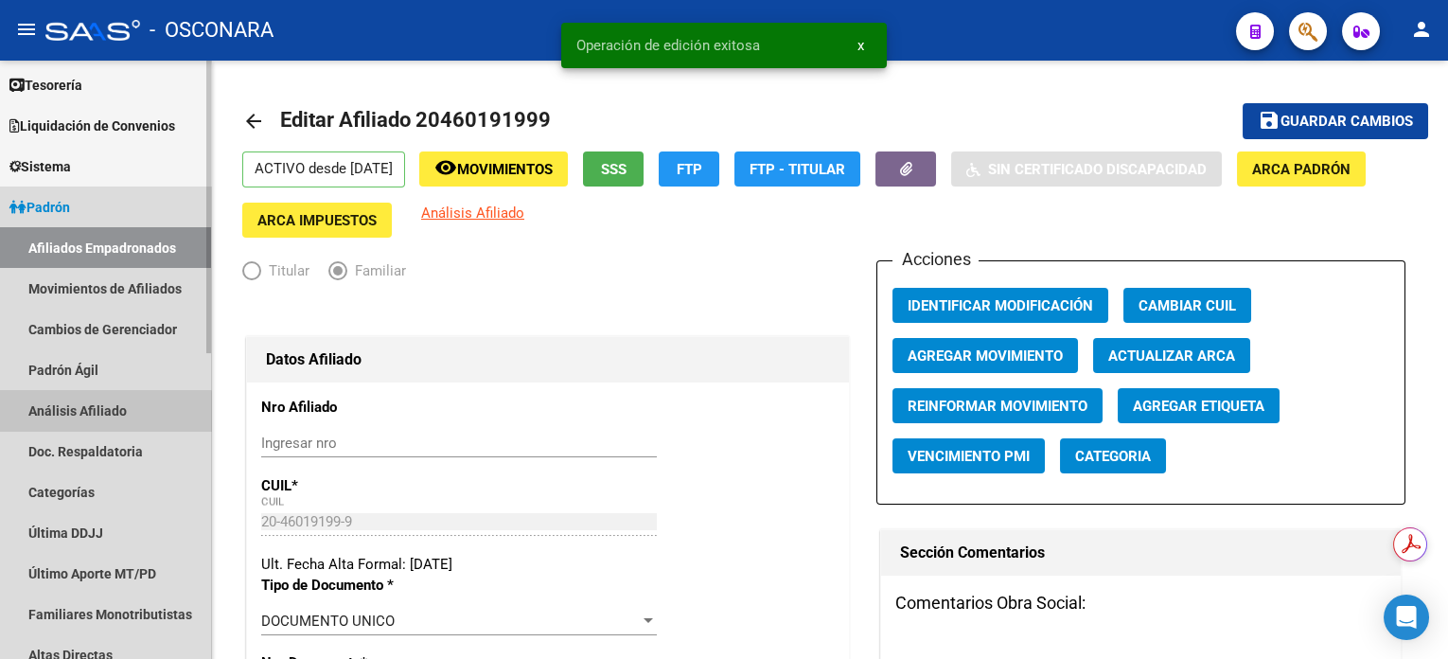
click at [89, 421] on link "Análisis Afiliado" at bounding box center [105, 410] width 211 height 41
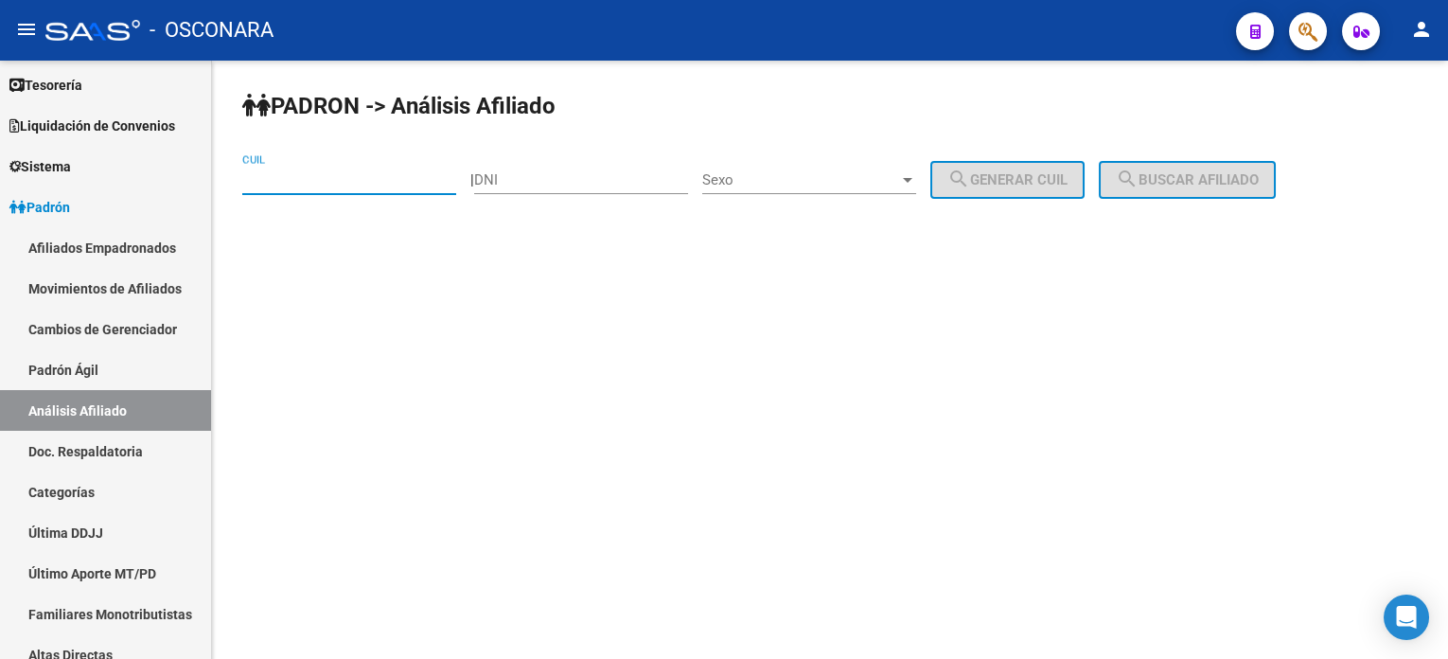
click at [414, 171] on input "CUIL" at bounding box center [349, 179] width 214 height 17
paste input "27-46112384-3"
type input "27-46112384-3"
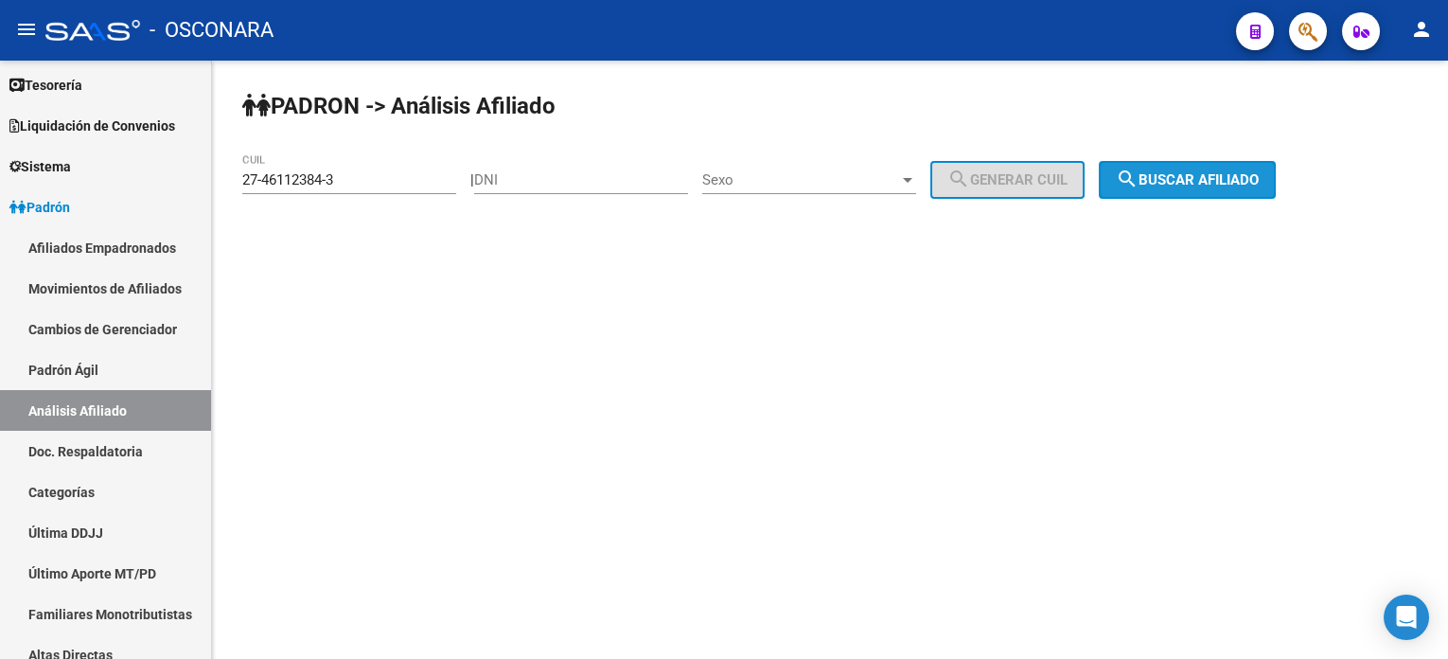
drag, startPoint x: 1228, startPoint y: 181, endPoint x: 1205, endPoint y: 193, distance: 26.7
click at [1229, 181] on span "search Buscar afiliado" at bounding box center [1187, 179] width 143 height 17
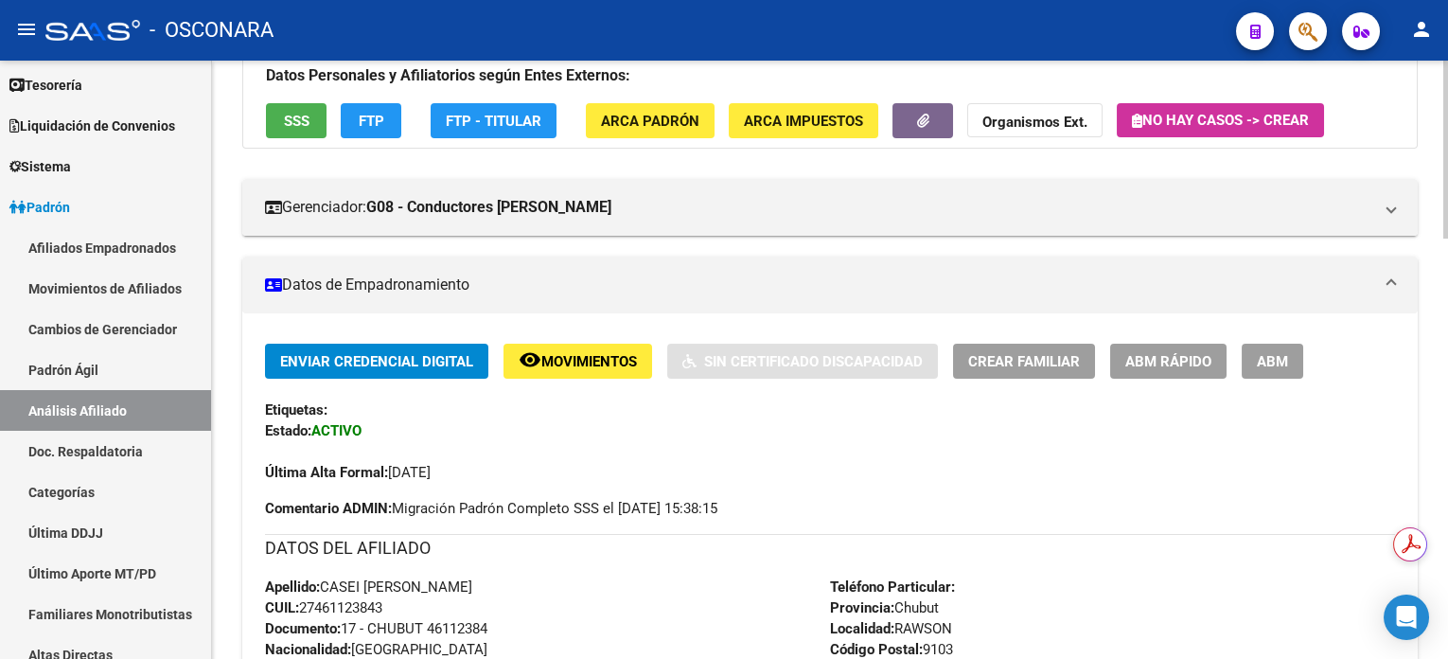
scroll to position [252, 0]
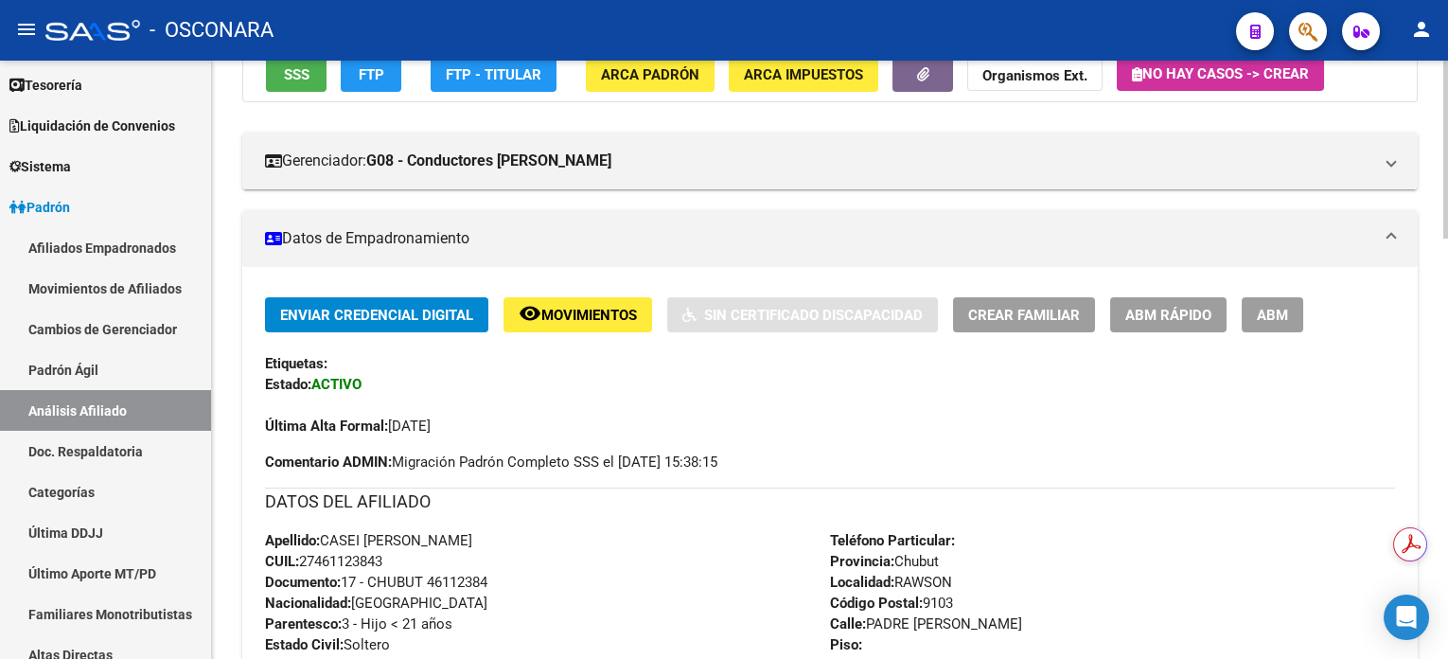
click at [1275, 322] on span "ABM" at bounding box center [1272, 315] width 31 height 17
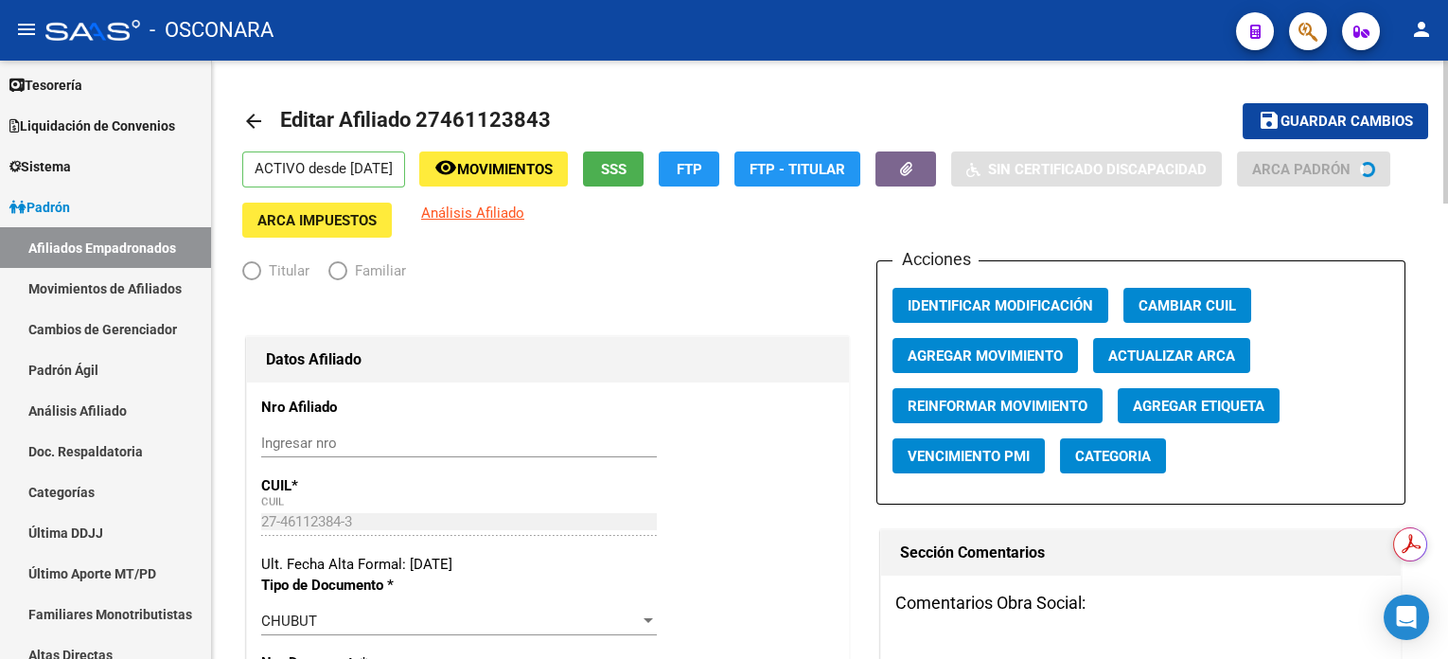
radio input "true"
type input "30-70737495-7"
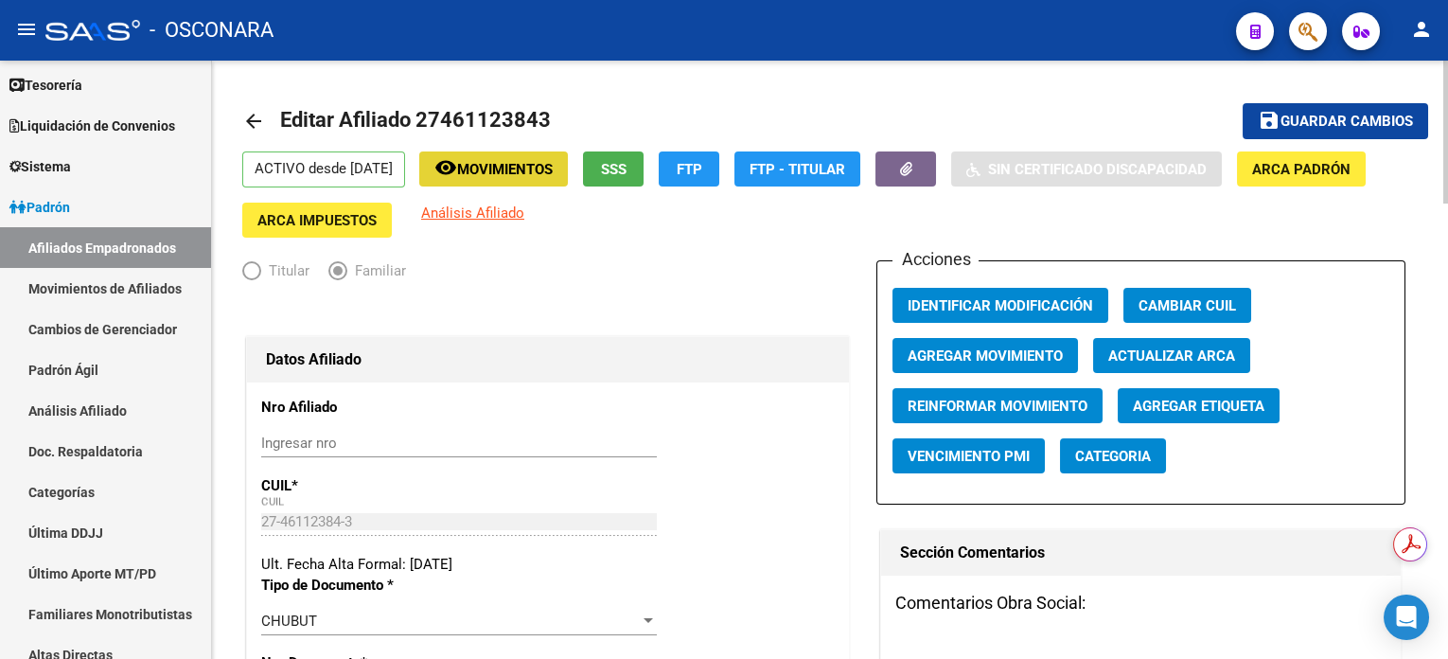
drag, startPoint x: 515, startPoint y: 153, endPoint x: 519, endPoint y: 164, distance: 11.1
click at [519, 164] on button "remove_red_eye Movimientos" at bounding box center [493, 168] width 149 height 35
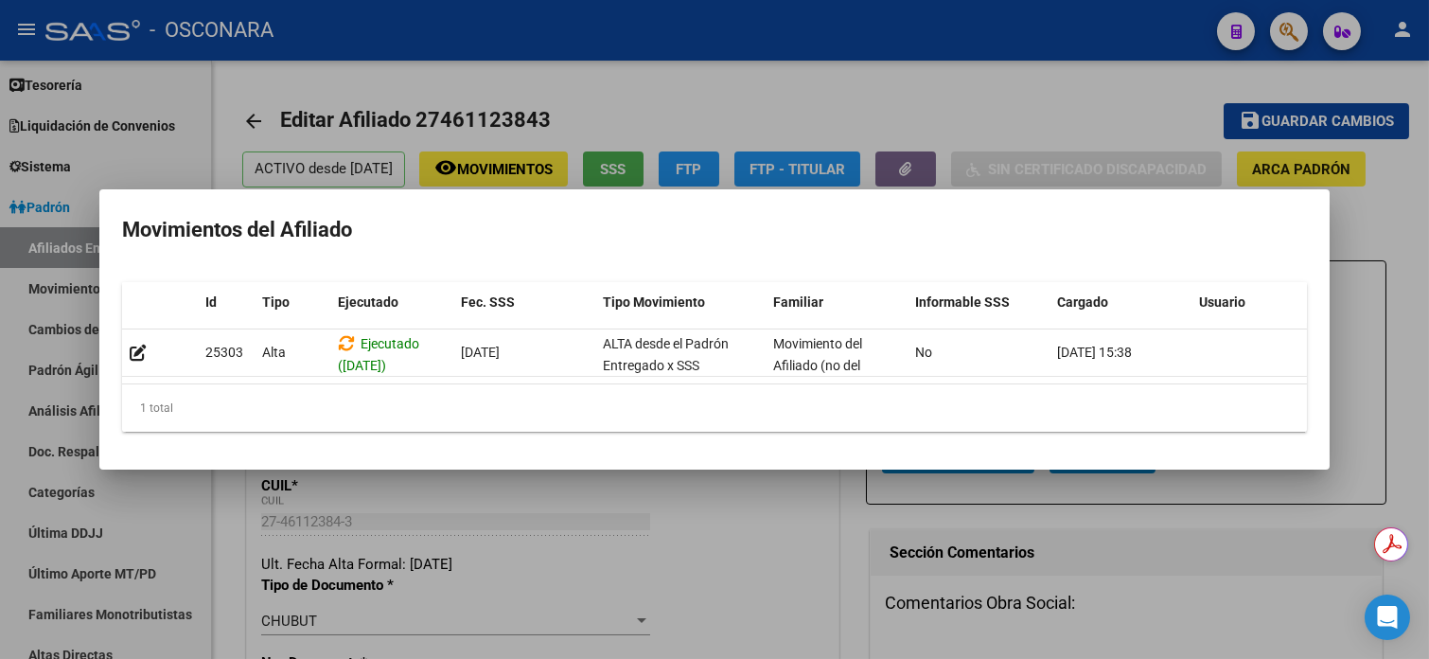
click at [567, 83] on div at bounding box center [714, 329] width 1429 height 659
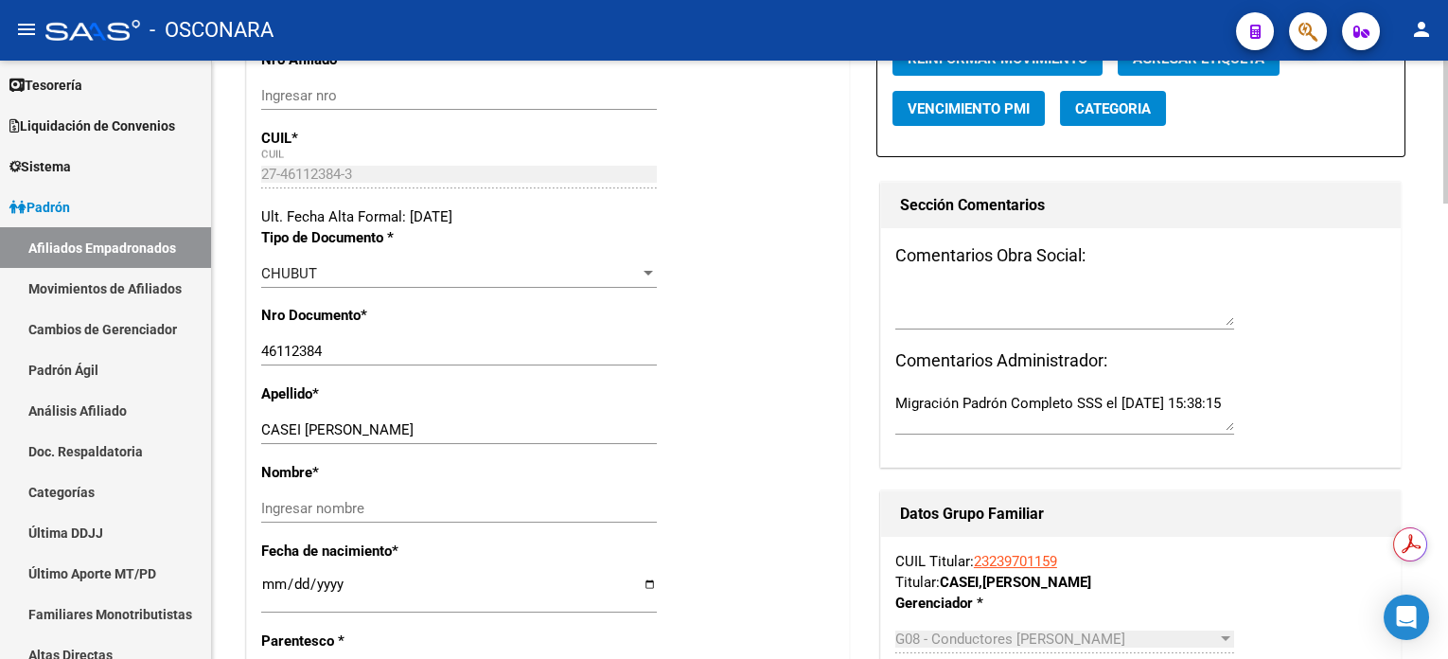
scroll to position [379, 0]
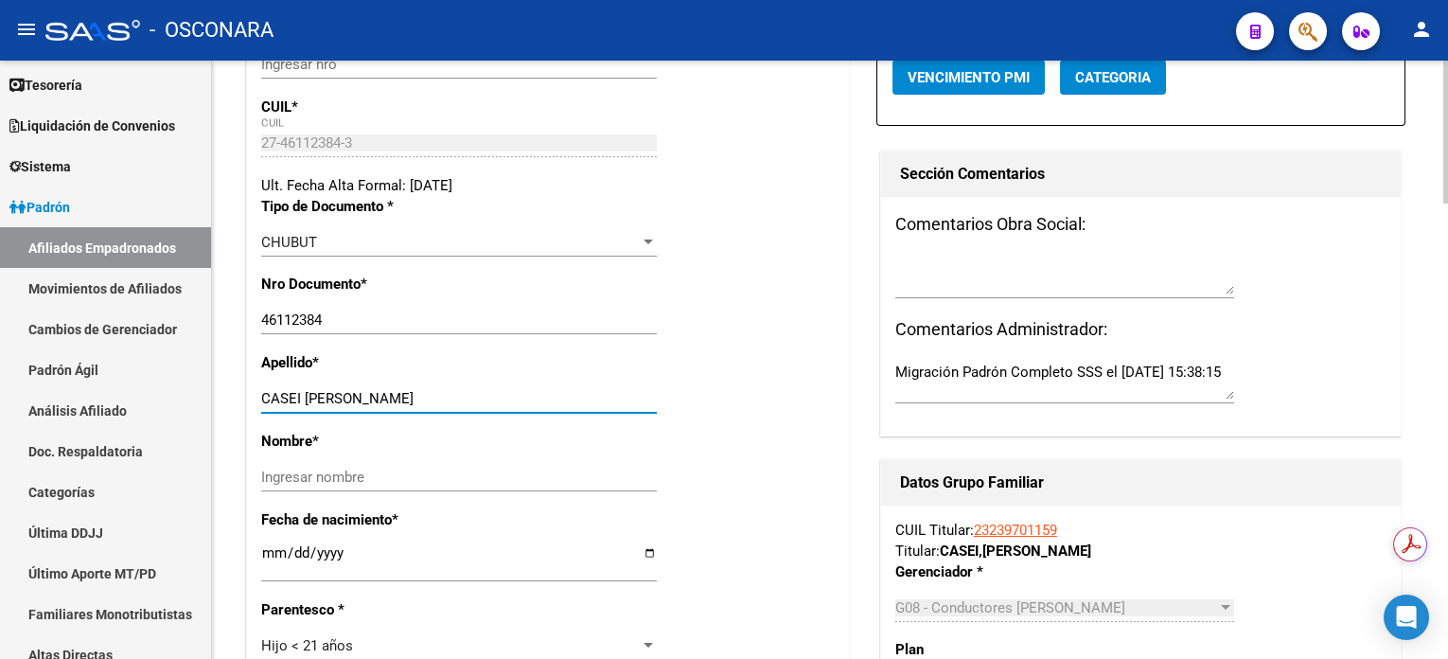
drag, startPoint x: 303, startPoint y: 394, endPoint x: 438, endPoint y: 396, distance: 135.3
click at [438, 396] on input "CASEI [PERSON_NAME]" at bounding box center [459, 398] width 396 height 17
type input "CASEI"
click at [336, 459] on div "Nombre * Ingresar nombre" at bounding box center [547, 470] width 573 height 79
click at [336, 463] on div "Ingresar nombre" at bounding box center [459, 477] width 396 height 28
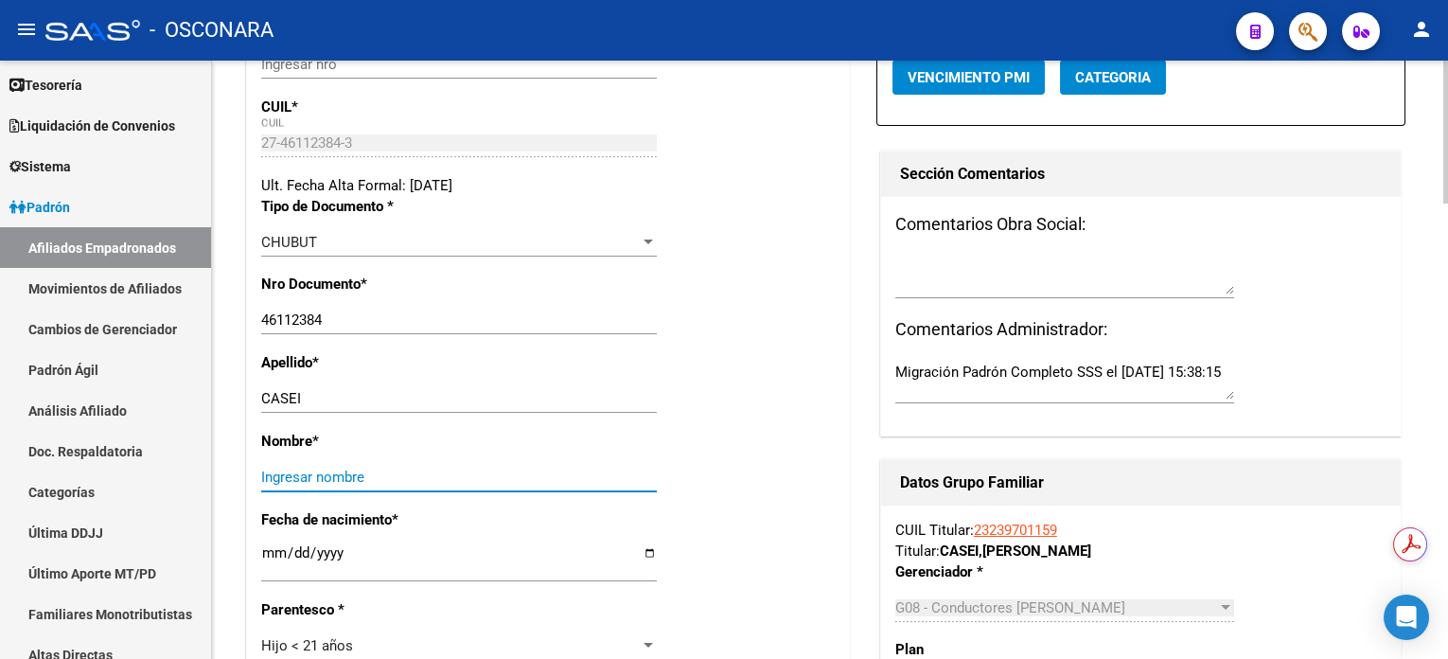
click at [331, 476] on input "Ingresar nombre" at bounding box center [459, 476] width 396 height 17
paste input "[PERSON_NAME]"
type input "[PERSON_NAME]"
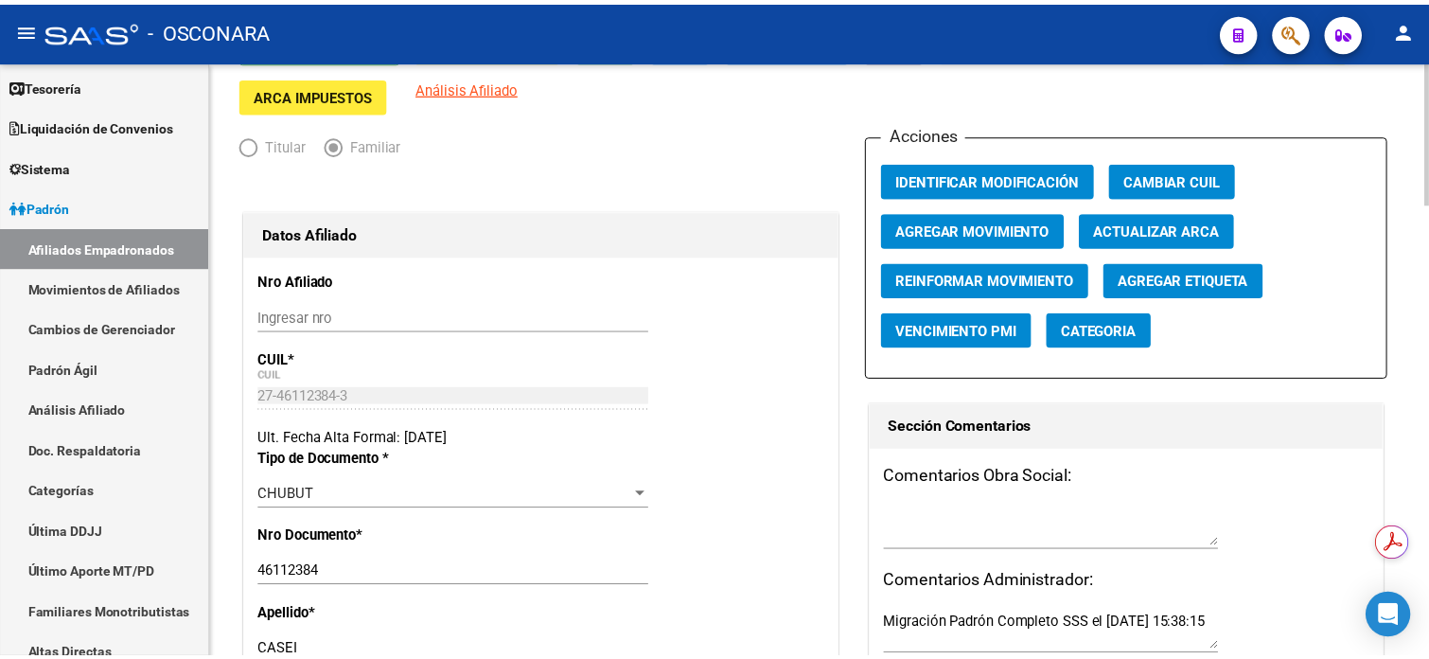
scroll to position [0, 0]
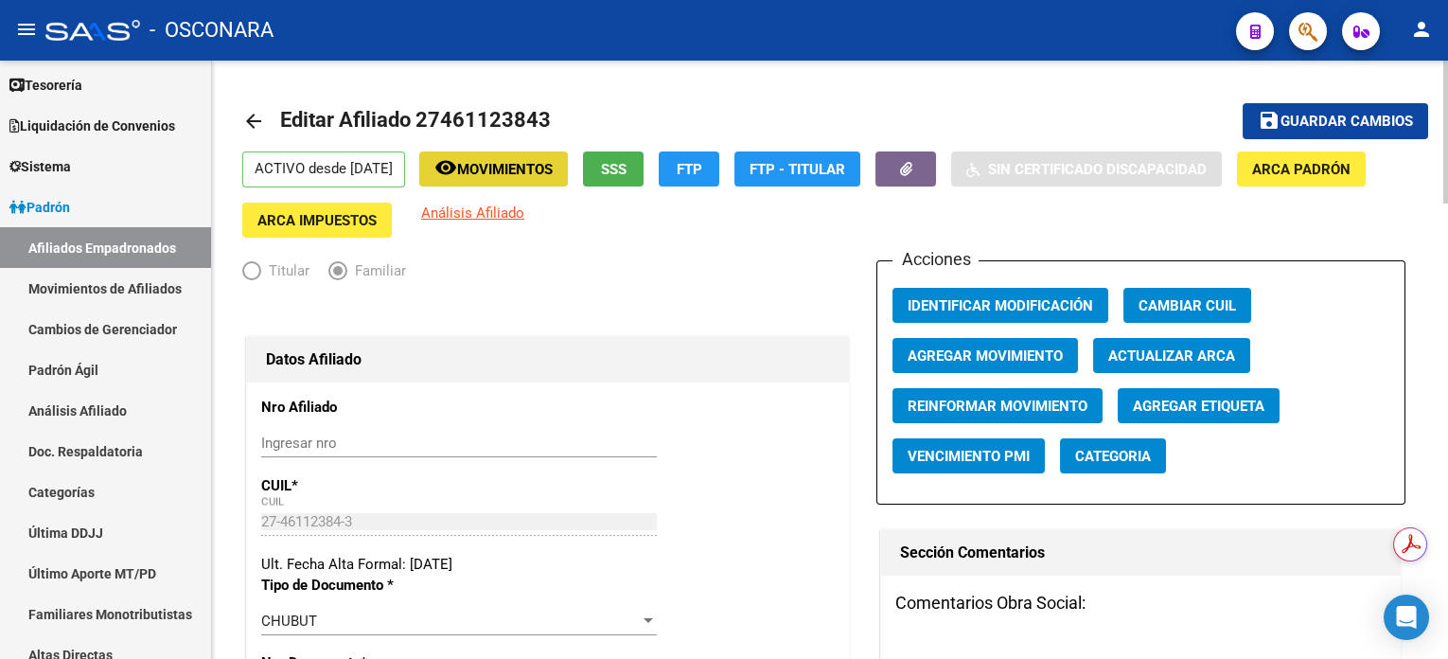
click at [553, 174] on span "Movimientos" at bounding box center [505, 169] width 96 height 17
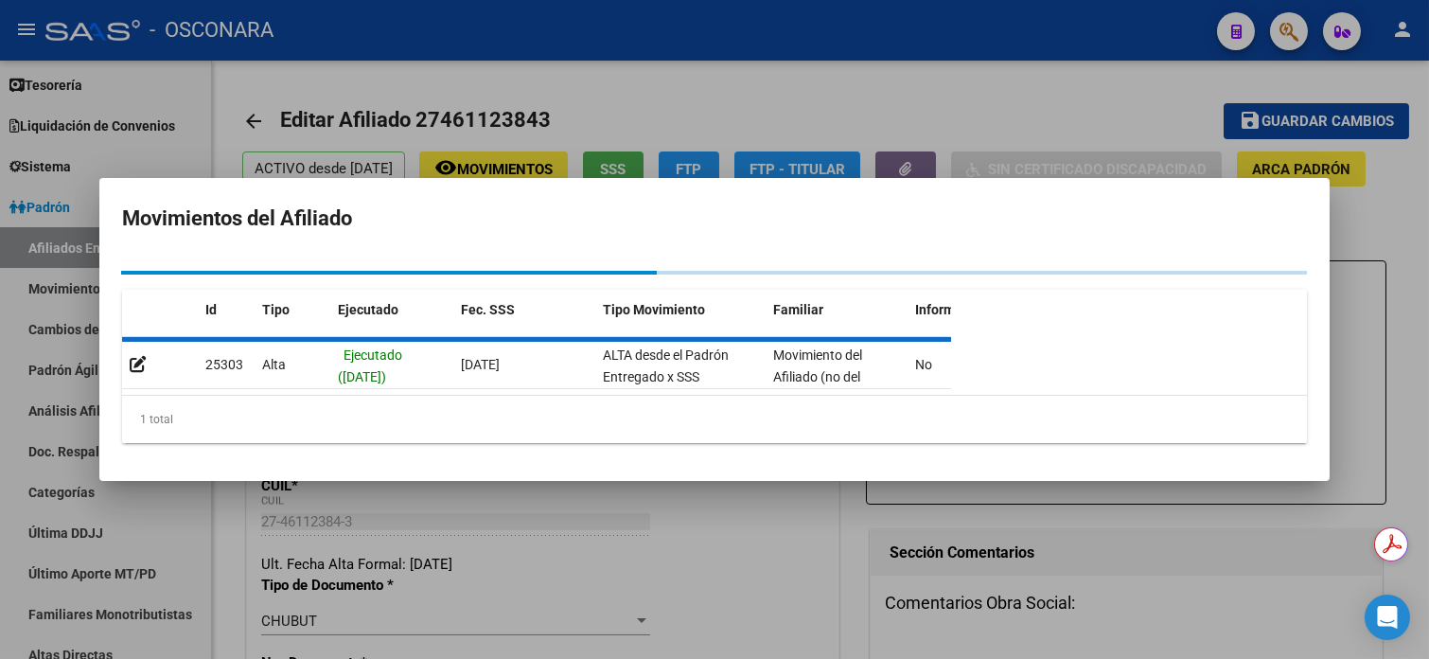
click at [738, 62] on div at bounding box center [714, 329] width 1429 height 659
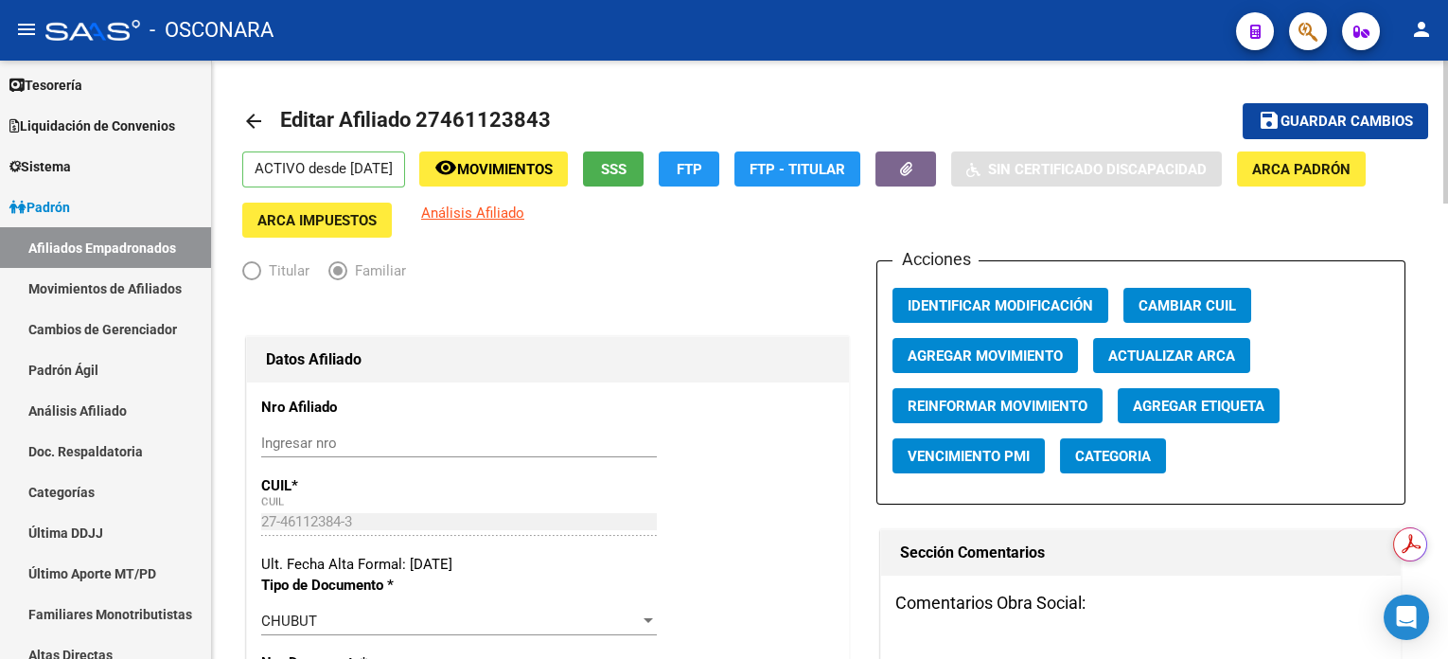
click at [1011, 353] on span "Agregar Movimiento" at bounding box center [985, 355] width 155 height 17
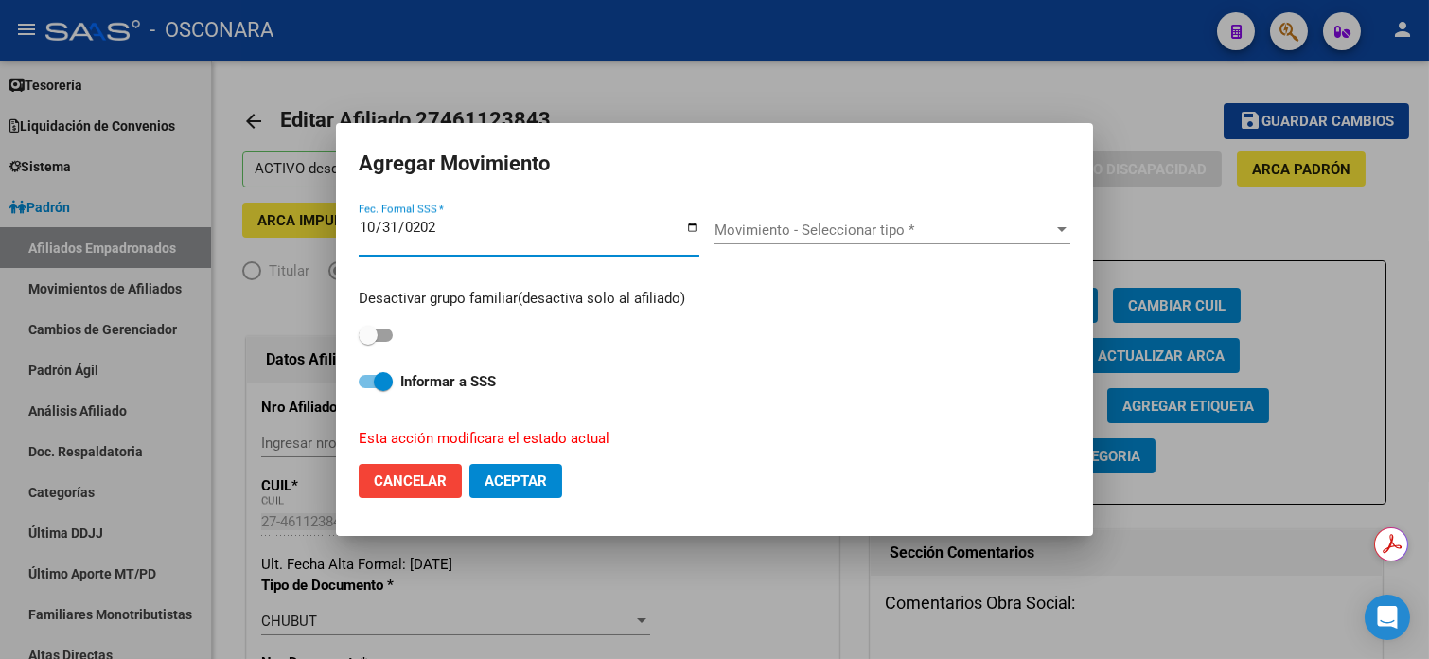
type input "[DATE]"
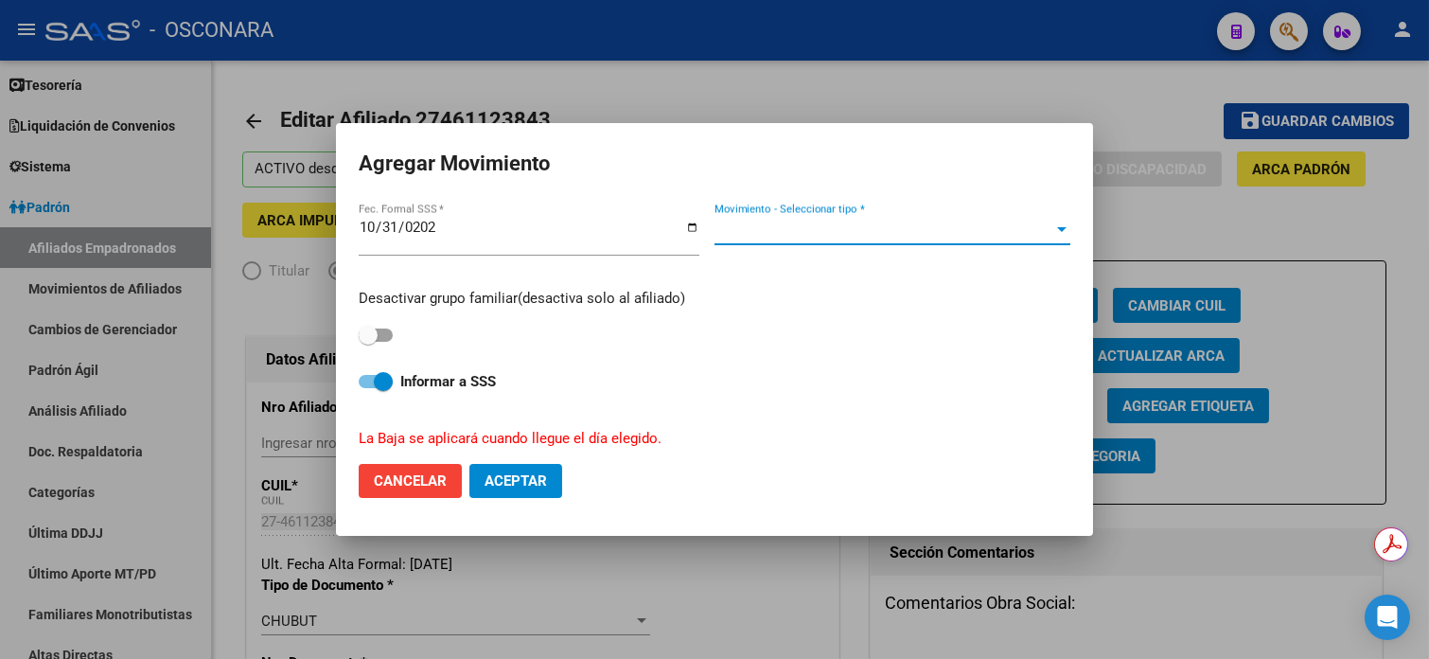
click at [759, 231] on span "Movimiento - Seleccionar tipo *" at bounding box center [883, 229] width 339 height 17
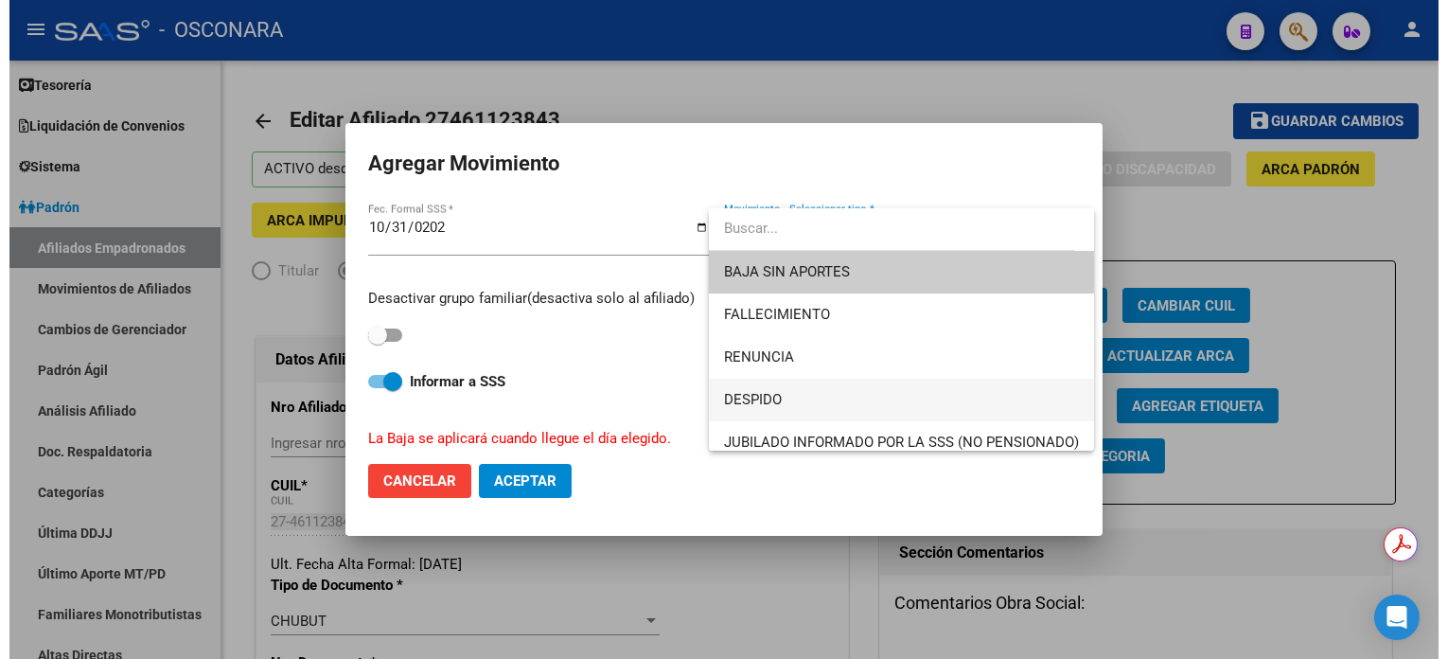
scroll to position [126, 0]
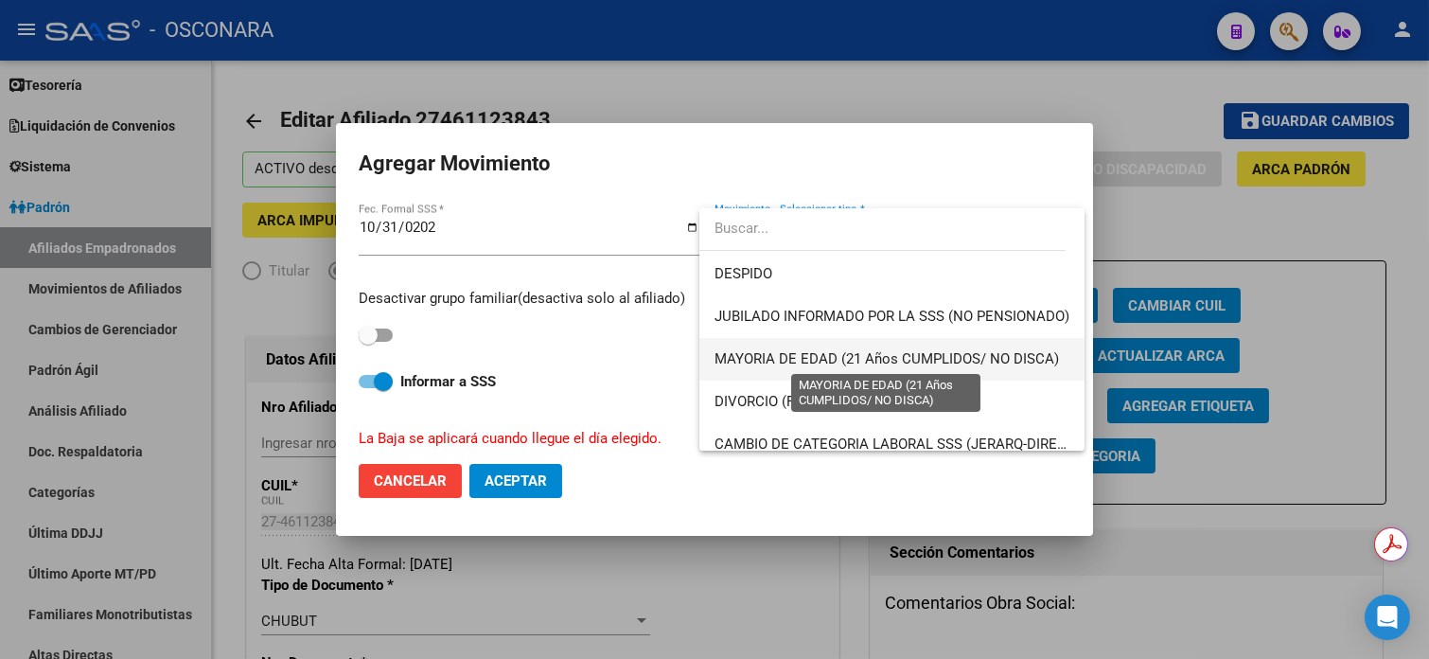
click at [804, 356] on span "MAYORIA DE EDAD (21 Años CUMPLIDOS/ NO DISCA)" at bounding box center [886, 358] width 344 height 17
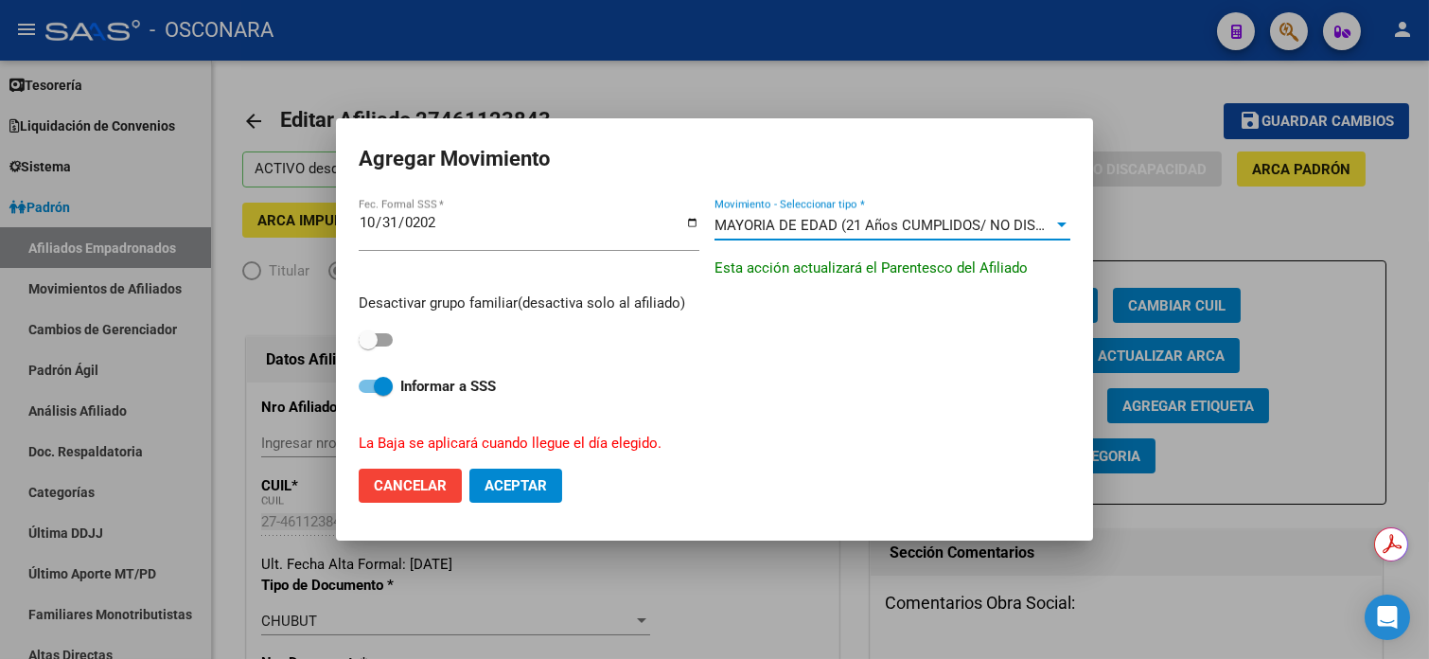
click at [369, 341] on span at bounding box center [368, 339] width 19 height 19
click at [368, 346] on input "checkbox" at bounding box center [367, 346] width 1 height 1
checkbox input "true"
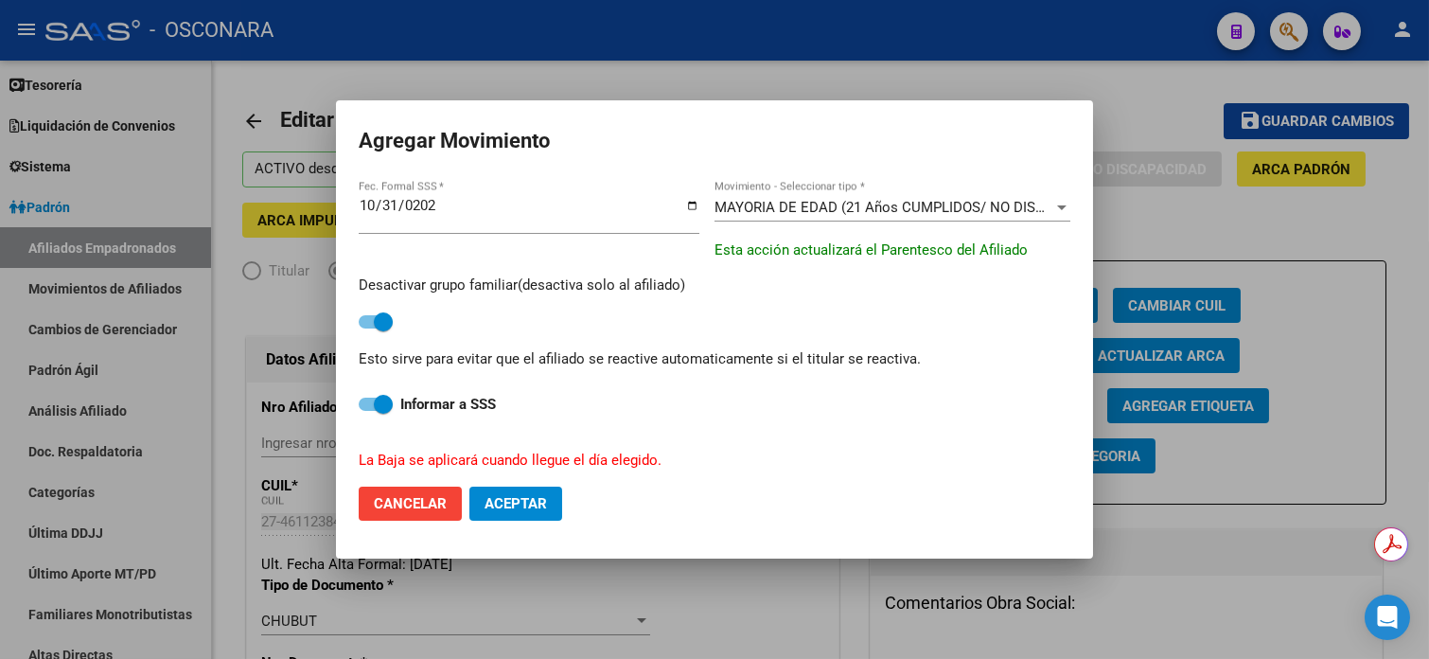
click at [523, 510] on span "Aceptar" at bounding box center [516, 503] width 62 height 17
checkbox input "false"
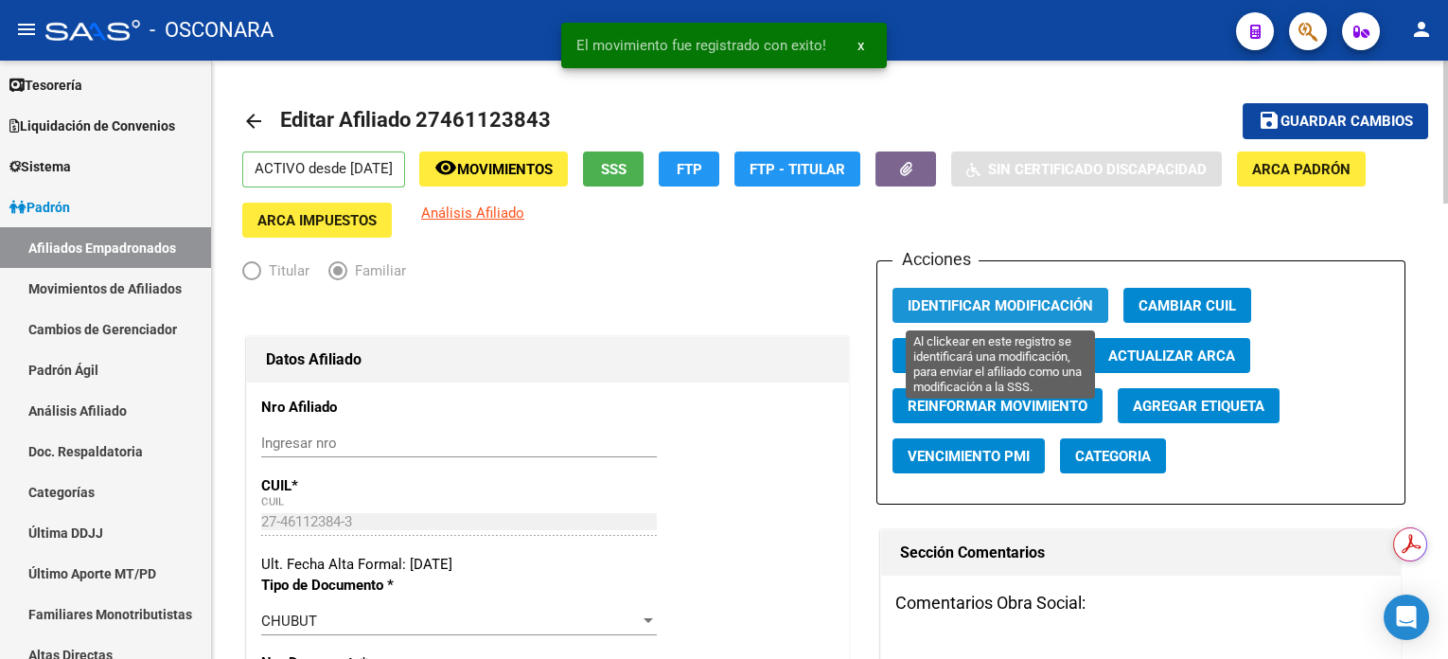
click at [987, 291] on button "Identificar Modificación" at bounding box center [1000, 305] width 216 height 35
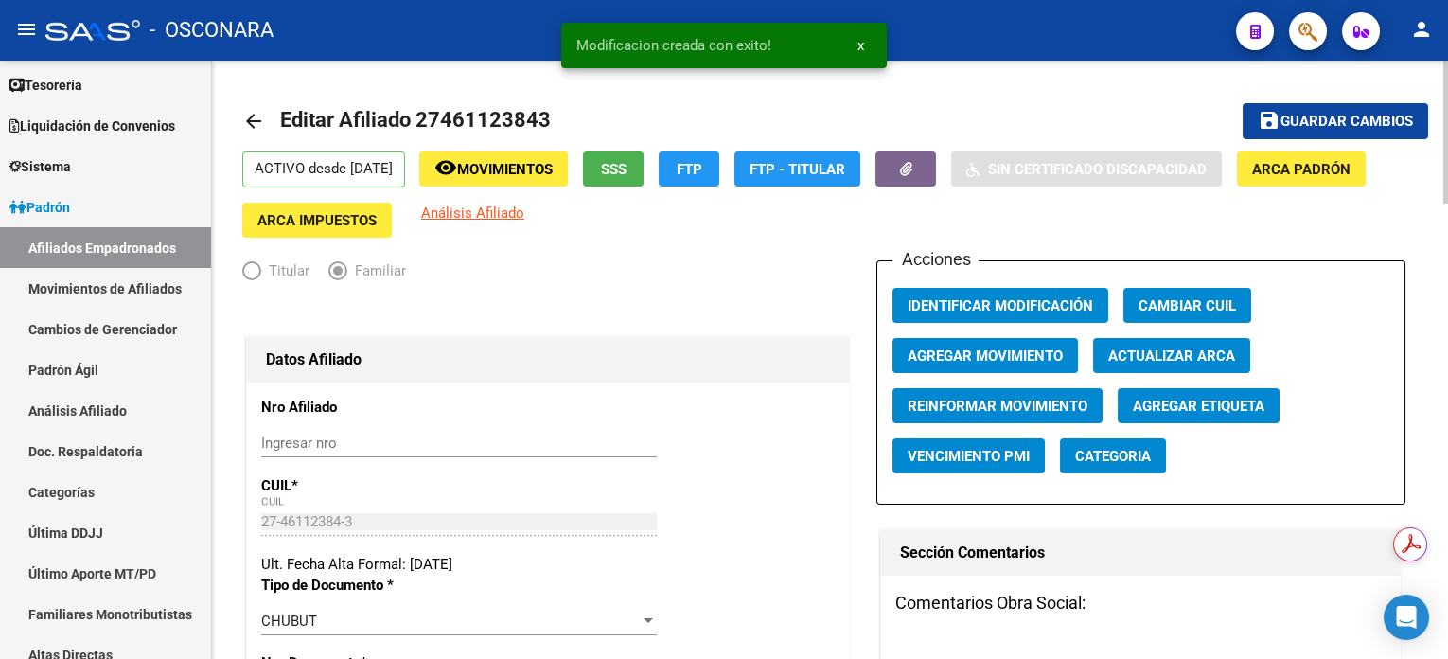
click at [1292, 119] on span "Guardar cambios" at bounding box center [1346, 122] width 132 height 17
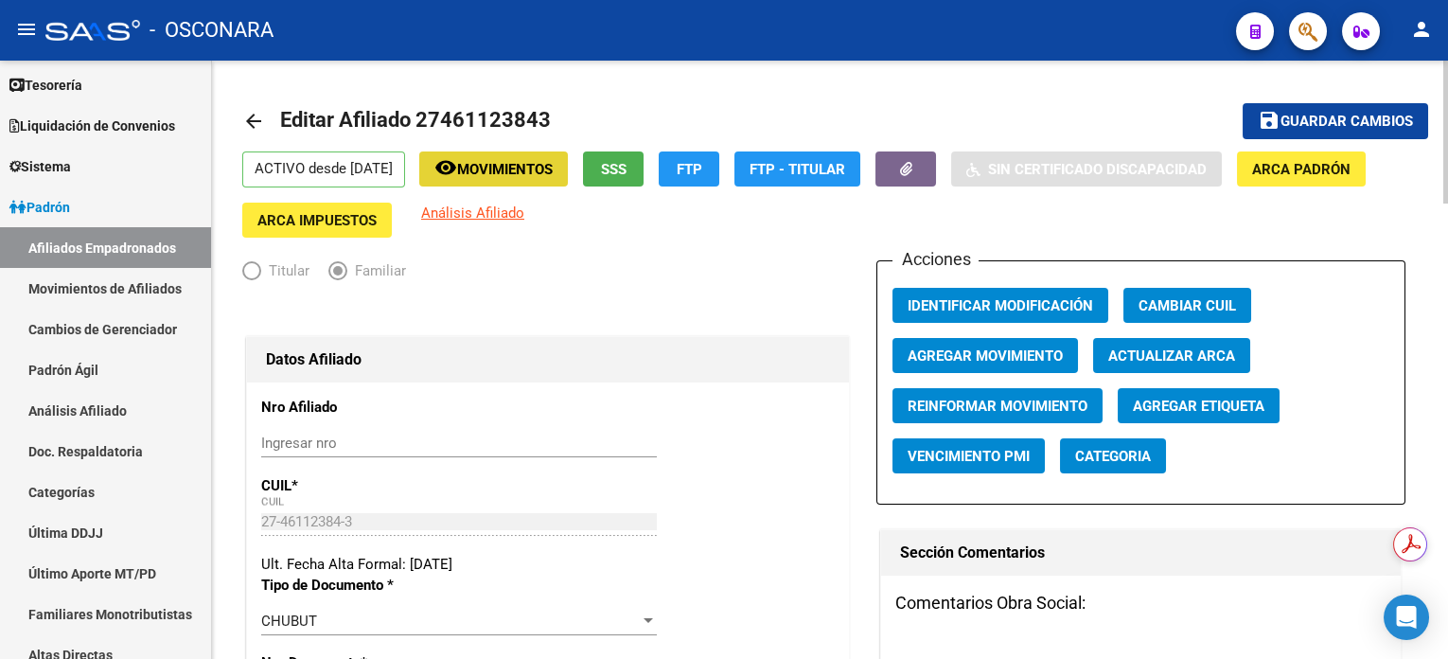
click at [553, 165] on span "Movimientos" at bounding box center [505, 169] width 96 height 17
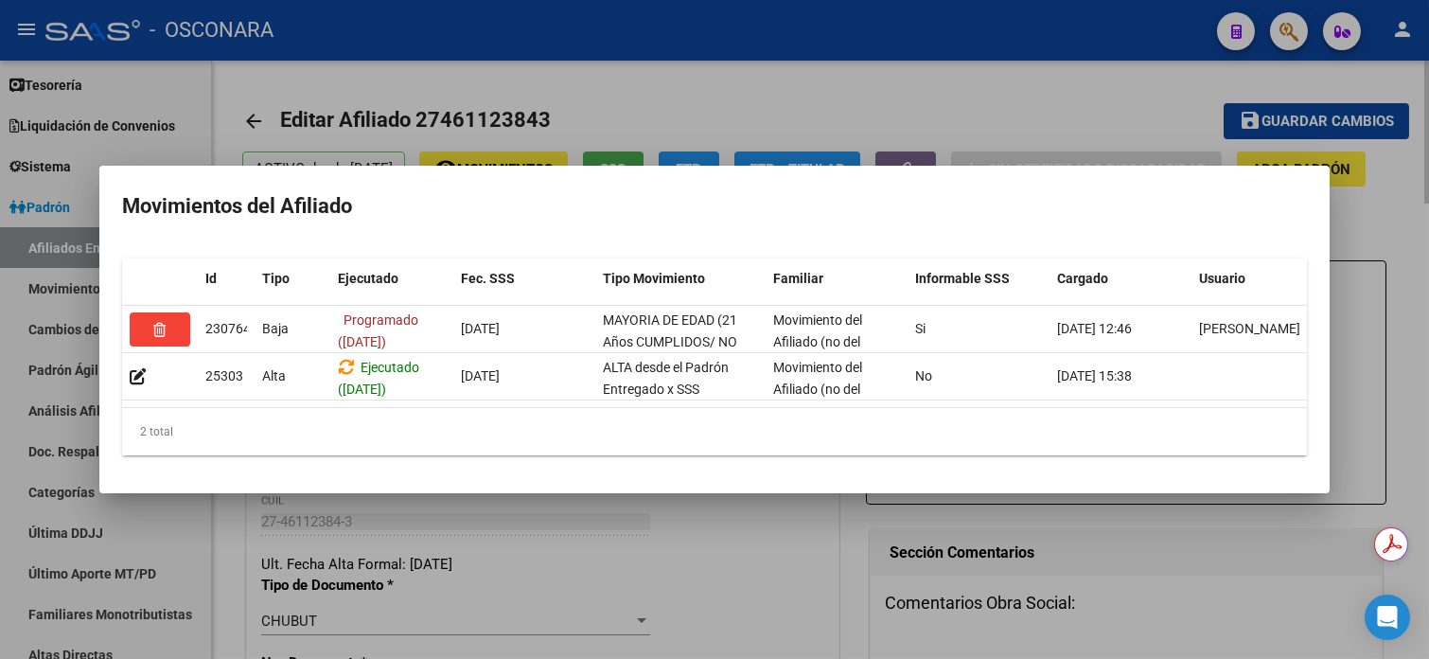
click at [847, 70] on div at bounding box center [714, 329] width 1429 height 659
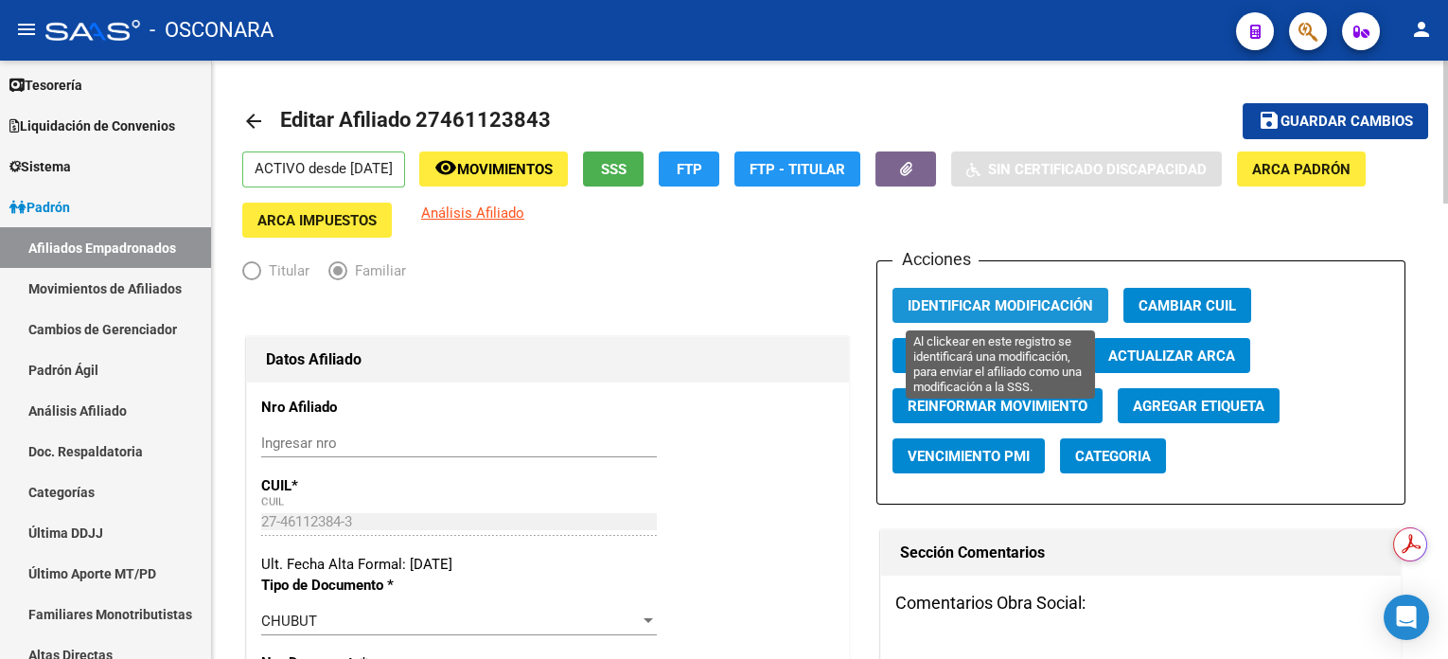
drag, startPoint x: 1084, startPoint y: 296, endPoint x: 1122, endPoint y: 259, distance: 53.5
click at [1083, 297] on span "Identificar Modificación" at bounding box center [1000, 305] width 185 height 17
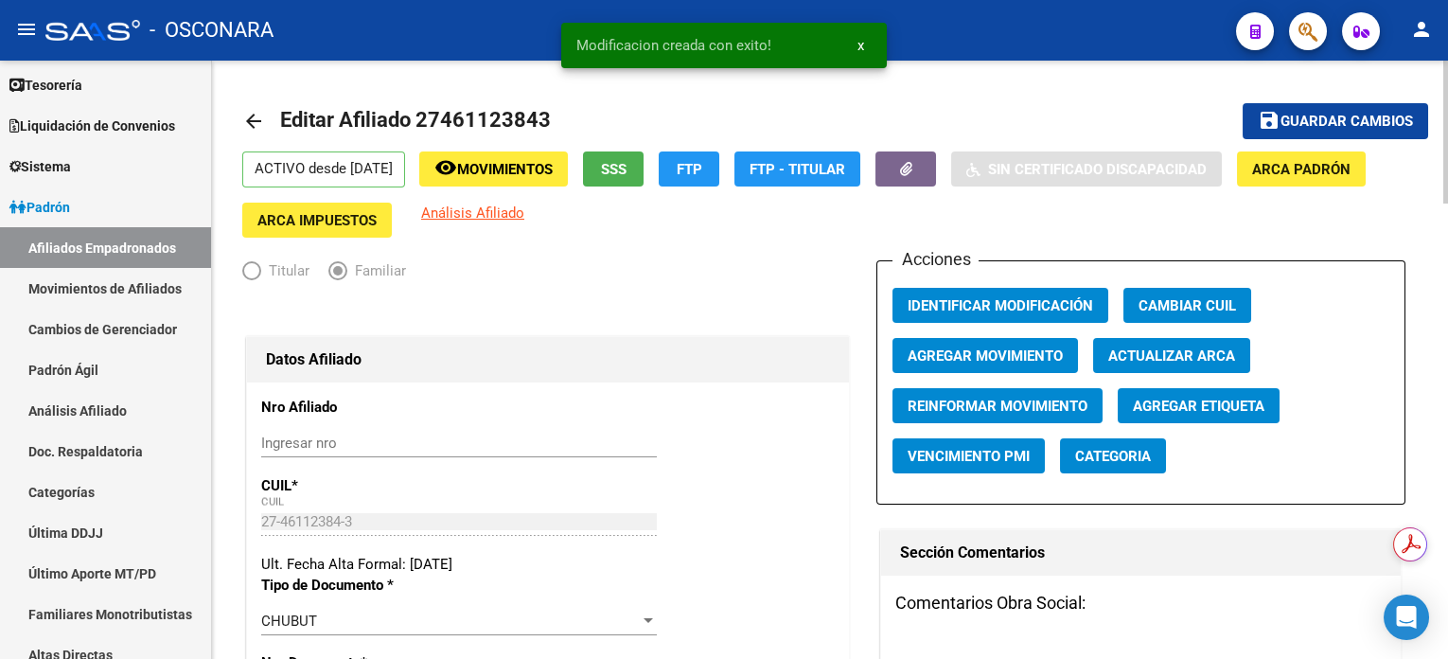
click at [1318, 116] on span "Guardar cambios" at bounding box center [1346, 122] width 132 height 17
click at [530, 167] on span "Movimientos" at bounding box center [505, 169] width 96 height 17
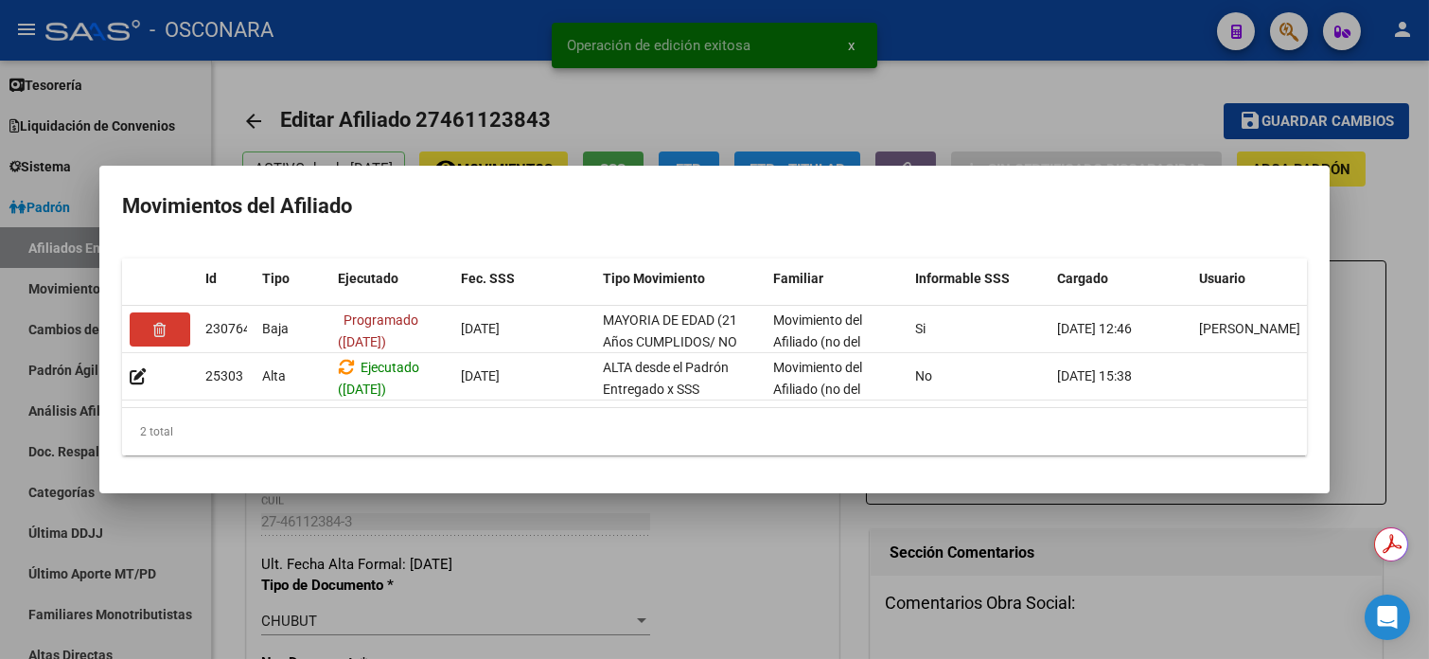
click at [366, 47] on div at bounding box center [714, 329] width 1429 height 659
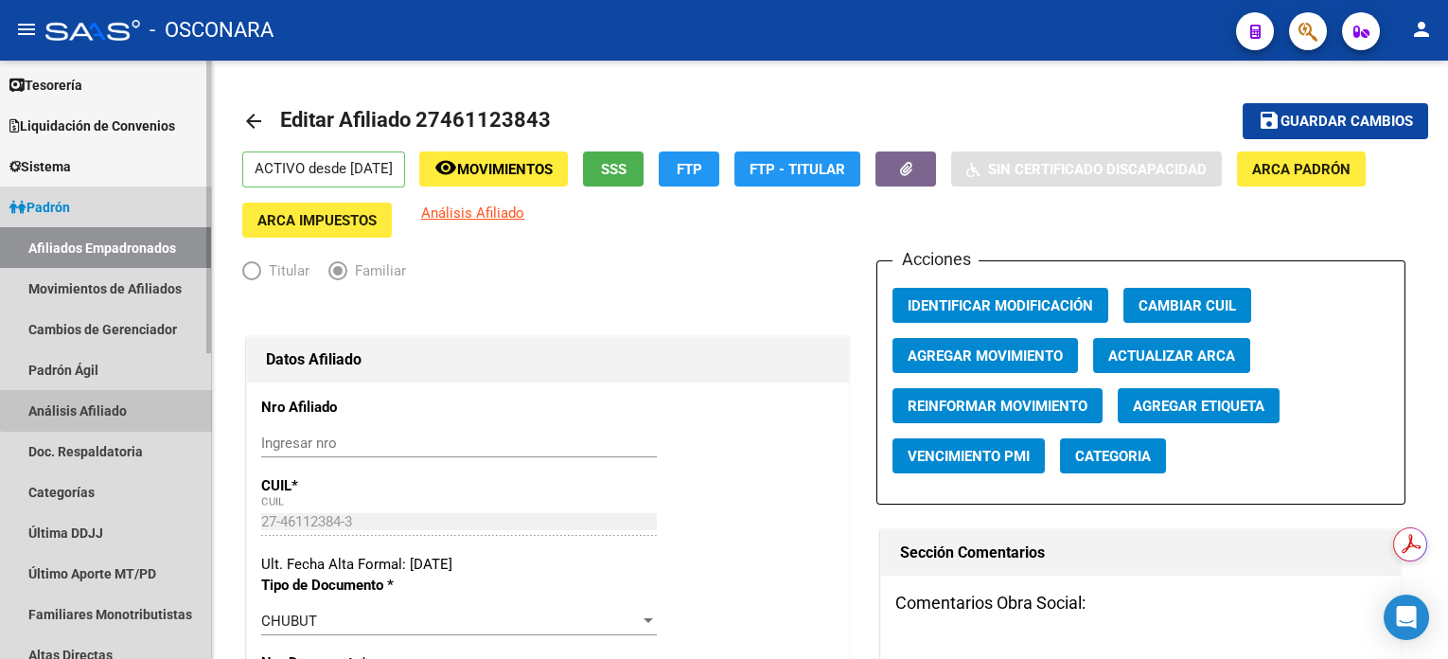
click at [111, 407] on link "Análisis Afiliado" at bounding box center [105, 410] width 211 height 41
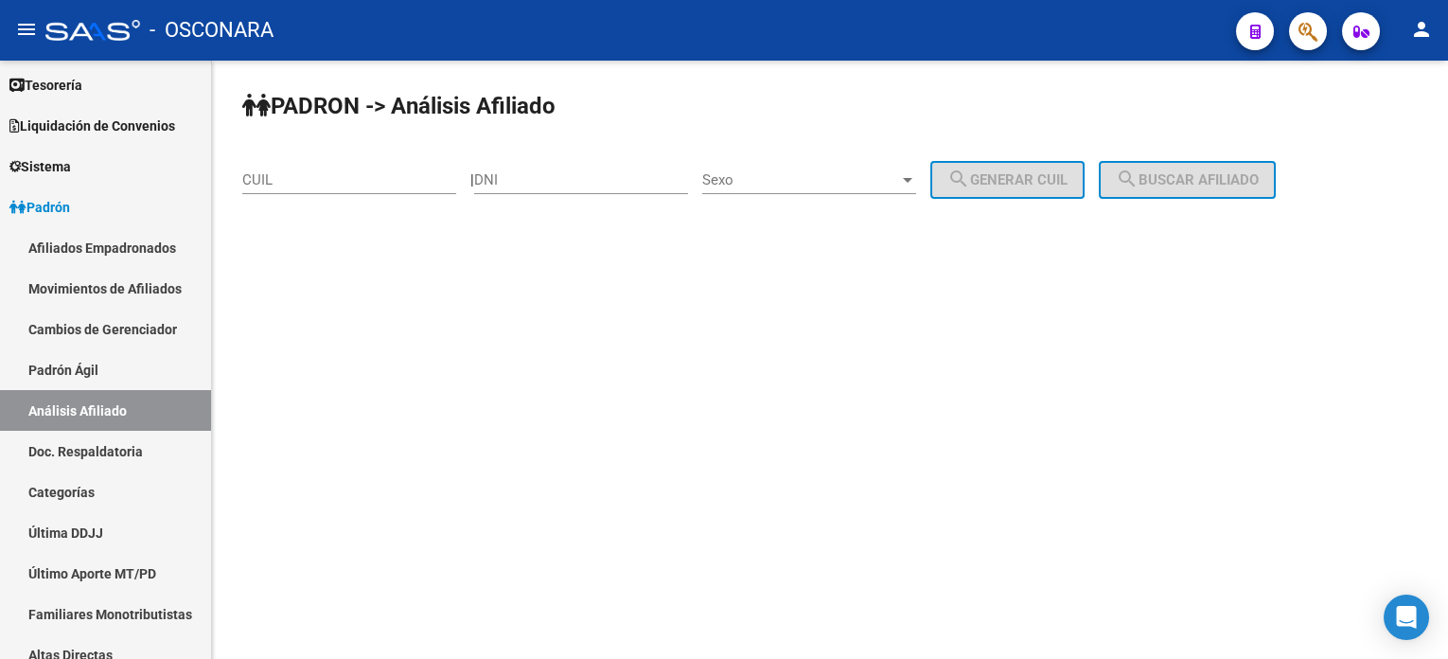
click at [214, 182] on div "PADRON -> Análisis Afiliado CUIL | DNI Sexo Sexo search Generar CUIL search Bus…" at bounding box center [830, 160] width 1236 height 199
click at [273, 173] on input "CUIL" at bounding box center [349, 179] width 214 height 17
paste input "20-17251948-3"
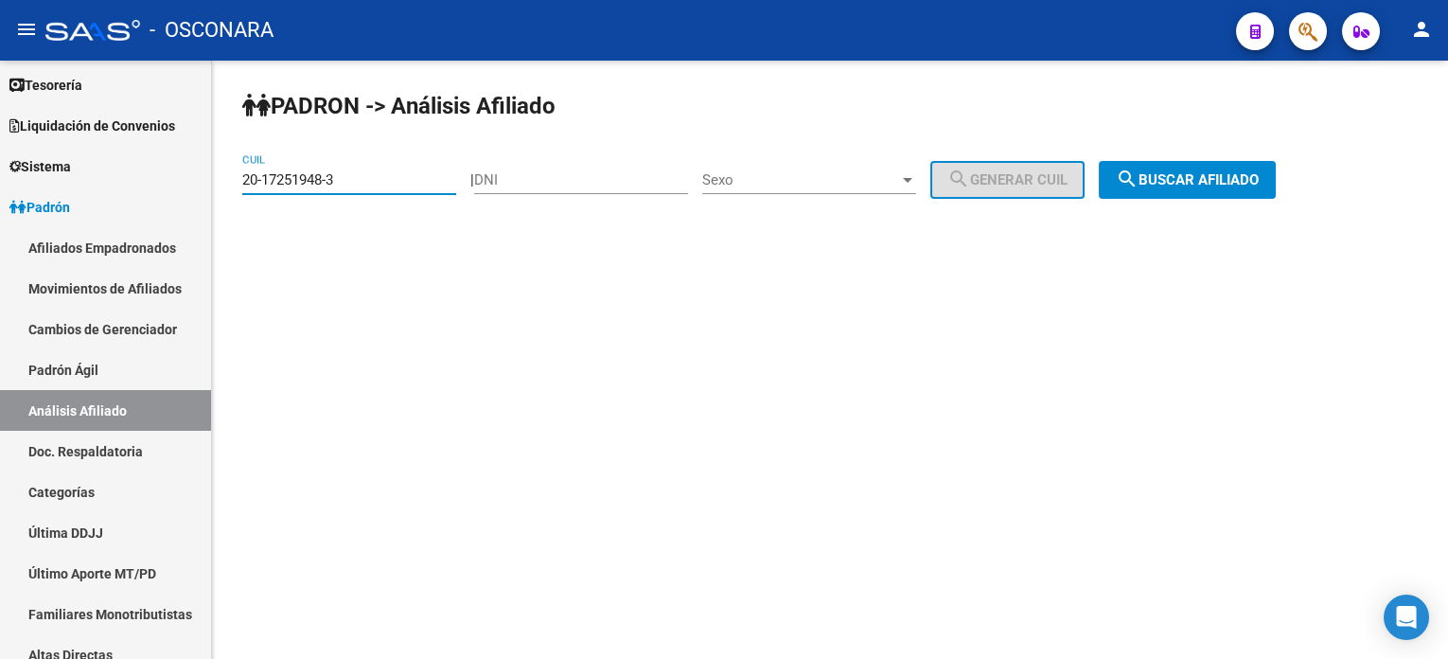
type input "20-17251948-3"
click at [1192, 180] on span "search Buscar afiliado" at bounding box center [1187, 179] width 143 height 17
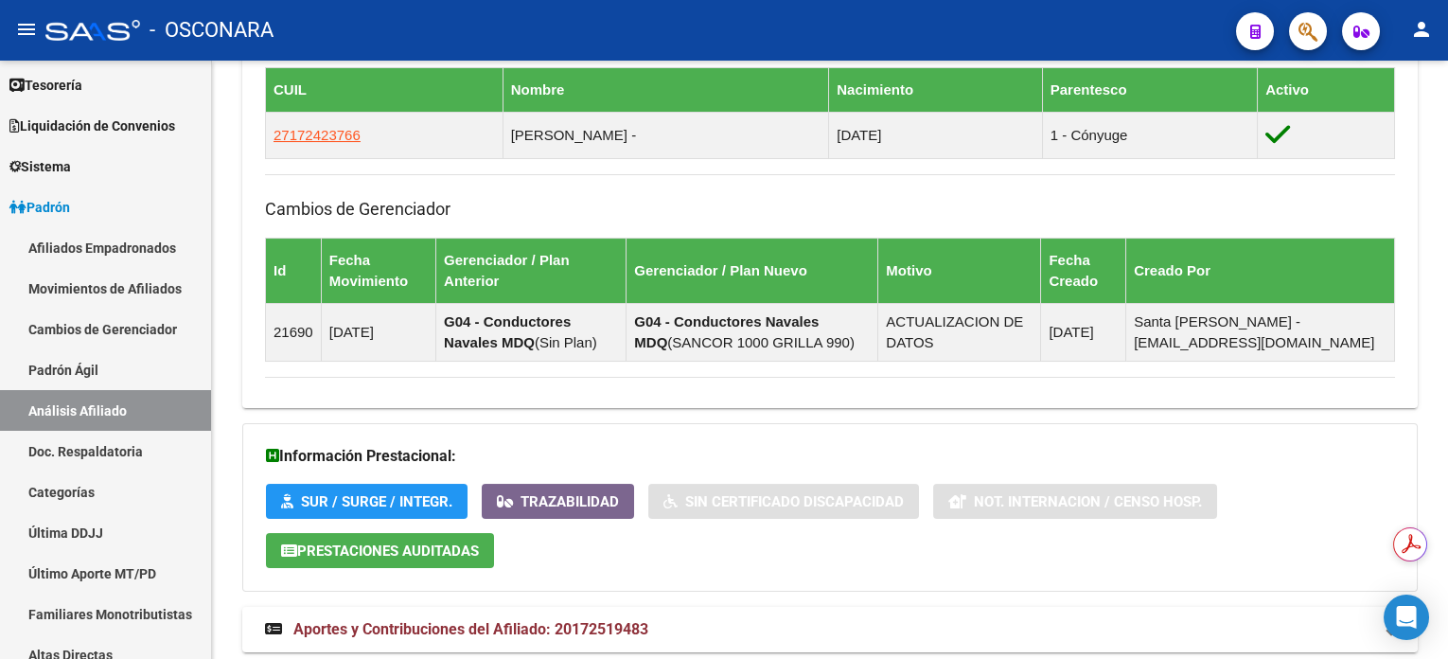
scroll to position [1155, 0]
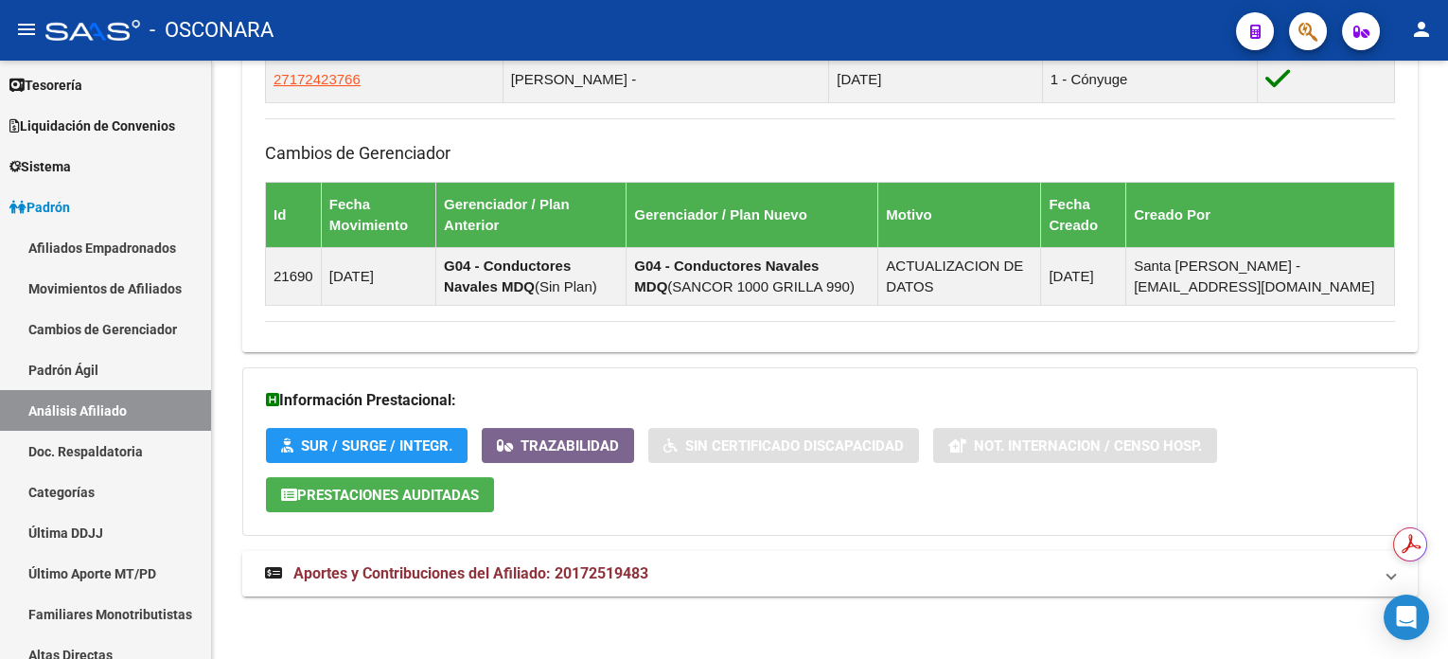
click at [592, 576] on span "Aportes y Contribuciones del Afiliado: 20172519483" at bounding box center [470, 573] width 355 height 18
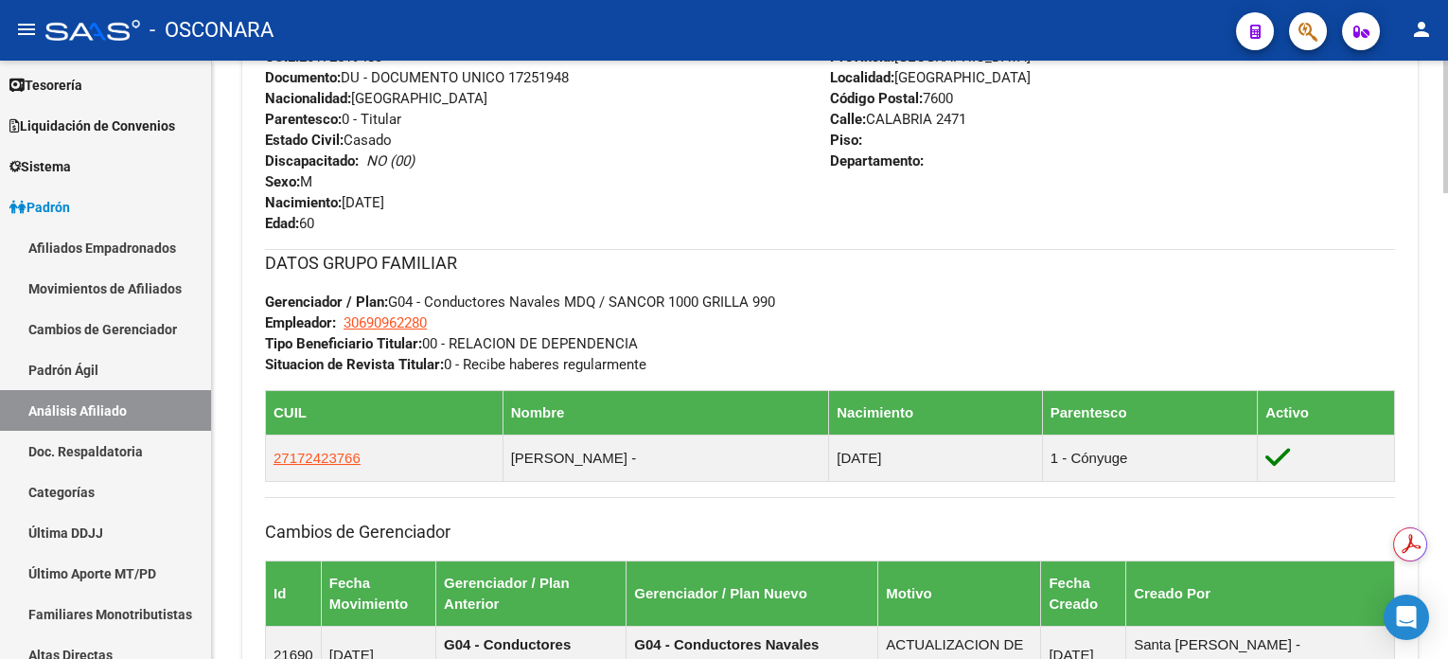
scroll to position [524, 0]
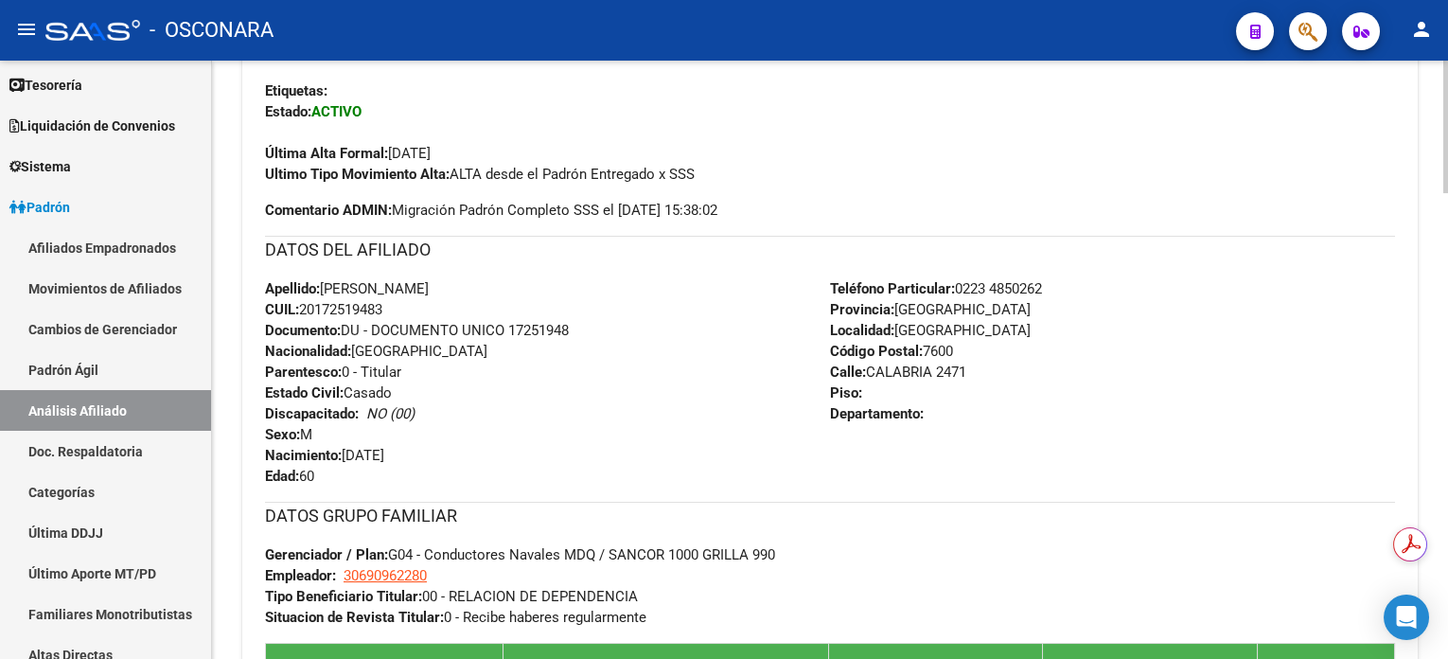
click at [358, 310] on span "CUIL: 20172519483" at bounding box center [323, 309] width 117 height 17
copy span "20172519483"
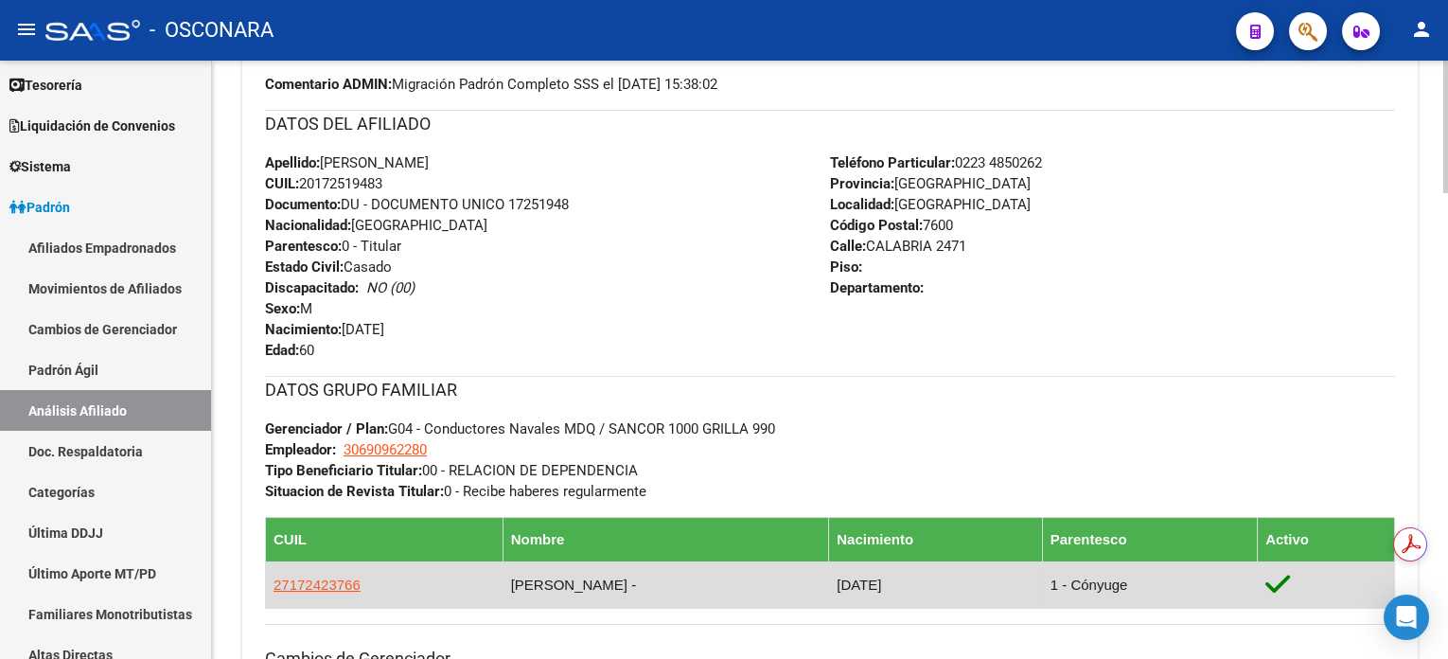
drag, startPoint x: 366, startPoint y: 584, endPoint x: 273, endPoint y: 593, distance: 94.2
click at [273, 593] on td "27172423766" at bounding box center [385, 584] width 238 height 46
copy span "27172423766"
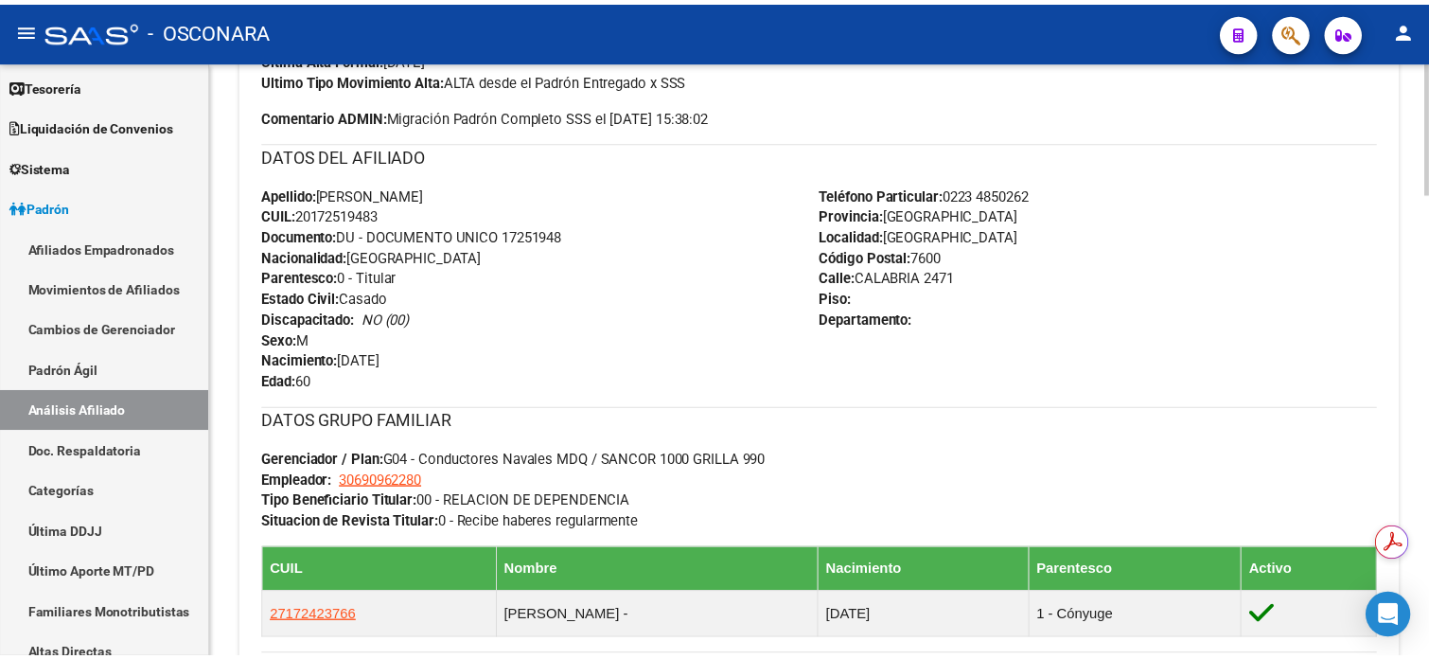
scroll to position [631, 0]
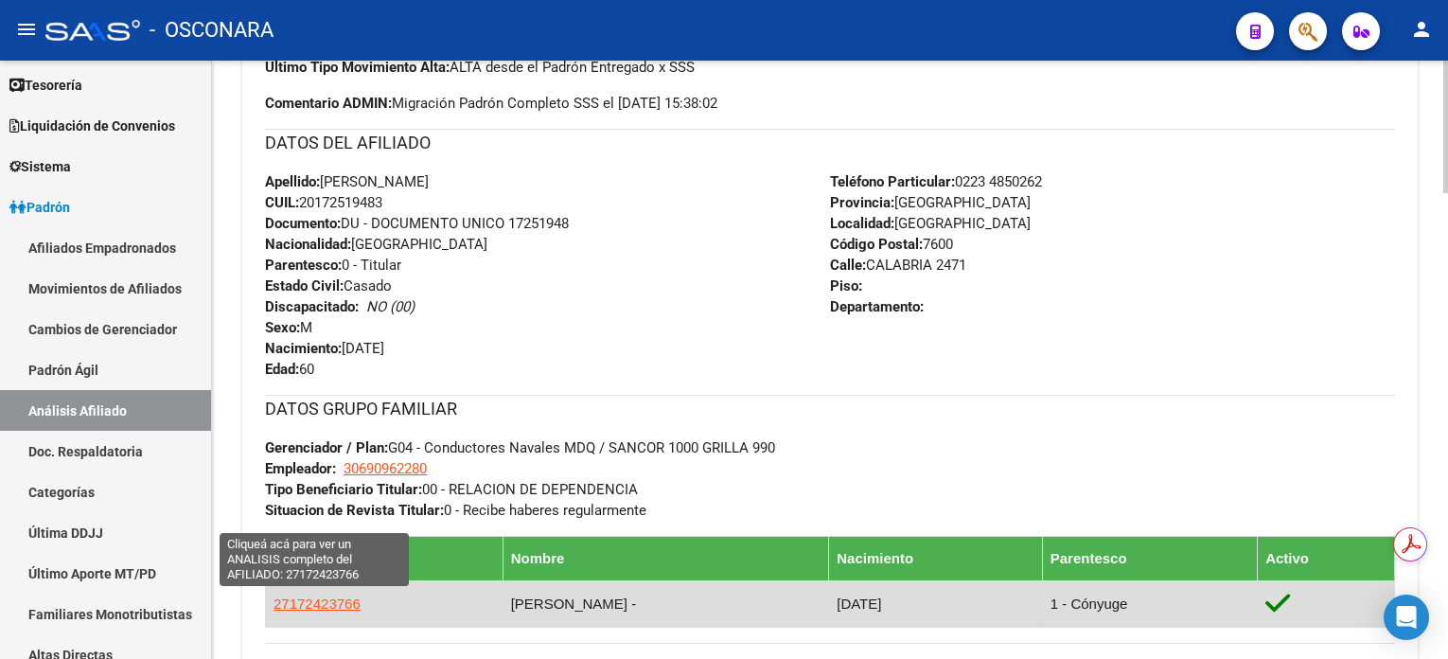
click at [304, 596] on span "27172423766" at bounding box center [316, 603] width 87 height 16
copy span "27172423766"
type textarea "27172423766"
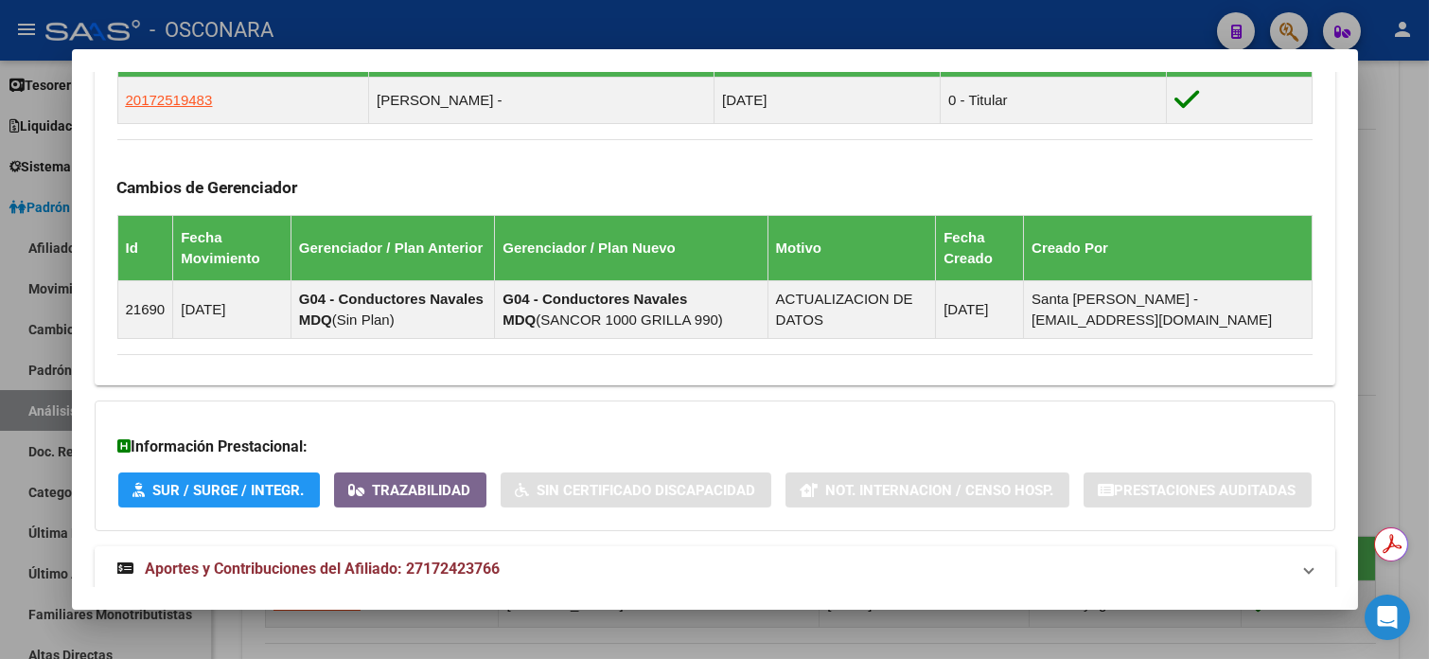
scroll to position [1238, 0]
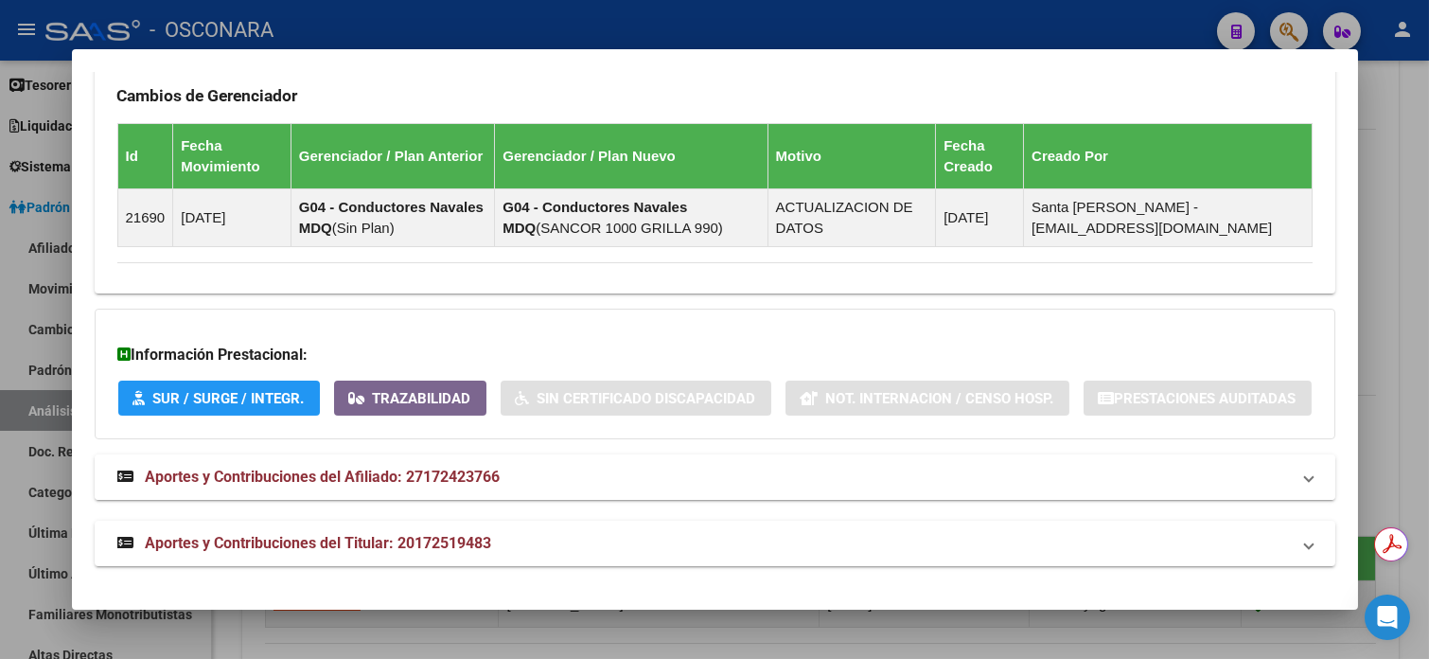
drag, startPoint x: 386, startPoint y: 484, endPoint x: 399, endPoint y: 479, distance: 14.1
click at [387, 483] on span "Aportes y Contribuciones del Afiliado: 27172423766" at bounding box center [323, 476] width 355 height 18
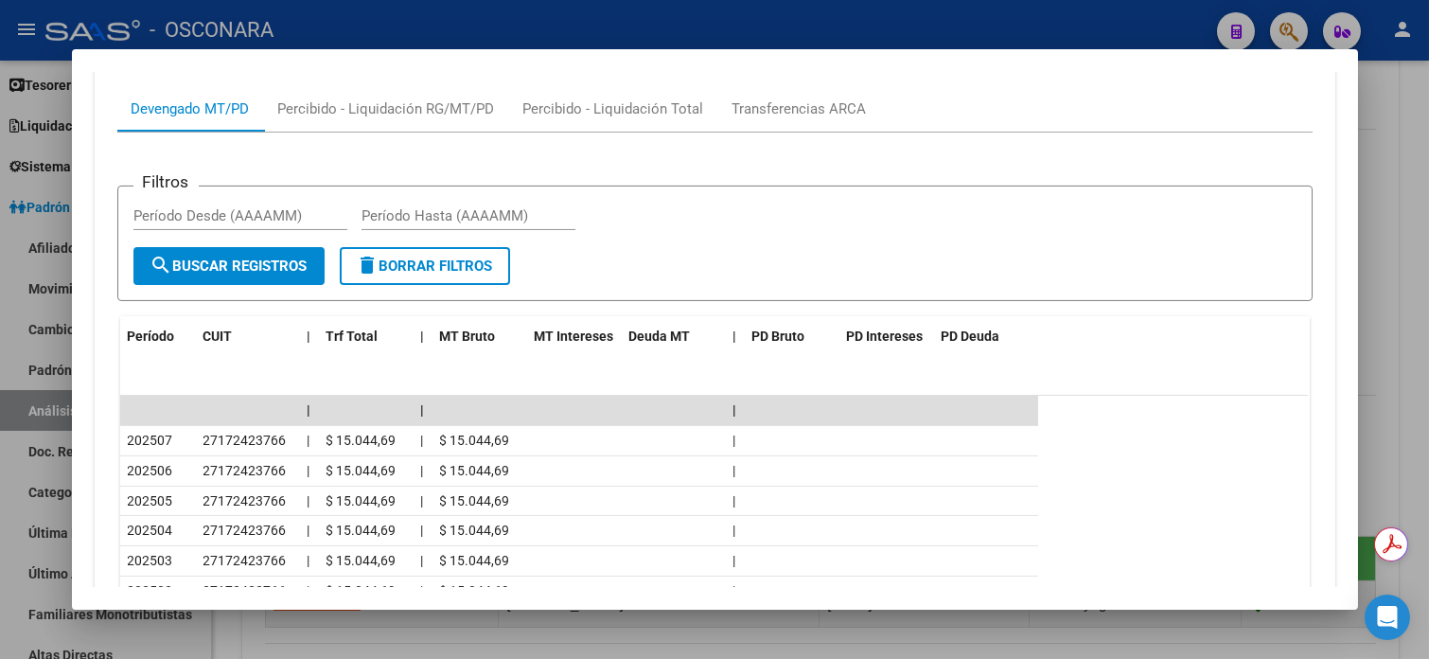
scroll to position [1869, 0]
